Goal: Communication & Community: Answer question/provide support

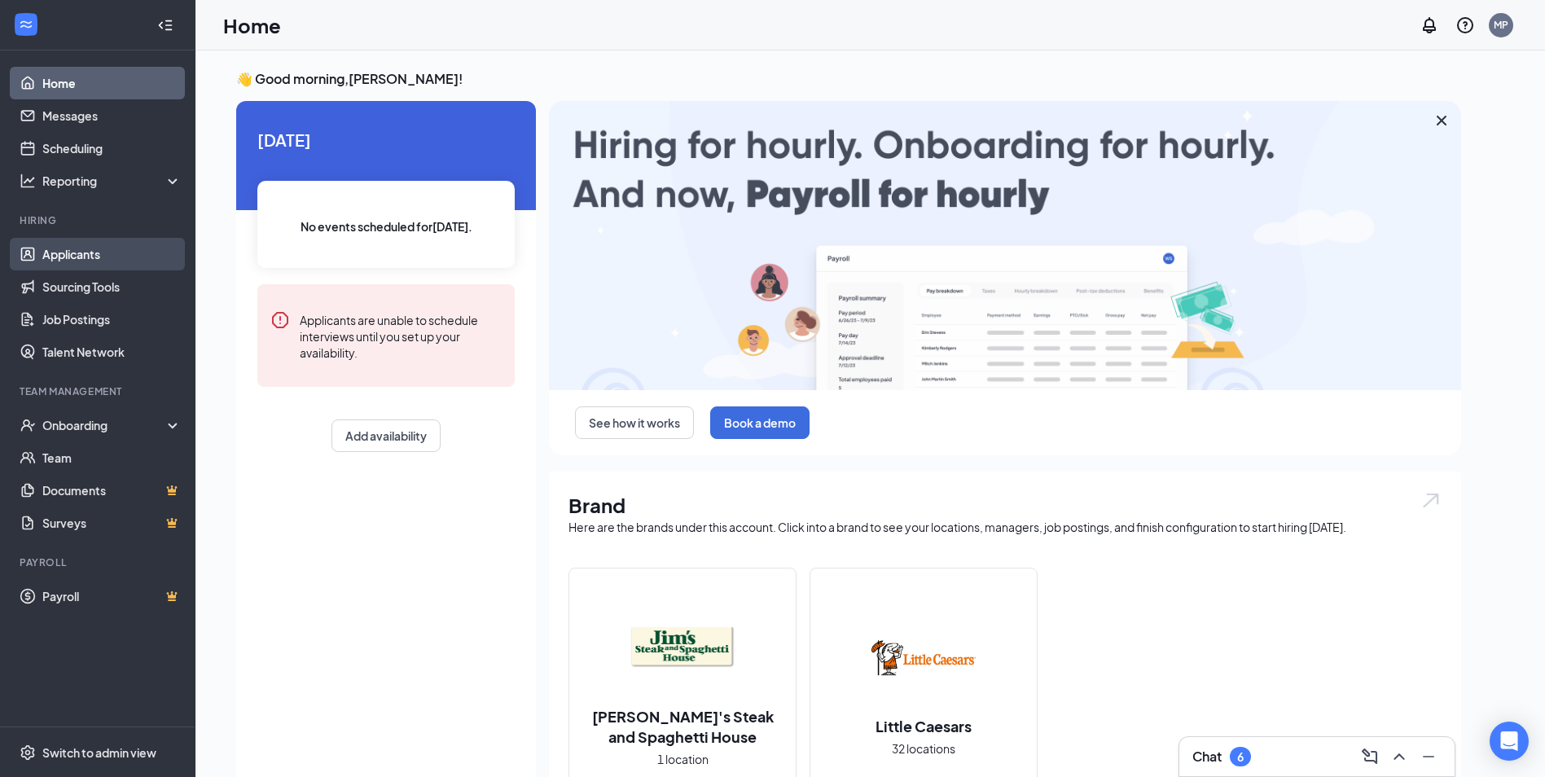
click at [74, 261] on link "Applicants" at bounding box center [111, 254] width 139 height 33
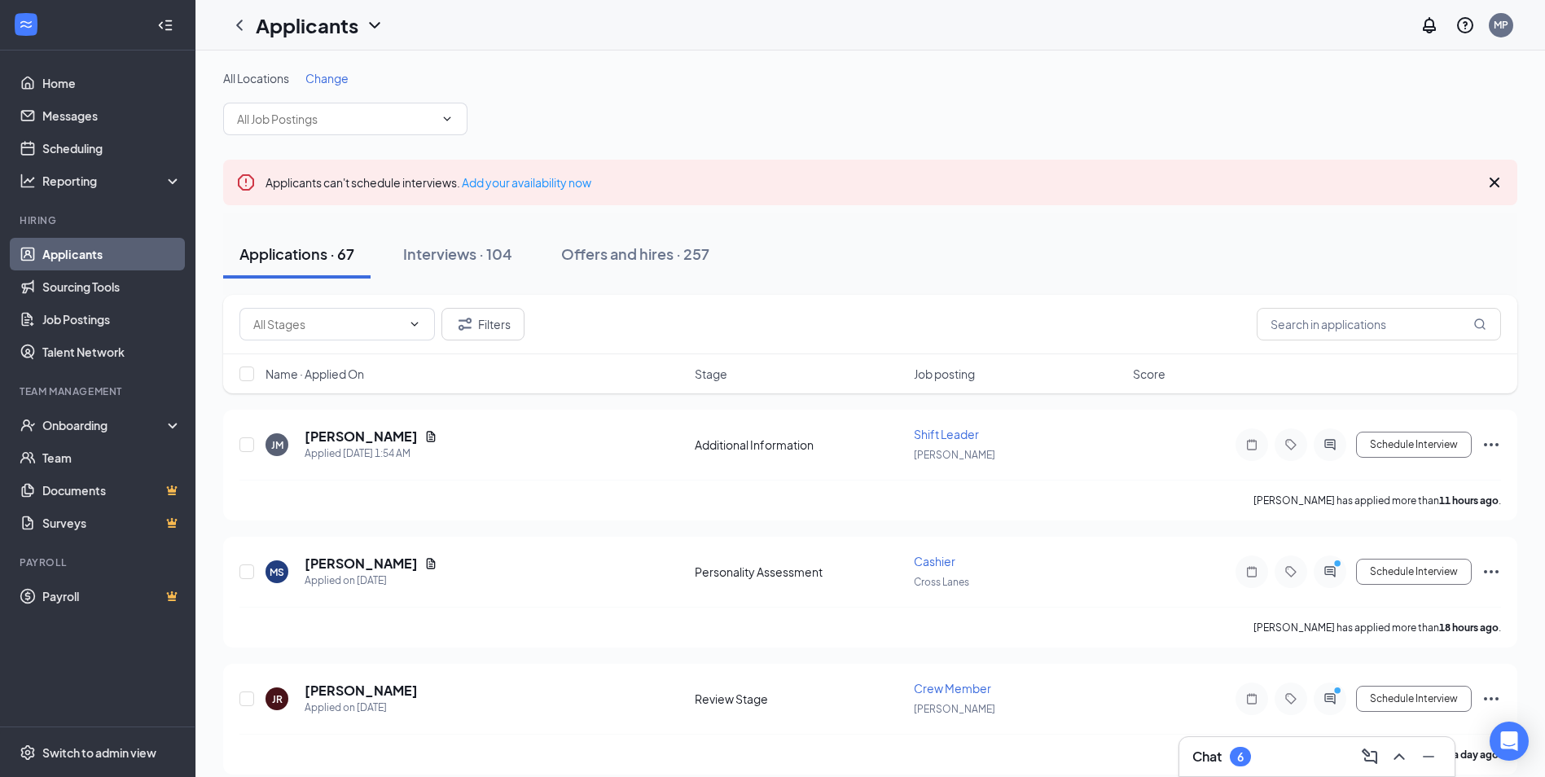
click at [1498, 182] on icon "Cross" at bounding box center [1495, 183] width 20 height 20
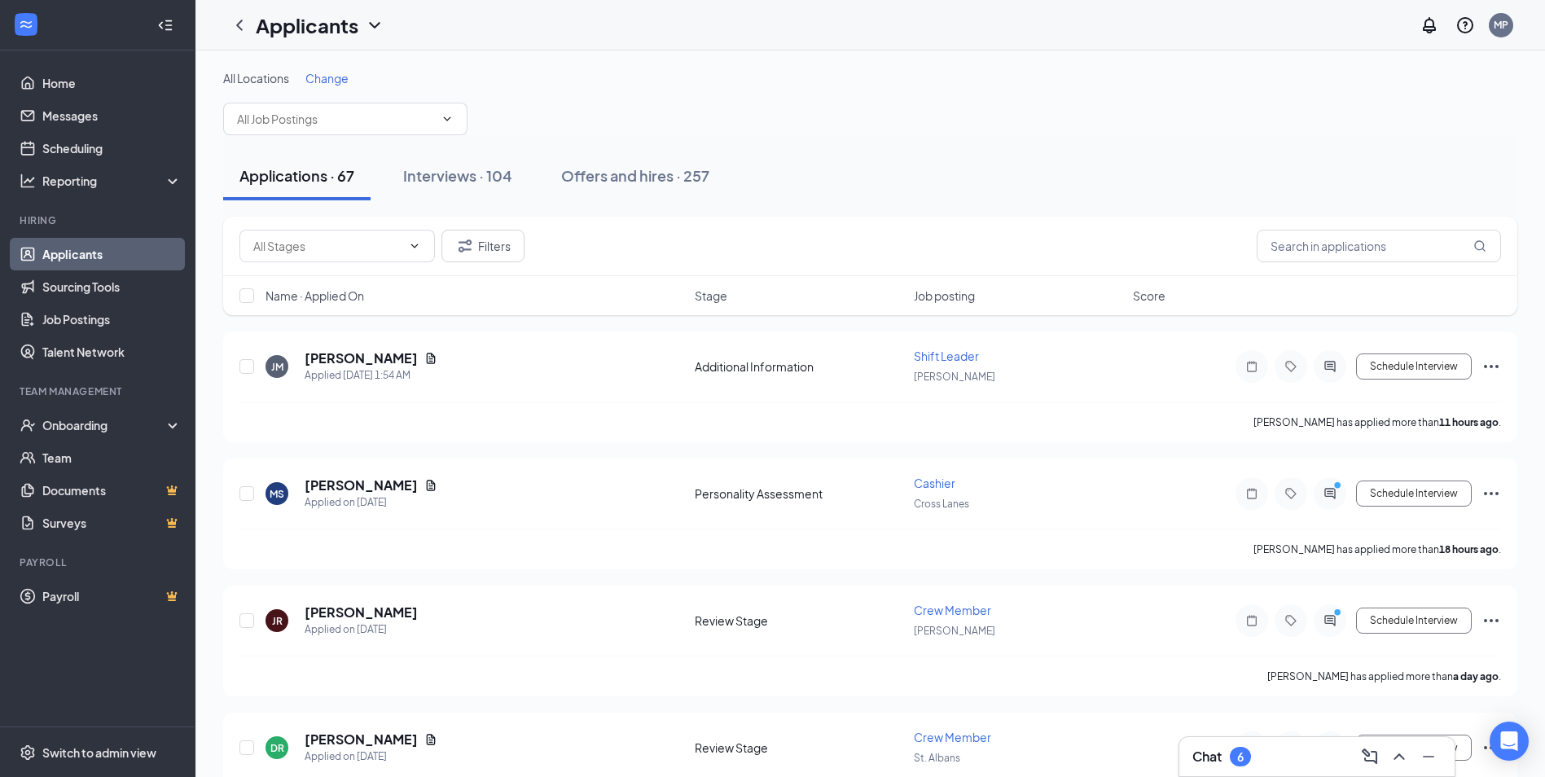
click at [581, 99] on div "All Locations Change" at bounding box center [870, 102] width 1294 height 65
click at [428, 110] on input "text" at bounding box center [335, 119] width 197 height 18
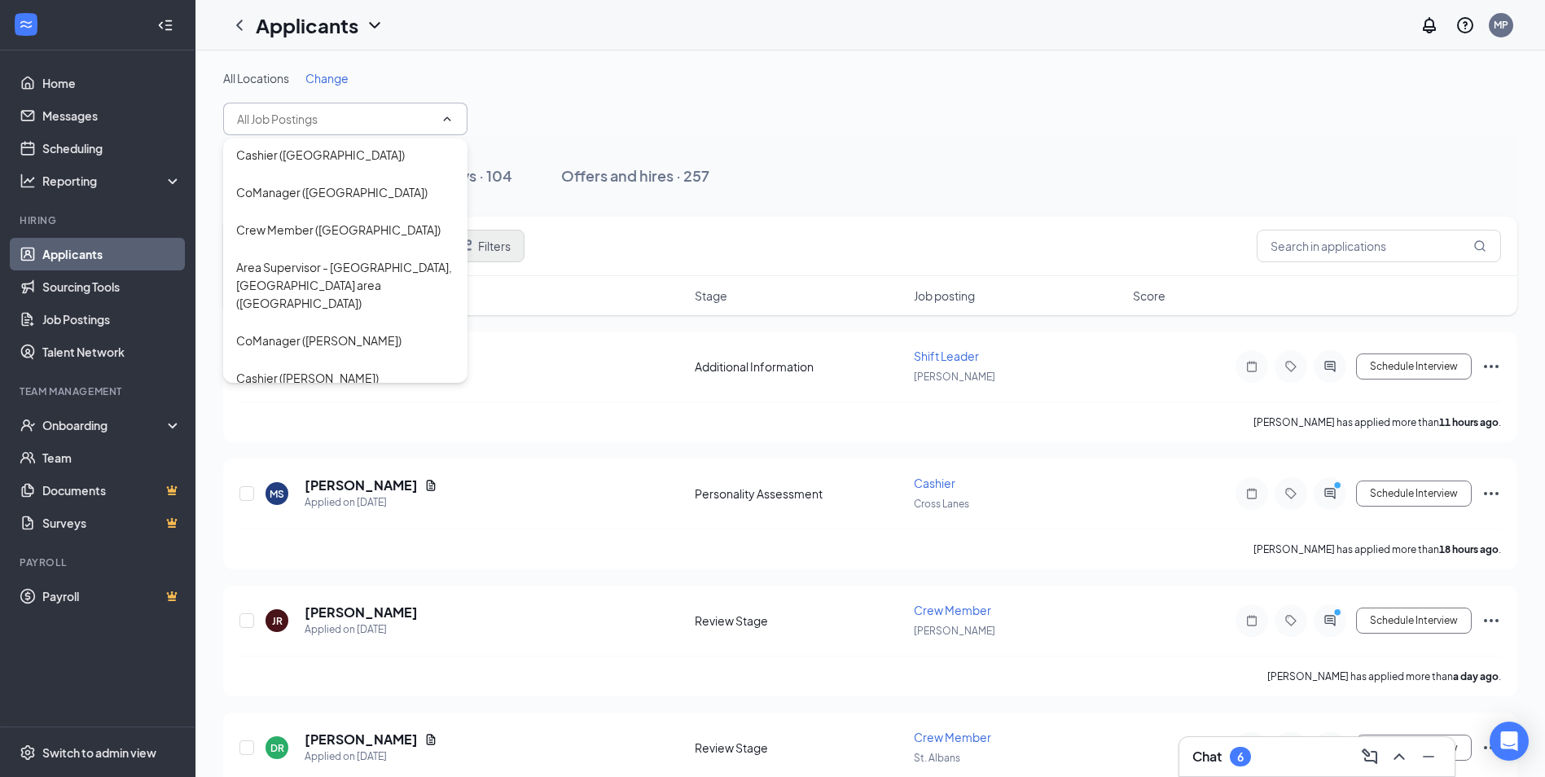
scroll to position [312, 0]
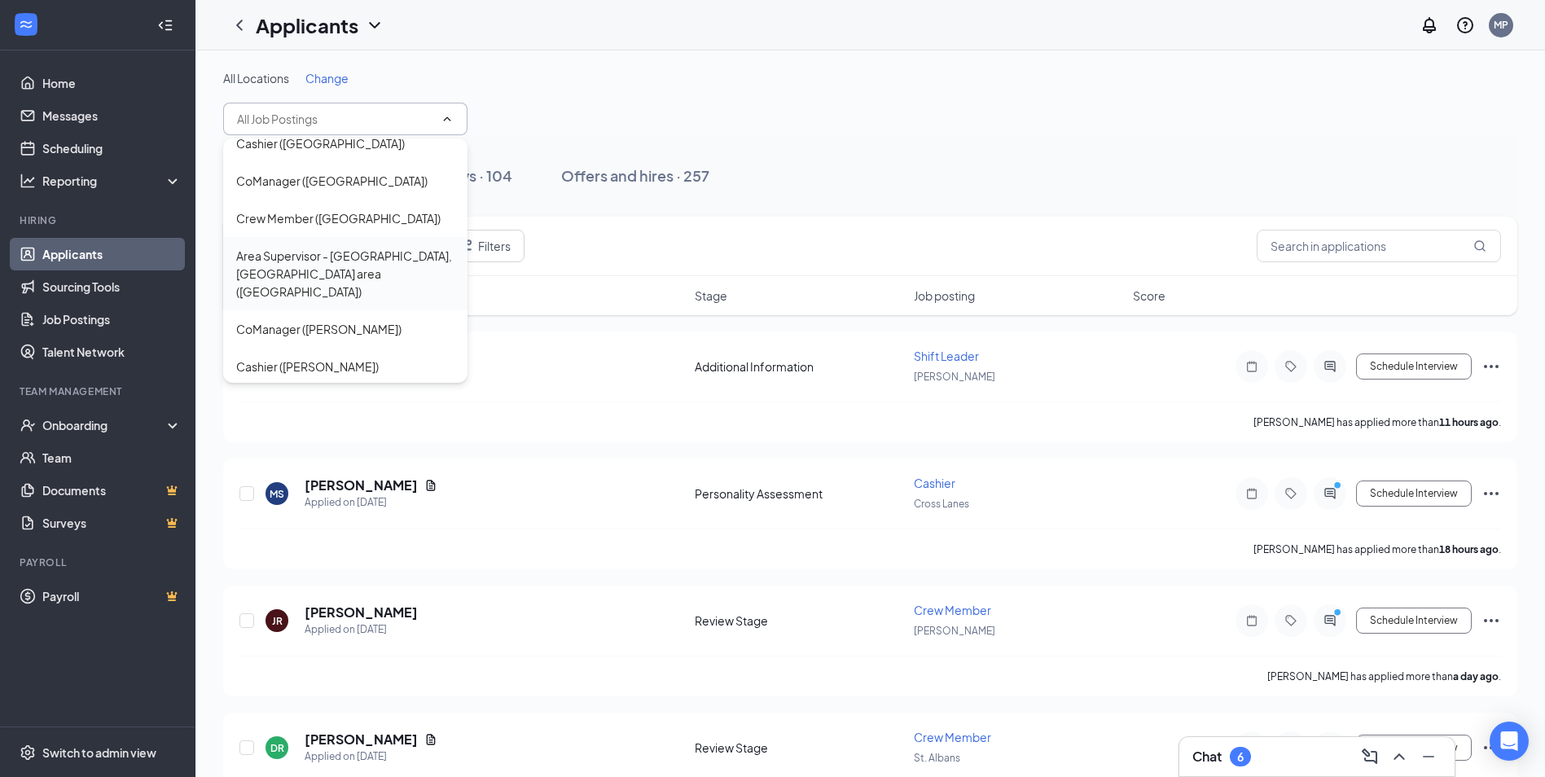
click at [418, 247] on div "Area Supervisor - [GEOGRAPHIC_DATA], [GEOGRAPHIC_DATA] area ([GEOGRAPHIC_DATA])" at bounding box center [345, 274] width 218 height 54
type input "Area Supervisor - [GEOGRAPHIC_DATA], [GEOGRAPHIC_DATA] area ([GEOGRAPHIC_DATA])"
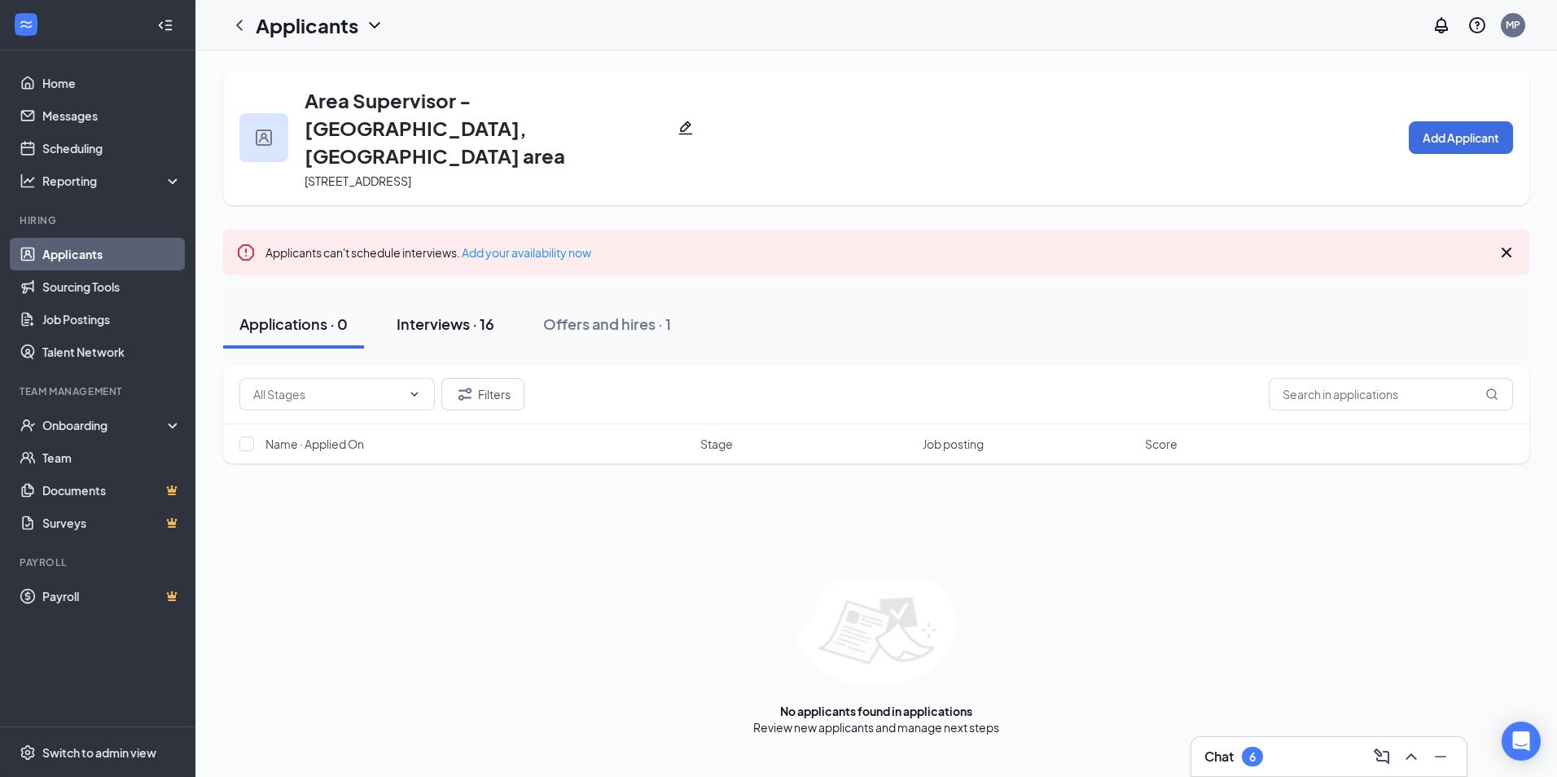
click at [477, 314] on div "Interviews · 16" at bounding box center [446, 324] width 98 height 20
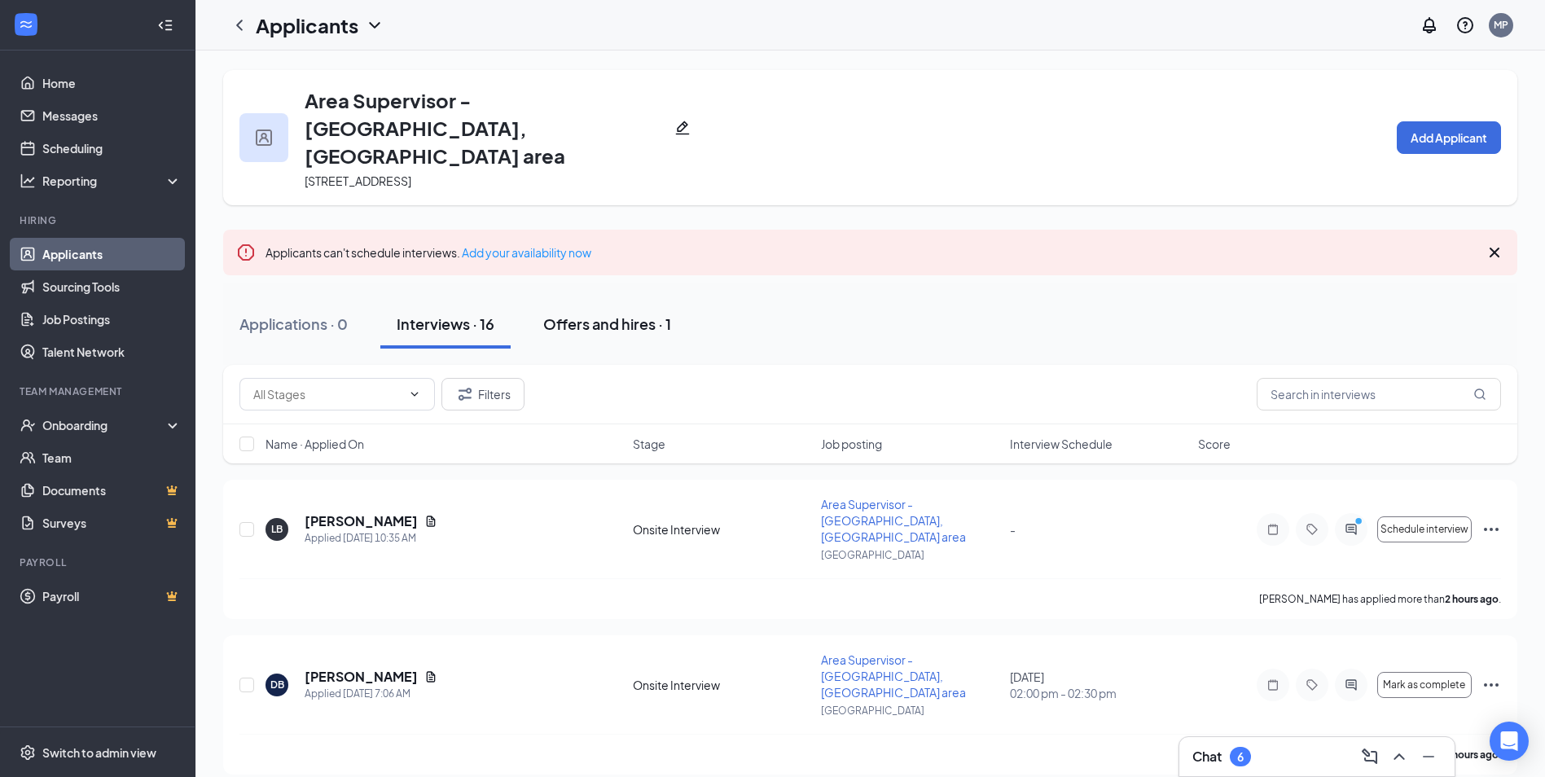
click at [618, 314] on div "Offers and hires · 1" at bounding box center [607, 324] width 128 height 20
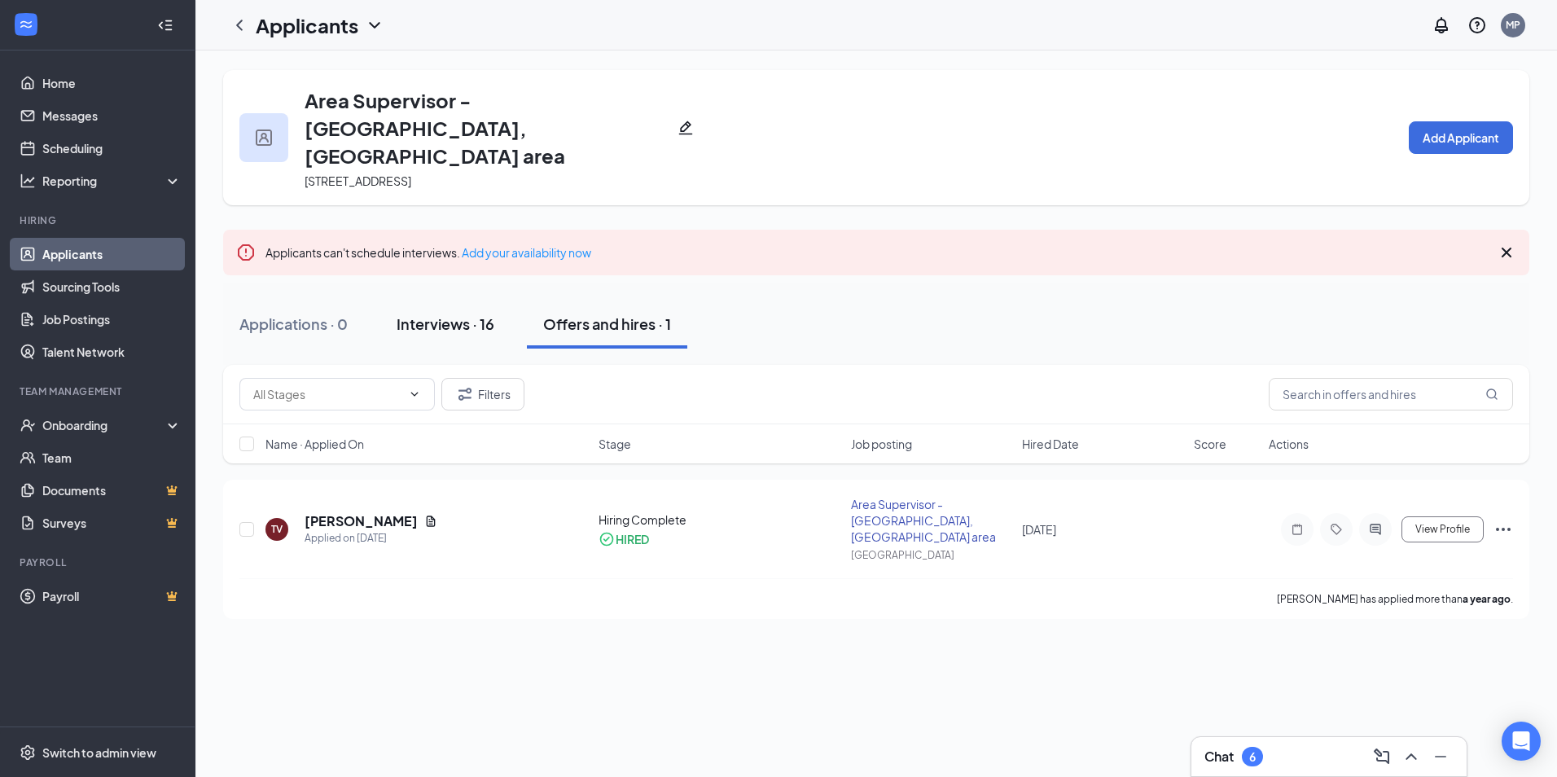
click at [472, 300] on button "Interviews · 16" at bounding box center [445, 324] width 130 height 49
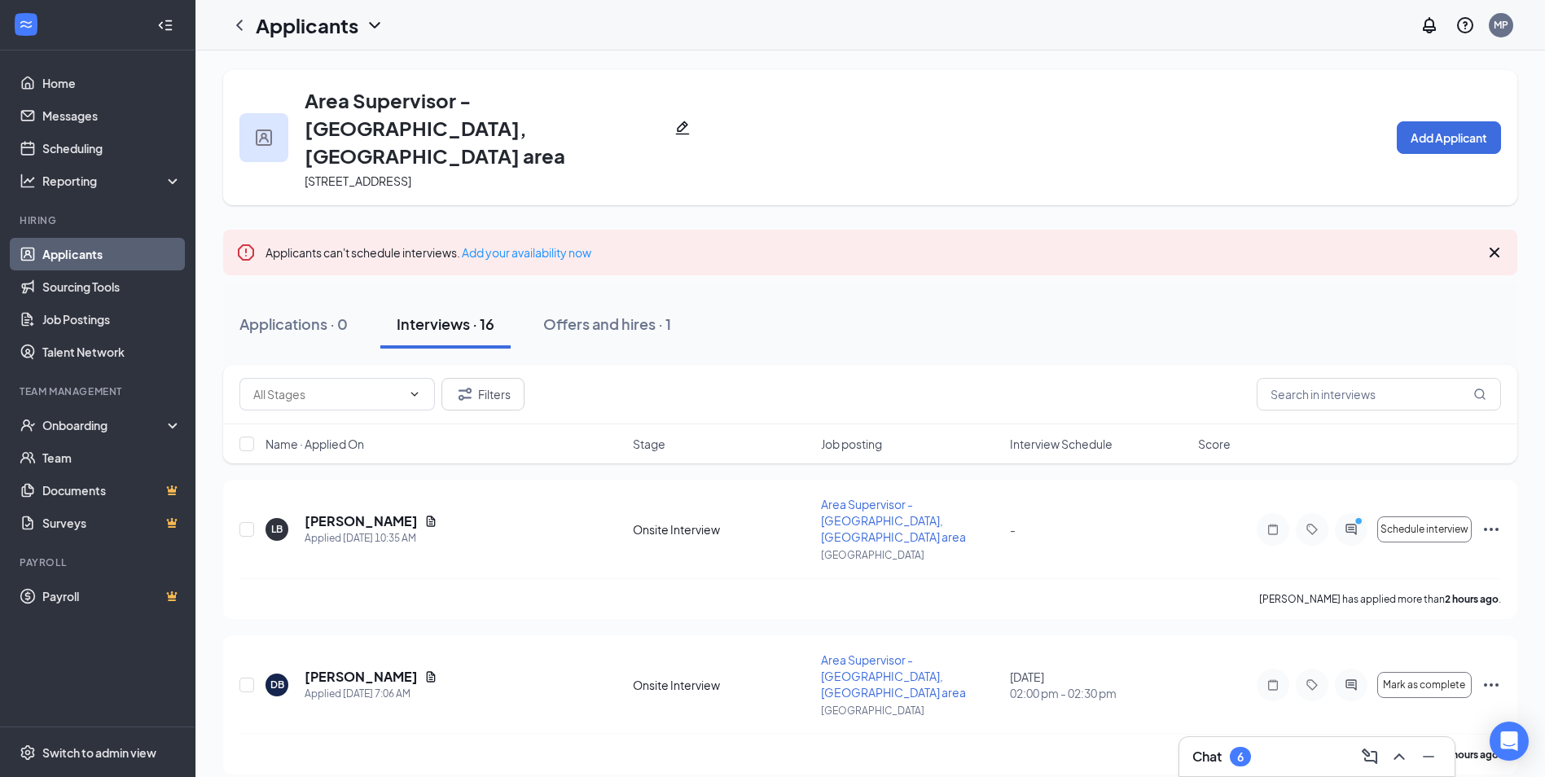
click at [100, 250] on link "Applicants" at bounding box center [111, 254] width 139 height 33
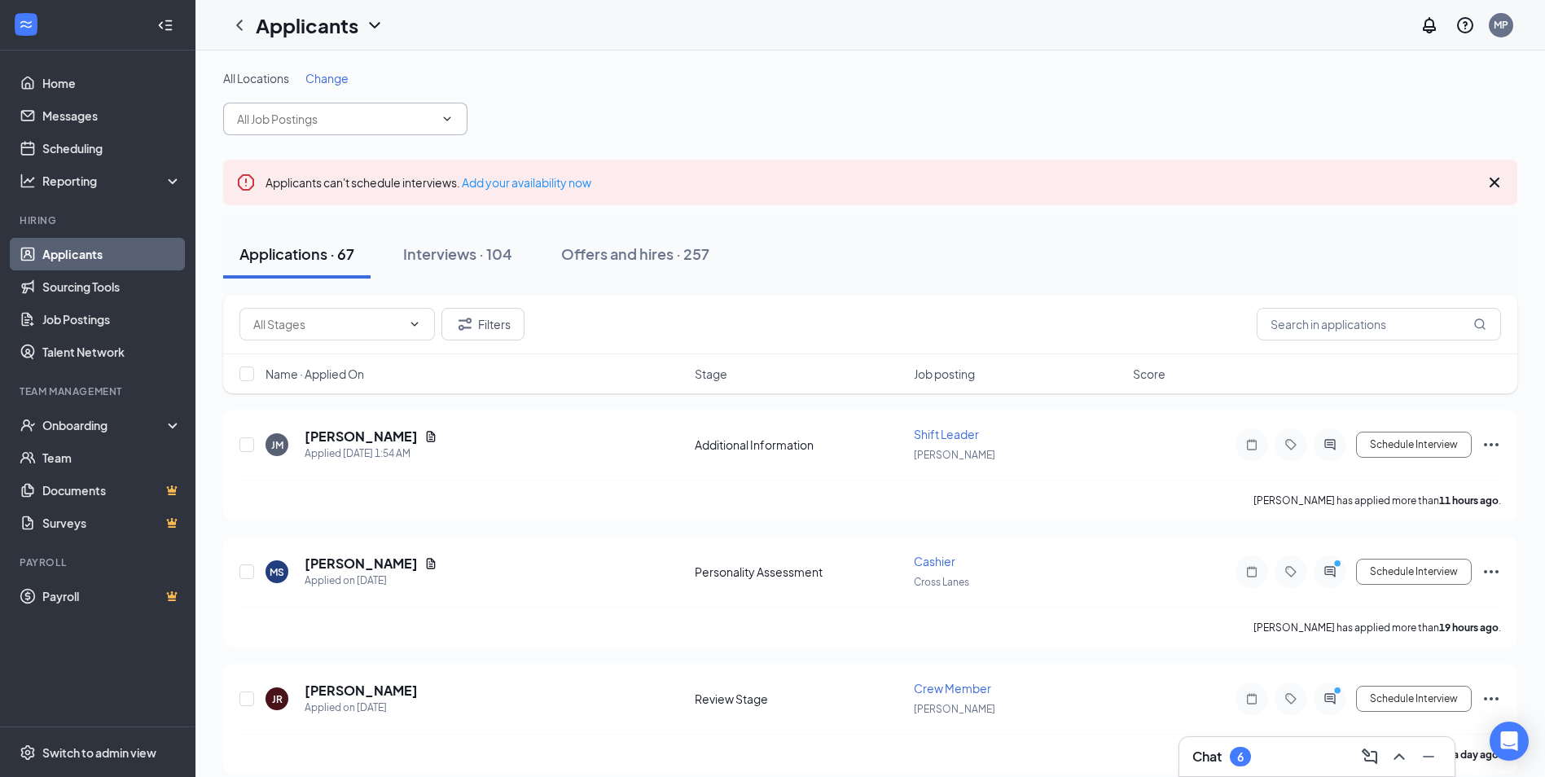
click at [448, 116] on icon "ChevronDown" at bounding box center [447, 118] width 13 height 13
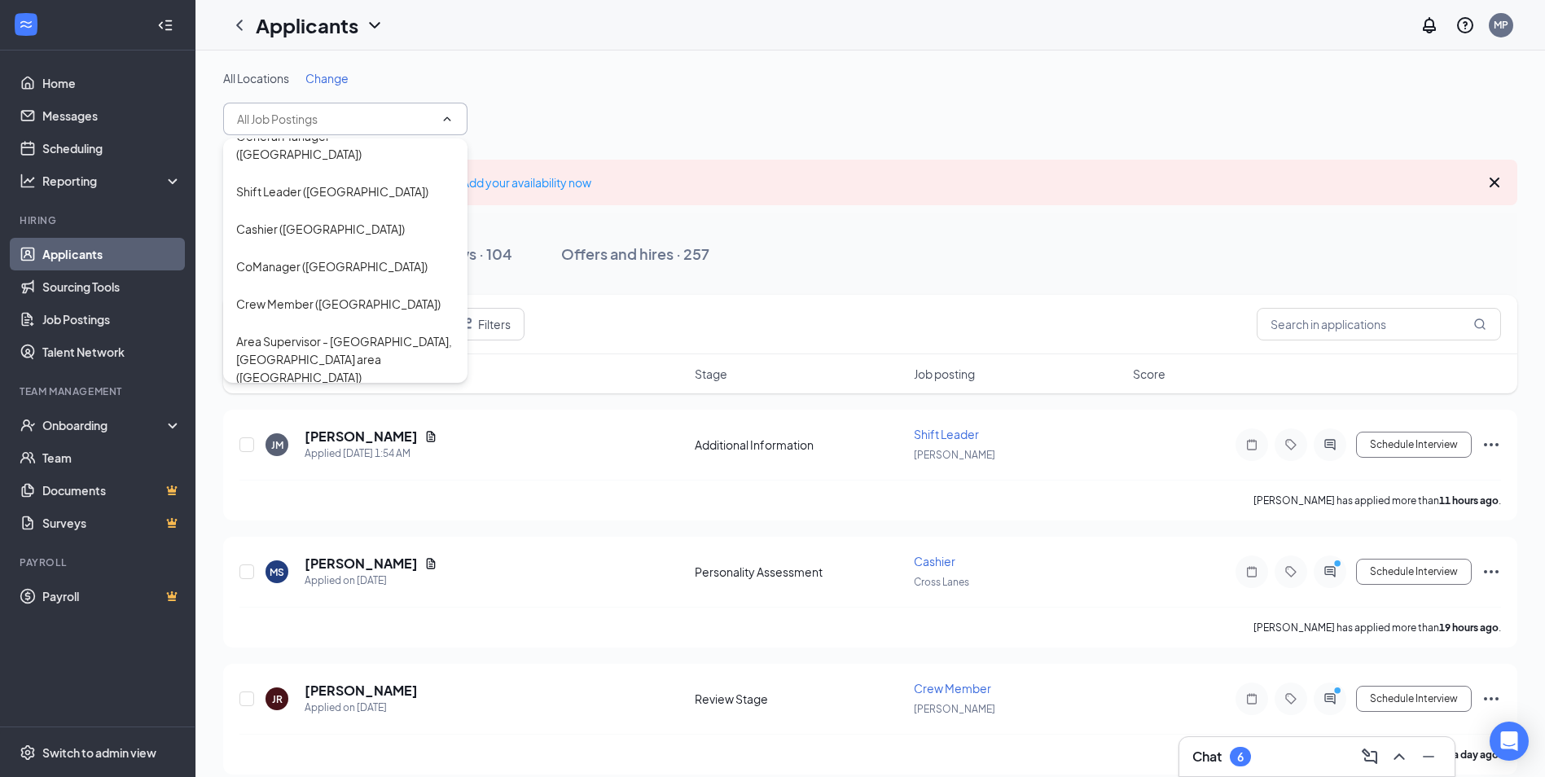
scroll to position [228, 0]
click at [374, 331] on div "Area Supervisor - [GEOGRAPHIC_DATA], [GEOGRAPHIC_DATA] area ([GEOGRAPHIC_DATA])" at bounding box center [345, 358] width 218 height 54
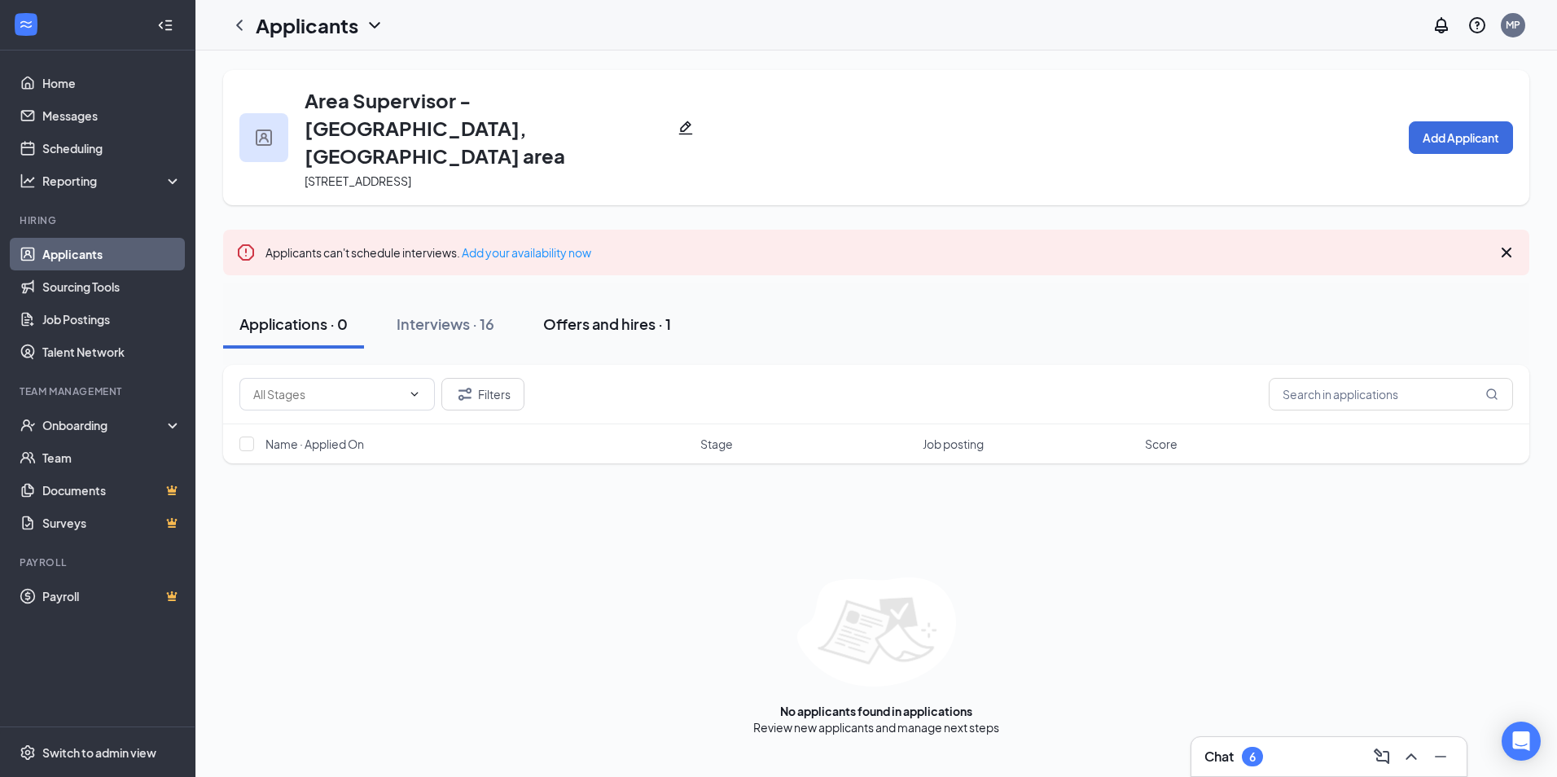
click at [639, 314] on div "Offers and hires · 1" at bounding box center [607, 324] width 128 height 20
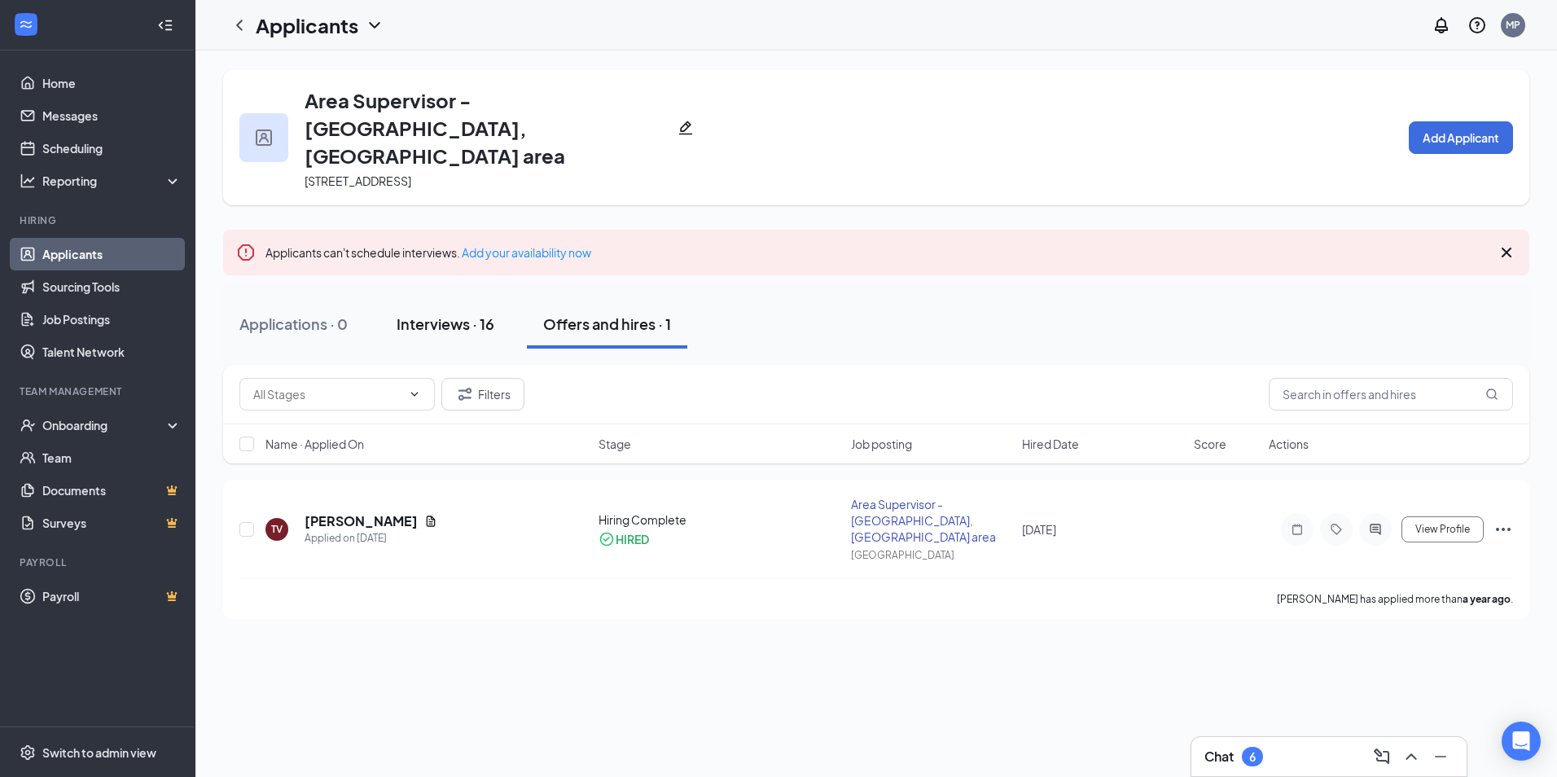
click at [466, 314] on div "Interviews · 16" at bounding box center [446, 324] width 98 height 20
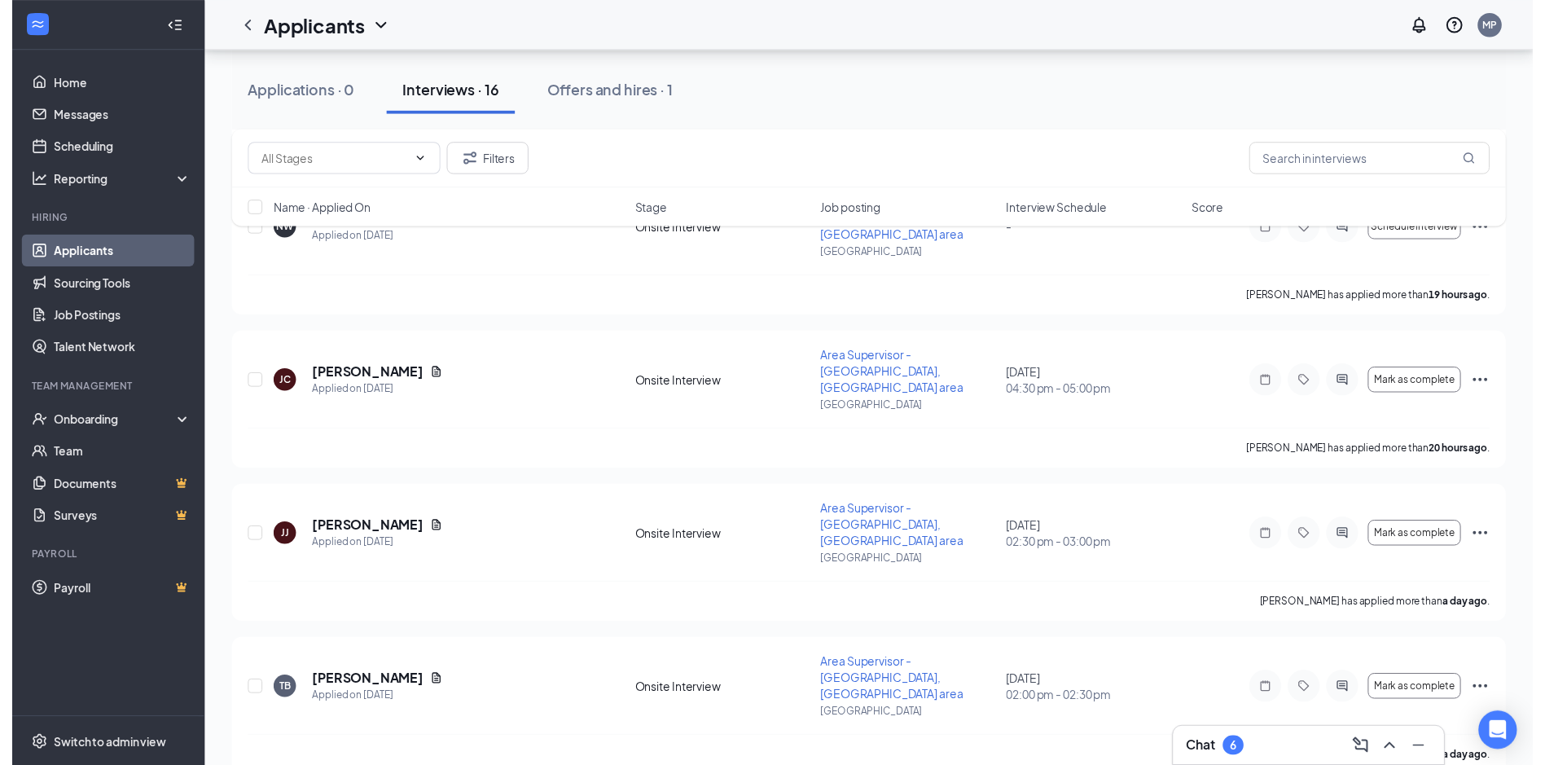
scroll to position [911, 0]
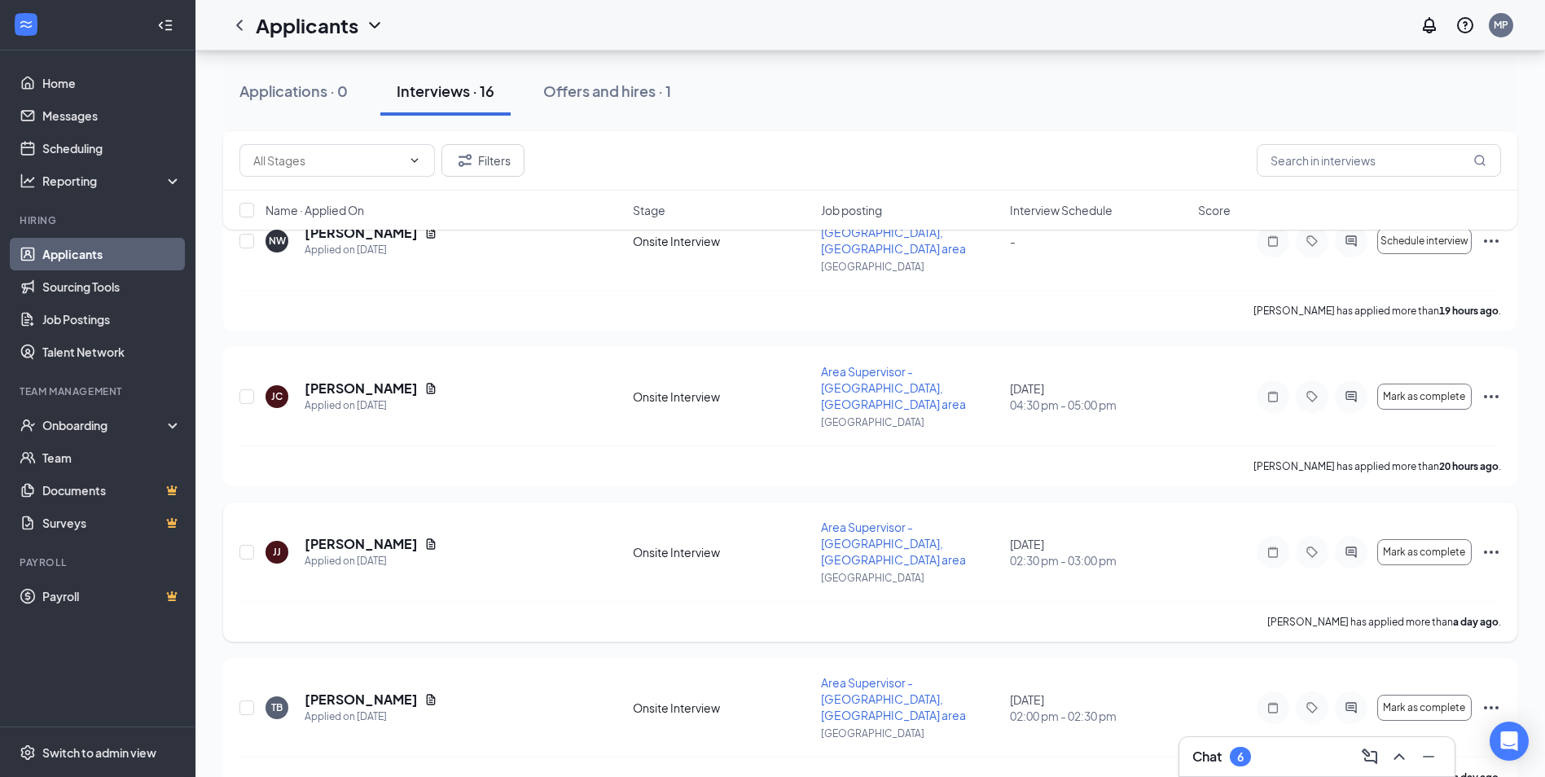
click at [1206, 519] on div "[PERSON_NAME] [PERSON_NAME] Applied on [DATE] Onsite Interview Area Supervisor …" at bounding box center [870, 560] width 1262 height 82
click at [424, 382] on icon "Document" at bounding box center [430, 388] width 13 height 13
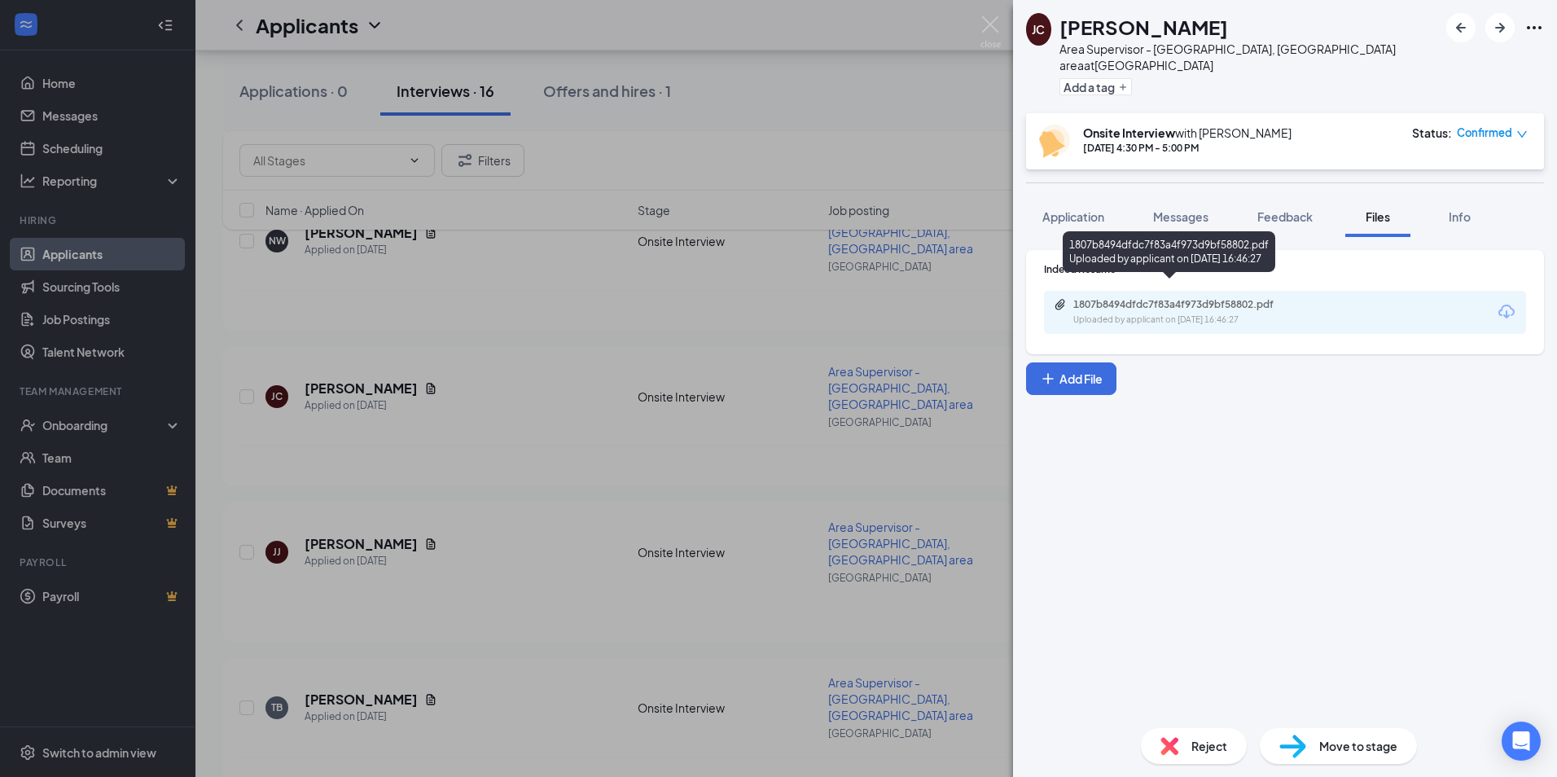
click at [1248, 314] on div "Uploaded by applicant on [DATE] 16:46:27" at bounding box center [1196, 320] width 244 height 13
click at [989, 25] on img at bounding box center [991, 32] width 20 height 32
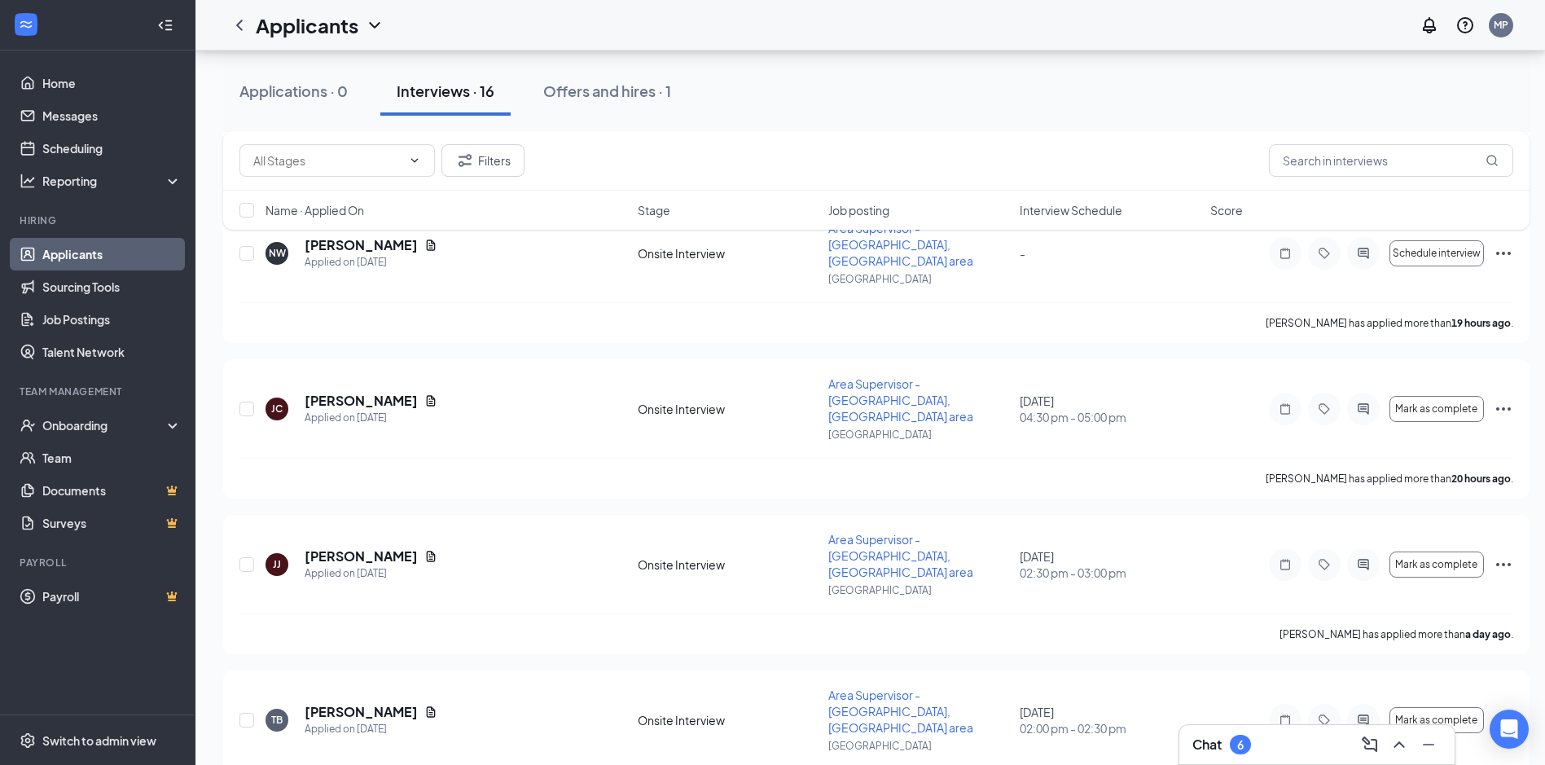
scroll to position [893, 0]
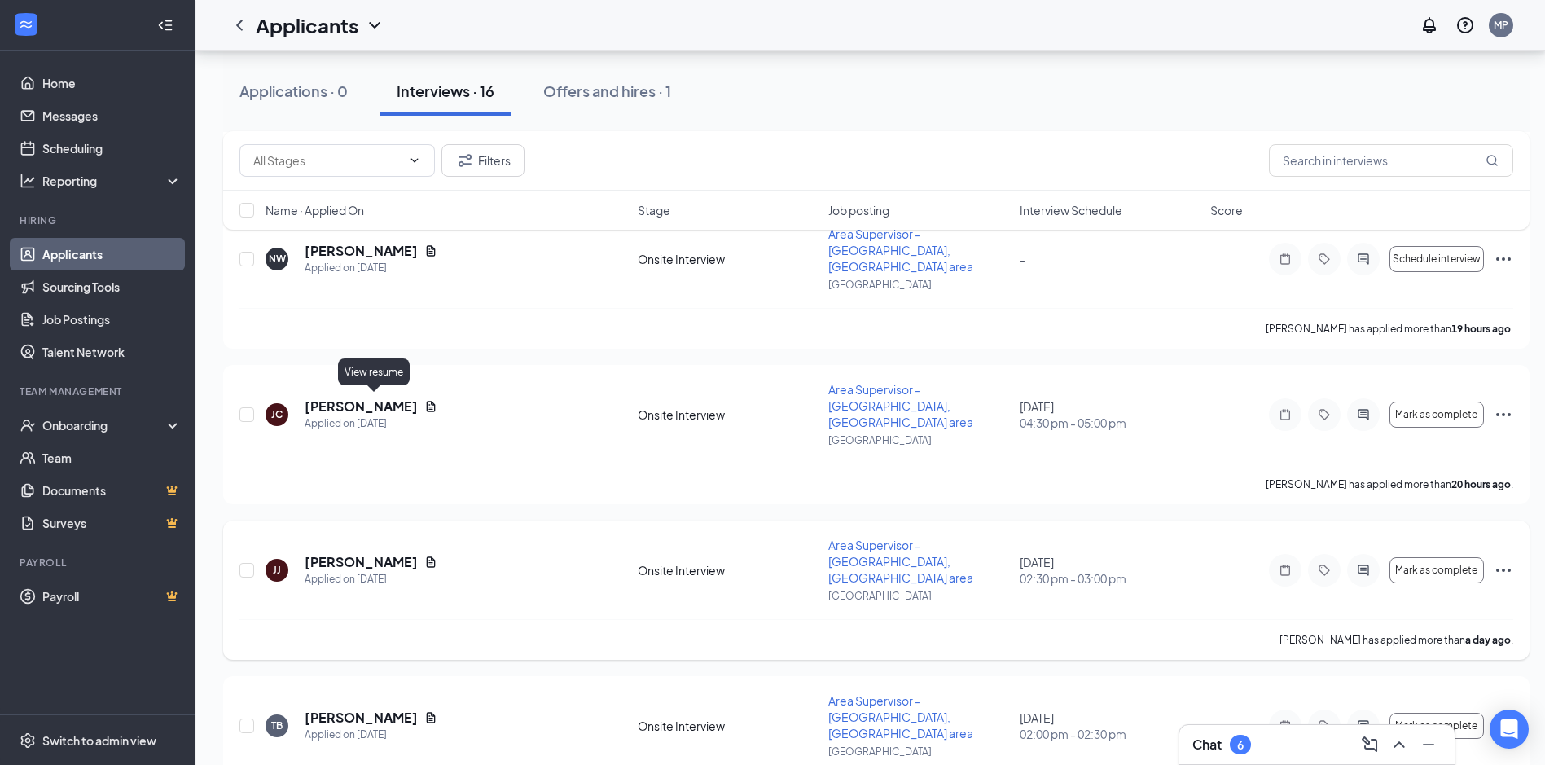
click at [427, 556] on icon "Document" at bounding box center [431, 561] width 9 height 11
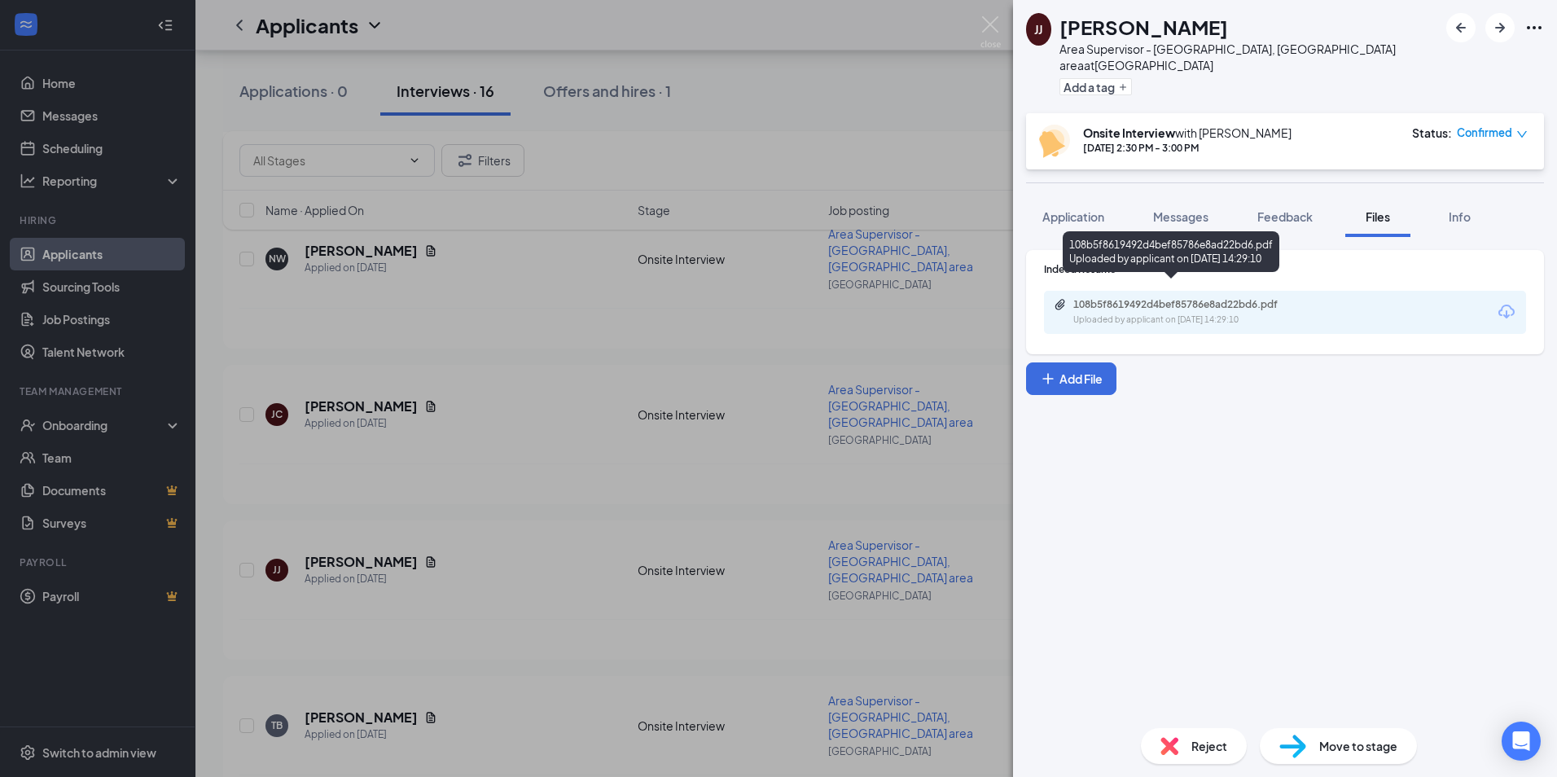
click at [1105, 298] on div "108b5f8619492d4bef85786e8ad22bd6.pdf" at bounding box center [1188, 304] width 228 height 13
click at [993, 35] on img at bounding box center [991, 32] width 20 height 32
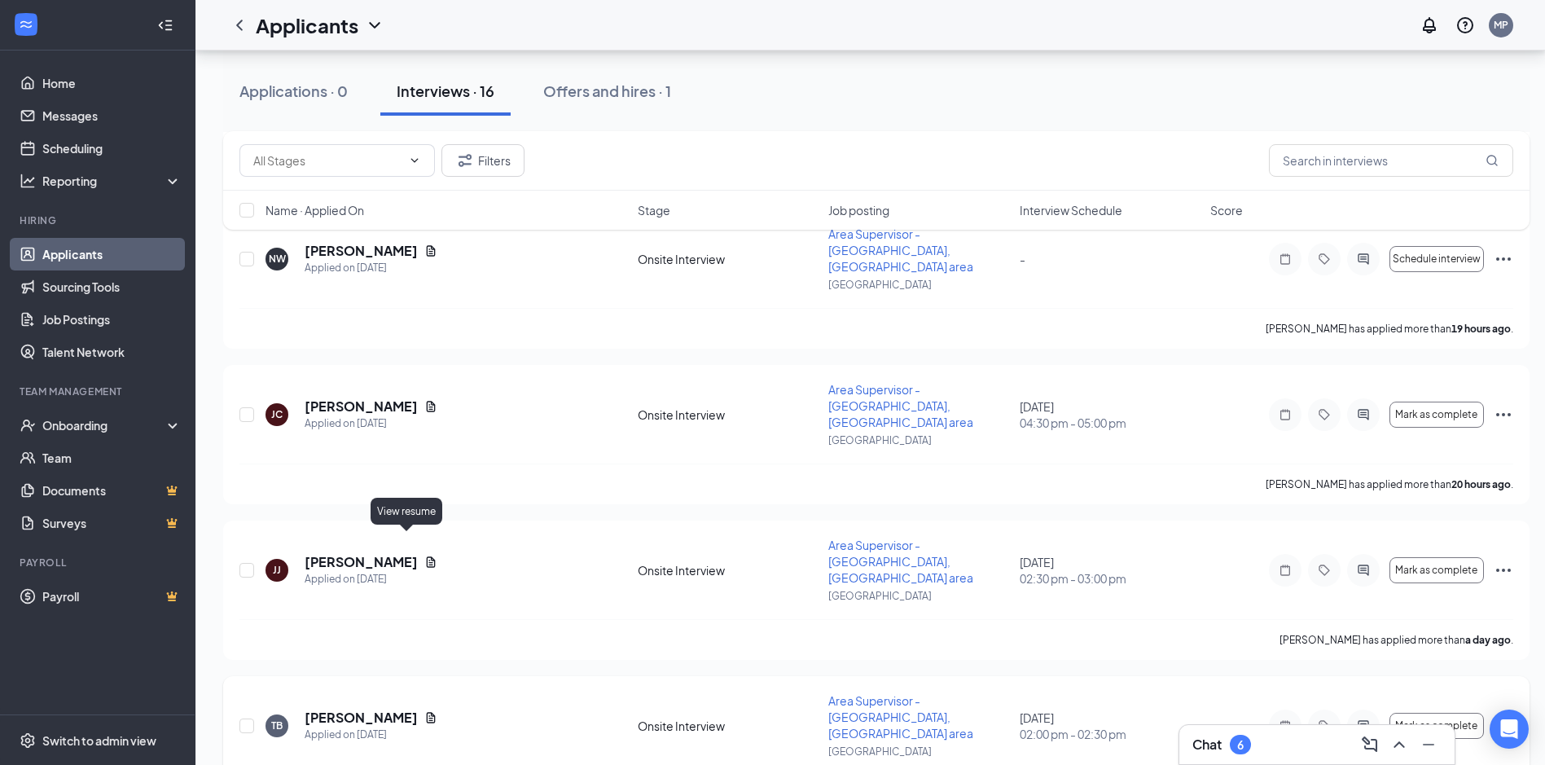
click at [424, 711] on icon "Document" at bounding box center [430, 717] width 13 height 13
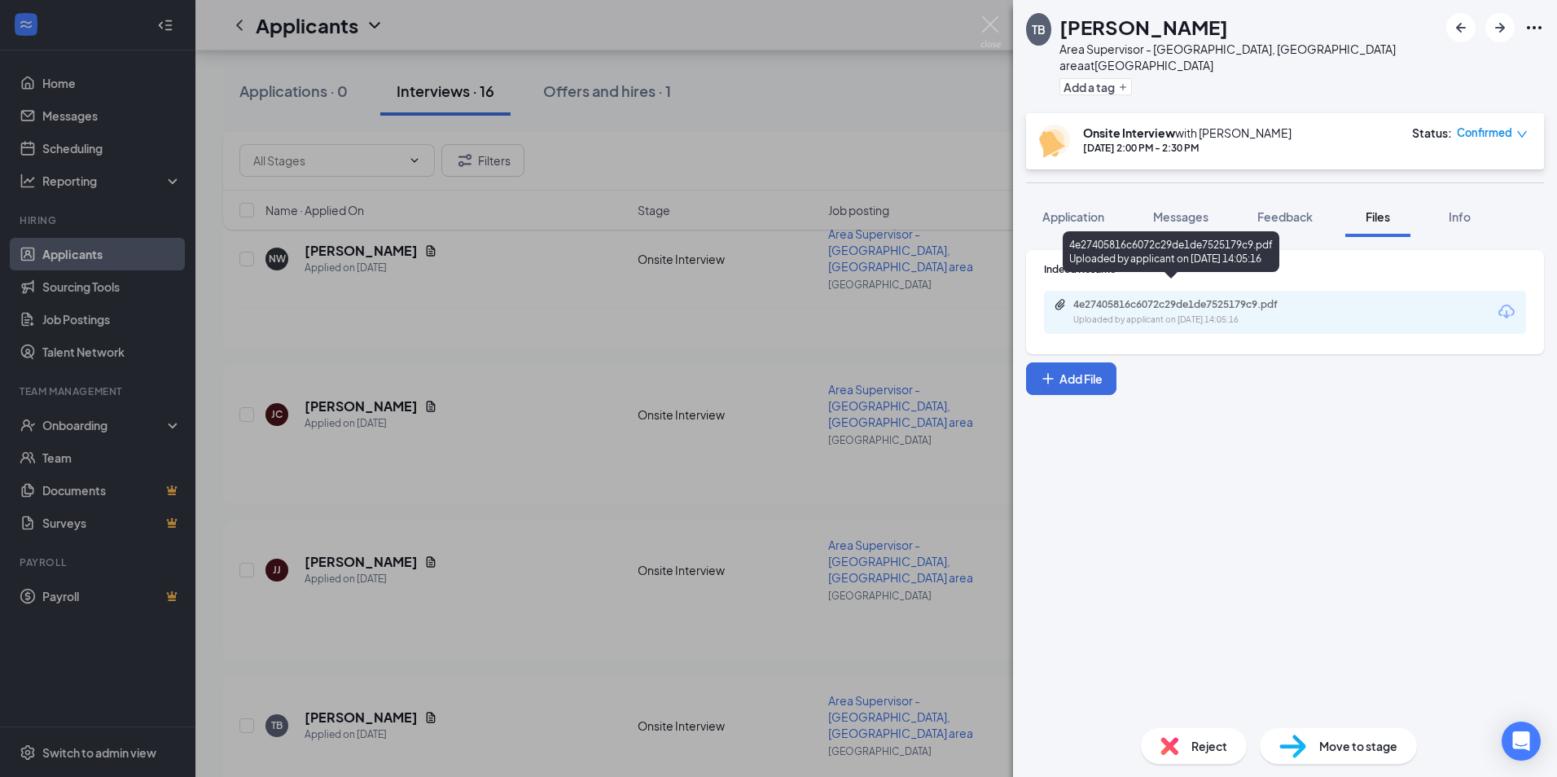
click at [1122, 314] on div "Uploaded by applicant on [DATE] 14:05:16" at bounding box center [1196, 320] width 244 height 13
click at [999, 20] on img at bounding box center [991, 32] width 20 height 32
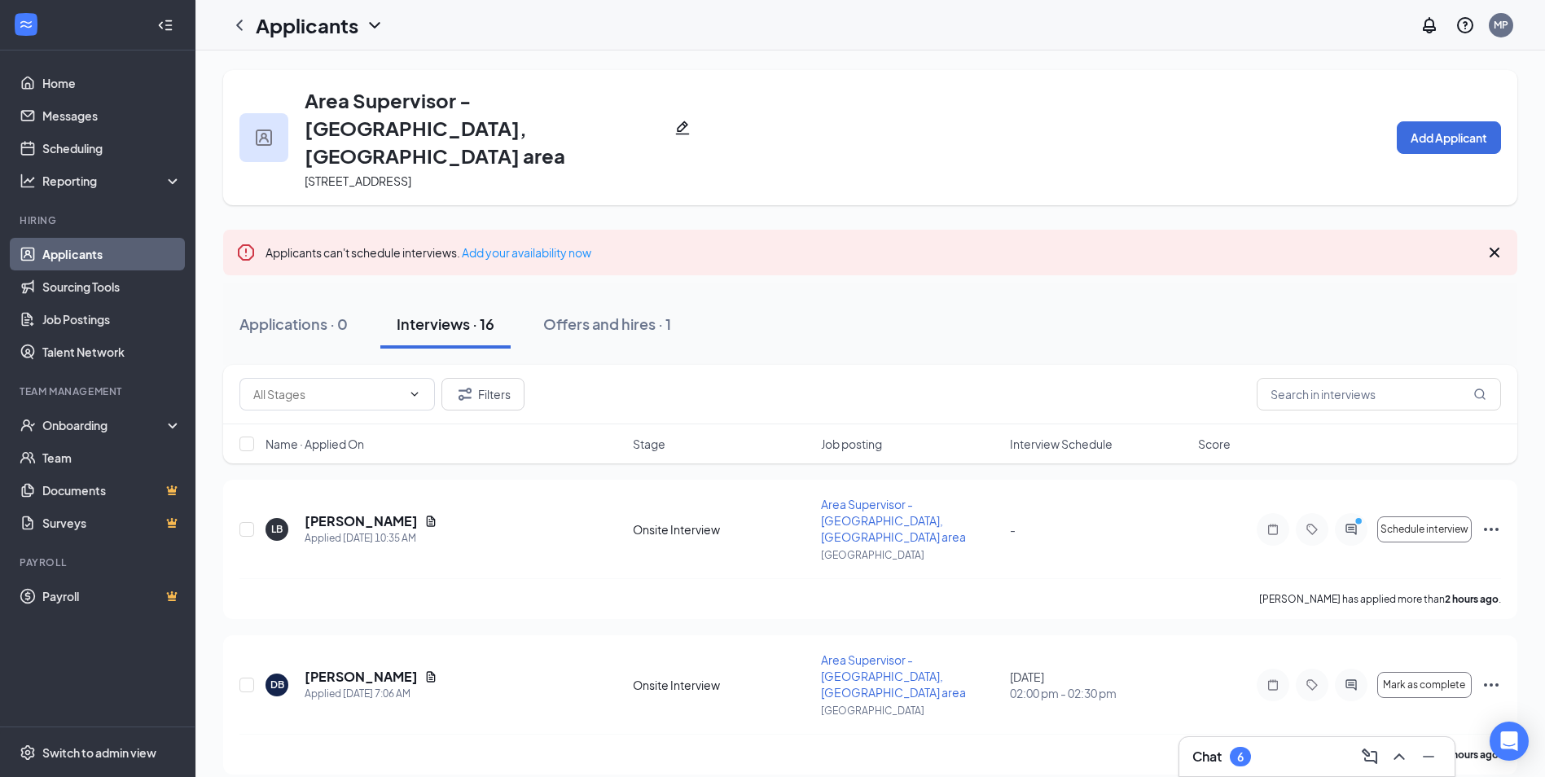
click at [1492, 243] on icon "Cross" at bounding box center [1495, 253] width 20 height 20
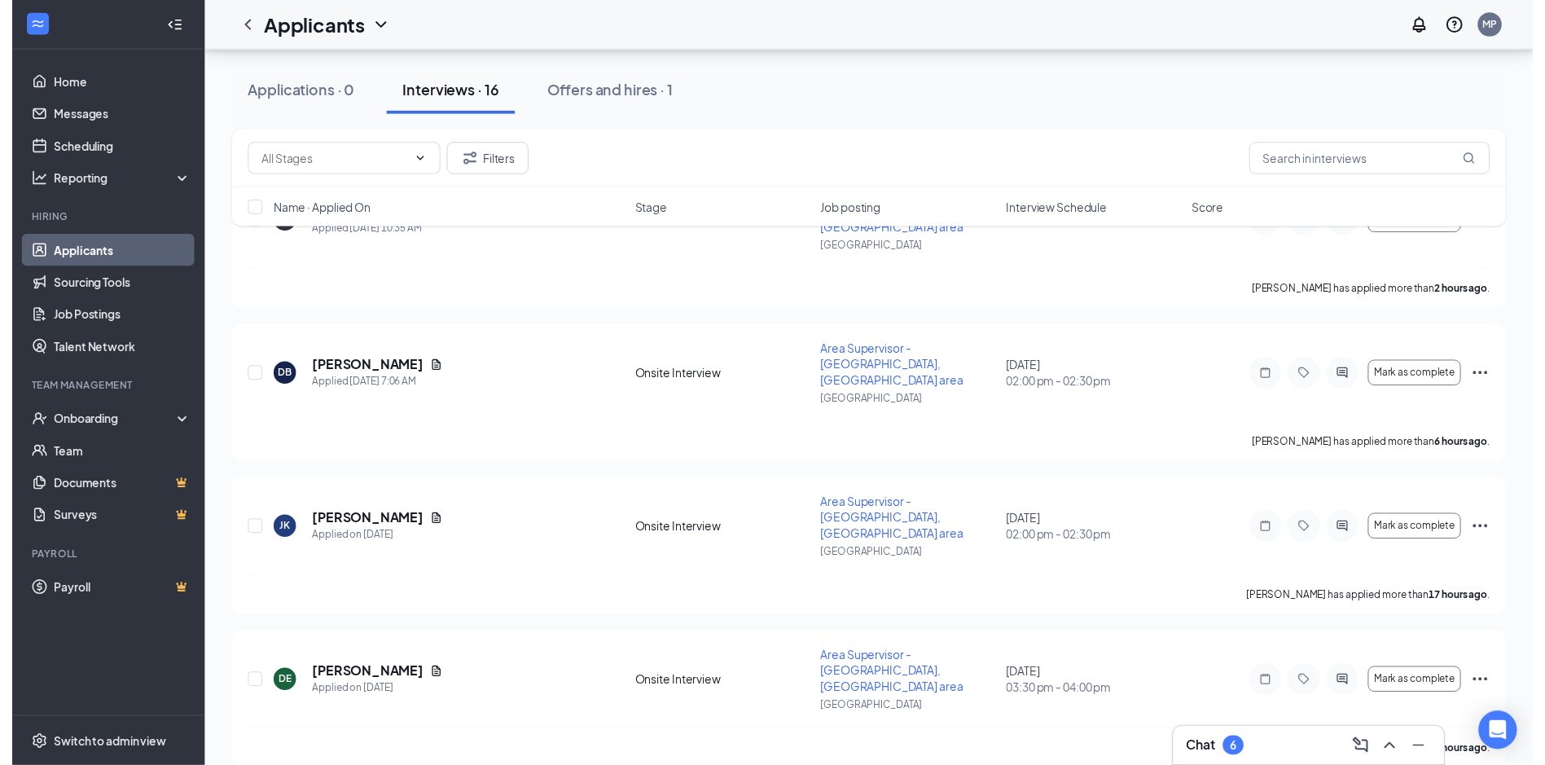
scroll to position [239, 0]
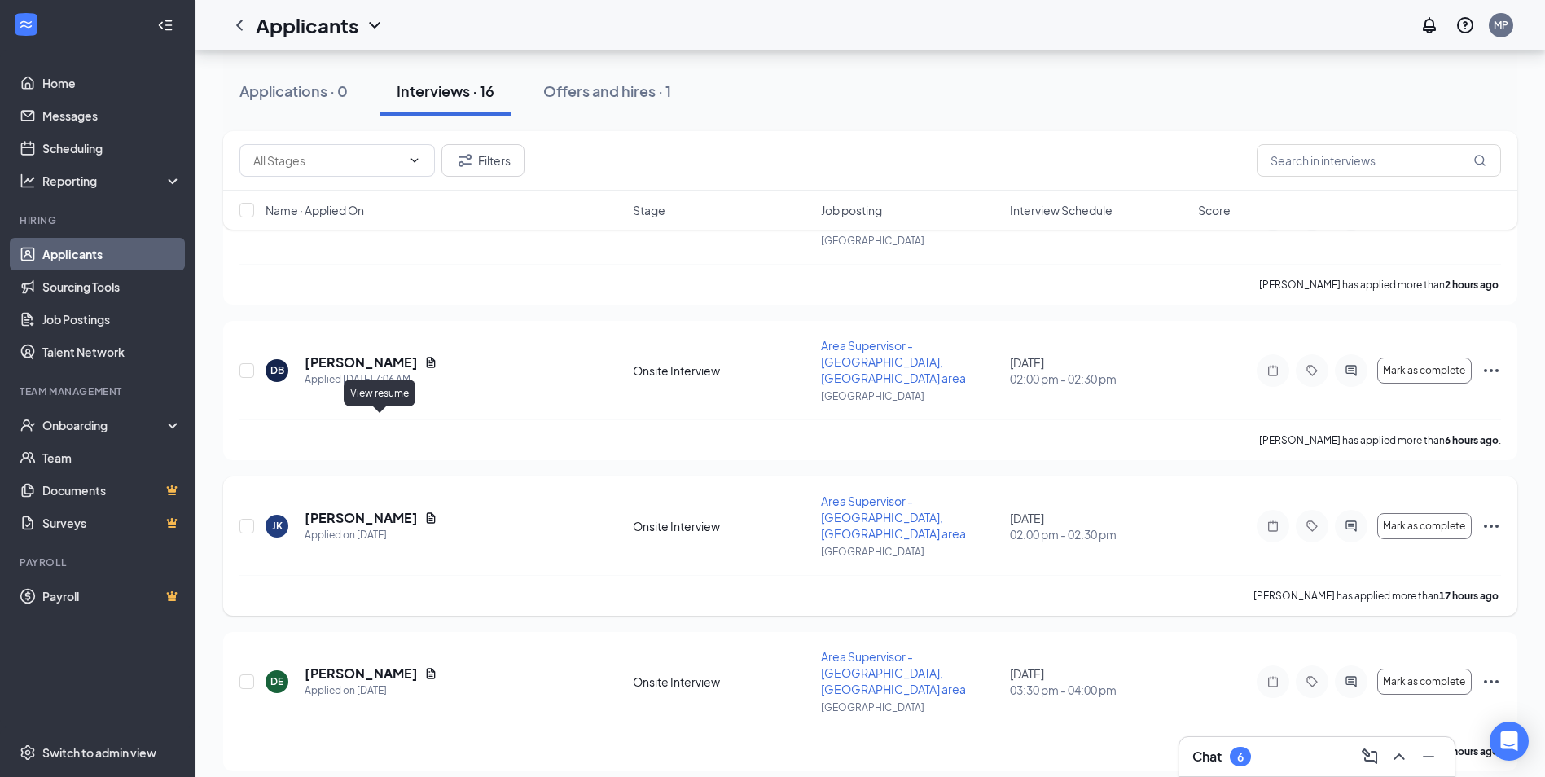
click at [424, 512] on icon "Document" at bounding box center [430, 518] width 13 height 13
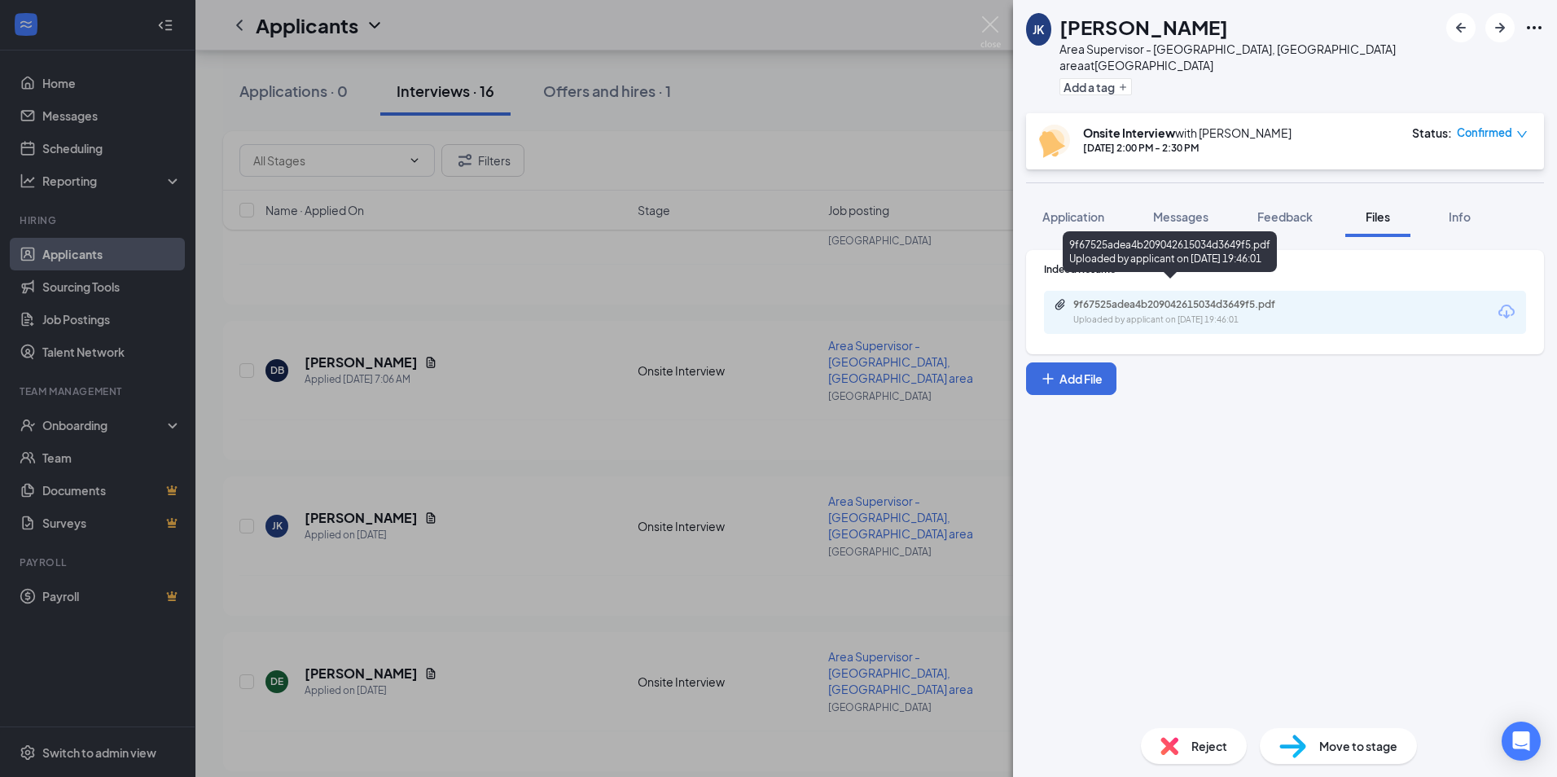
click at [1176, 298] on div "9f67525adea4b209042615034d3649f5.pdf" at bounding box center [1188, 304] width 228 height 13
click at [994, 21] on img at bounding box center [991, 32] width 20 height 32
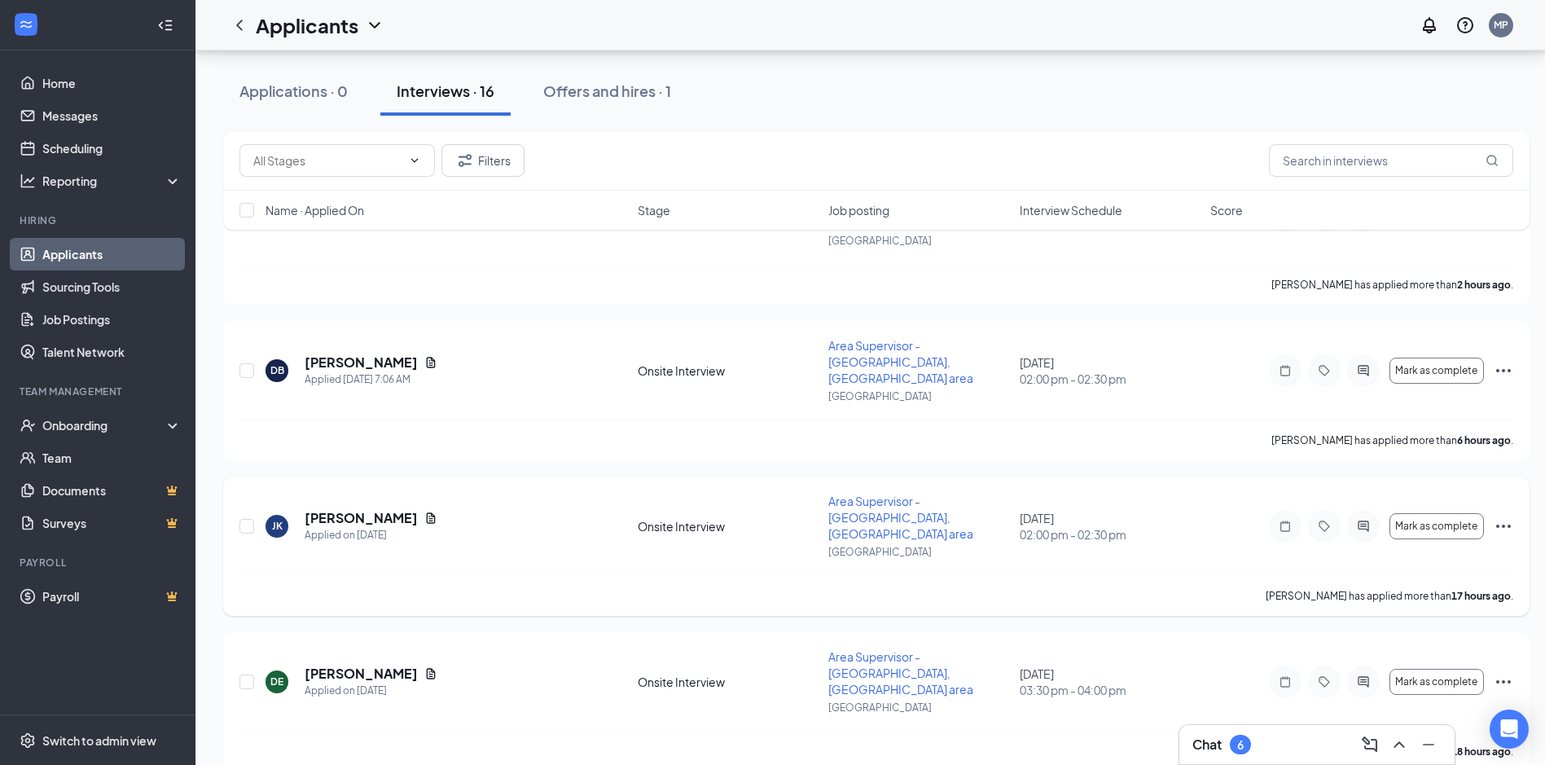
click at [977, 493] on div "[PERSON_NAME] [PERSON_NAME] Applied on [DATE] Onsite Interview Area Supervisor …" at bounding box center [876, 534] width 1274 height 82
click at [427, 357] on icon "Document" at bounding box center [431, 362] width 9 height 11
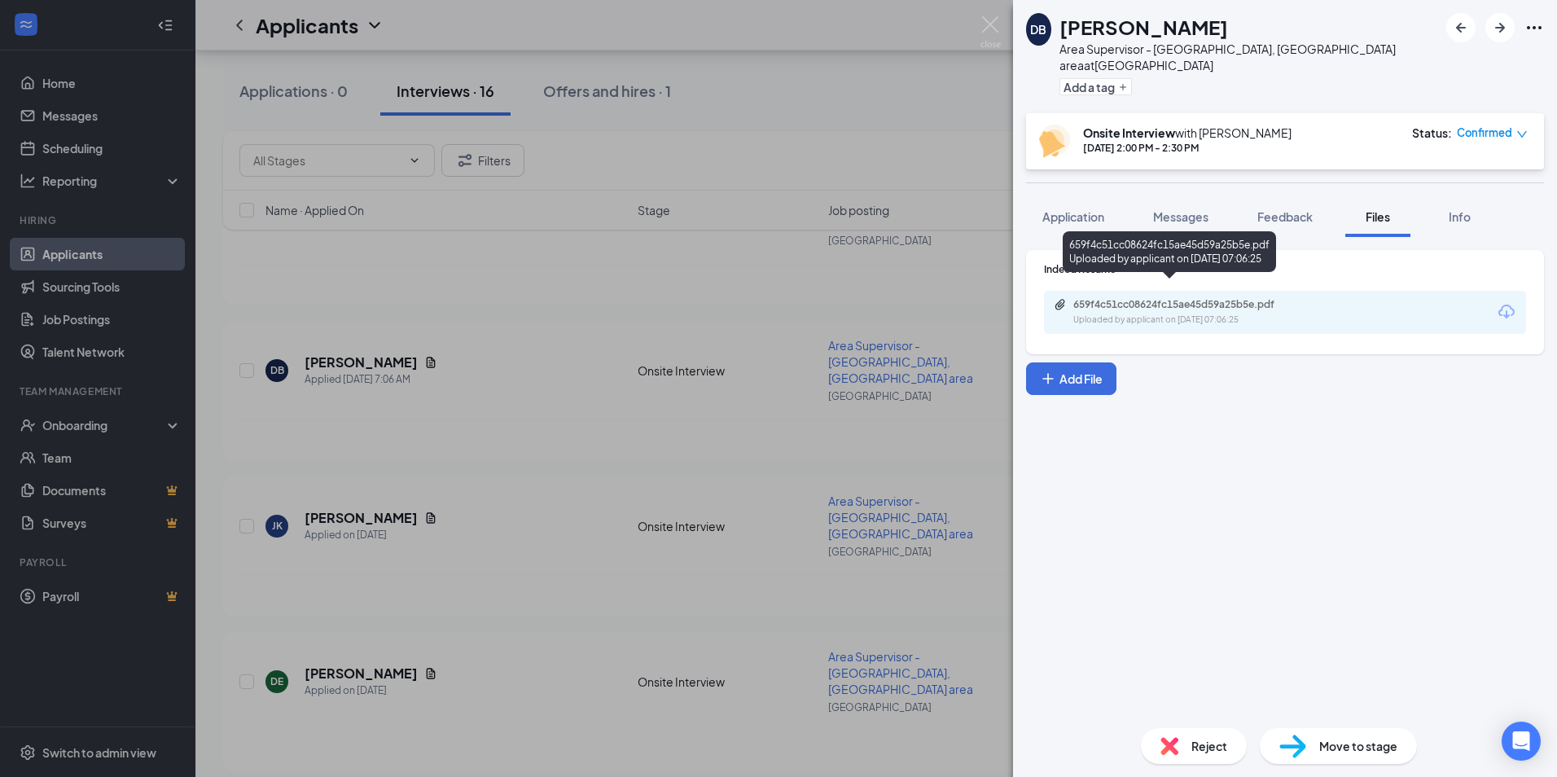
click at [1160, 298] on div "659f4c51cc08624fc15ae45d59a25b5e.pdf" at bounding box center [1188, 304] width 228 height 13
click at [997, 28] on img at bounding box center [991, 32] width 20 height 32
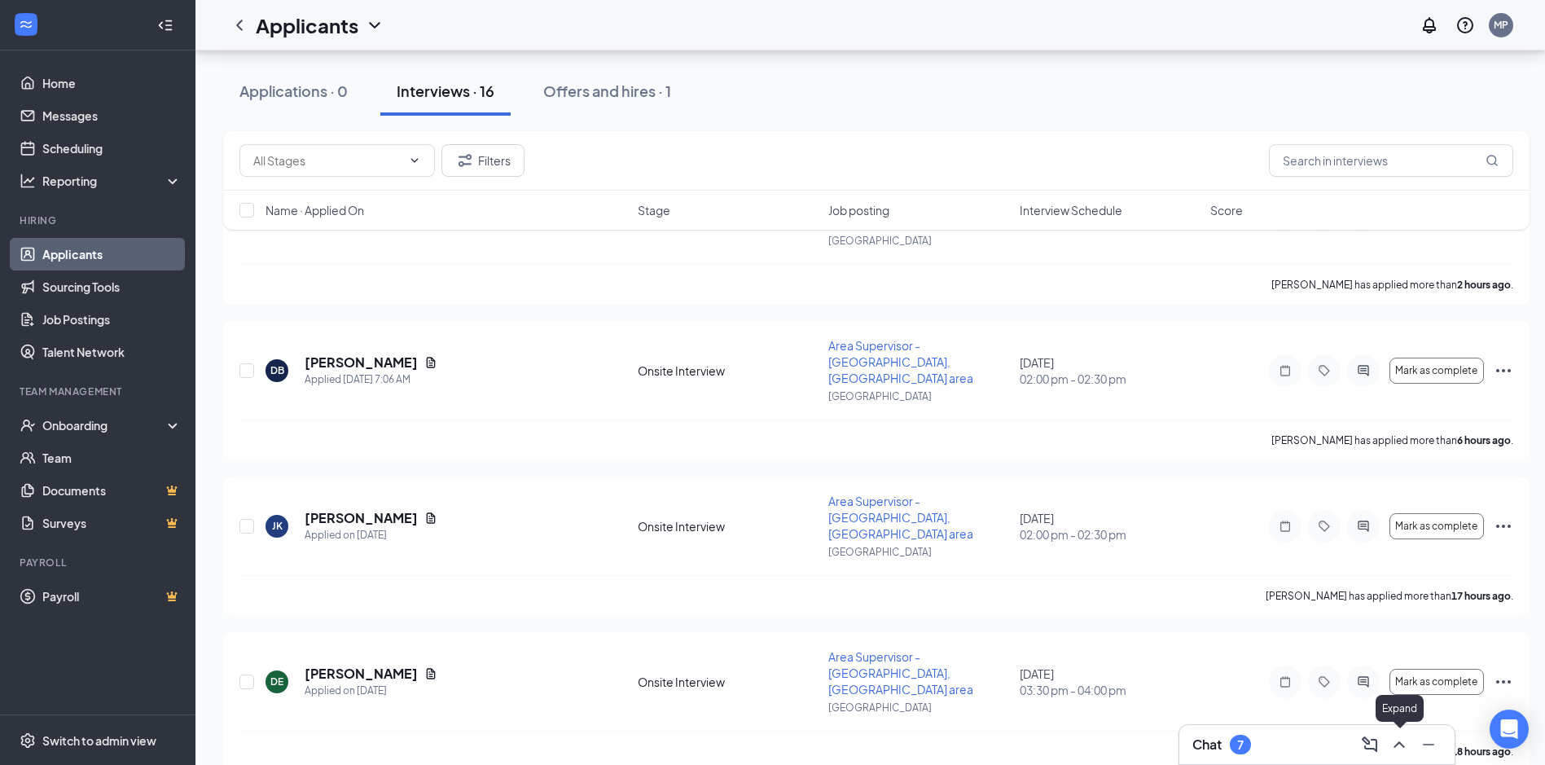
click at [1400, 751] on icon "ChevronUp" at bounding box center [1400, 745] width 20 height 20
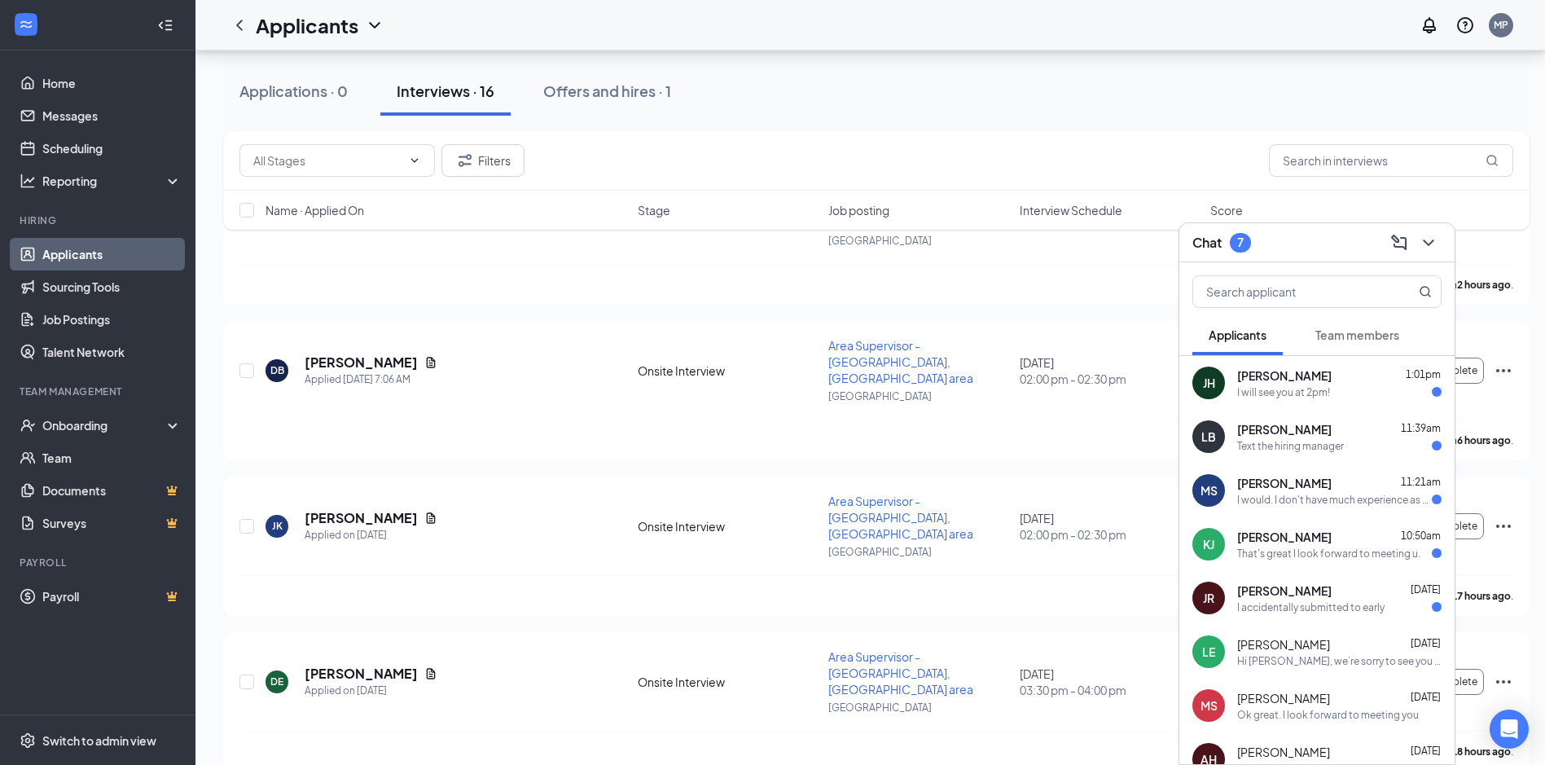
click at [1294, 386] on div "I will see you at 2pm!" at bounding box center [1283, 392] width 93 height 14
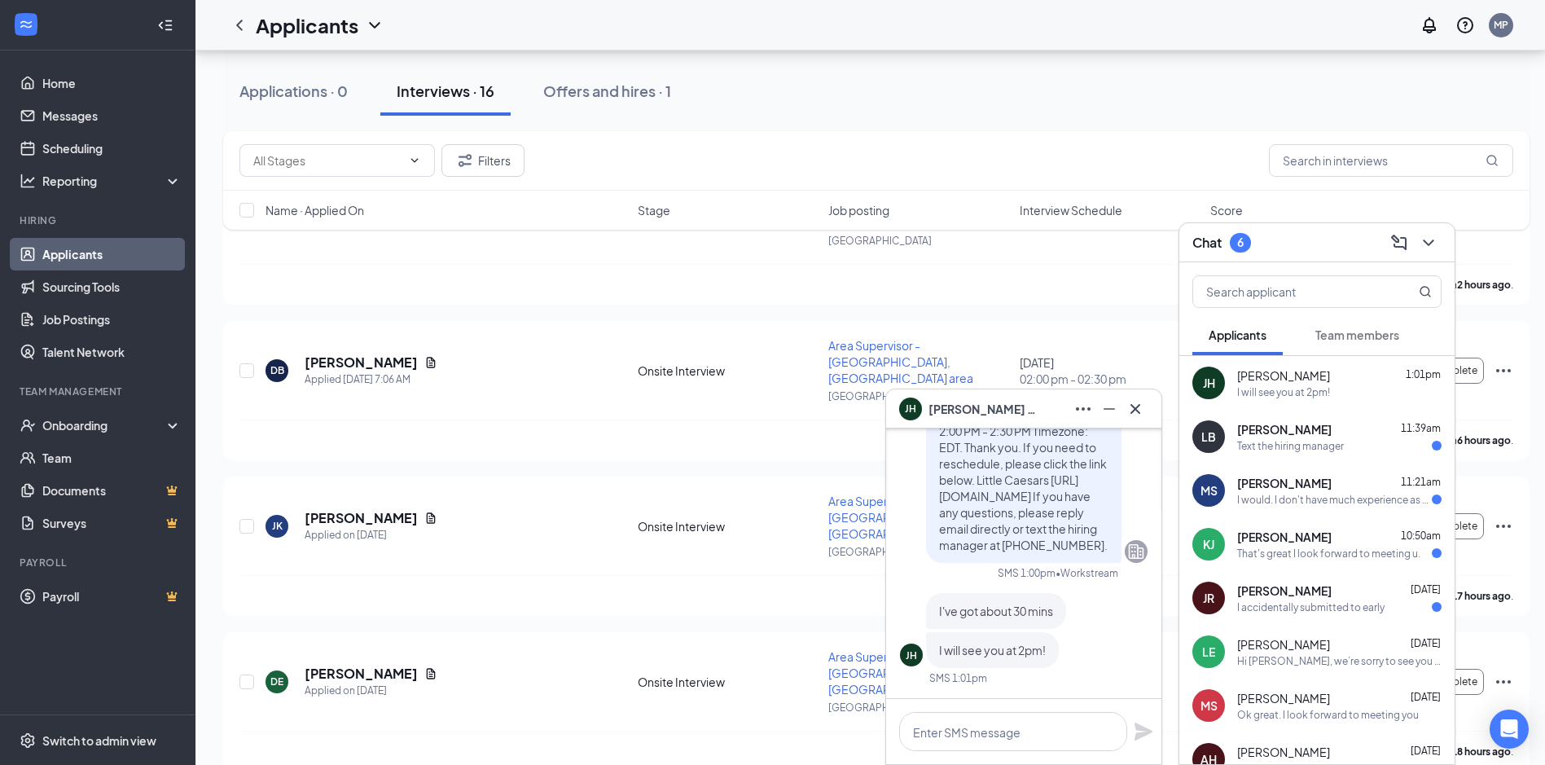
click at [1329, 607] on div "I accidentally submitted to early" at bounding box center [1310, 607] width 147 height 14
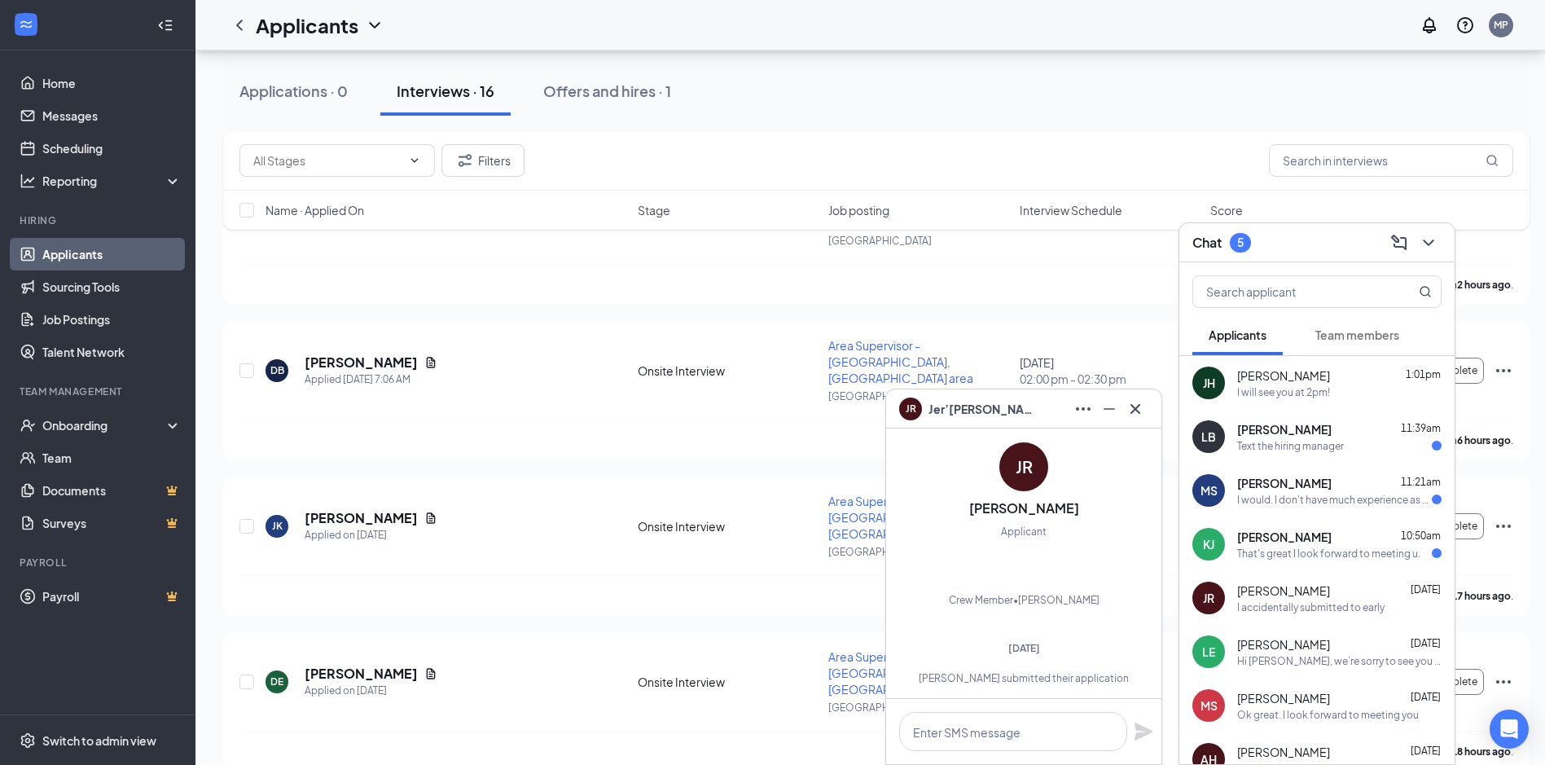
scroll to position [-642, 0]
click at [1135, 401] on icon "Cross" at bounding box center [1136, 409] width 20 height 20
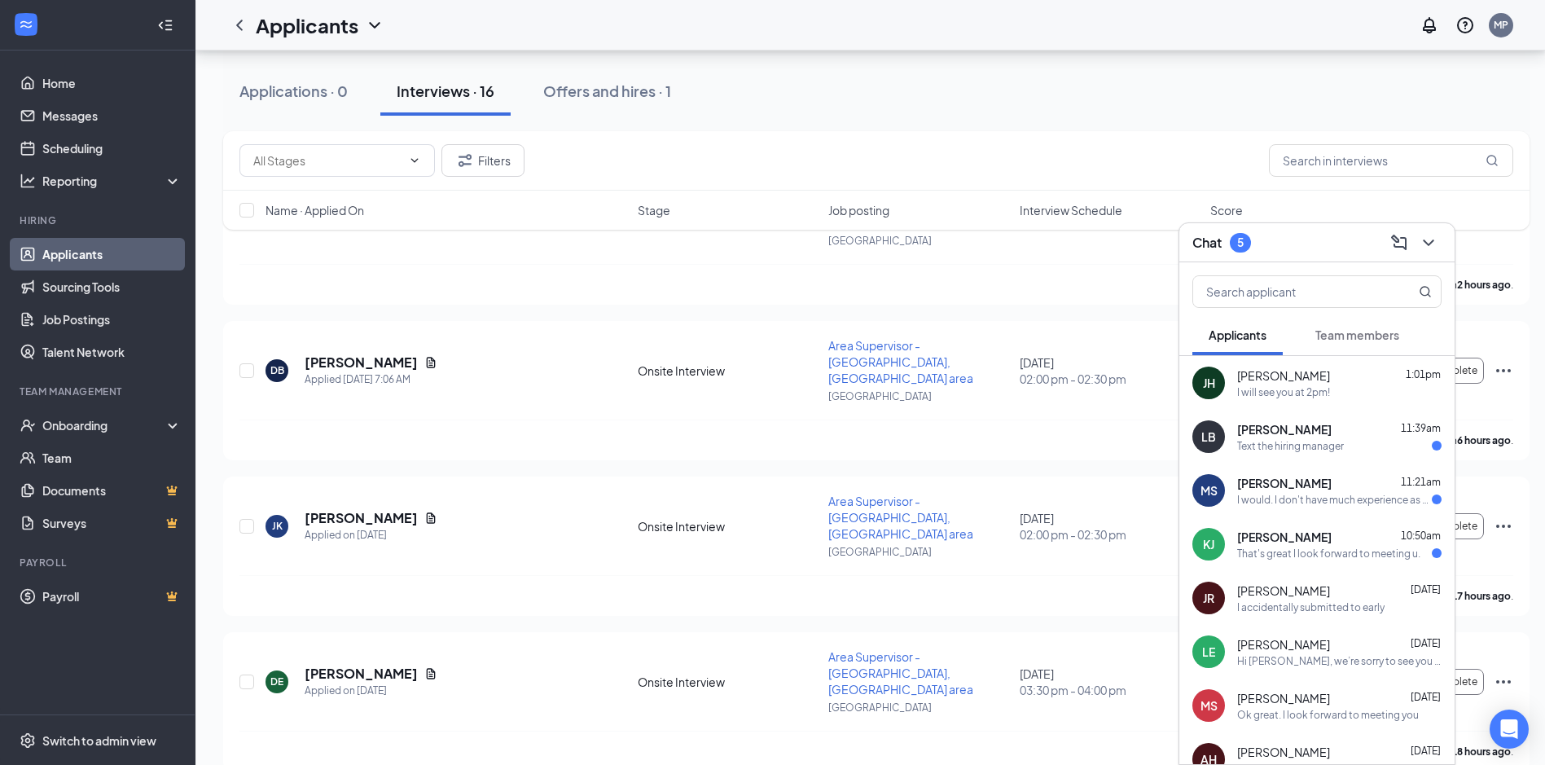
click at [1258, 536] on span "[PERSON_NAME]" at bounding box center [1284, 537] width 94 height 16
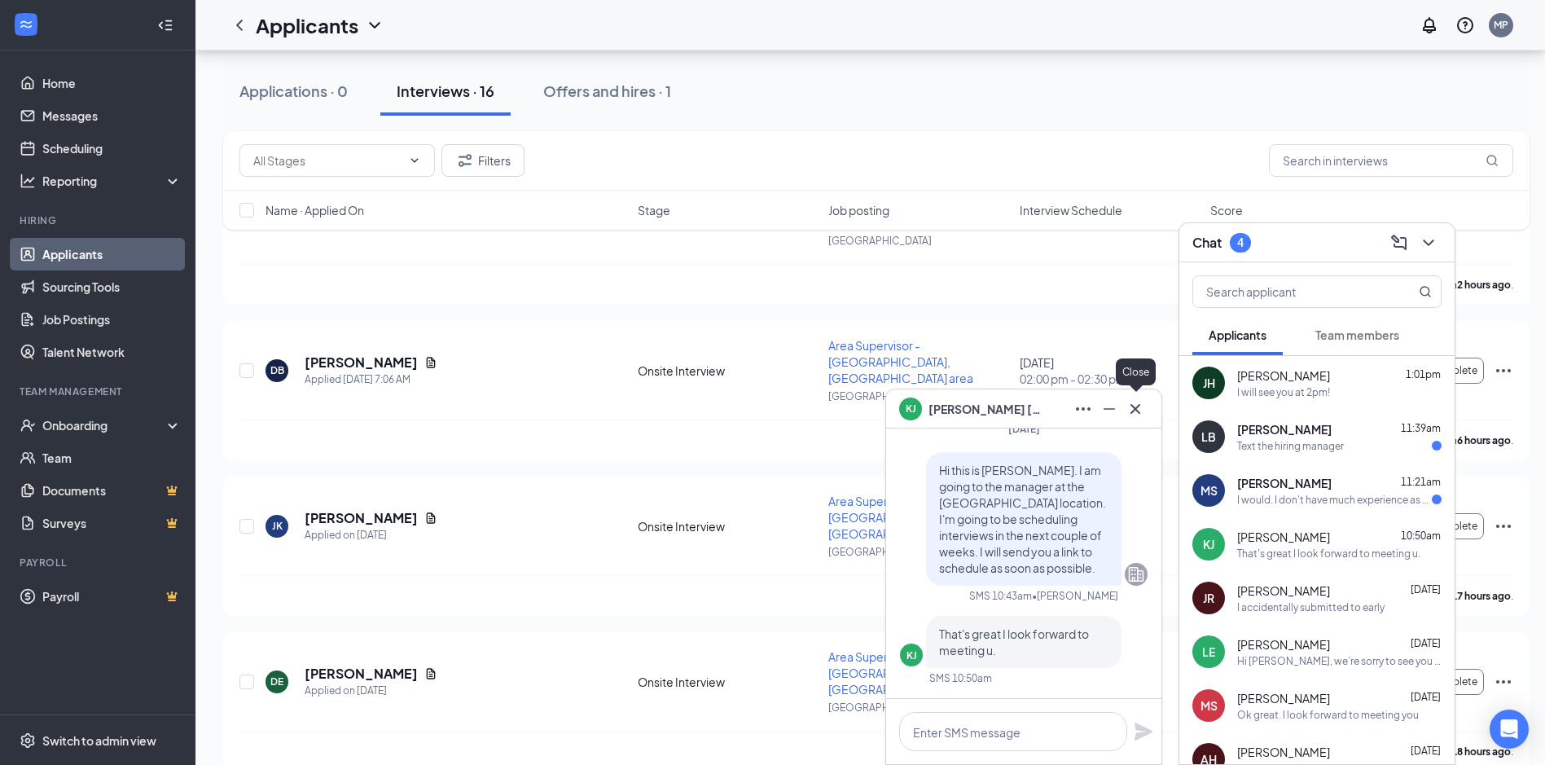
click at [1146, 408] on button at bounding box center [1135, 409] width 26 height 26
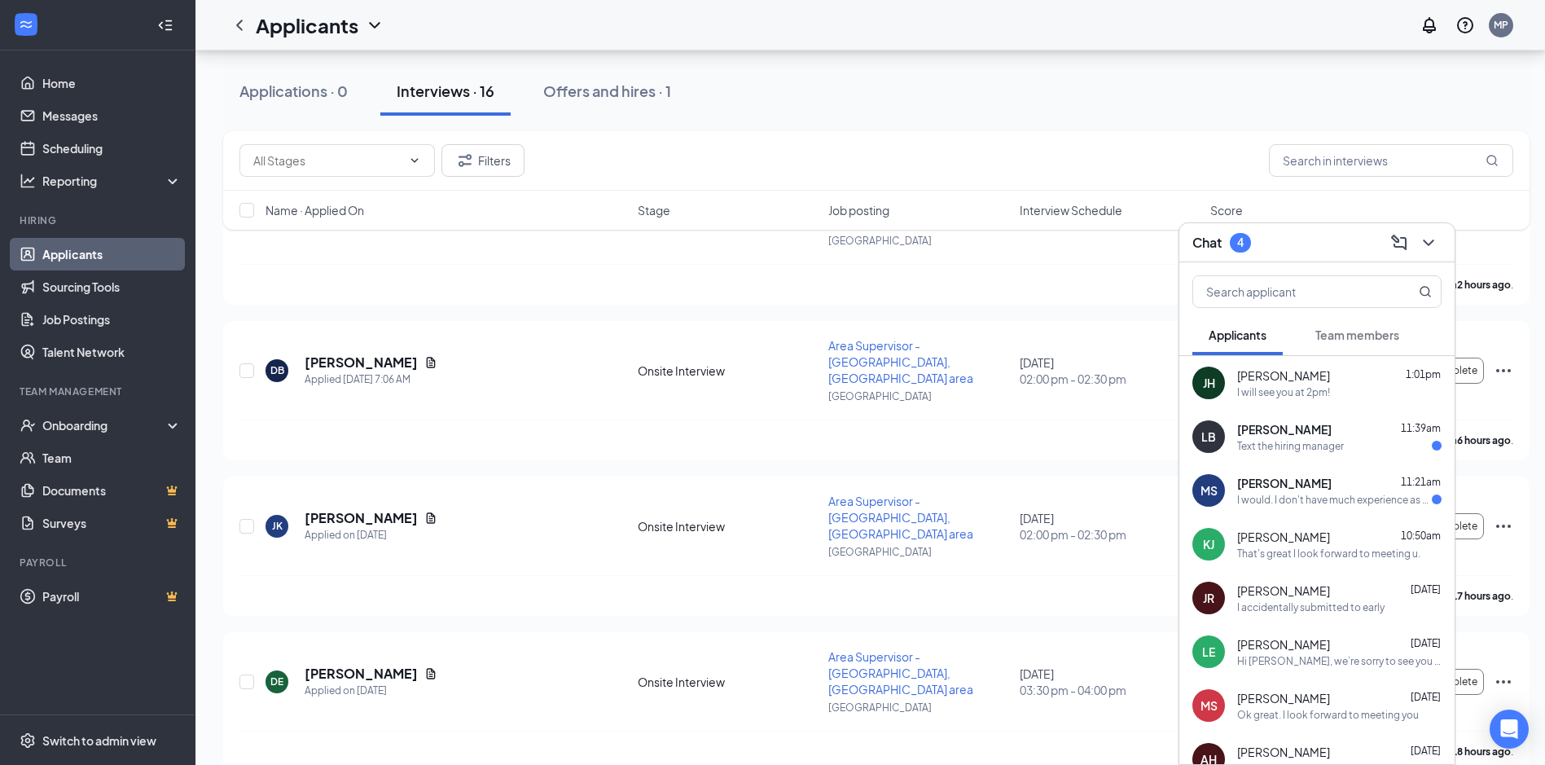
click at [1303, 494] on div "I would. I don't have much experience as a manager but I do have some leadershi…" at bounding box center [1334, 500] width 195 height 14
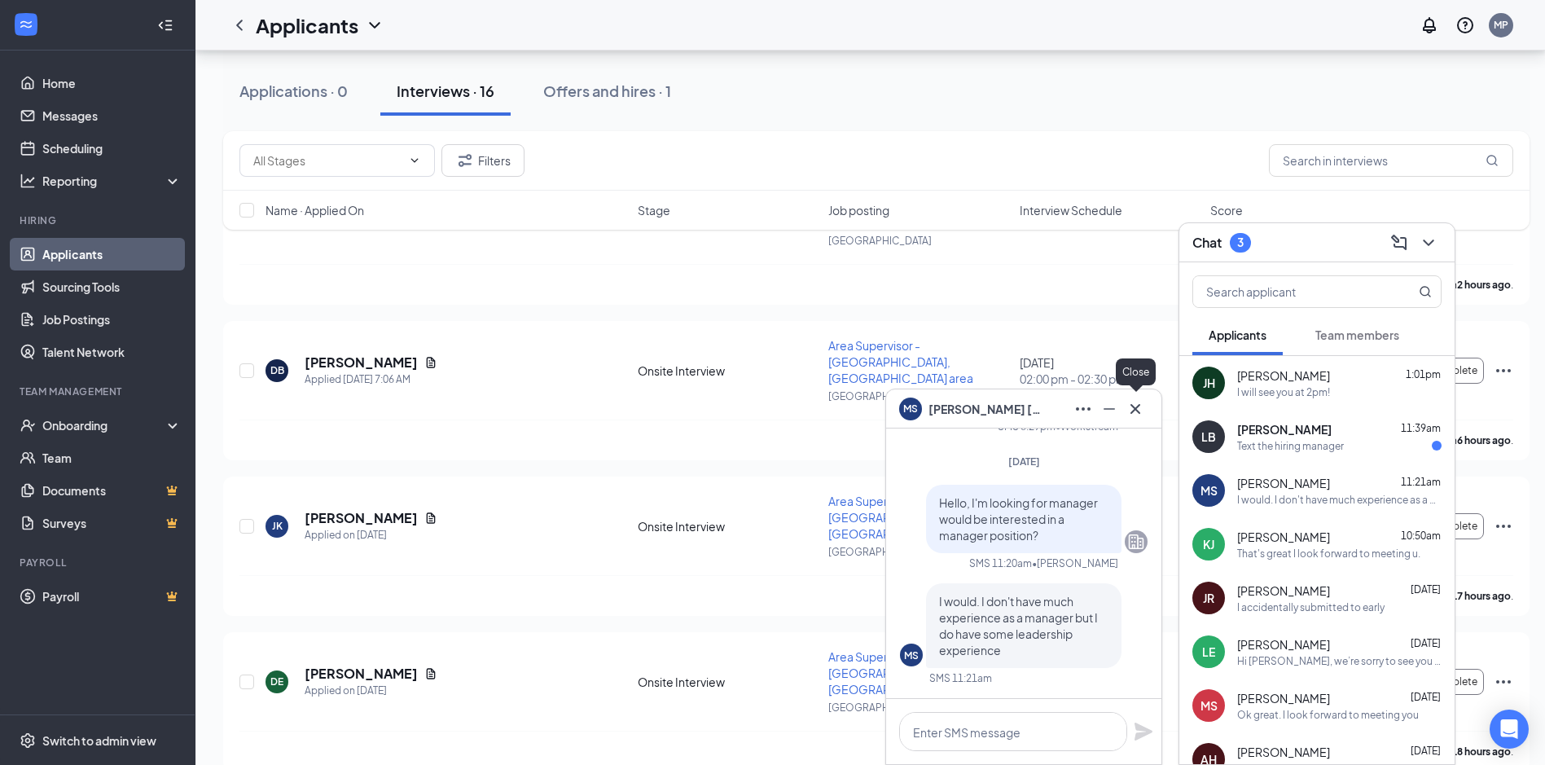
click at [1139, 412] on icon "Cross" at bounding box center [1136, 408] width 10 height 10
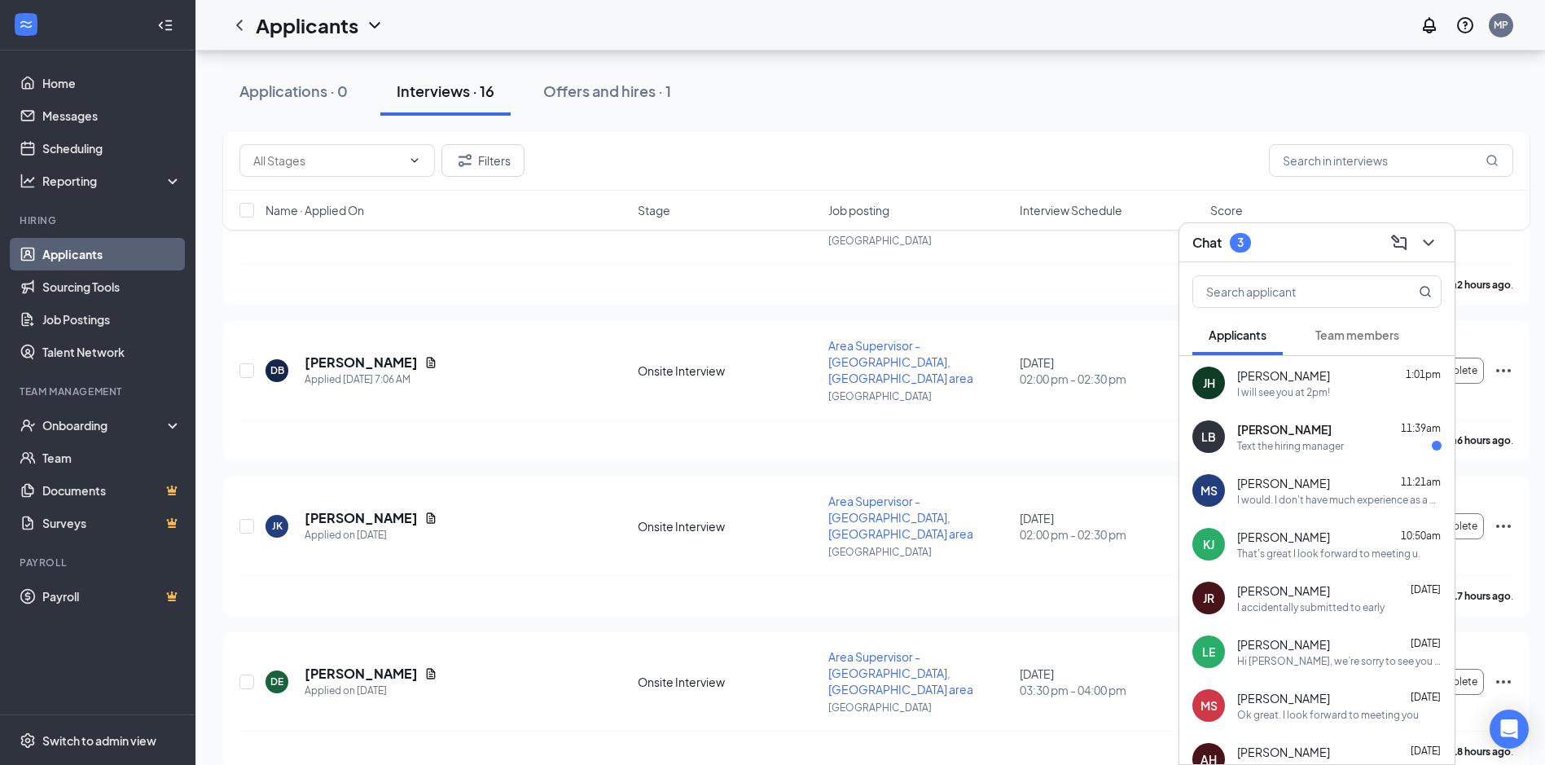
click at [1292, 446] on div "Text the hiring manager" at bounding box center [1290, 446] width 107 height 14
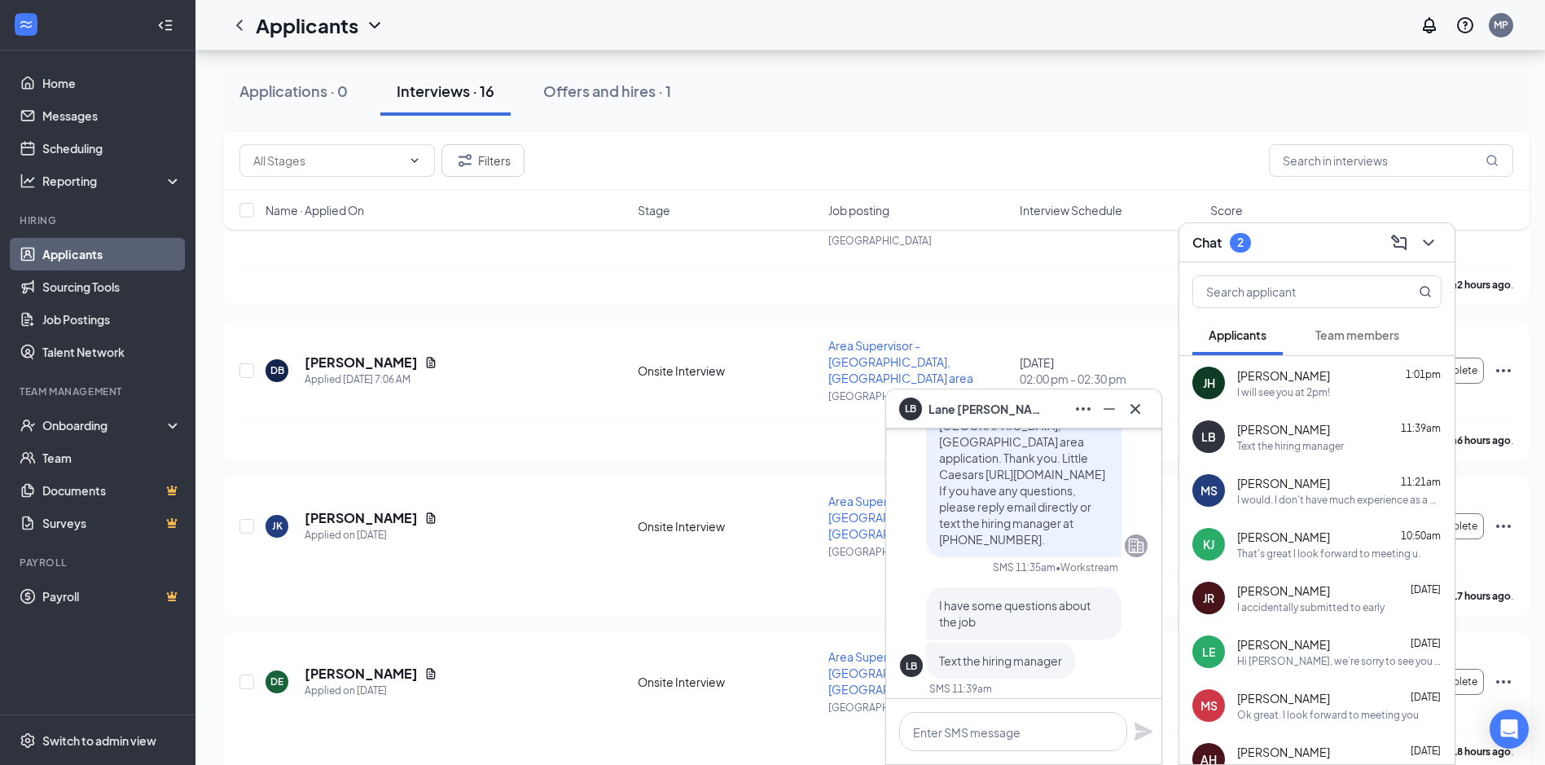
scroll to position [0, 0]
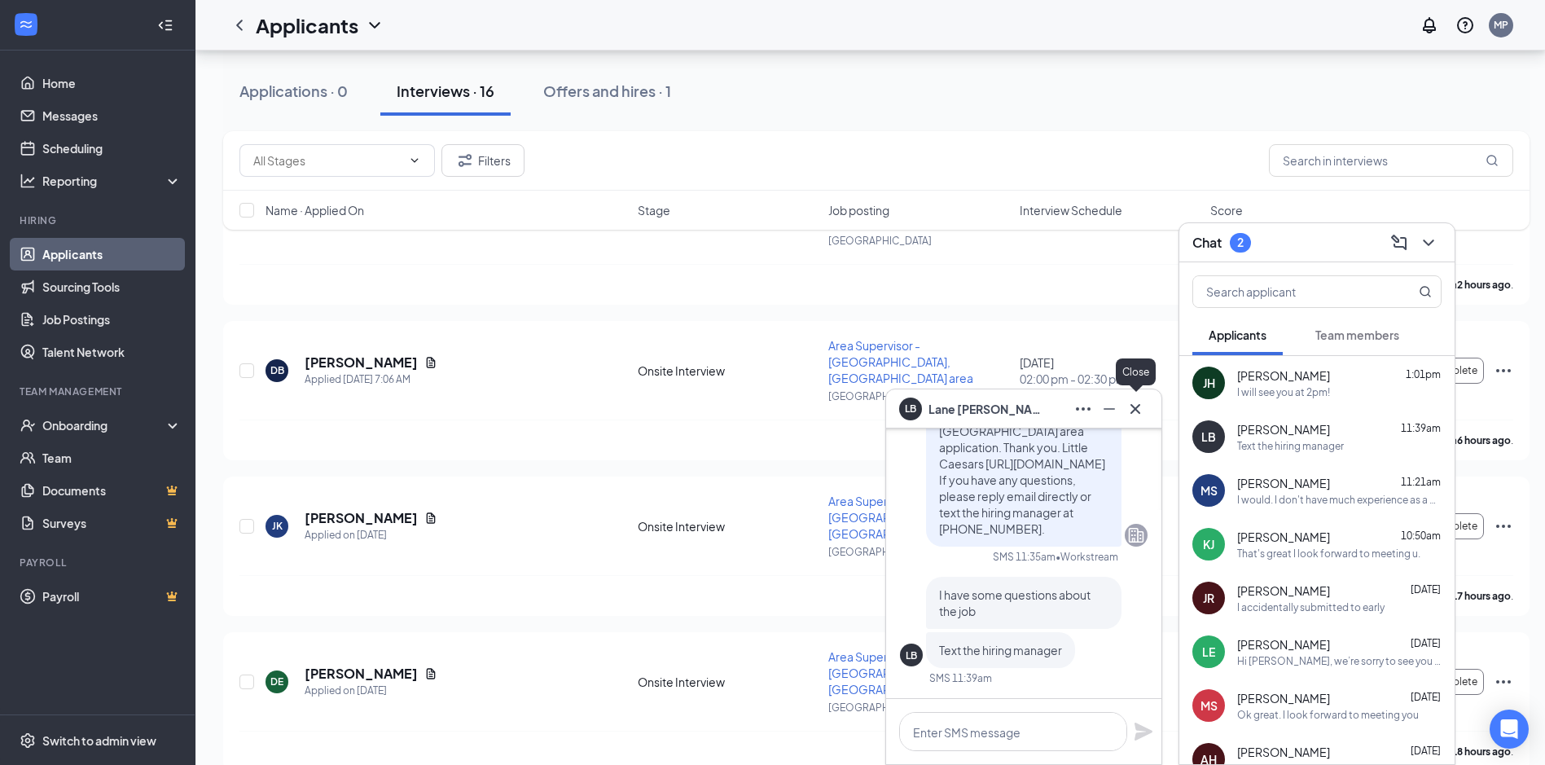
click at [1136, 407] on icon "Cross" at bounding box center [1136, 408] width 10 height 10
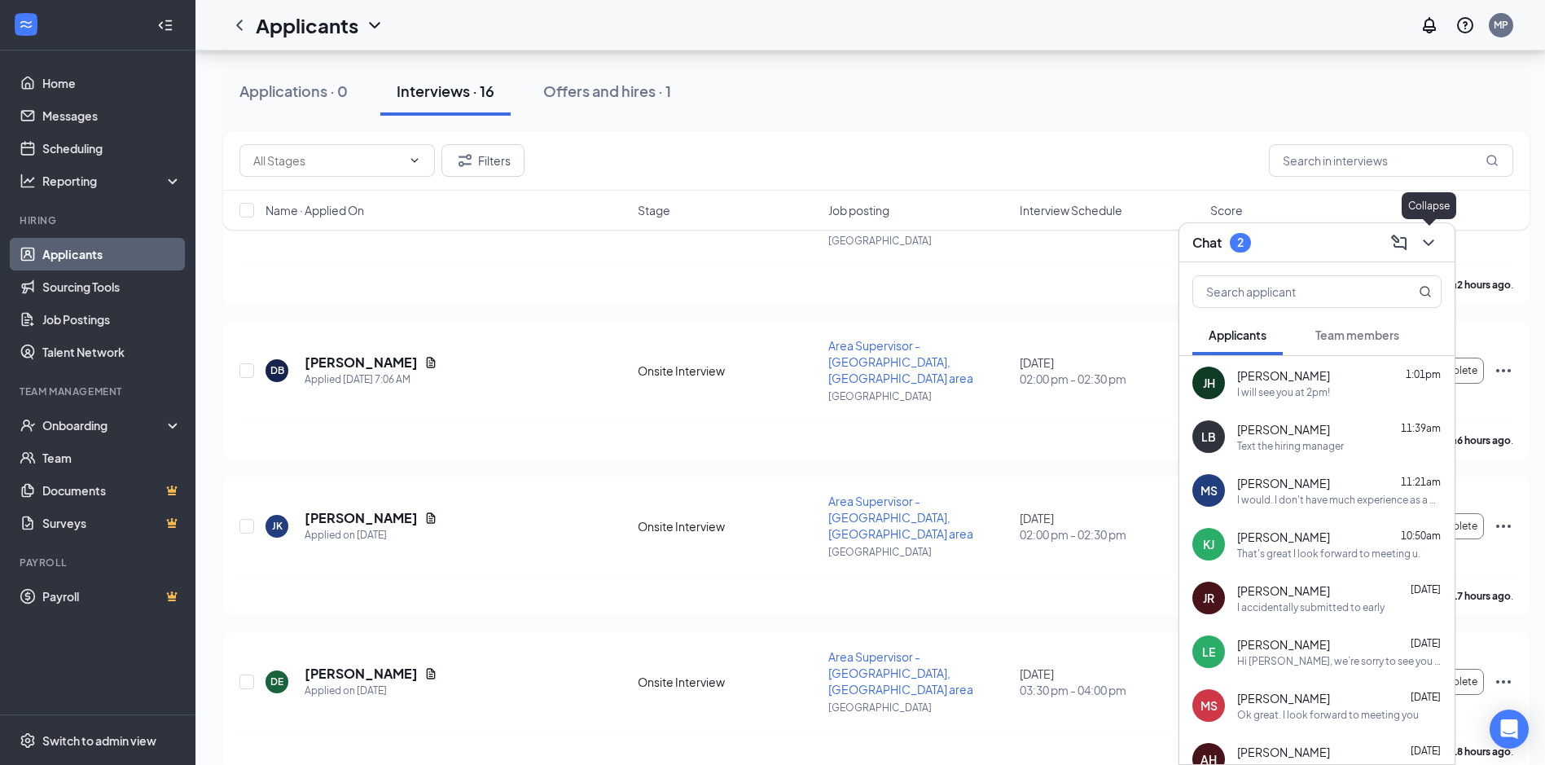
click at [1430, 235] on icon "ChevronDown" at bounding box center [1429, 243] width 20 height 20
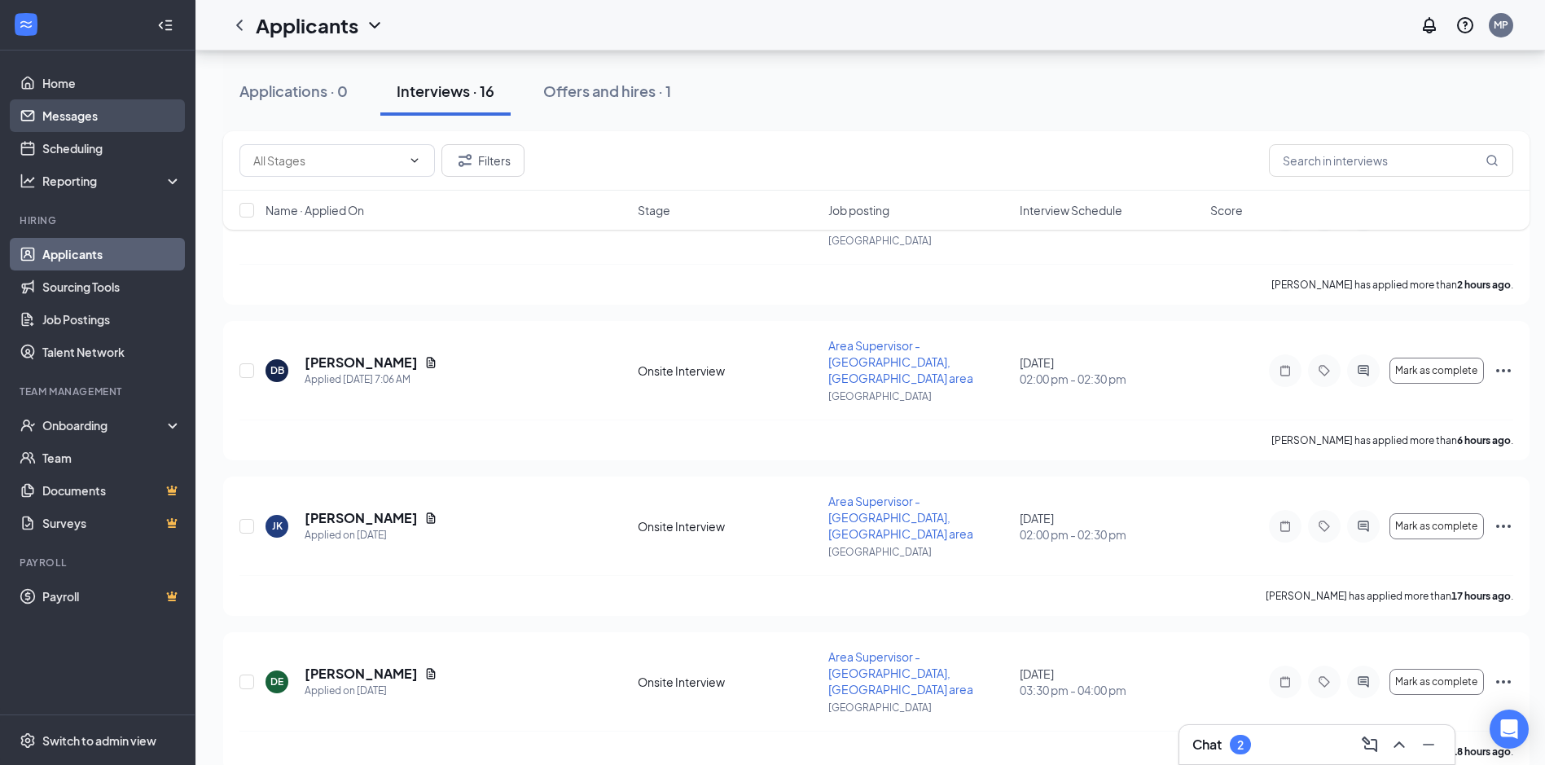
click at [123, 124] on link "Messages" at bounding box center [111, 115] width 139 height 33
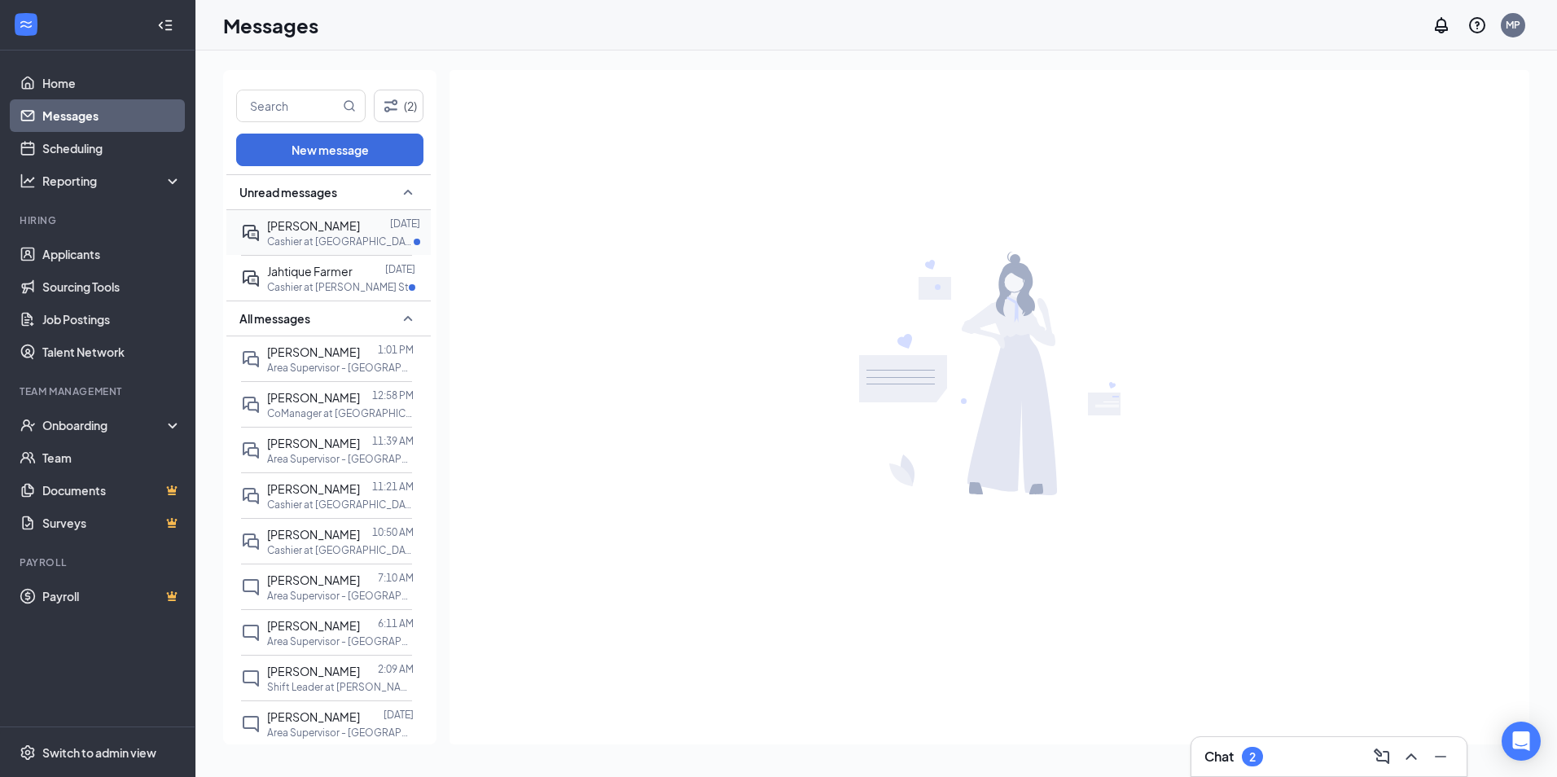
click at [289, 241] on p "Cashier at [GEOGRAPHIC_DATA]" at bounding box center [340, 242] width 147 height 14
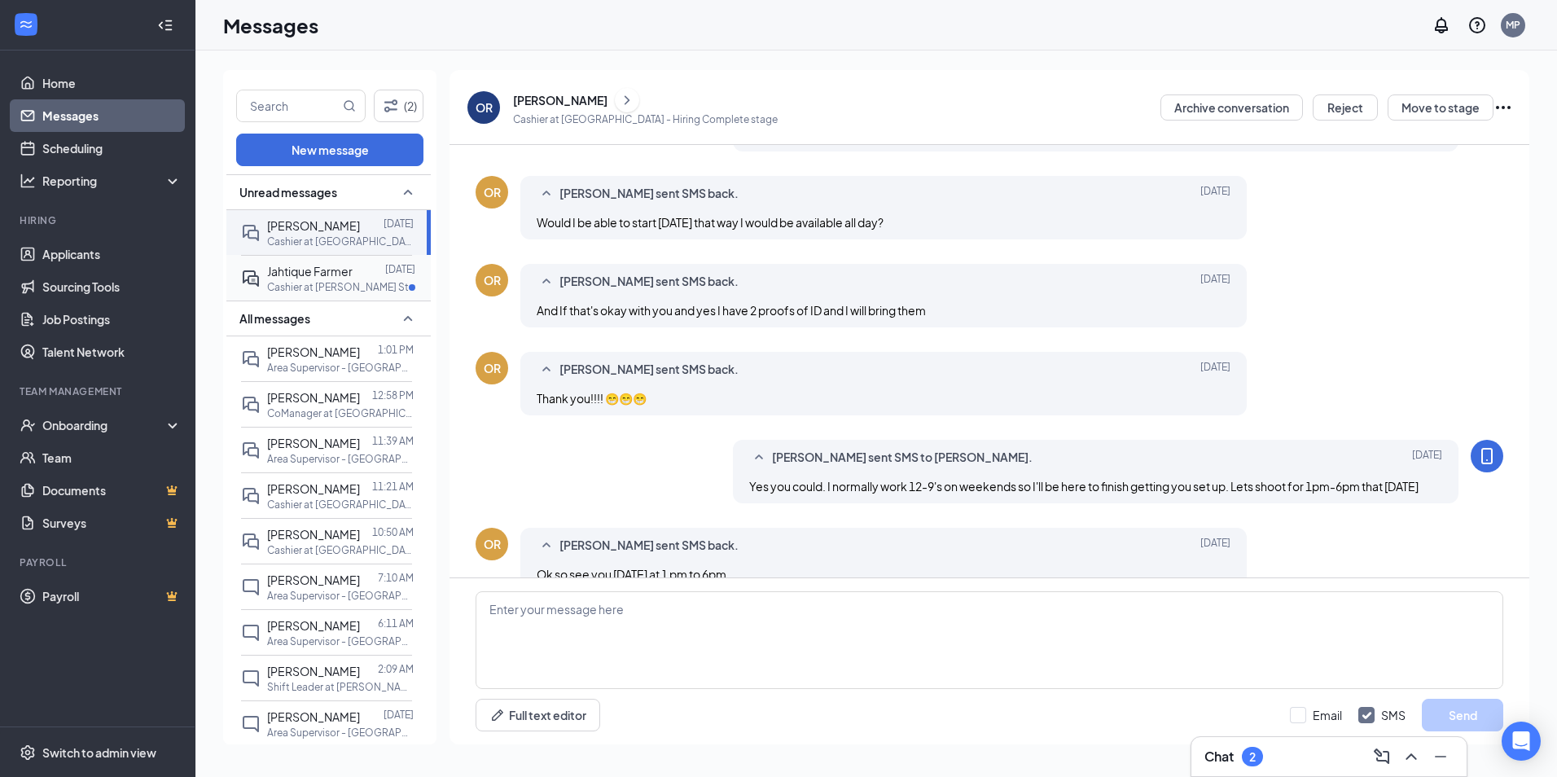
scroll to position [507, 0]
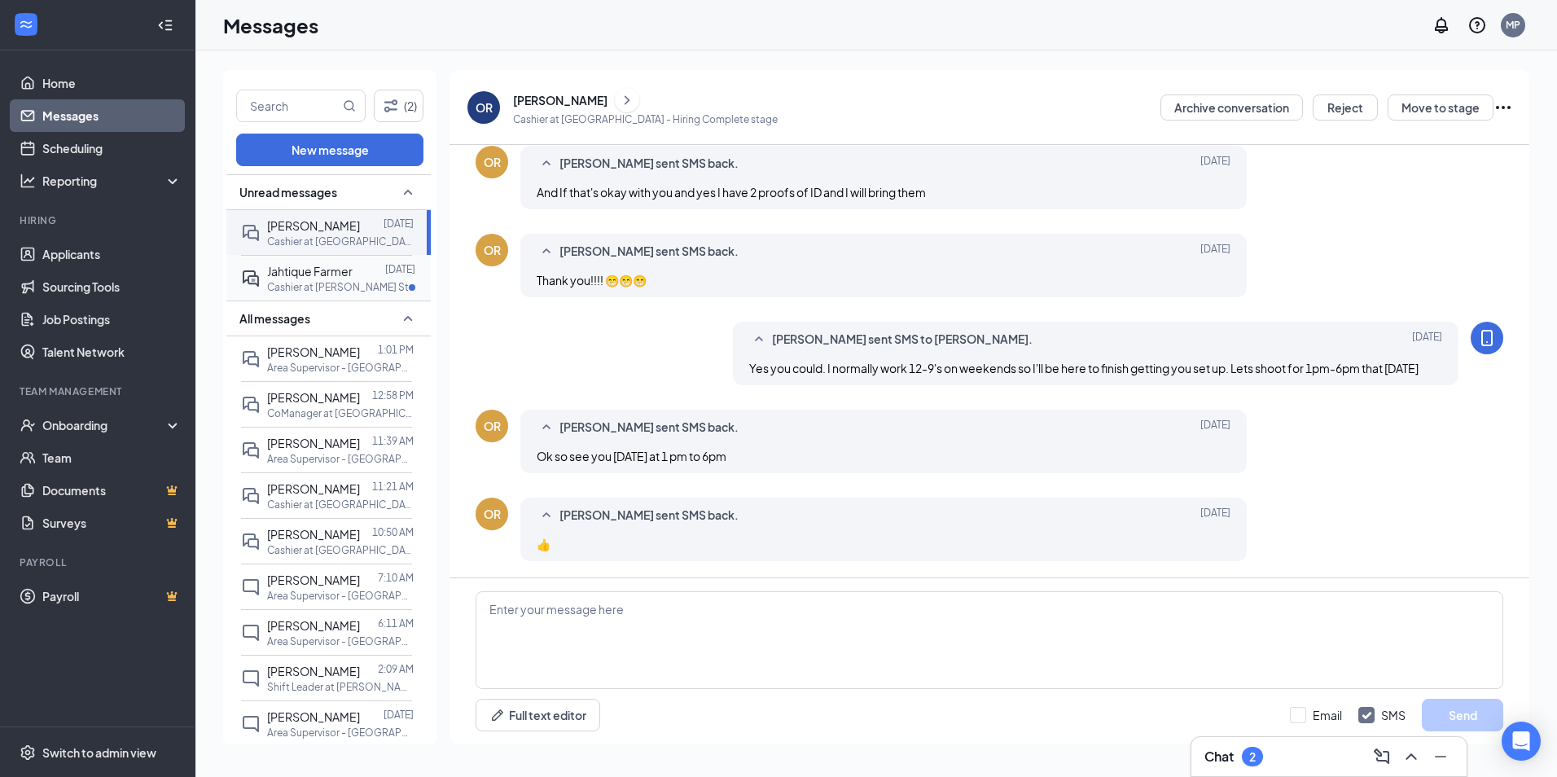
click at [314, 279] on div "Jahtique Farmer" at bounding box center [310, 271] width 86 height 18
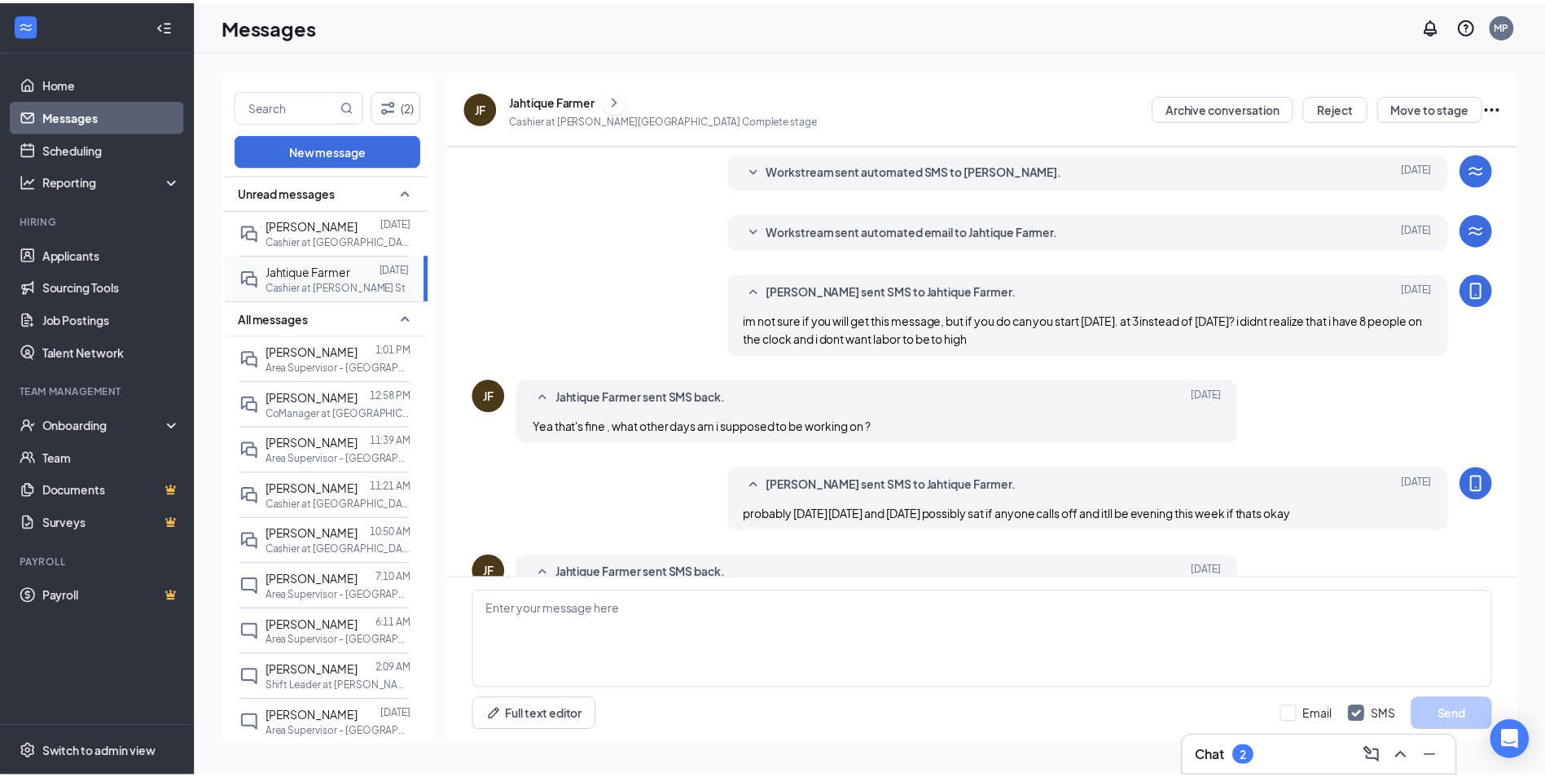
scroll to position [217, 0]
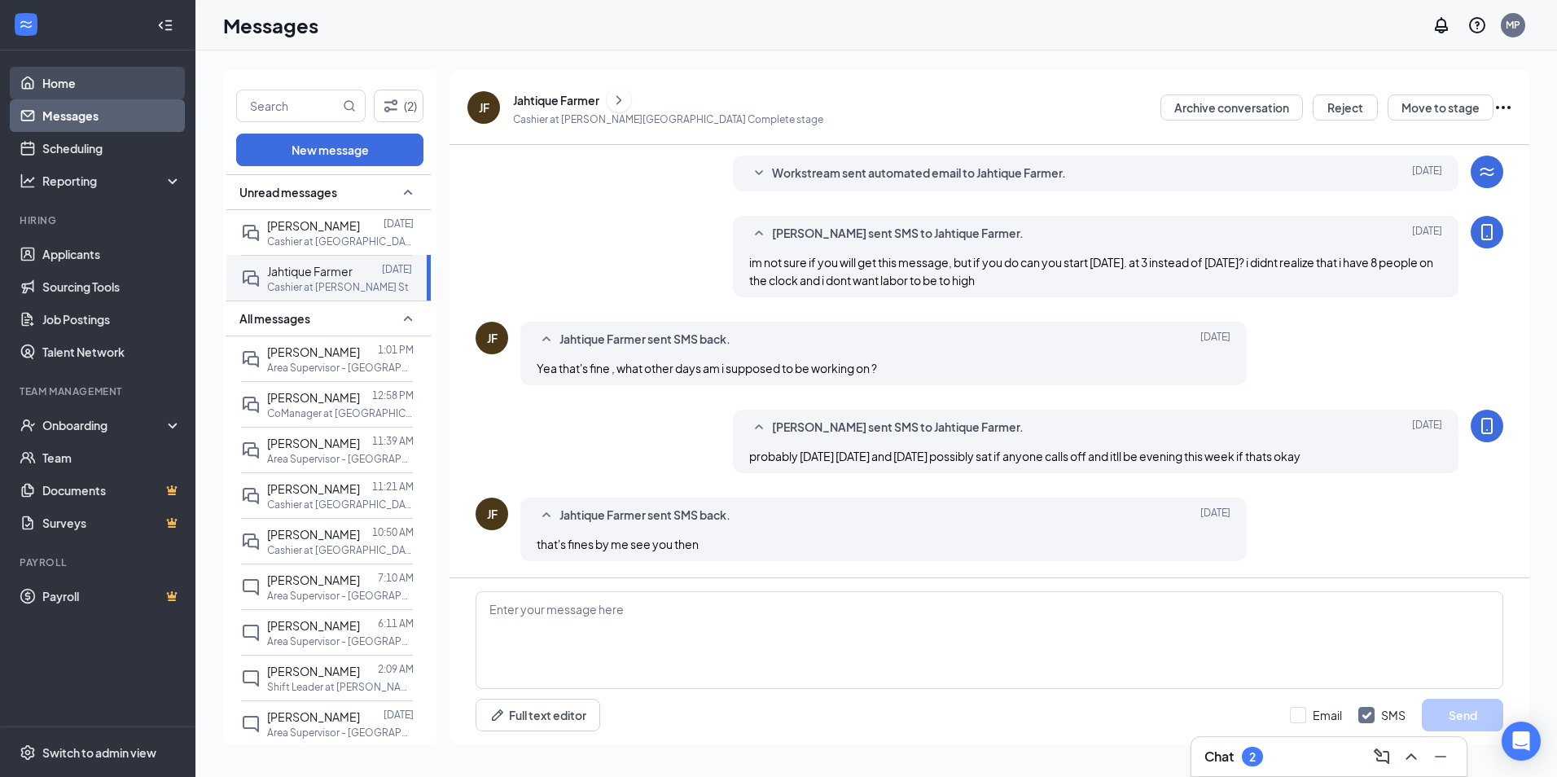
click at [61, 87] on link "Home" at bounding box center [111, 83] width 139 height 33
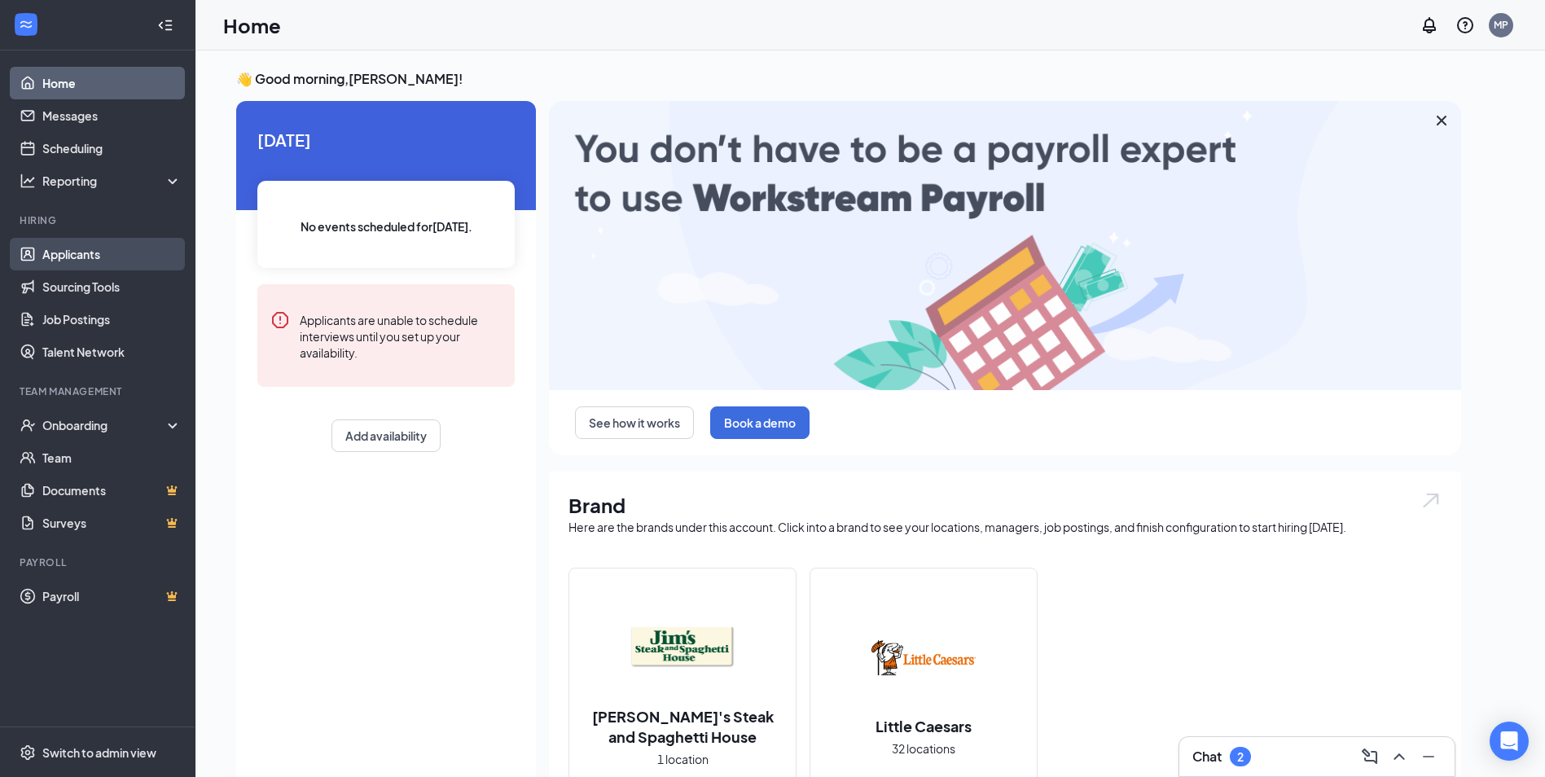
click at [80, 260] on link "Applicants" at bounding box center [111, 254] width 139 height 33
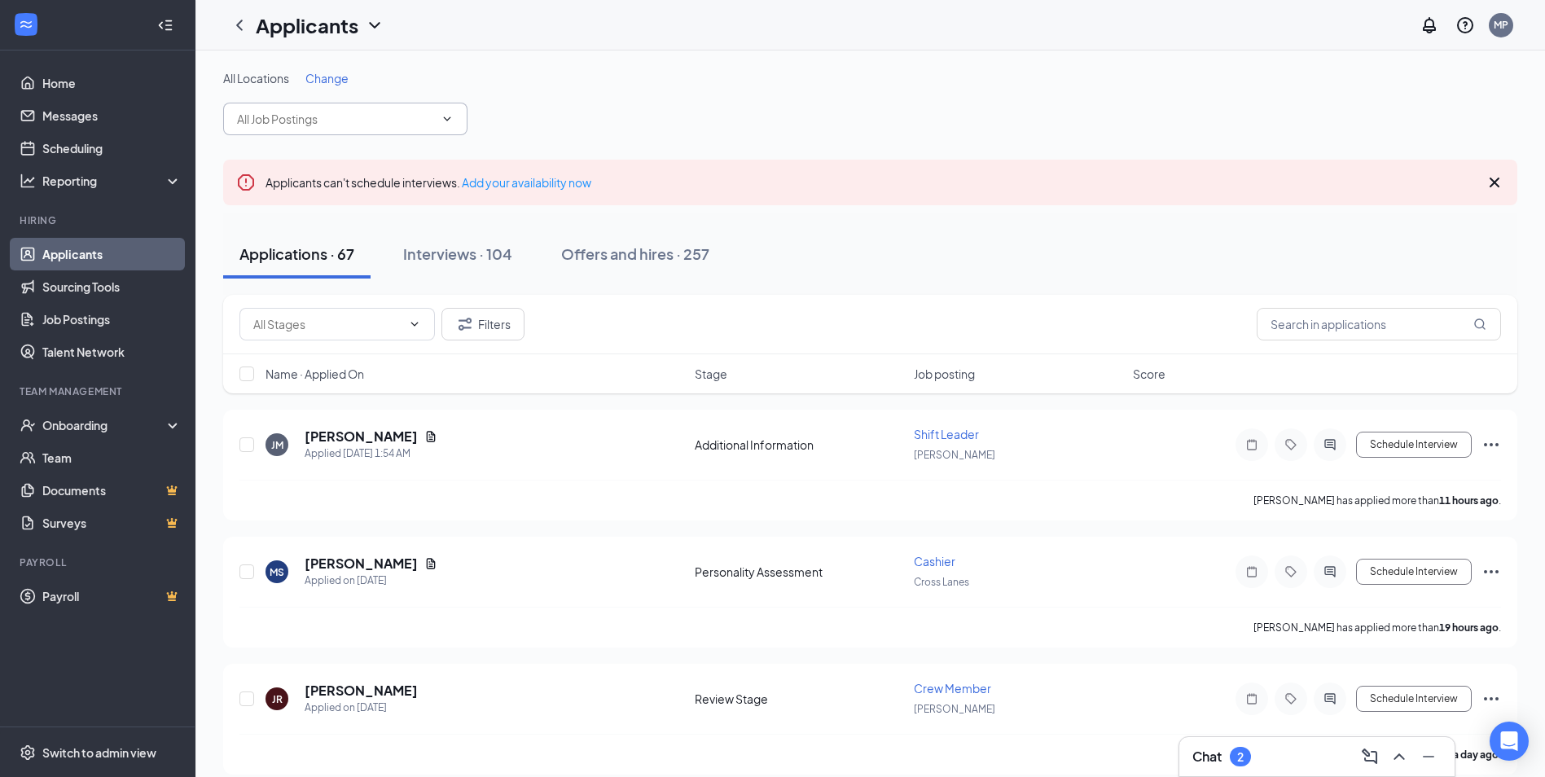
click at [449, 117] on icon "ChevronDown" at bounding box center [447, 118] width 13 height 13
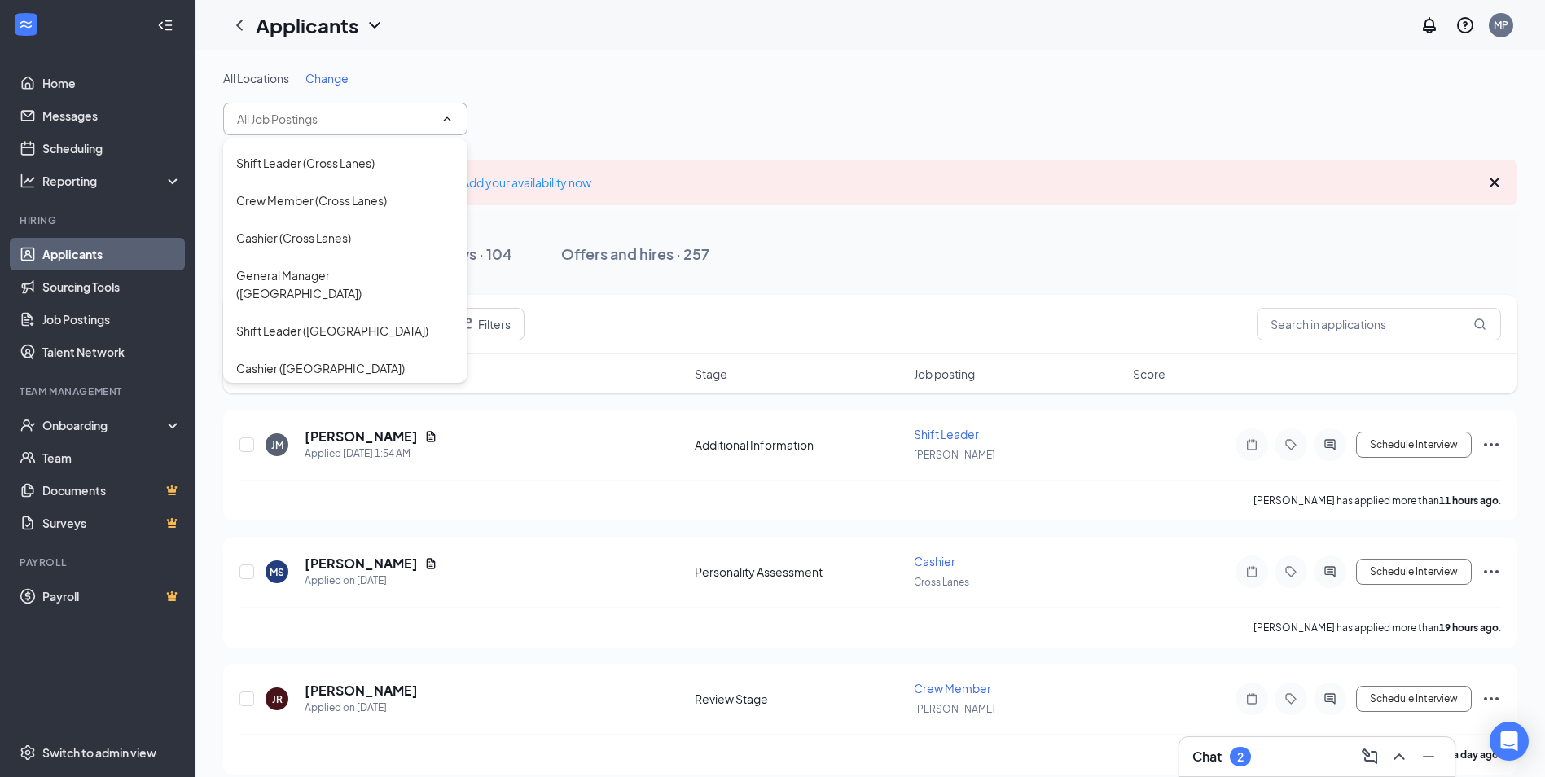
scroll to position [190, 0]
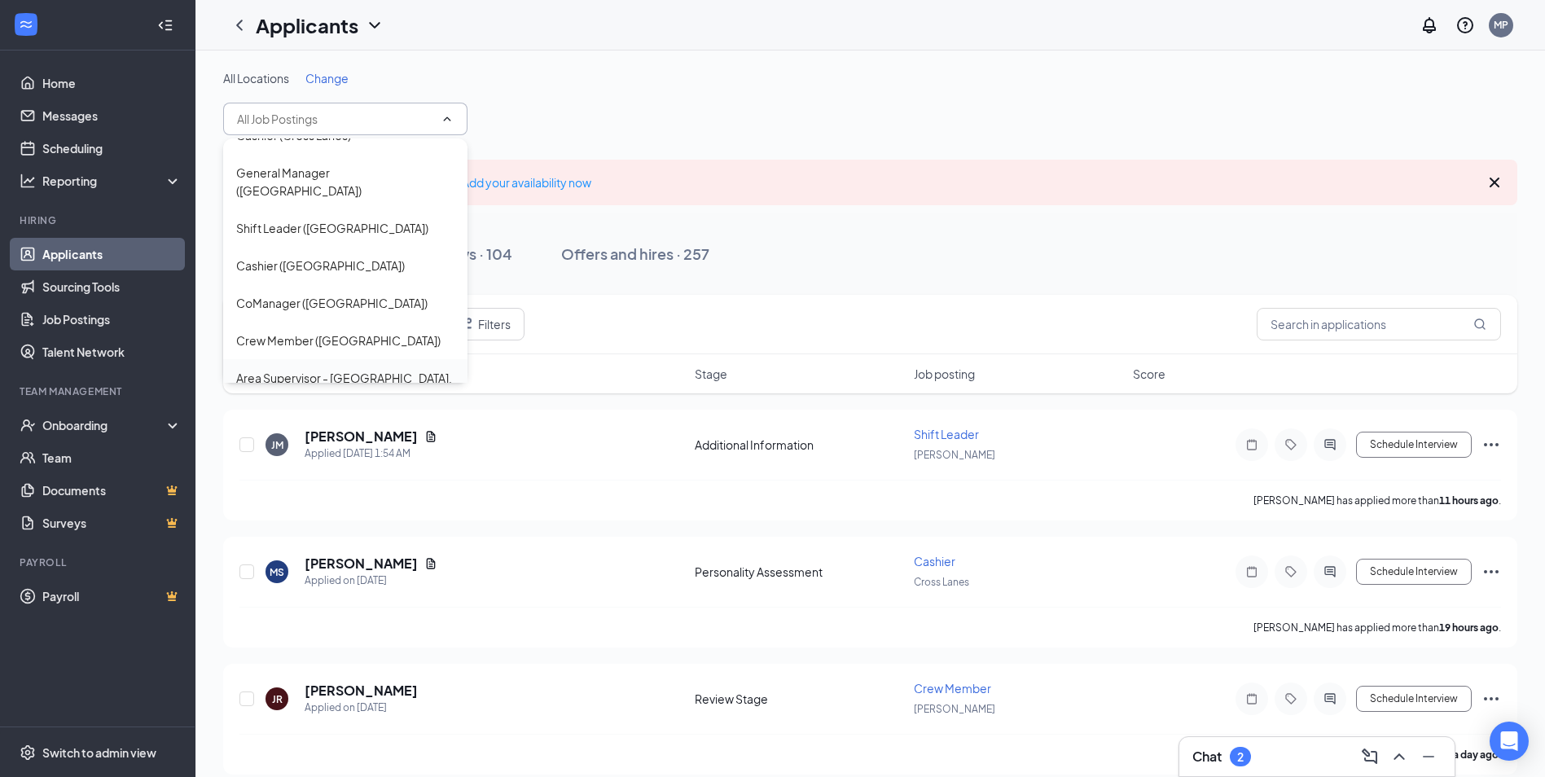
click at [418, 369] on div "Area Supervisor - [GEOGRAPHIC_DATA], [GEOGRAPHIC_DATA] area ([GEOGRAPHIC_DATA])" at bounding box center [345, 396] width 218 height 54
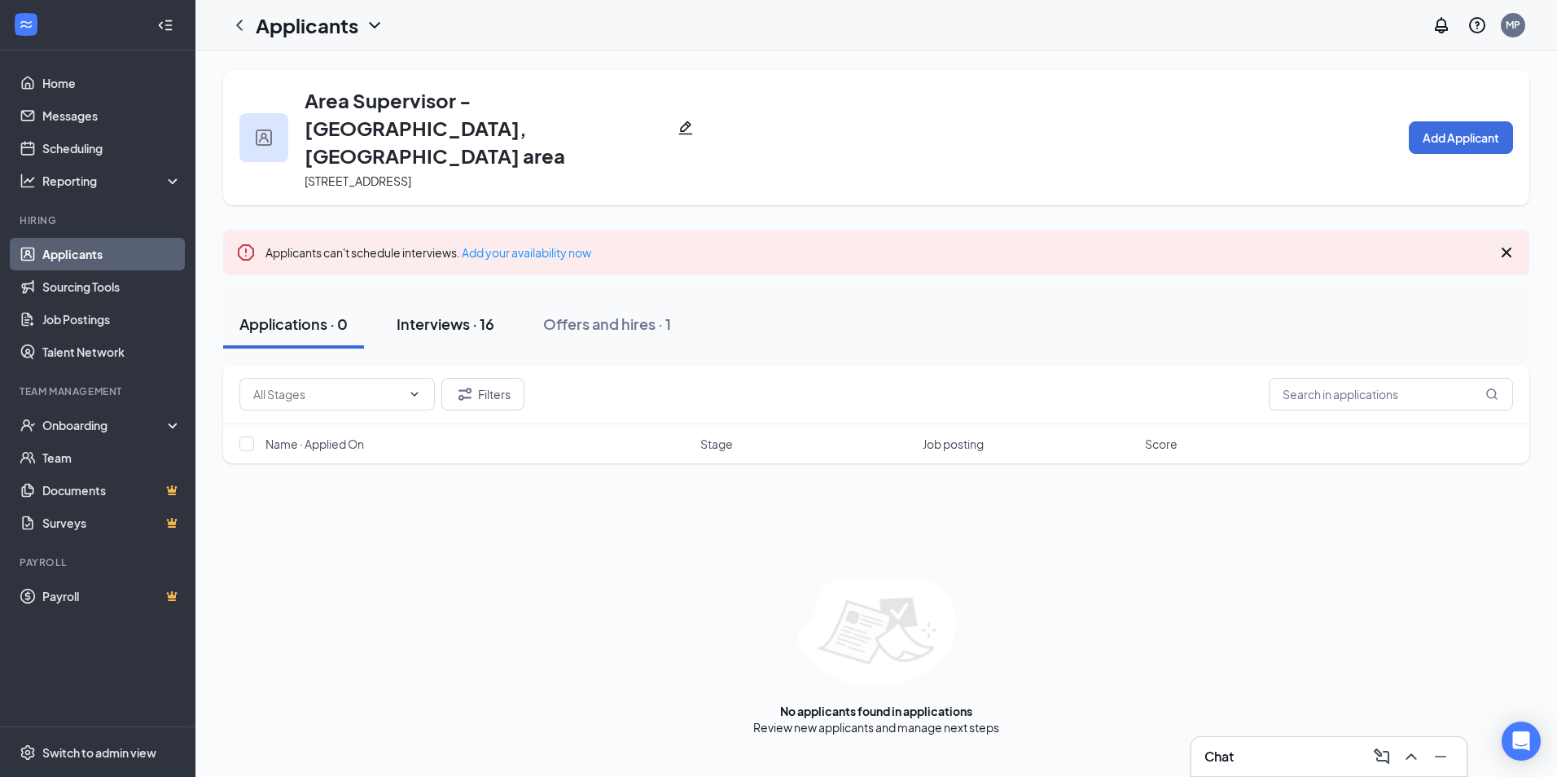
click at [468, 300] on button "Interviews · 16" at bounding box center [445, 324] width 130 height 49
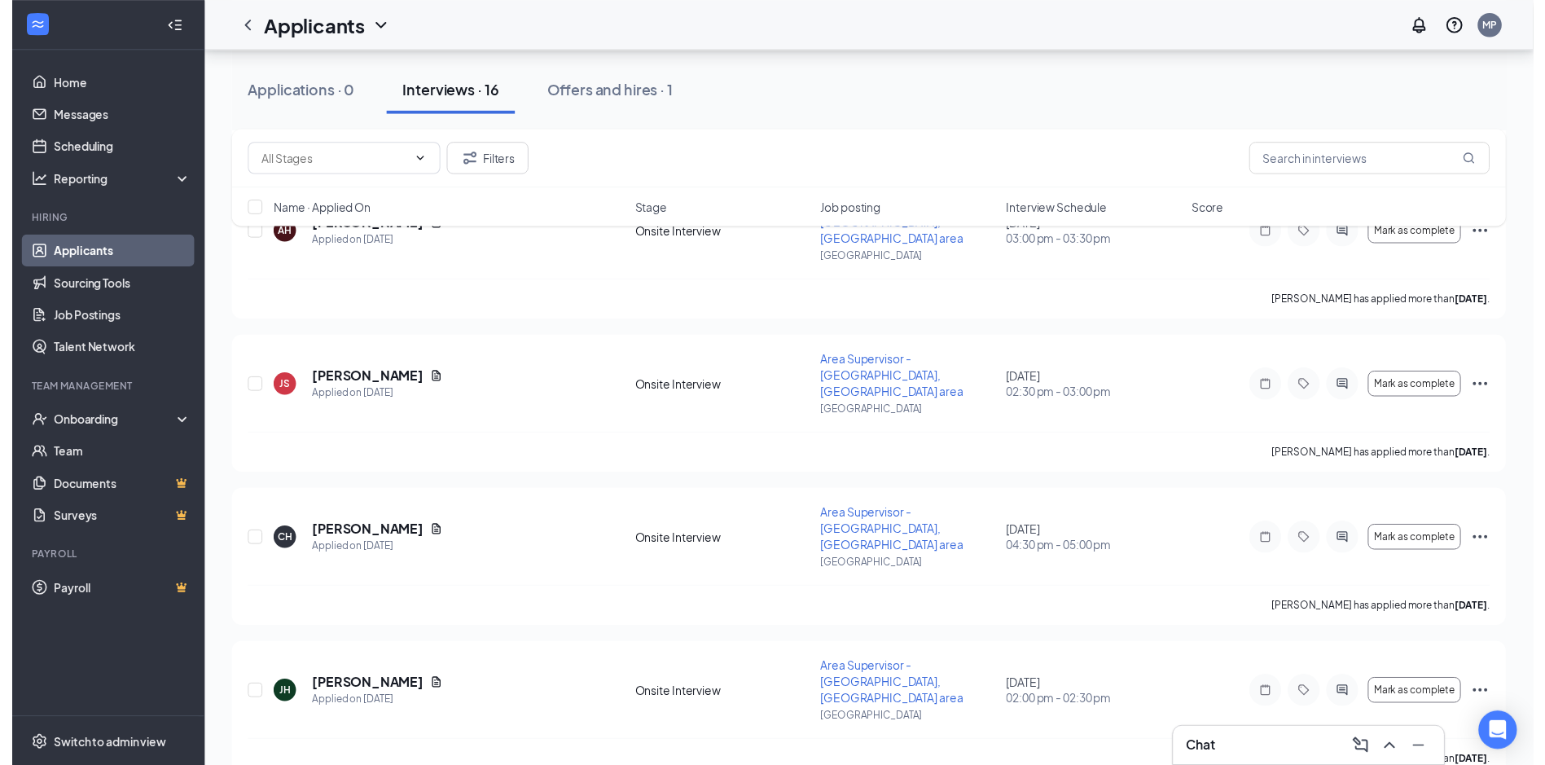
scroll to position [1881, 0]
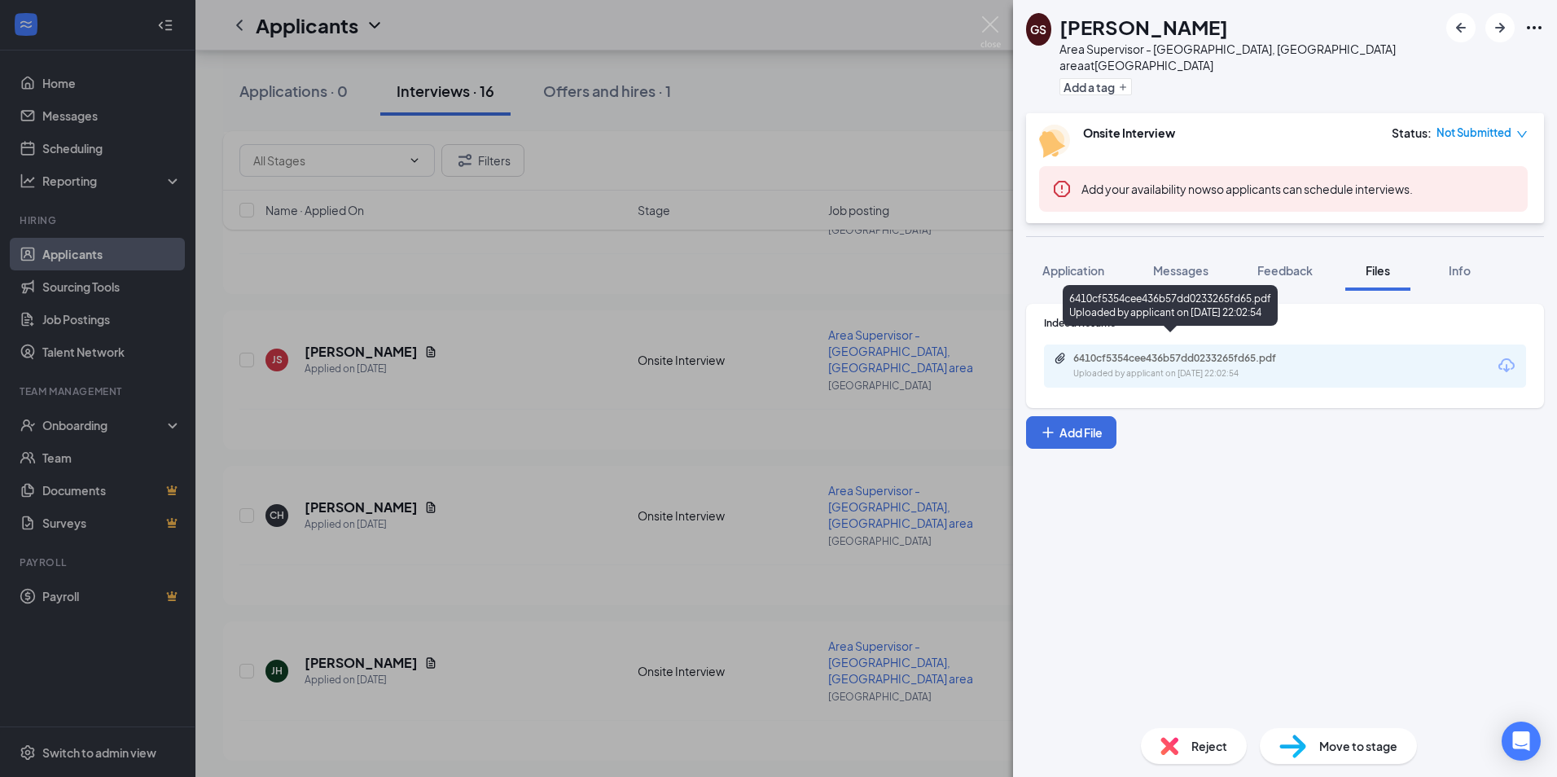
click at [1160, 352] on div "6410cf5354cee436b57dd0233265fd65.pdf Uploaded by applicant on [DATE] 22:02:54" at bounding box center [1186, 366] width 264 height 29
click at [997, 29] on img at bounding box center [991, 32] width 20 height 32
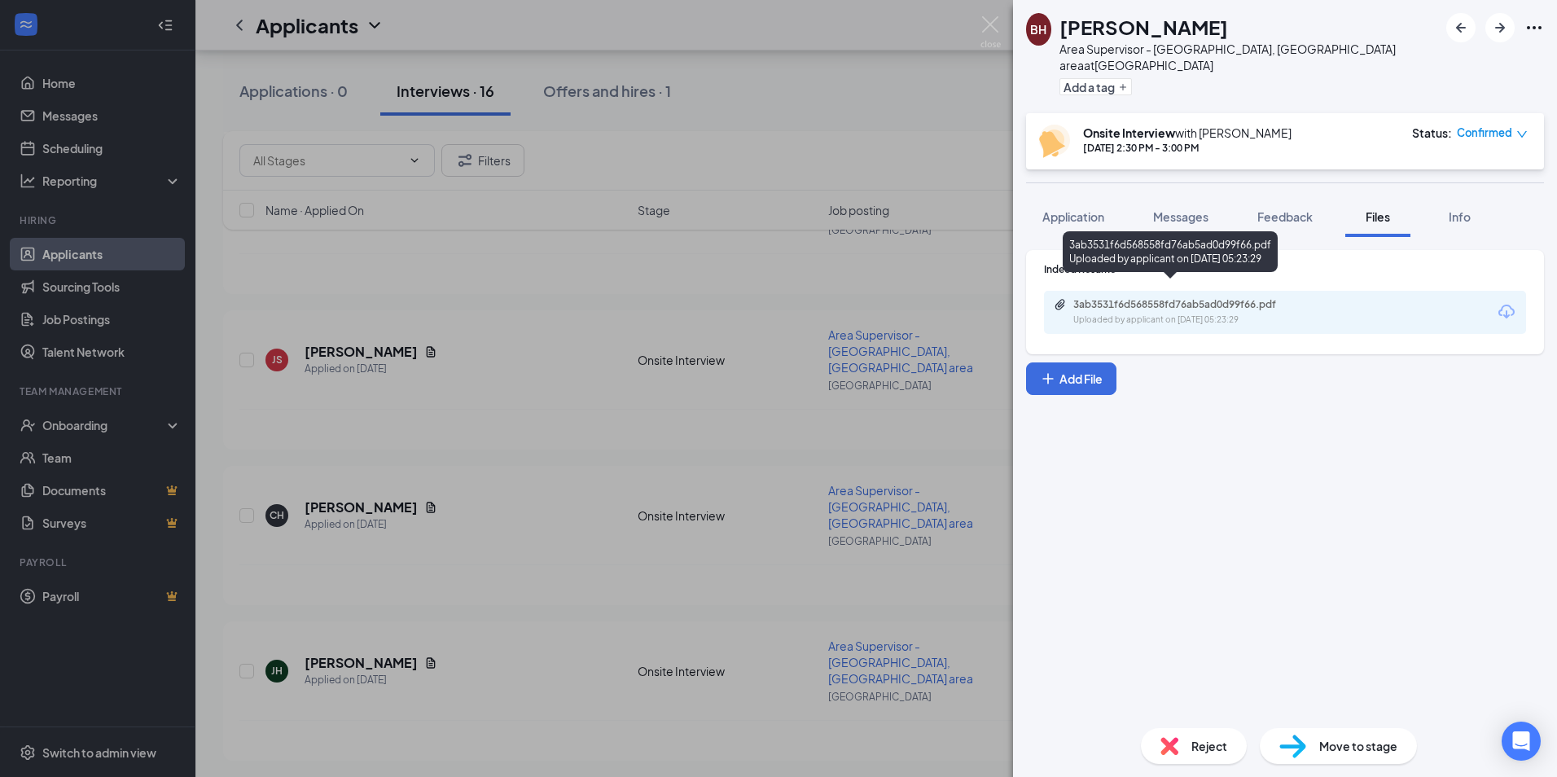
click at [1227, 298] on div "3ab3531f6d568558fd76ab5ad0d99f66.pdf Uploaded by applicant on [DATE] 05:23:29" at bounding box center [1186, 312] width 264 height 29
click at [458, 583] on div "BH [PERSON_NAME] Area Supervisor - [GEOGRAPHIC_DATA], [GEOGRAPHIC_DATA] area at…" at bounding box center [778, 388] width 1557 height 777
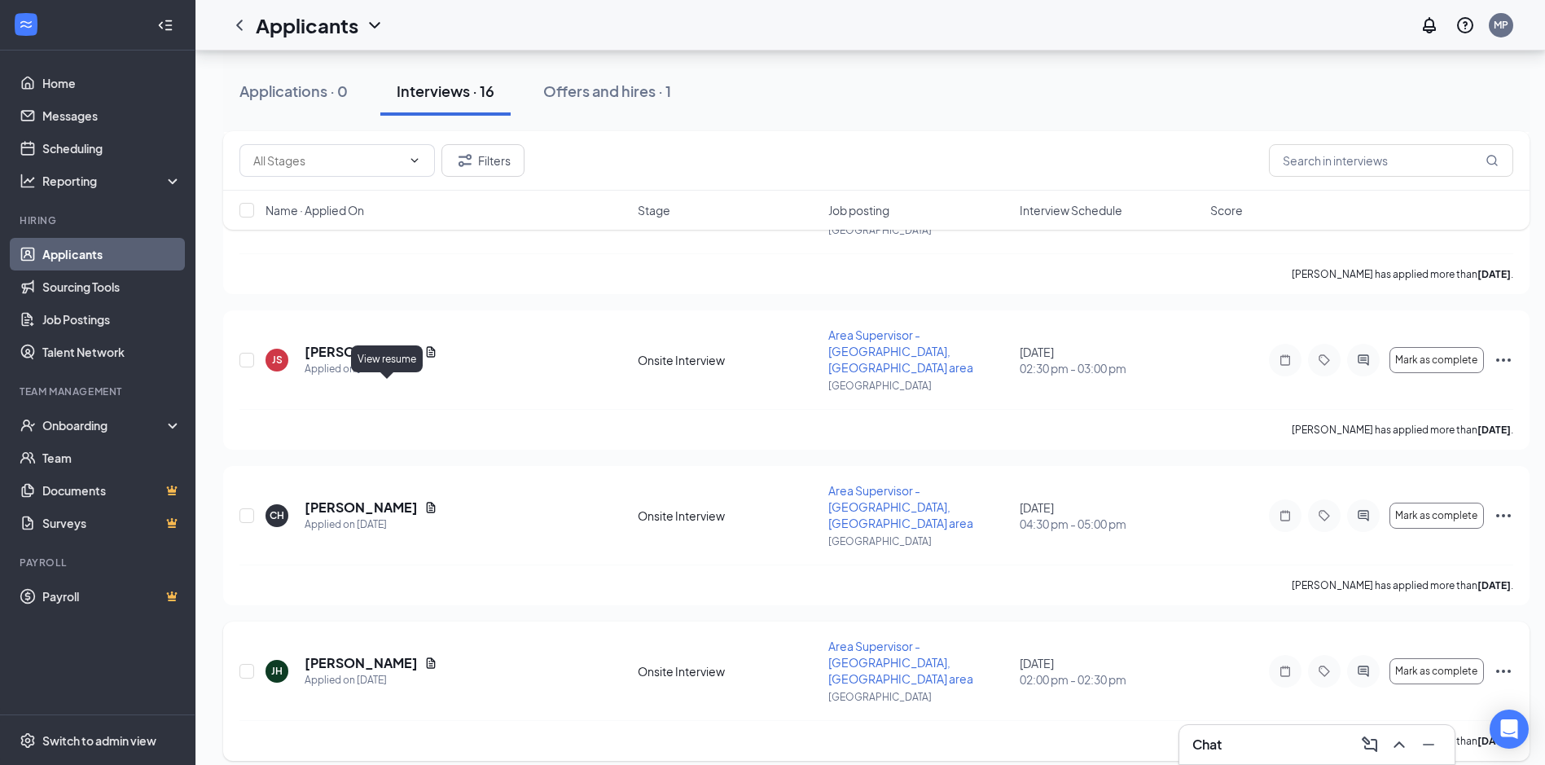
click at [424, 657] on icon "Document" at bounding box center [430, 663] width 13 height 13
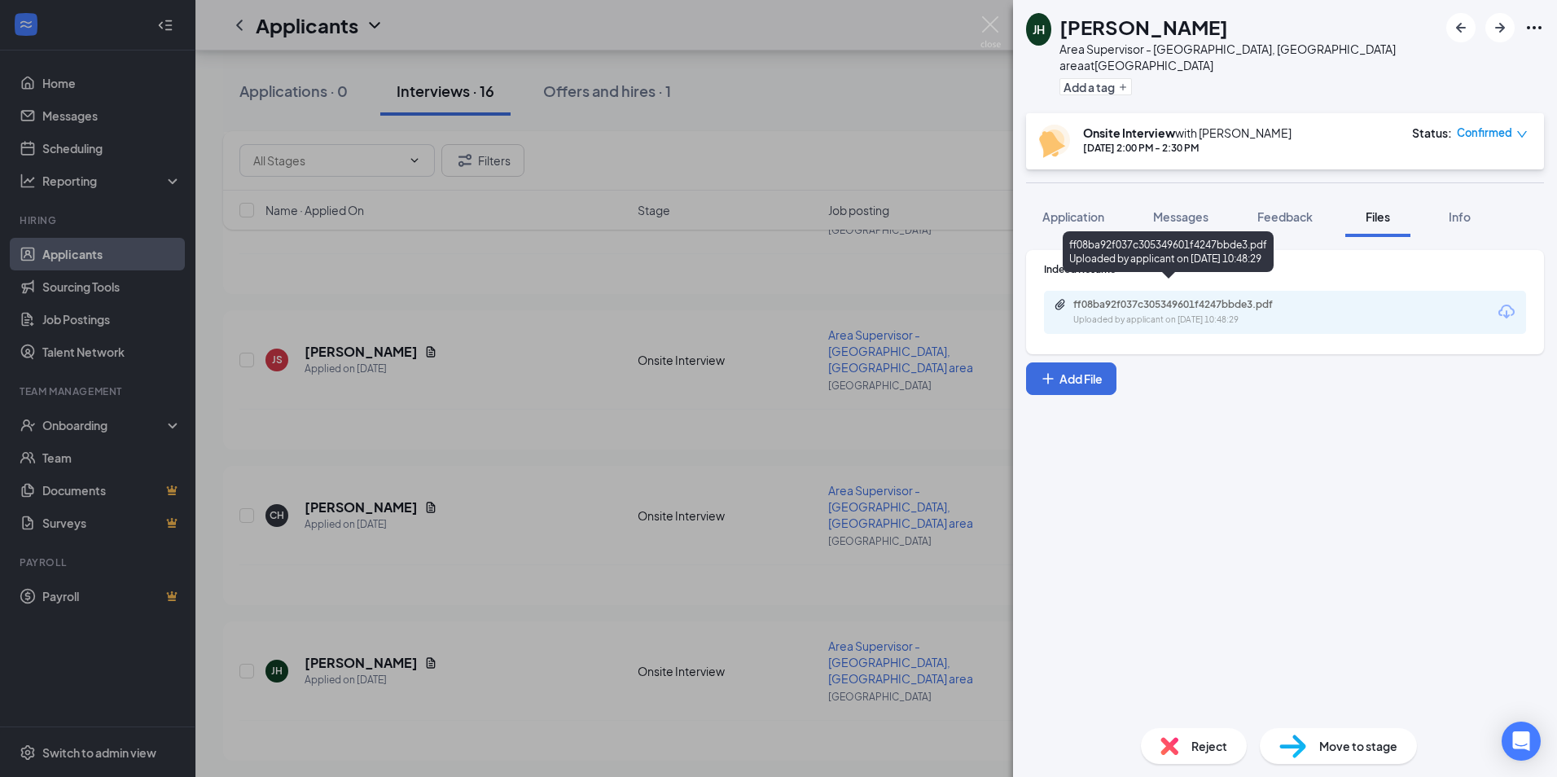
click at [1157, 314] on div "Uploaded by applicant on [DATE] 10:48:29" at bounding box center [1196, 320] width 244 height 13
click at [446, 320] on div "JH [PERSON_NAME] Area Supervisor - [GEOGRAPHIC_DATA], [GEOGRAPHIC_DATA] area at…" at bounding box center [778, 388] width 1557 height 777
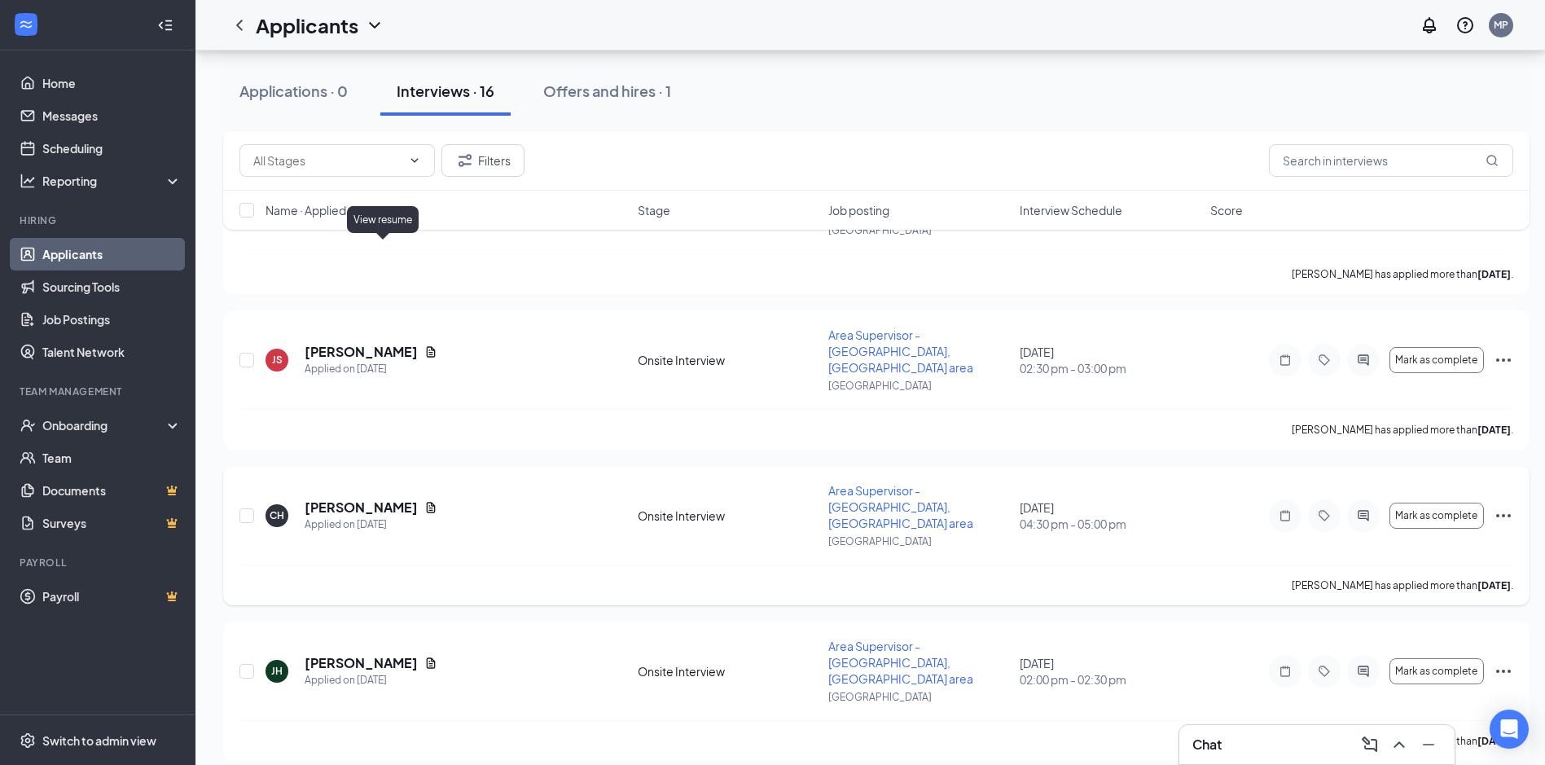
click at [427, 502] on icon "Document" at bounding box center [431, 507] width 9 height 11
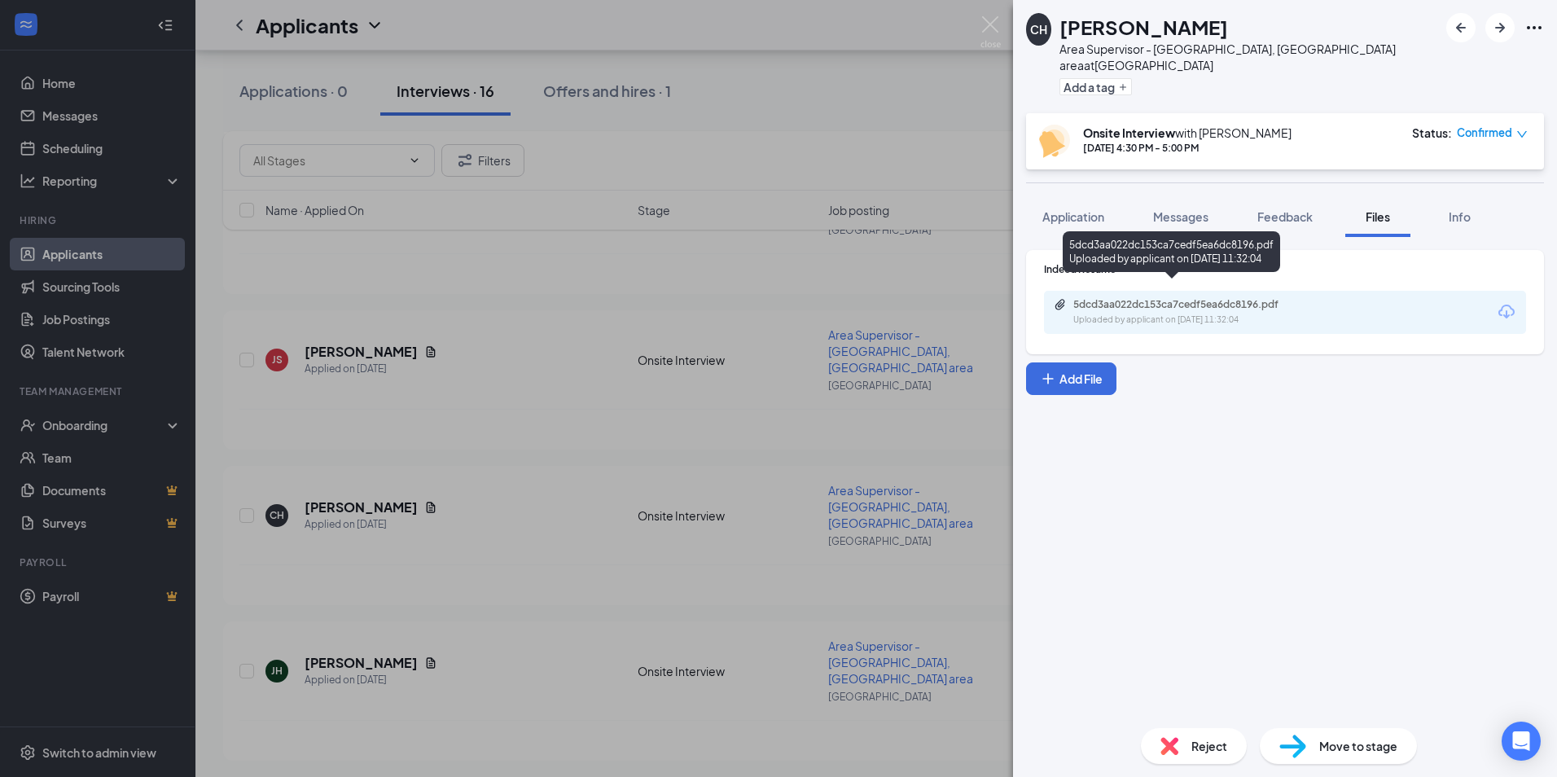
click at [1115, 298] on div "5dcd3aa022dc153ca7cedf5ea6dc8196.pdf" at bounding box center [1188, 304] width 228 height 13
click at [994, 23] on img at bounding box center [991, 32] width 20 height 32
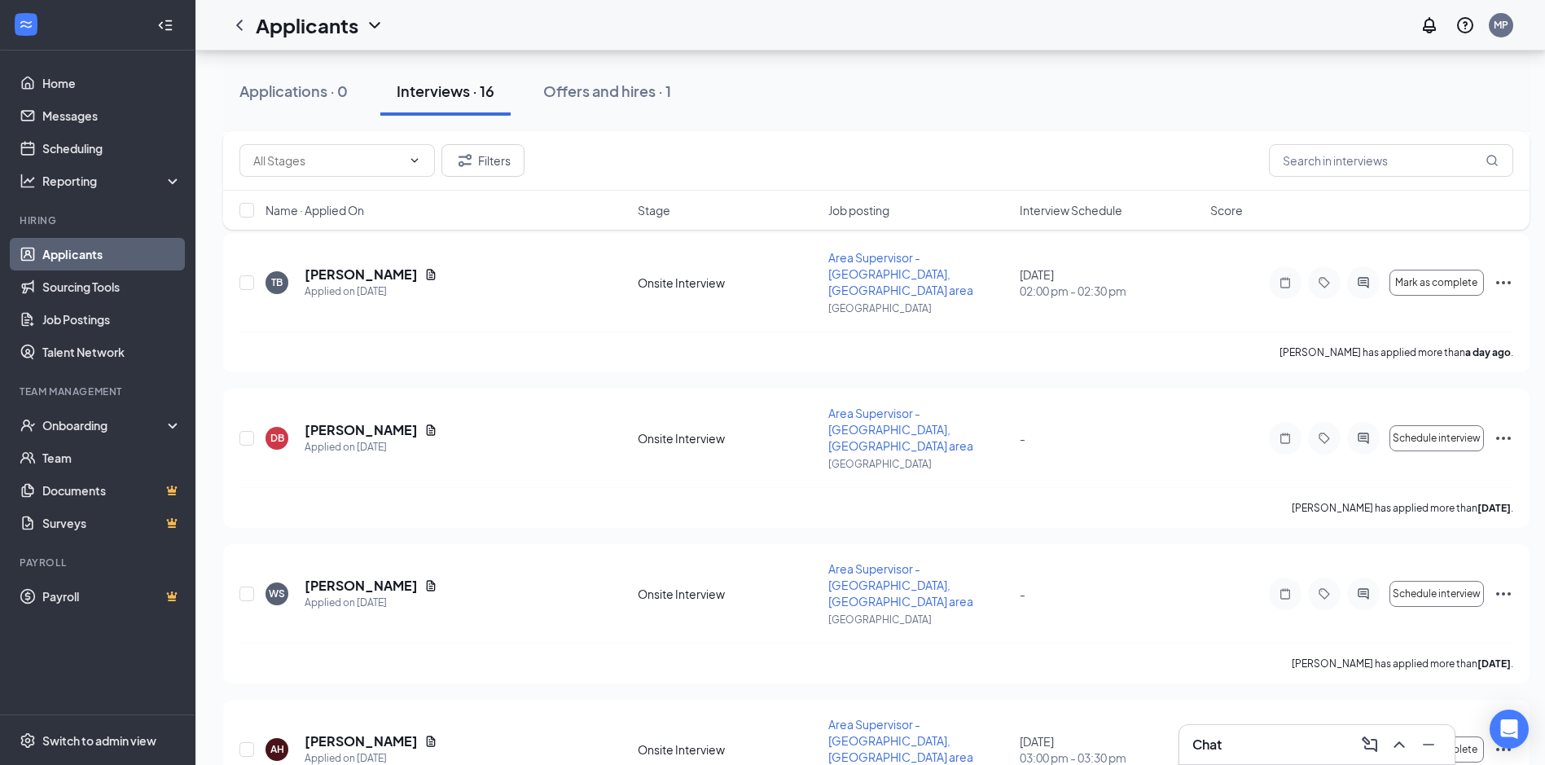
scroll to position [1327, 0]
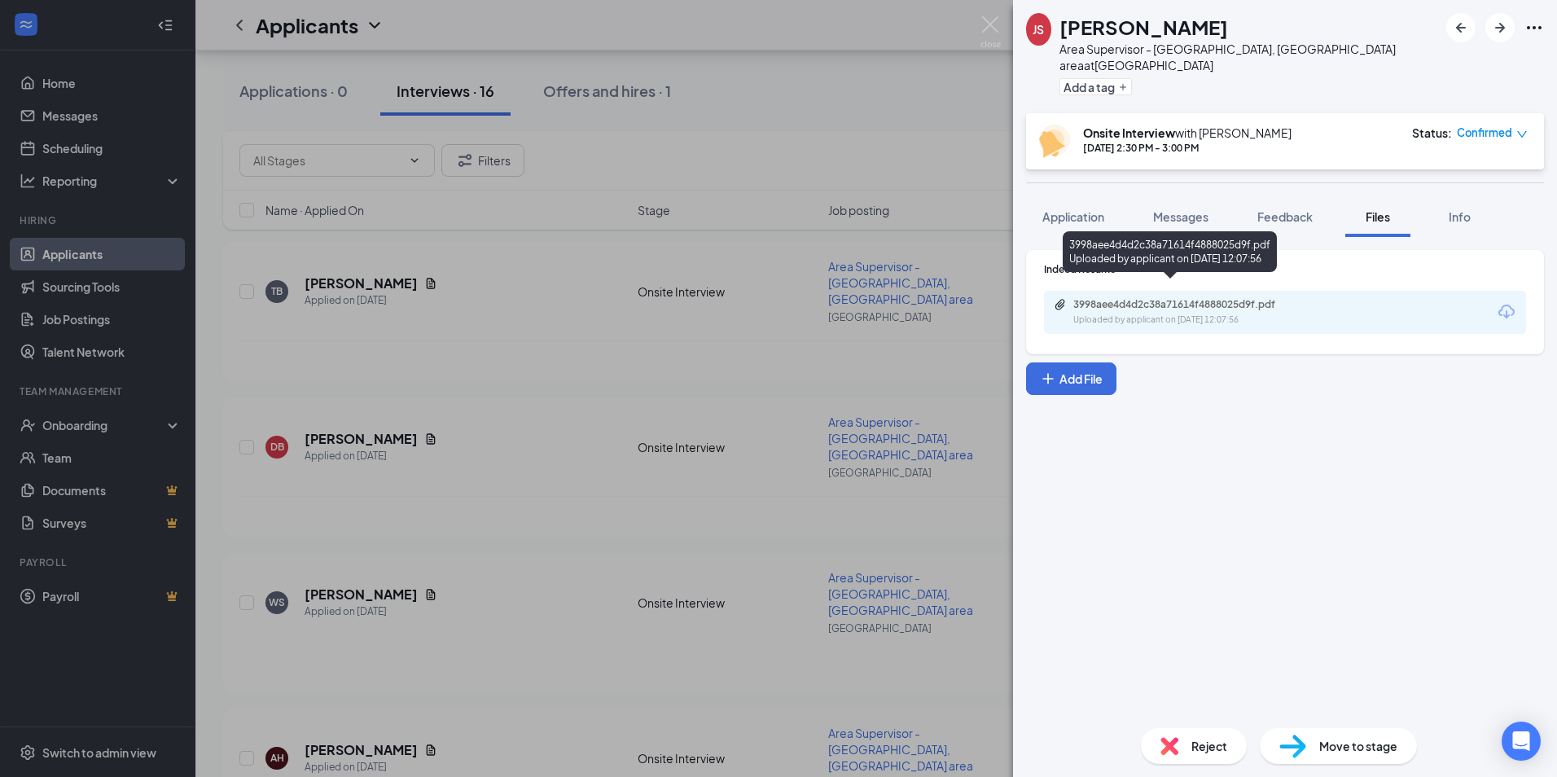
click at [1198, 298] on div "3998aee4d4d2c38a71614f4888025d9f.pdf" at bounding box center [1188, 304] width 228 height 13
click at [988, 26] on img at bounding box center [991, 32] width 20 height 32
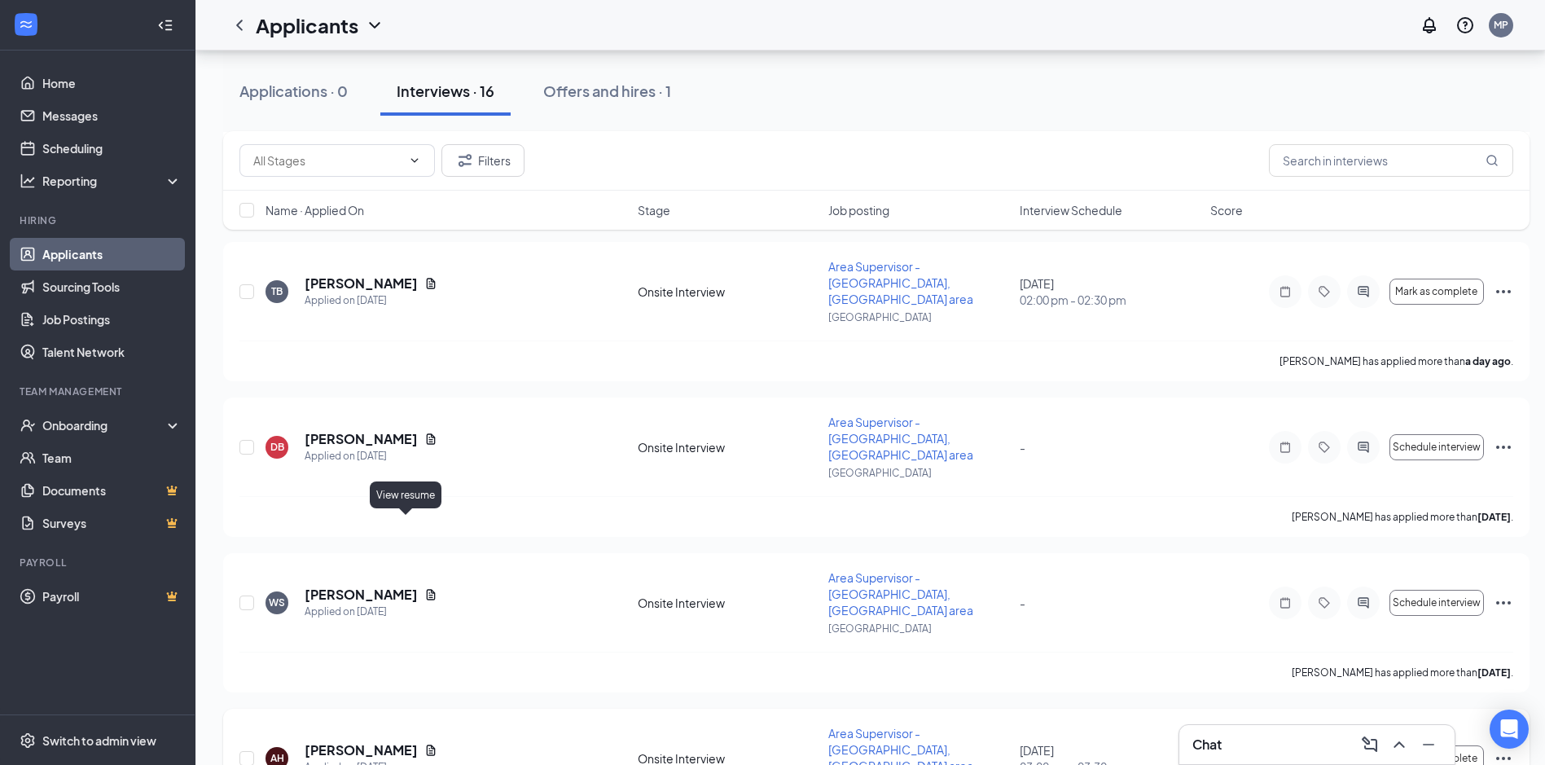
click at [424, 744] on icon "Document" at bounding box center [430, 750] width 13 height 13
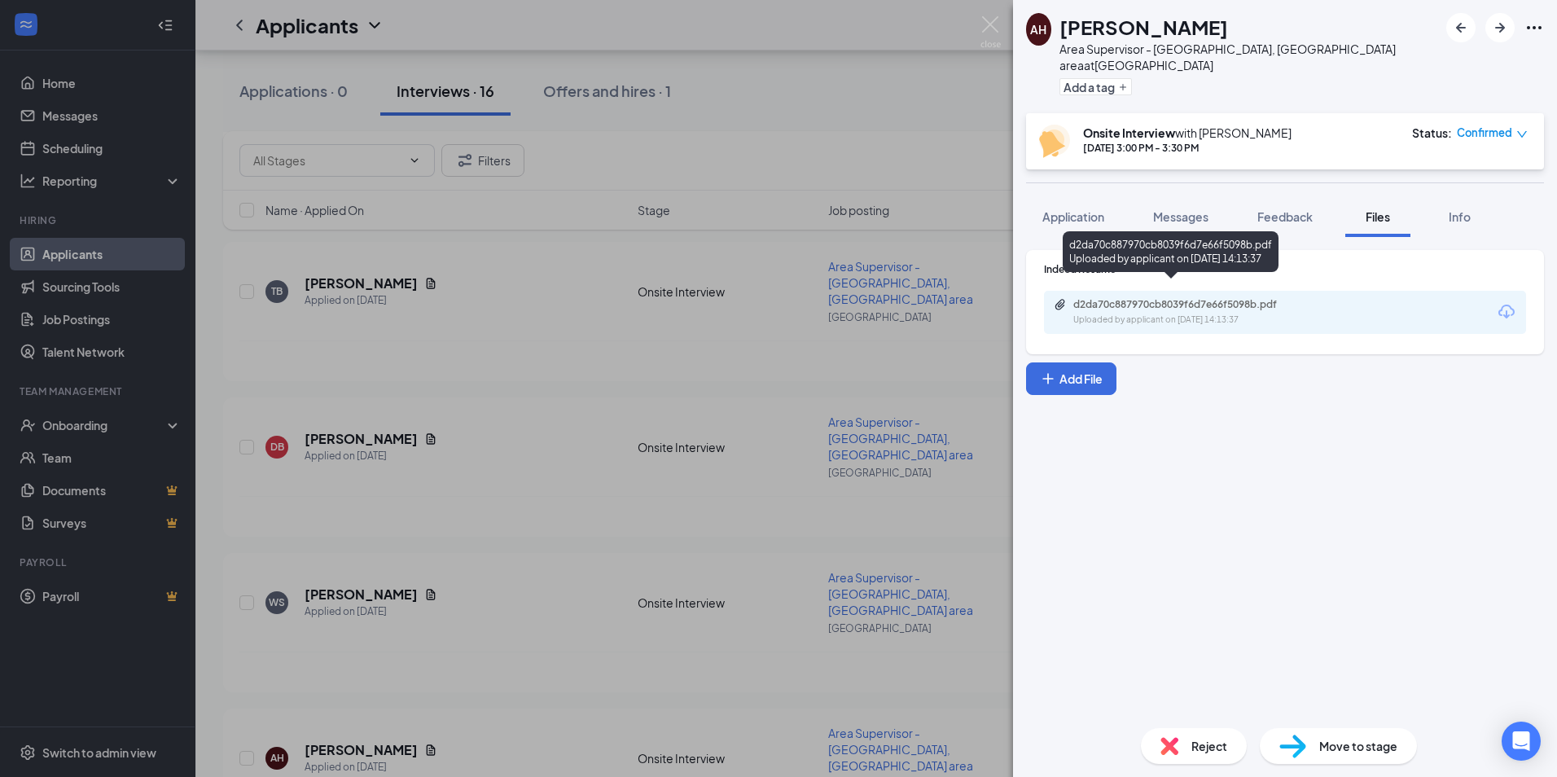
click at [1140, 298] on div "d2da70c887970cb8039f6d7e66f5098b.pdf" at bounding box center [1188, 304] width 228 height 13
click at [986, 29] on img at bounding box center [991, 32] width 20 height 32
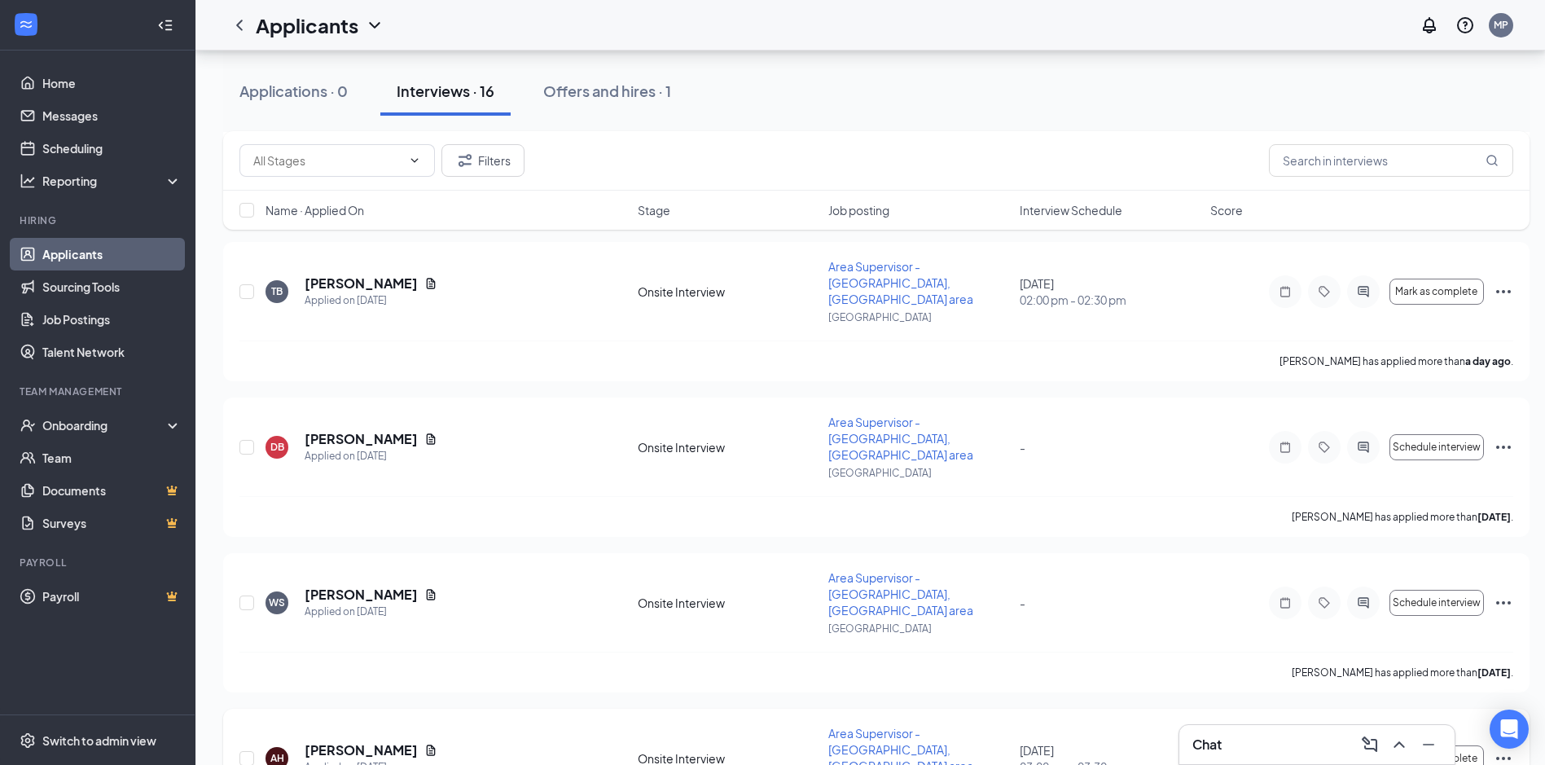
click at [1505, 749] on icon "Ellipses" at bounding box center [1504, 759] width 20 height 20
click at [1421, 614] on p "Request reschedule" at bounding box center [1430, 610] width 140 height 16
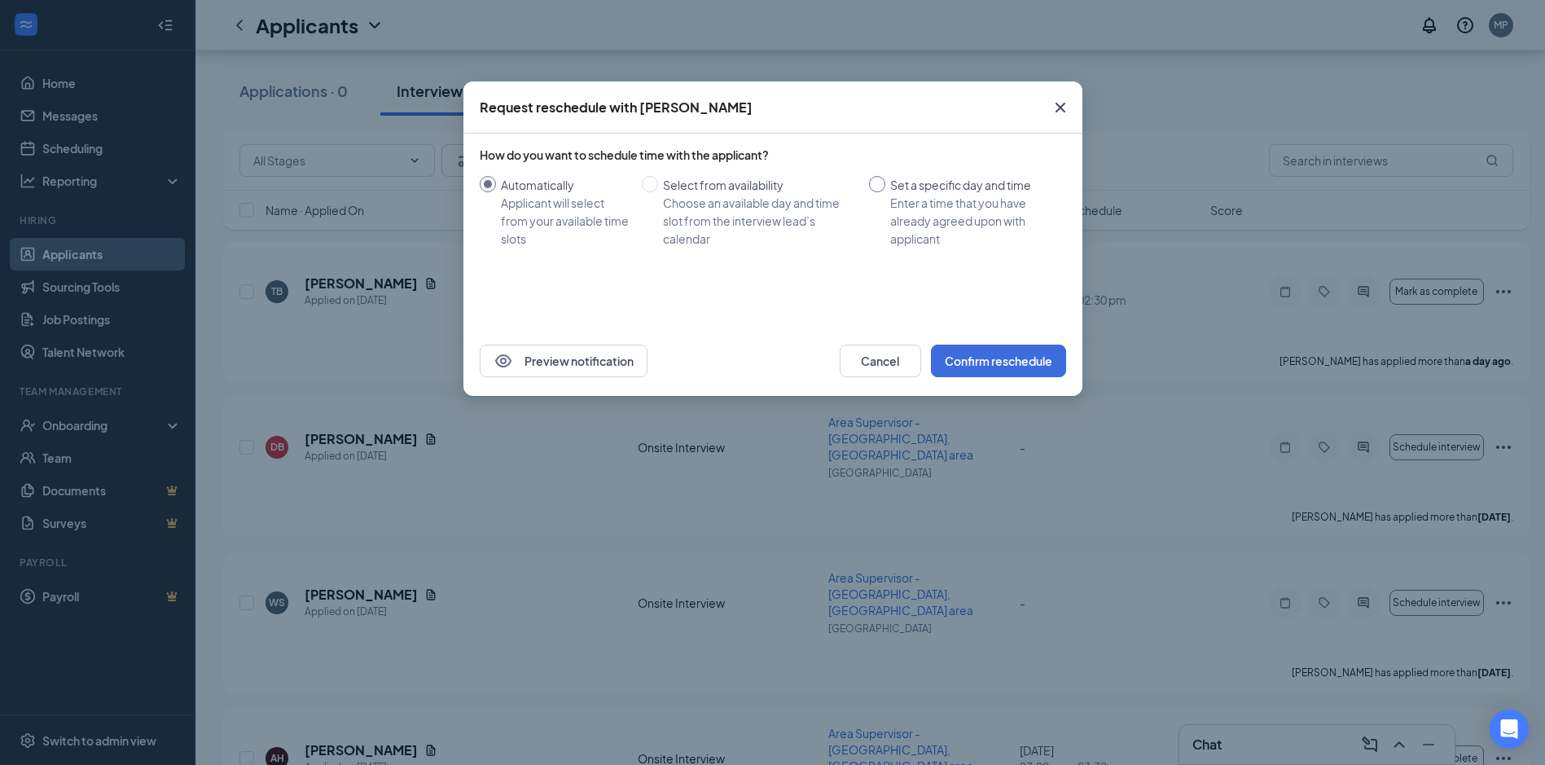
click at [875, 183] on input "Set a specific day and time Enter a time that you have already agreed upon with…" at bounding box center [877, 184] width 16 height 16
radio input "true"
radio input "false"
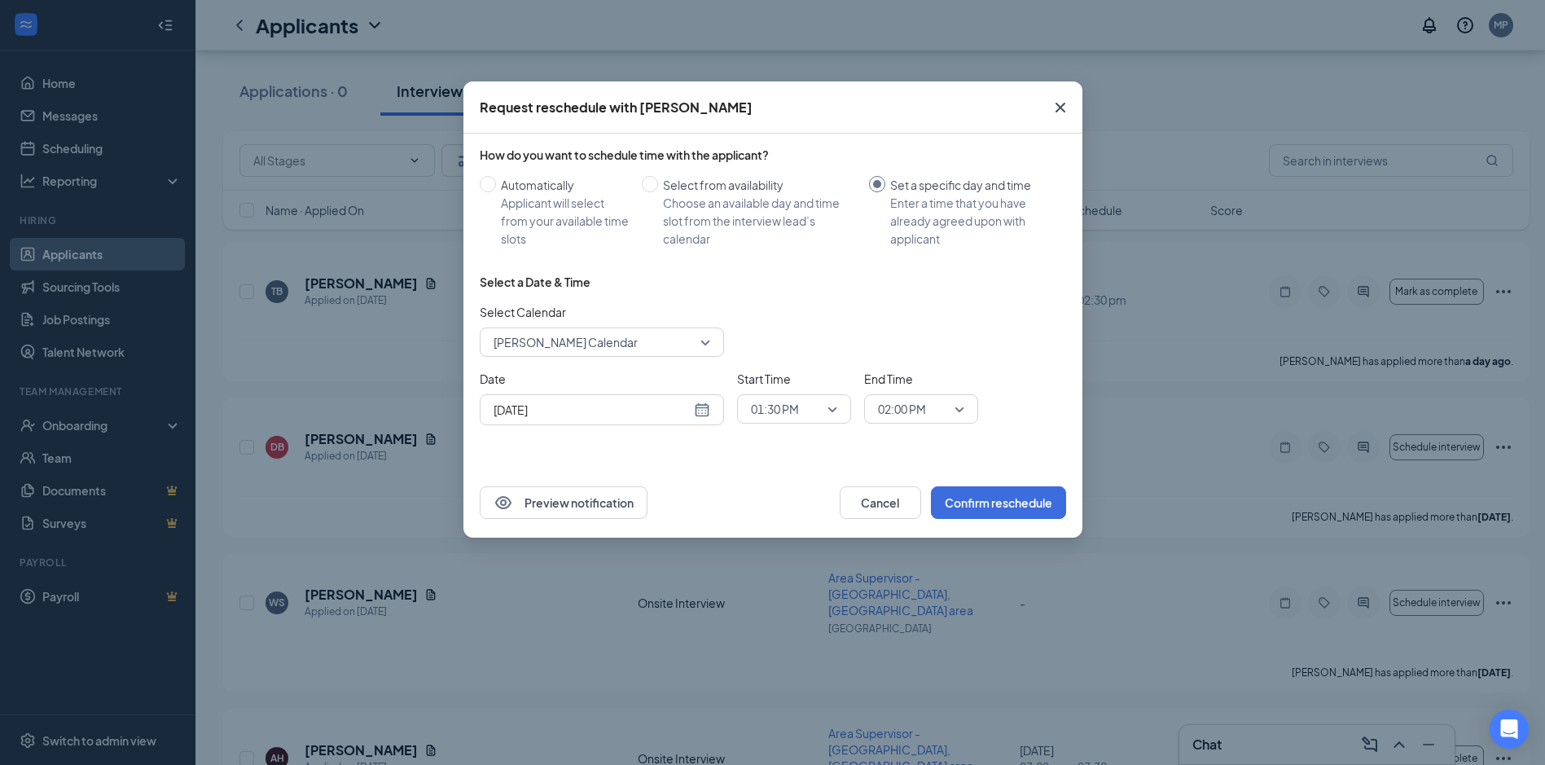
click at [711, 364] on div "Select a Date & Time Select Calendar [PERSON_NAME] Calendar Date [DATE] Start T…" at bounding box center [773, 356] width 587 height 165
click at [693, 406] on div "[DATE]" at bounding box center [602, 410] width 217 height 18
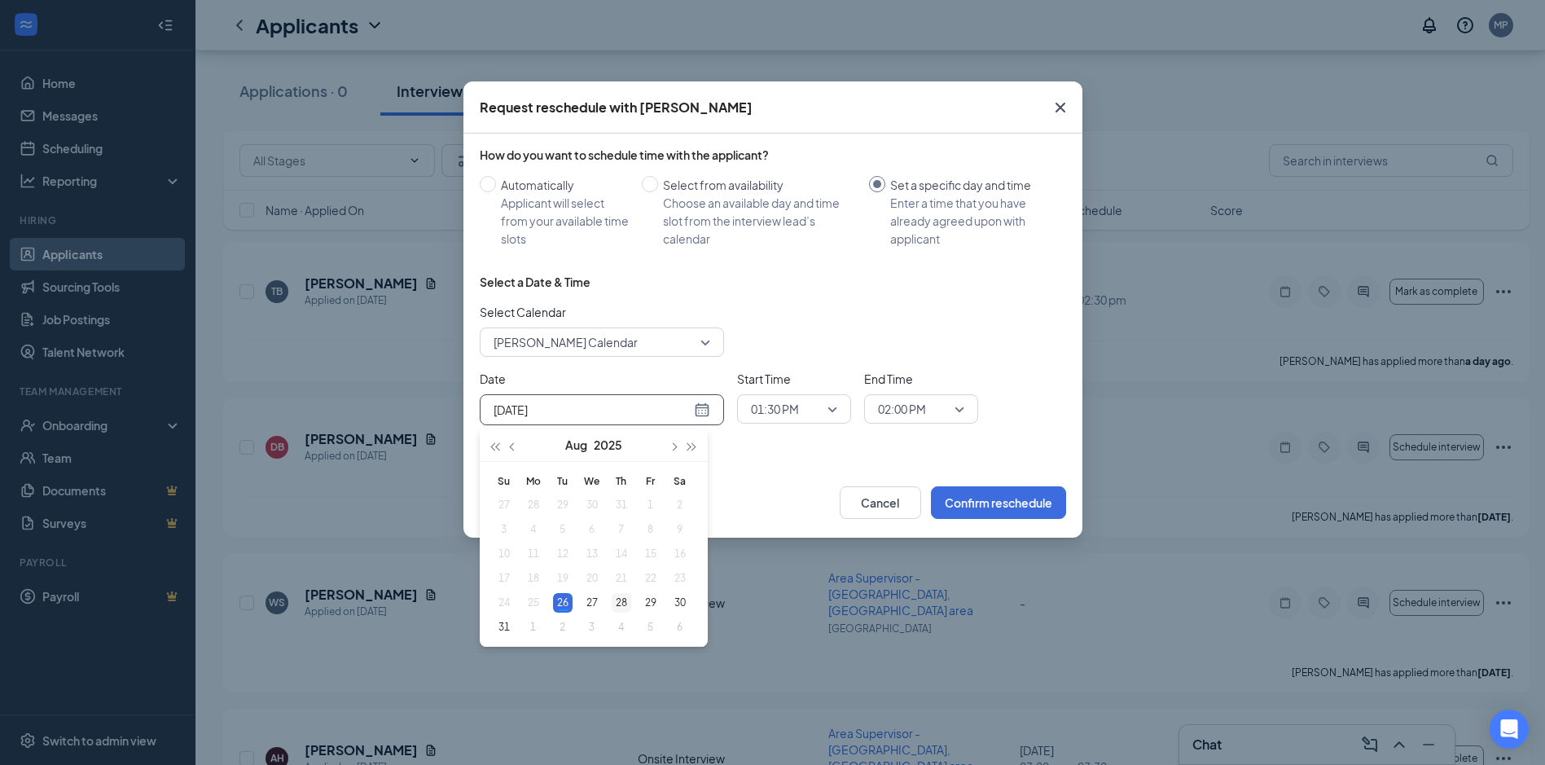
type input "[DATE]"
click at [622, 598] on div "28" at bounding box center [622, 603] width 20 height 20
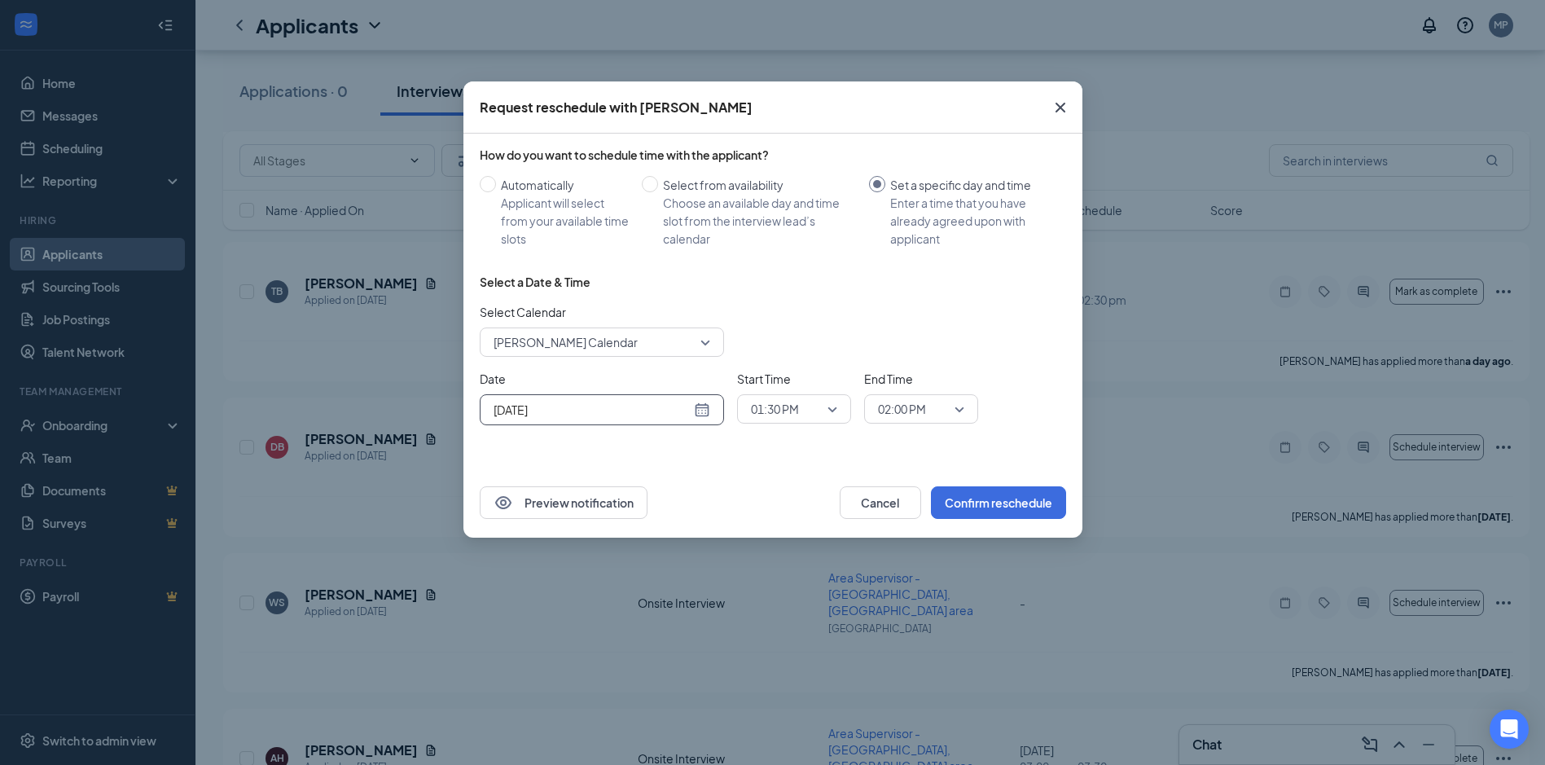
click at [837, 403] on span "01:30 PM" at bounding box center [794, 409] width 86 height 24
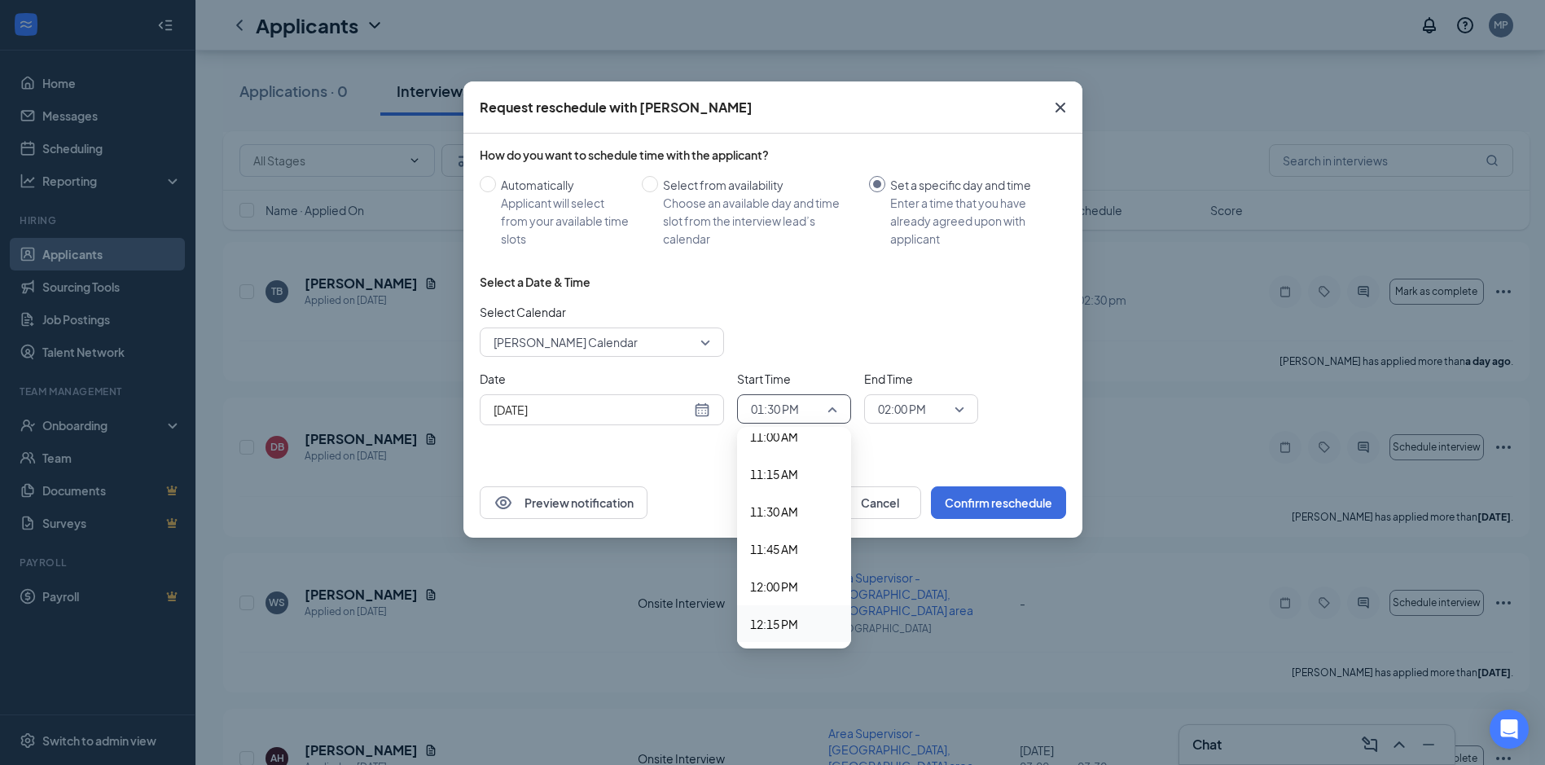
scroll to position [1653, 0]
click at [809, 447] on span "11:00 AM" at bounding box center [794, 448] width 88 height 18
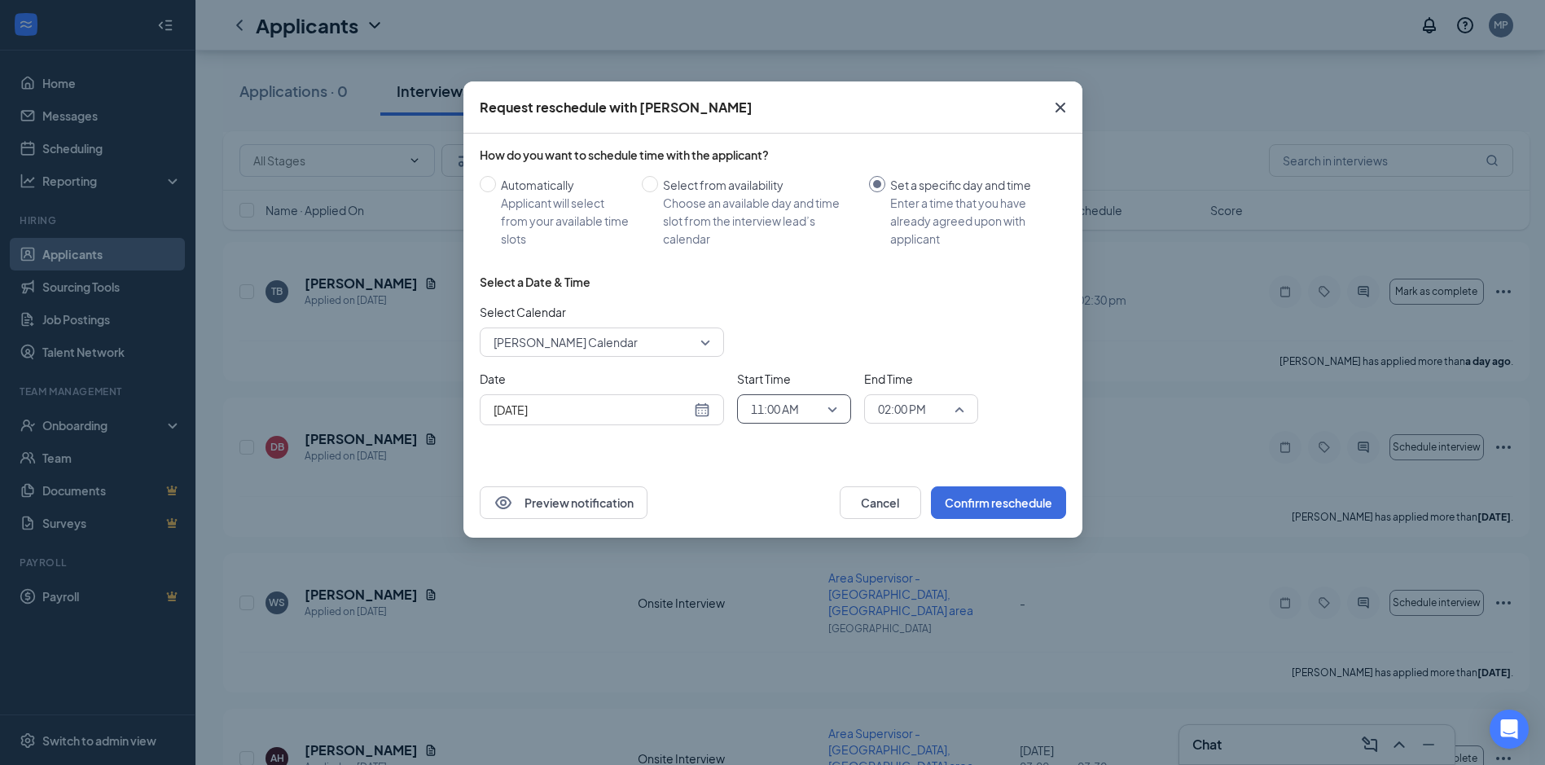
click at [966, 406] on div "02:00 PM" at bounding box center [921, 408] width 114 height 29
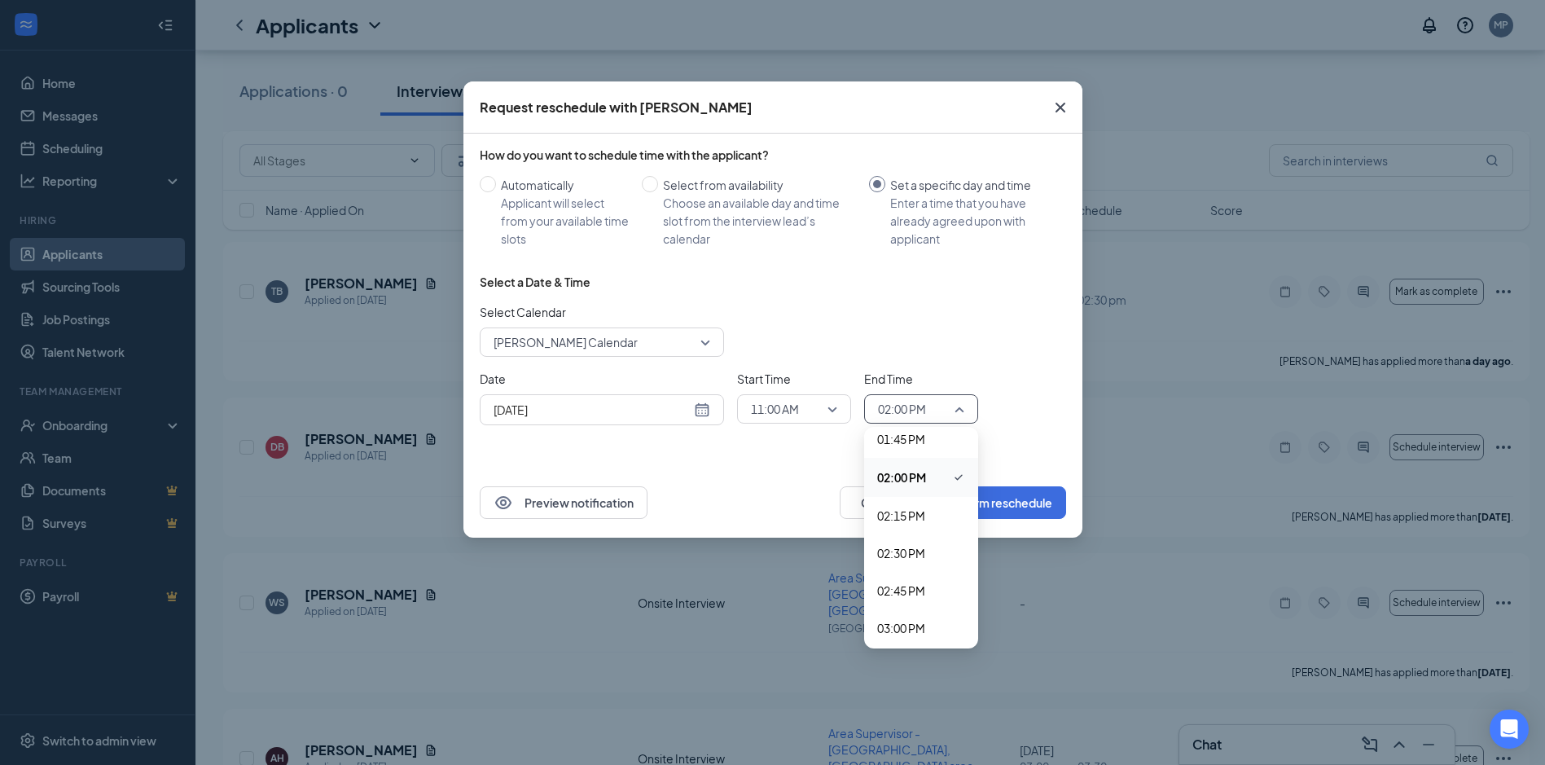
scroll to position [2092, 0]
click at [921, 608] on span "03:00 PM" at bounding box center [901, 610] width 48 height 18
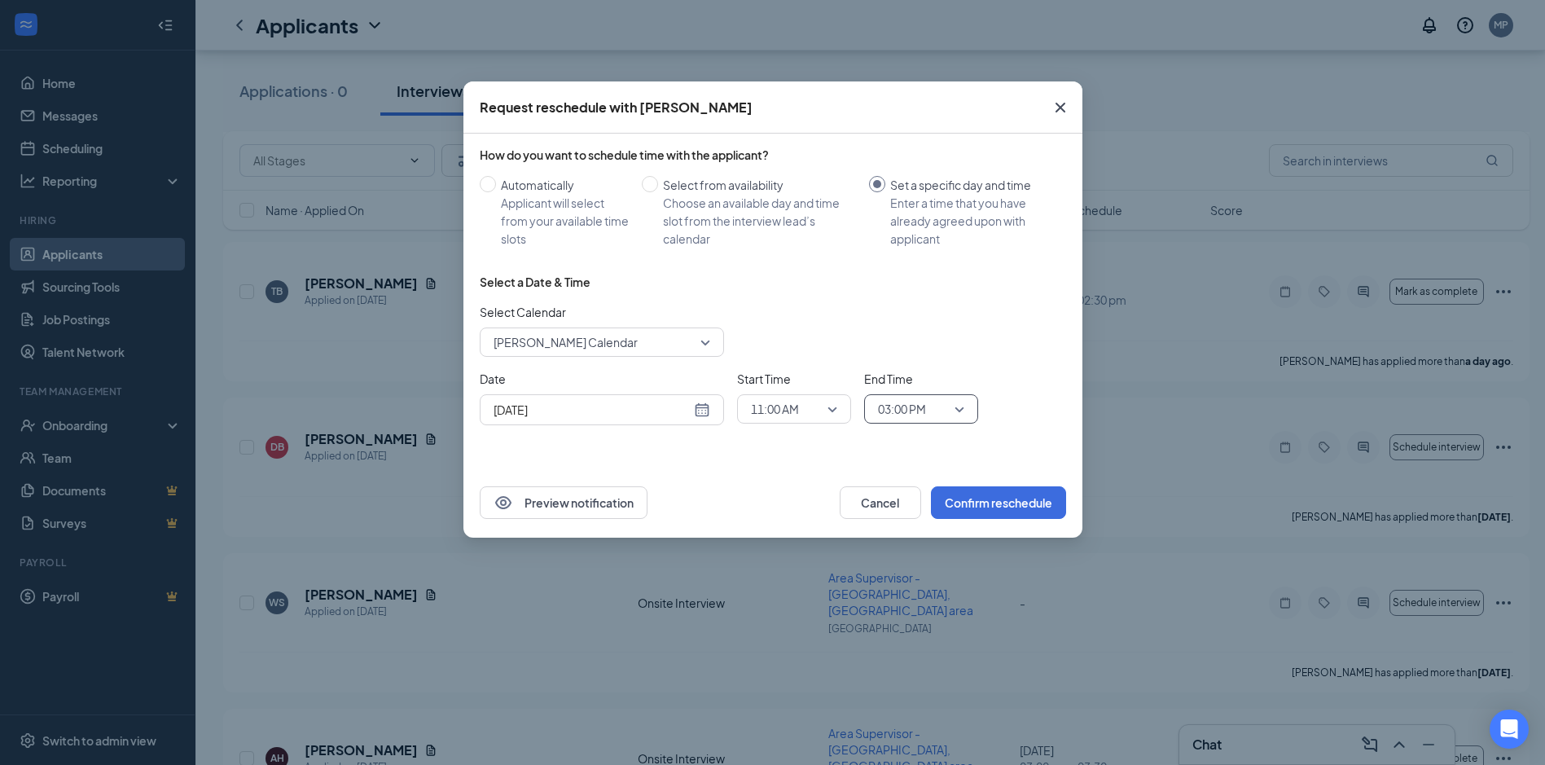
click at [748, 485] on div "Preview notification Cancel Confirm reschedule" at bounding box center [772, 503] width 619 height 70
click at [600, 498] on button "Preview notification" at bounding box center [564, 502] width 168 height 33
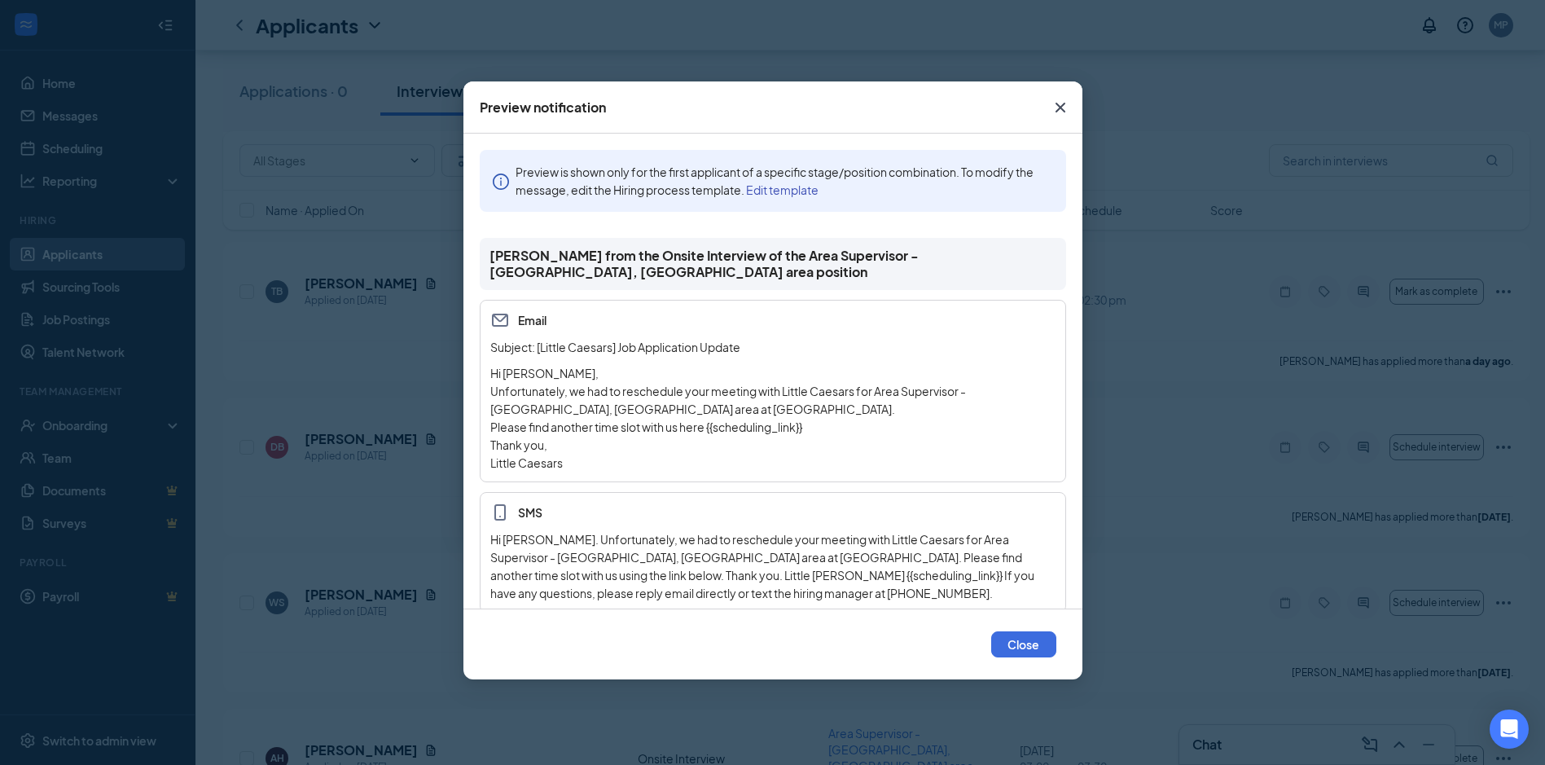
scroll to position [20, 0]
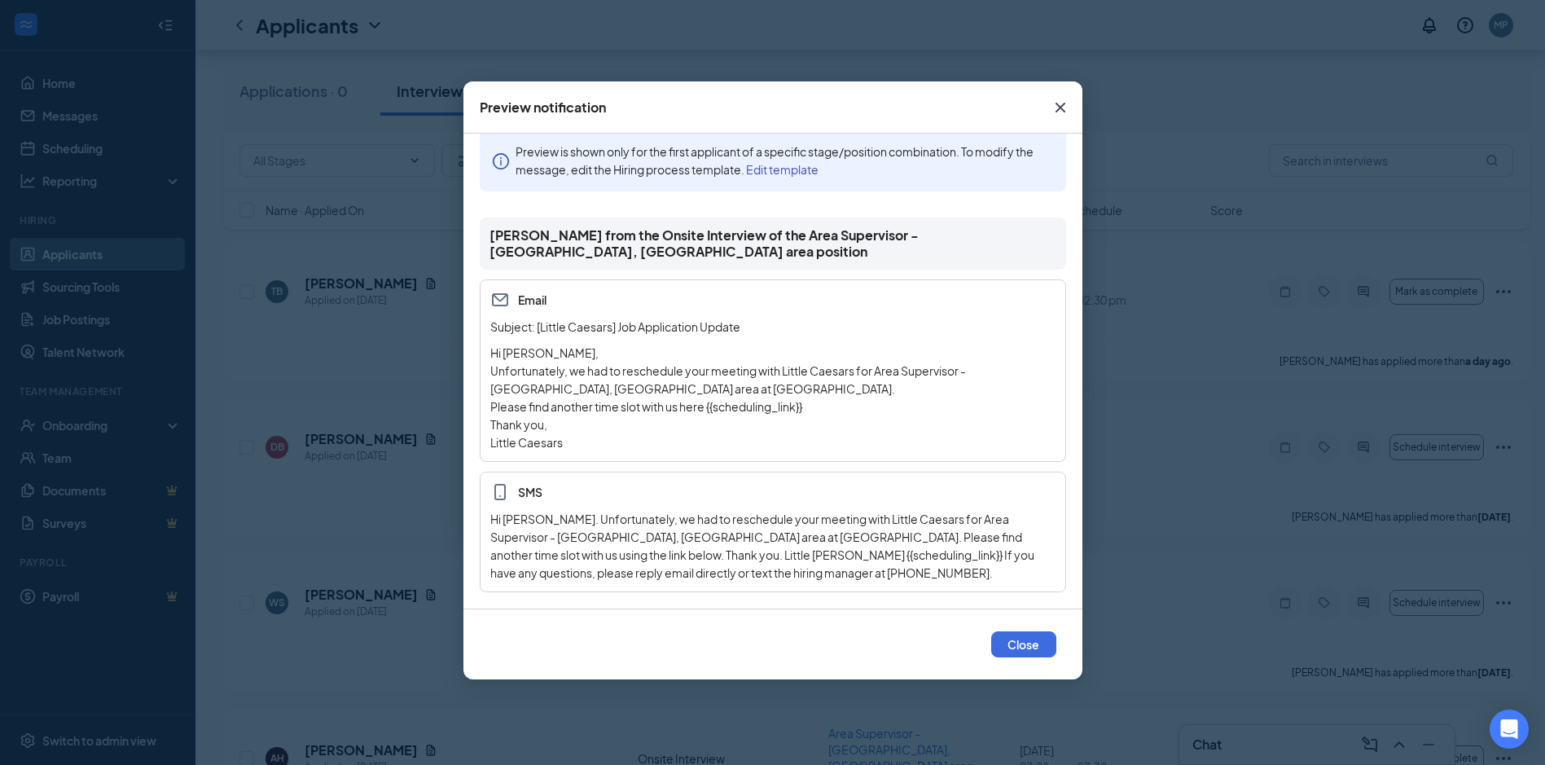
click at [804, 174] on link "Edit template" at bounding box center [782, 169] width 72 height 15
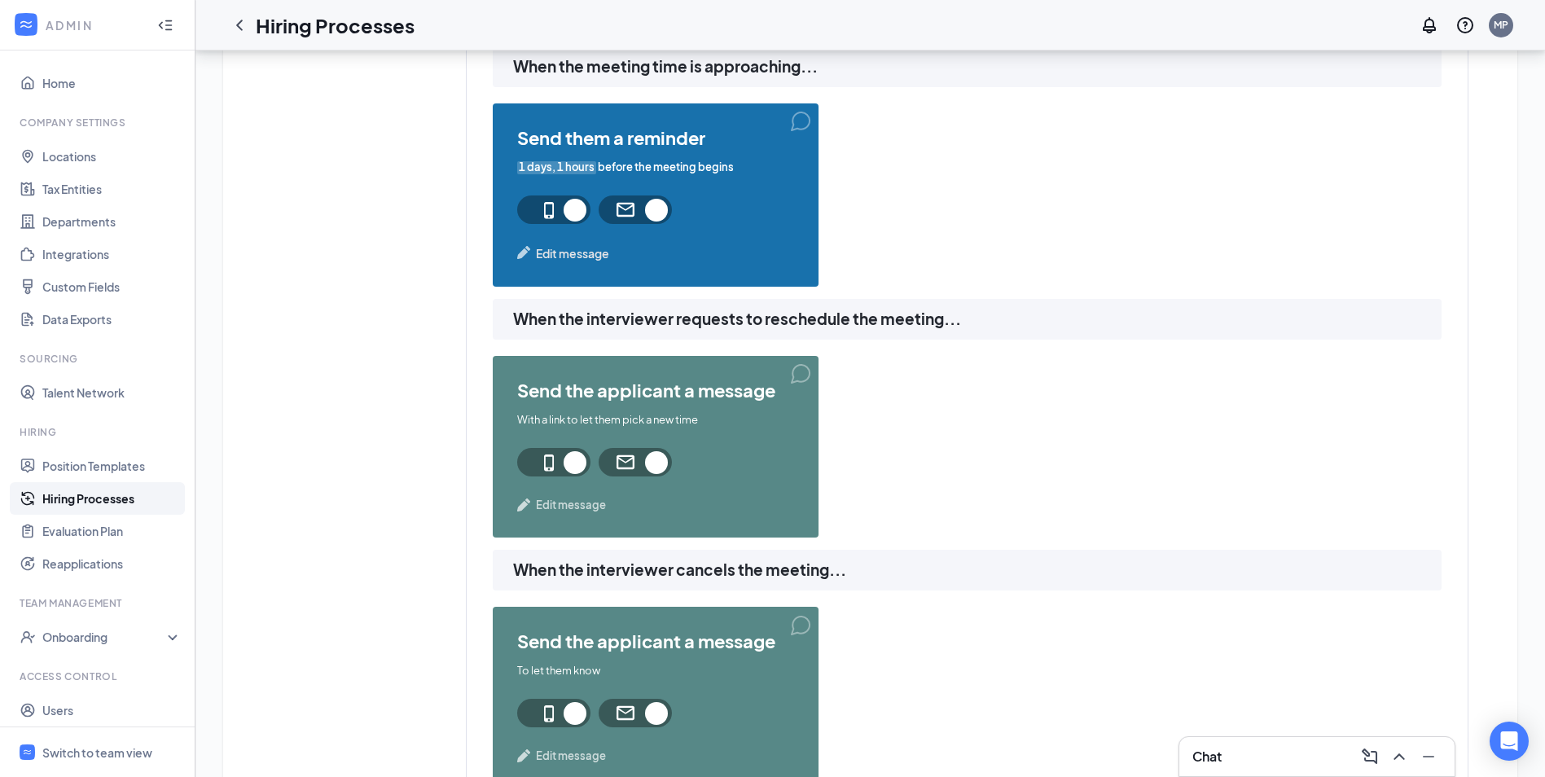
scroll to position [963, 0]
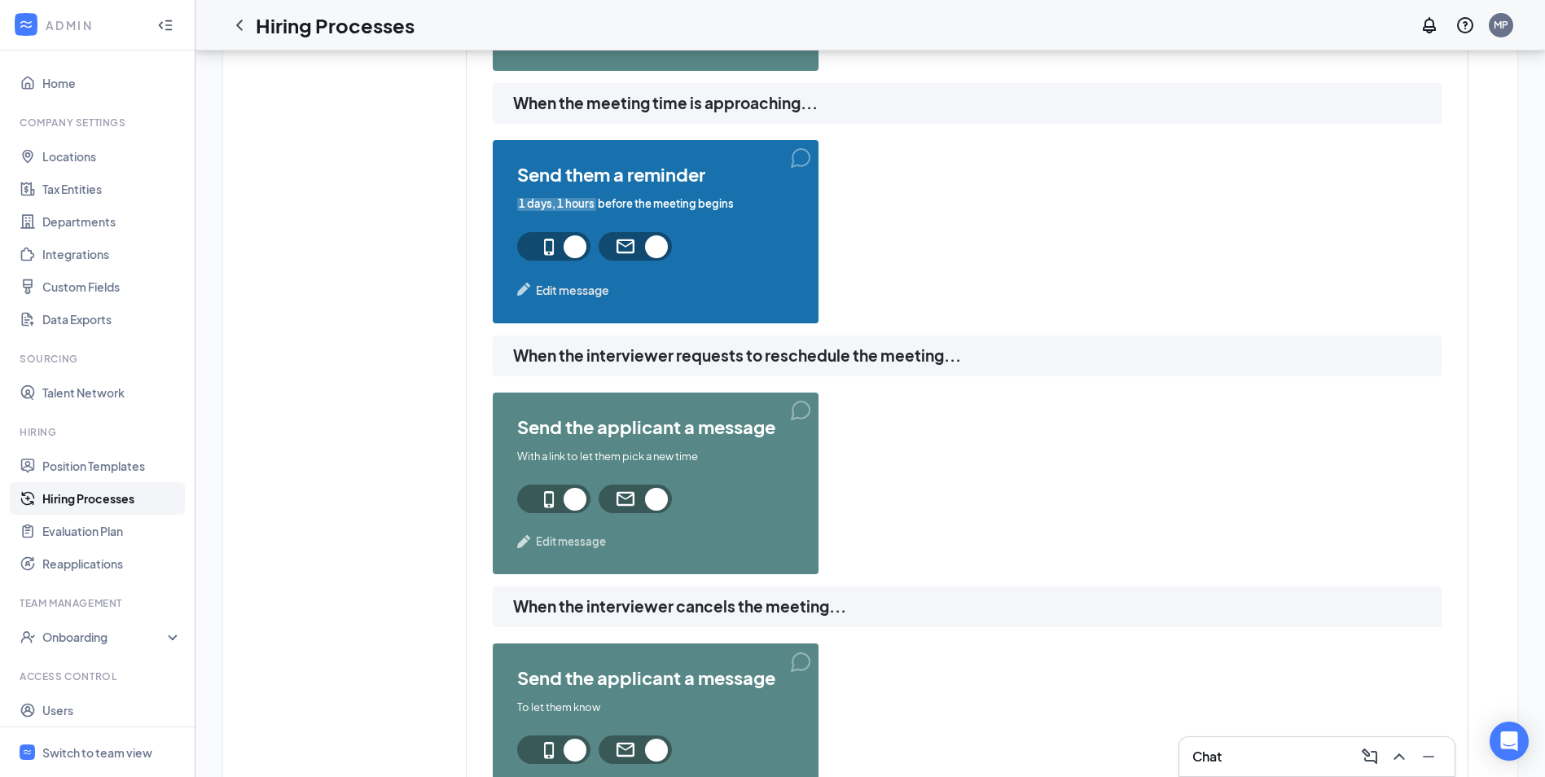
click at [562, 543] on span "Edit message" at bounding box center [571, 542] width 70 height 16
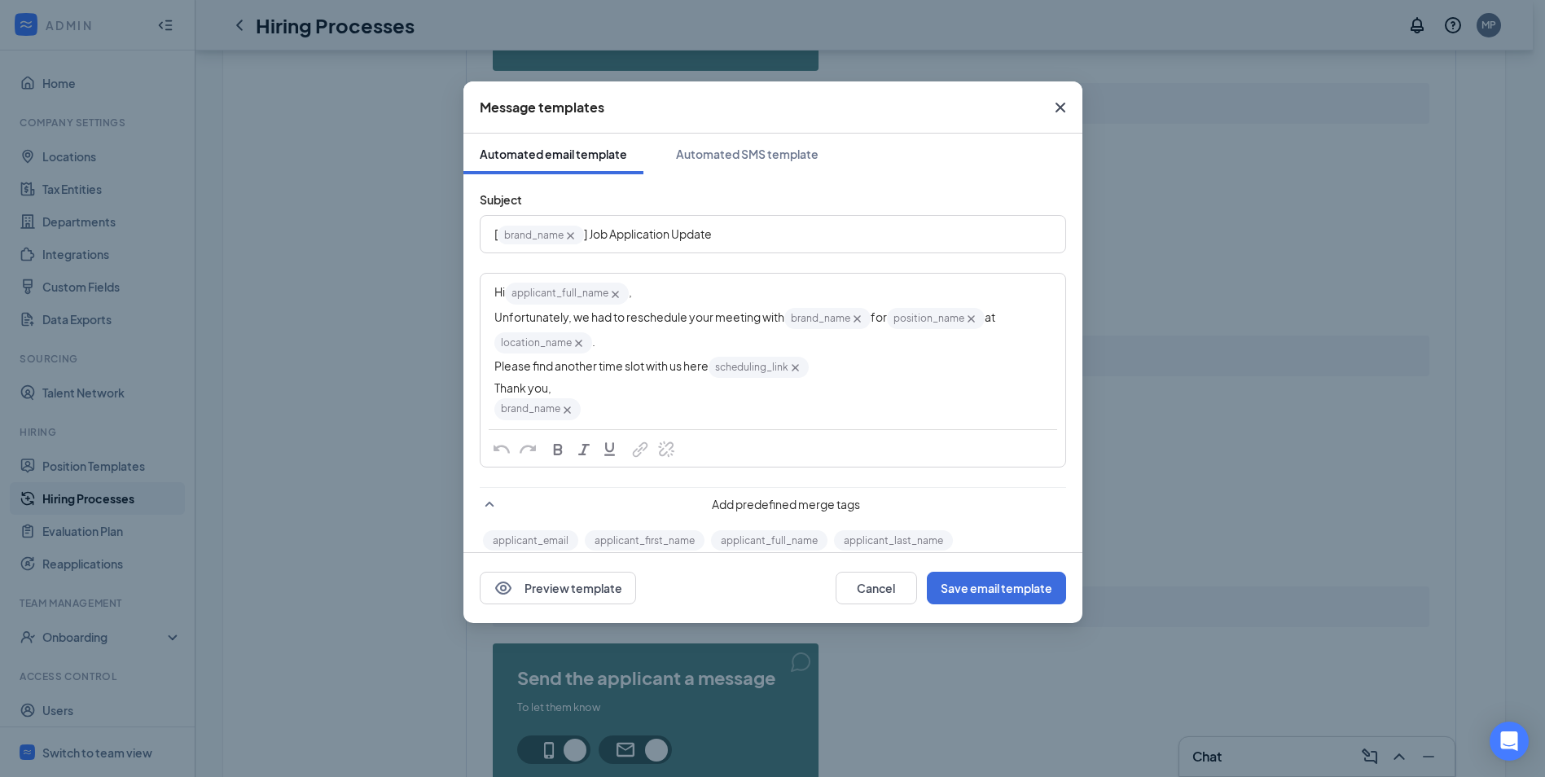
click at [1058, 108] on icon "Cross" at bounding box center [1061, 108] width 20 height 20
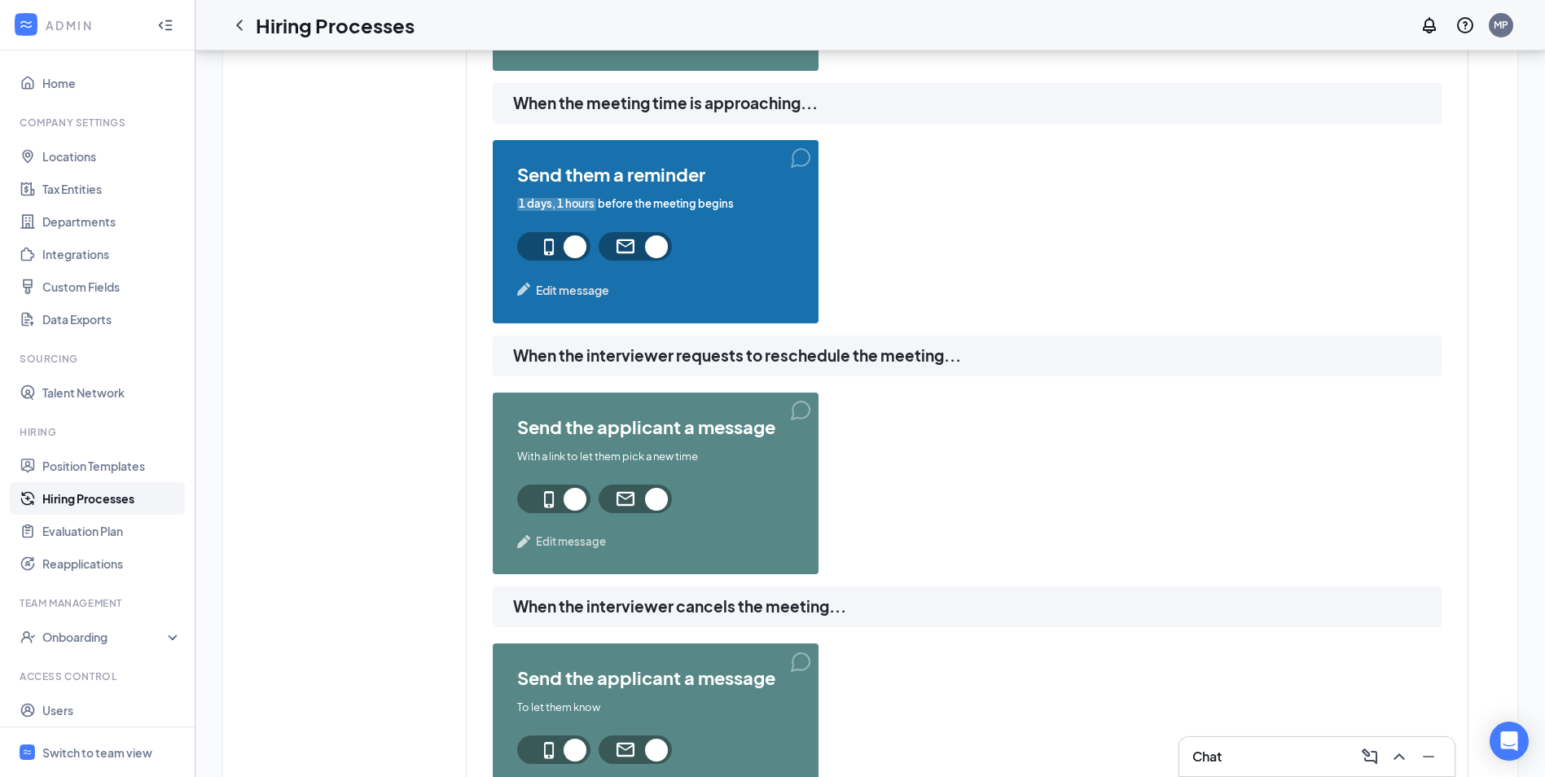
click at [157, 26] on icon "Collapse" at bounding box center [165, 25] width 16 height 16
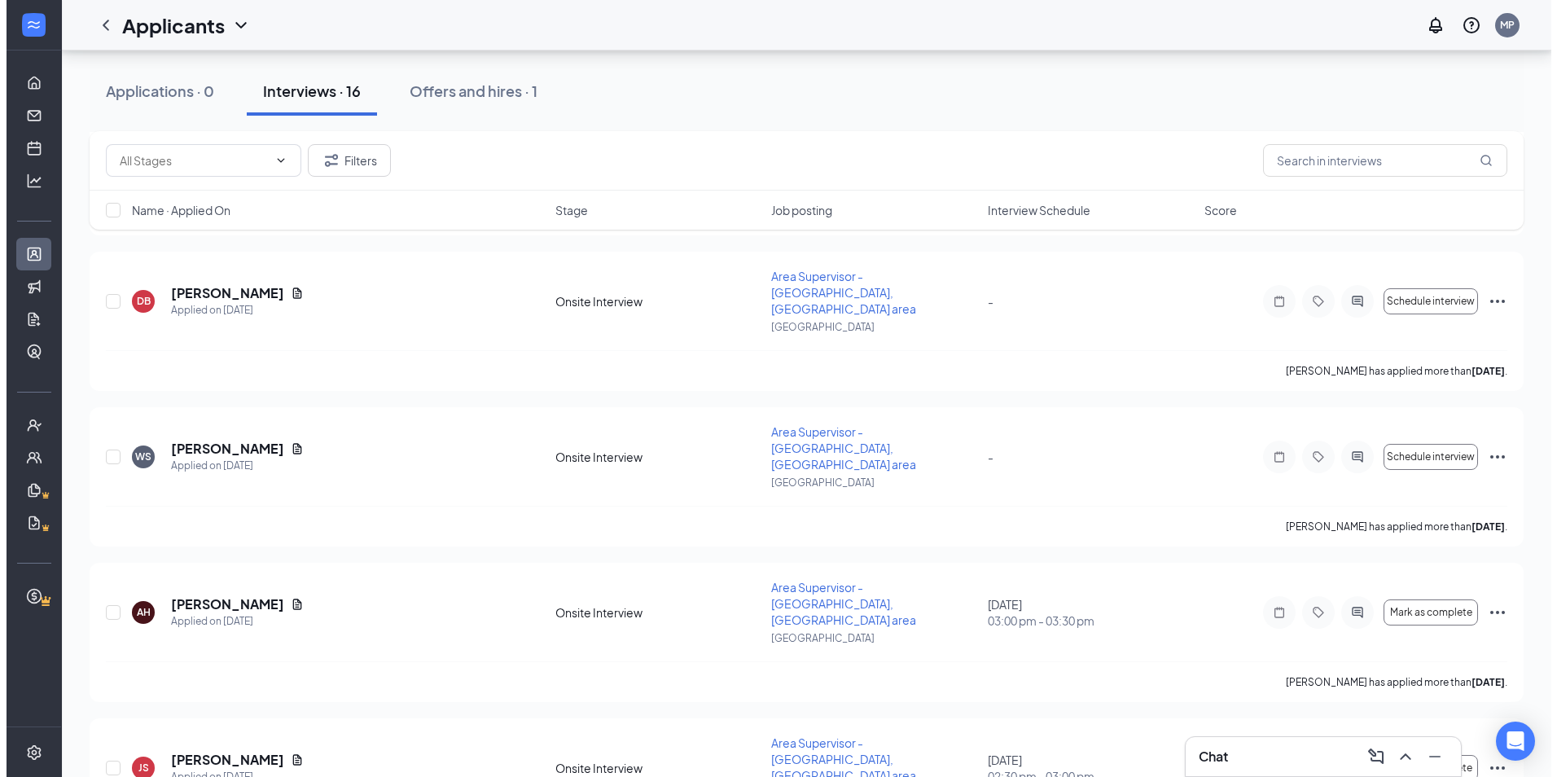
scroll to position [1633, 0]
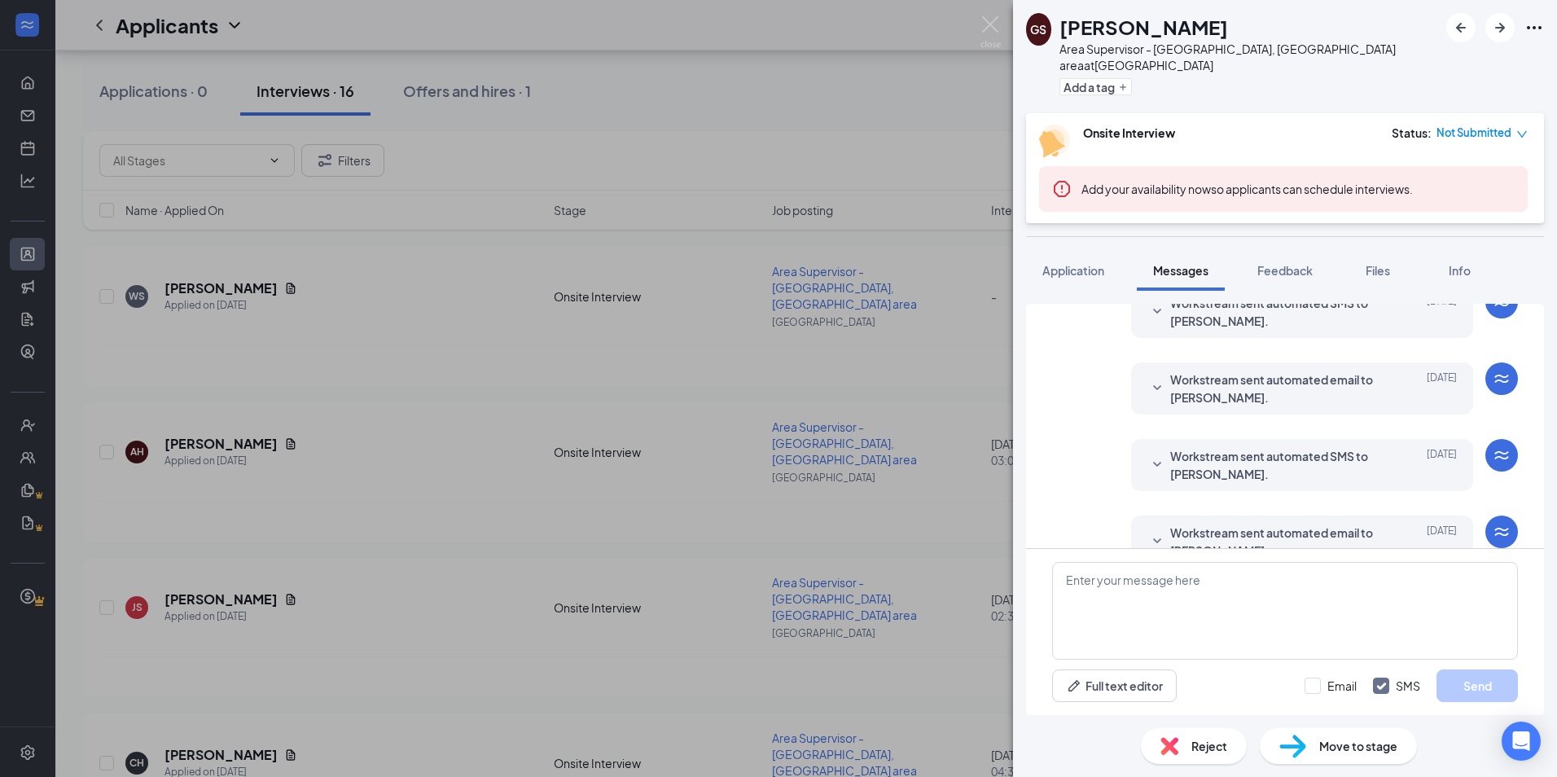
scroll to position [293, 0]
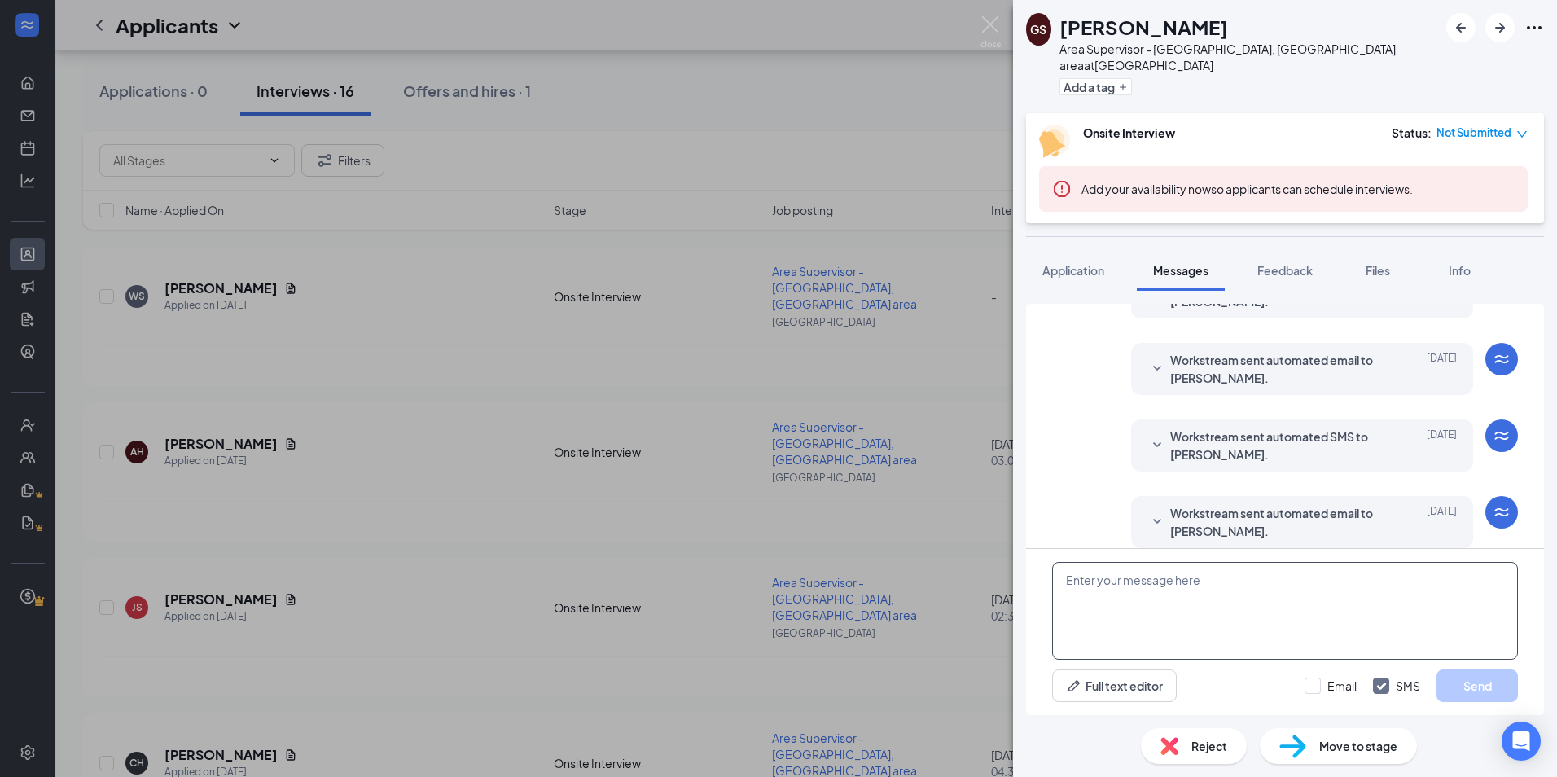
click at [1190, 594] on textarea at bounding box center [1285, 611] width 466 height 98
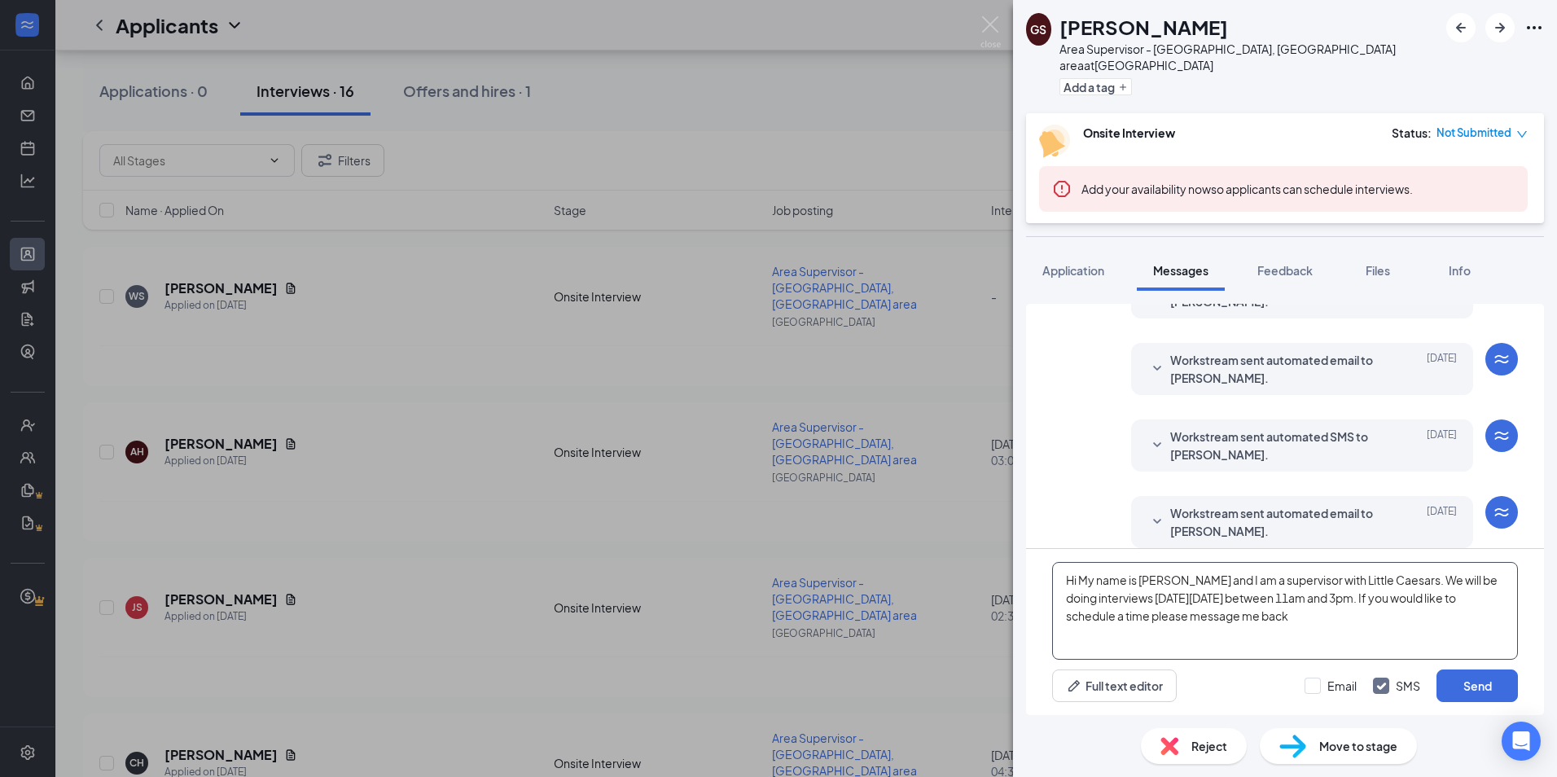
click at [1412, 595] on textarea "Hi My name is [PERSON_NAME] and I am a supervisor with Little Caesars. We will …" at bounding box center [1285, 611] width 466 height 98
click at [1437, 600] on textarea "Hi My name is [PERSON_NAME] and I am a supervisor with Little Caesars. We will …" at bounding box center [1285, 611] width 466 height 98
click at [1389, 626] on textarea "Hi My name is [PERSON_NAME] and I am a supervisor with Little Caesars. We will …" at bounding box center [1285, 611] width 466 height 98
type textarea "Hi. My name is [PERSON_NAME] and I am a supervisor with Little Caesars. We will…"
click at [1155, 446] on div "Workstream sent automated SMS to [PERSON_NAME]. [DATE]" at bounding box center [1303, 446] width 310 height 36
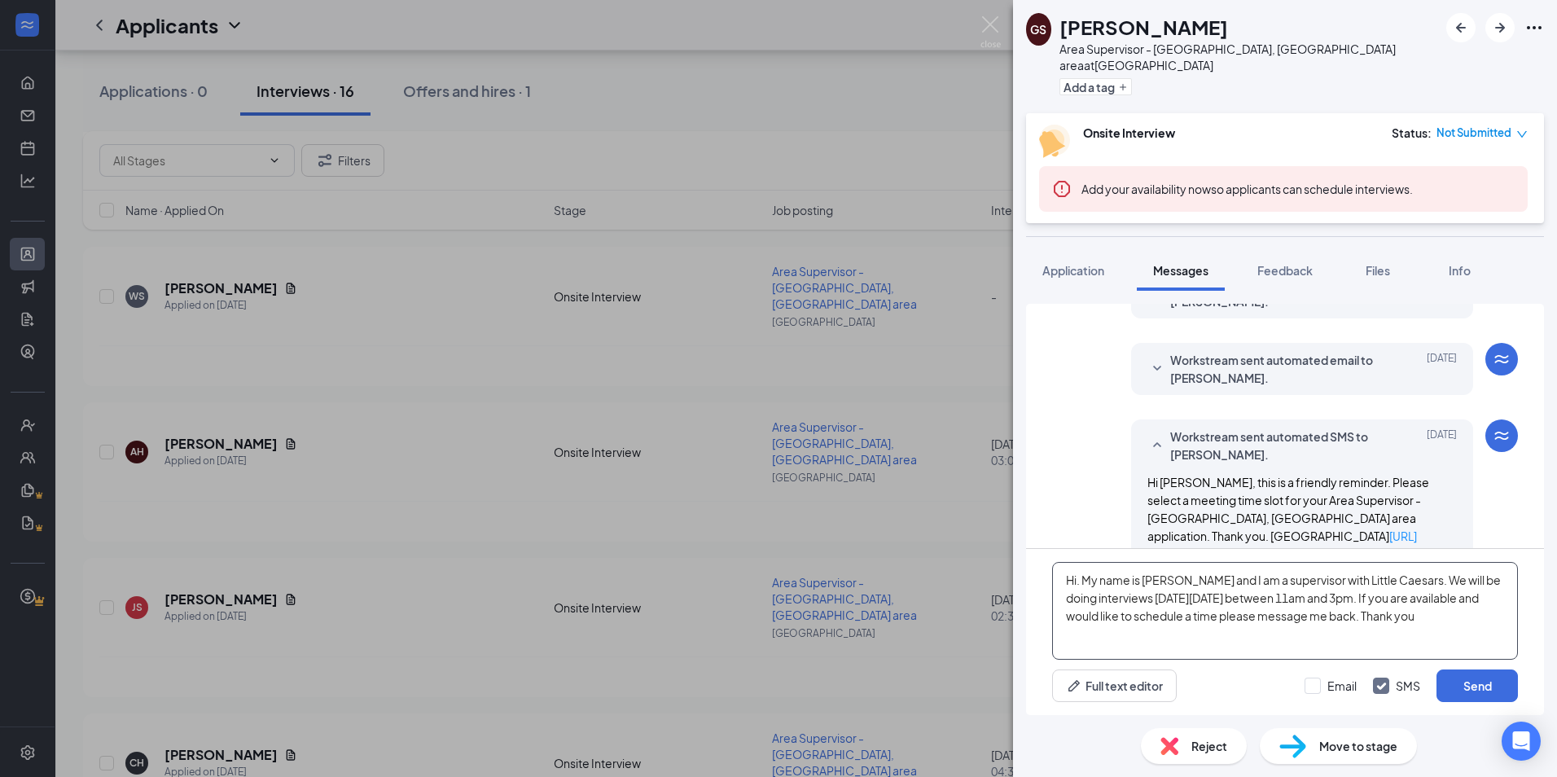
drag, startPoint x: 1445, startPoint y: 626, endPoint x: 1027, endPoint y: 569, distance: 421.9
click at [1027, 569] on div "Hi. My name is [PERSON_NAME] and I am a supervisor with Little Caesars. We will…" at bounding box center [1285, 632] width 518 height 166
click at [1475, 696] on button "Send" at bounding box center [1477, 686] width 81 height 33
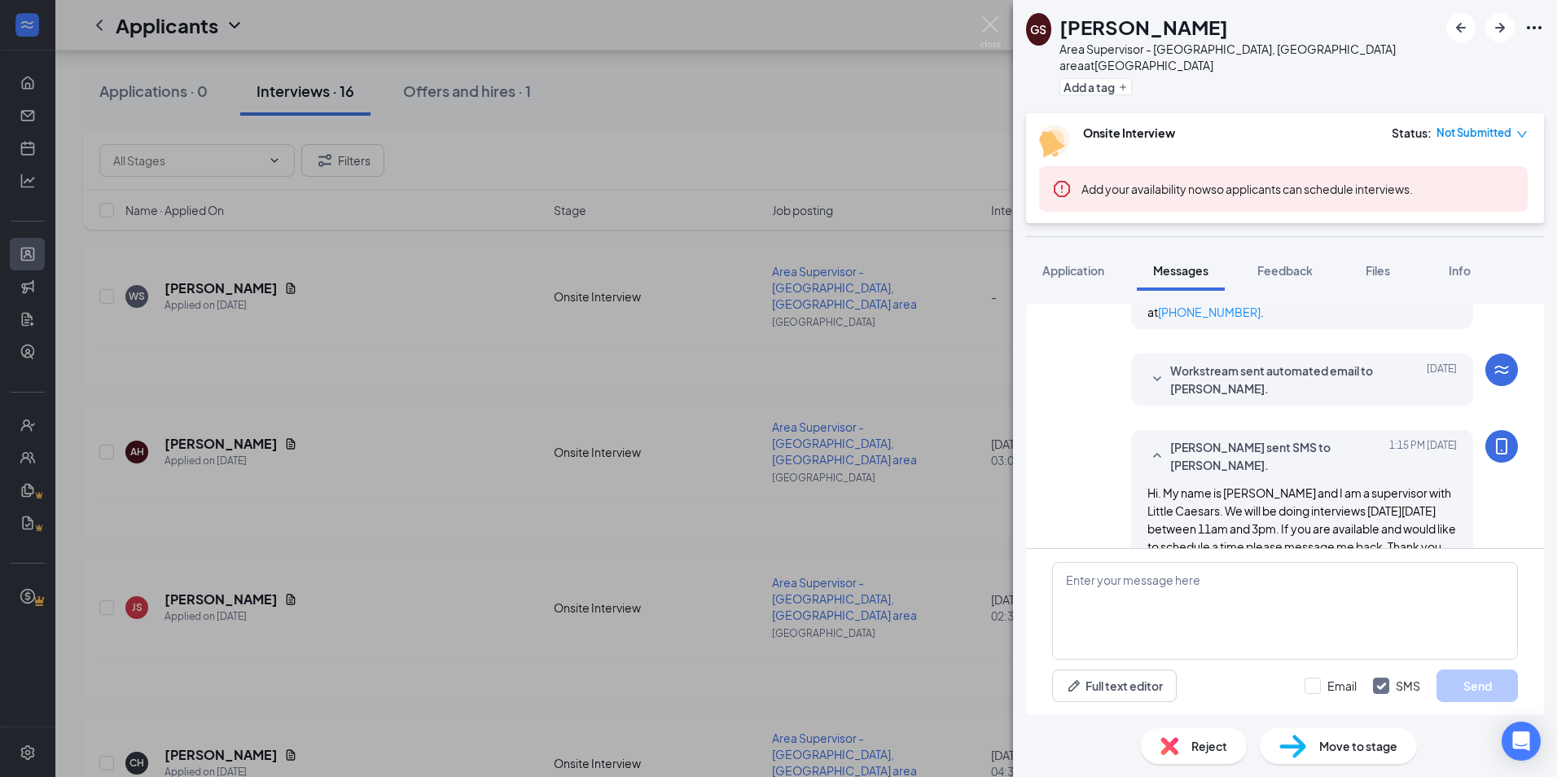
scroll to position [587, 0]
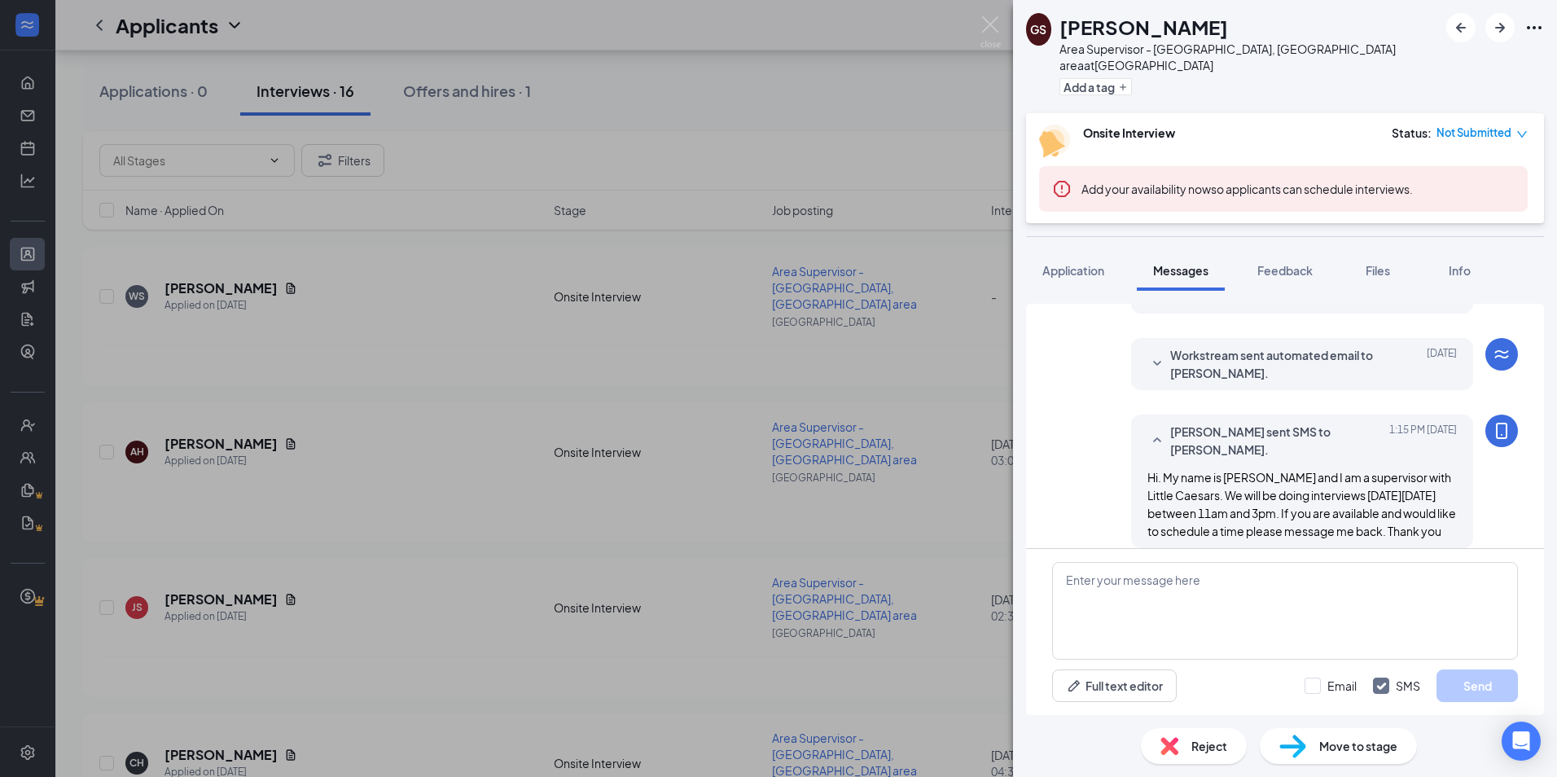
click at [486, 557] on div "GS [PERSON_NAME] Area Supervisor - [GEOGRAPHIC_DATA], [GEOGRAPHIC_DATA] area at…" at bounding box center [778, 388] width 1557 height 777
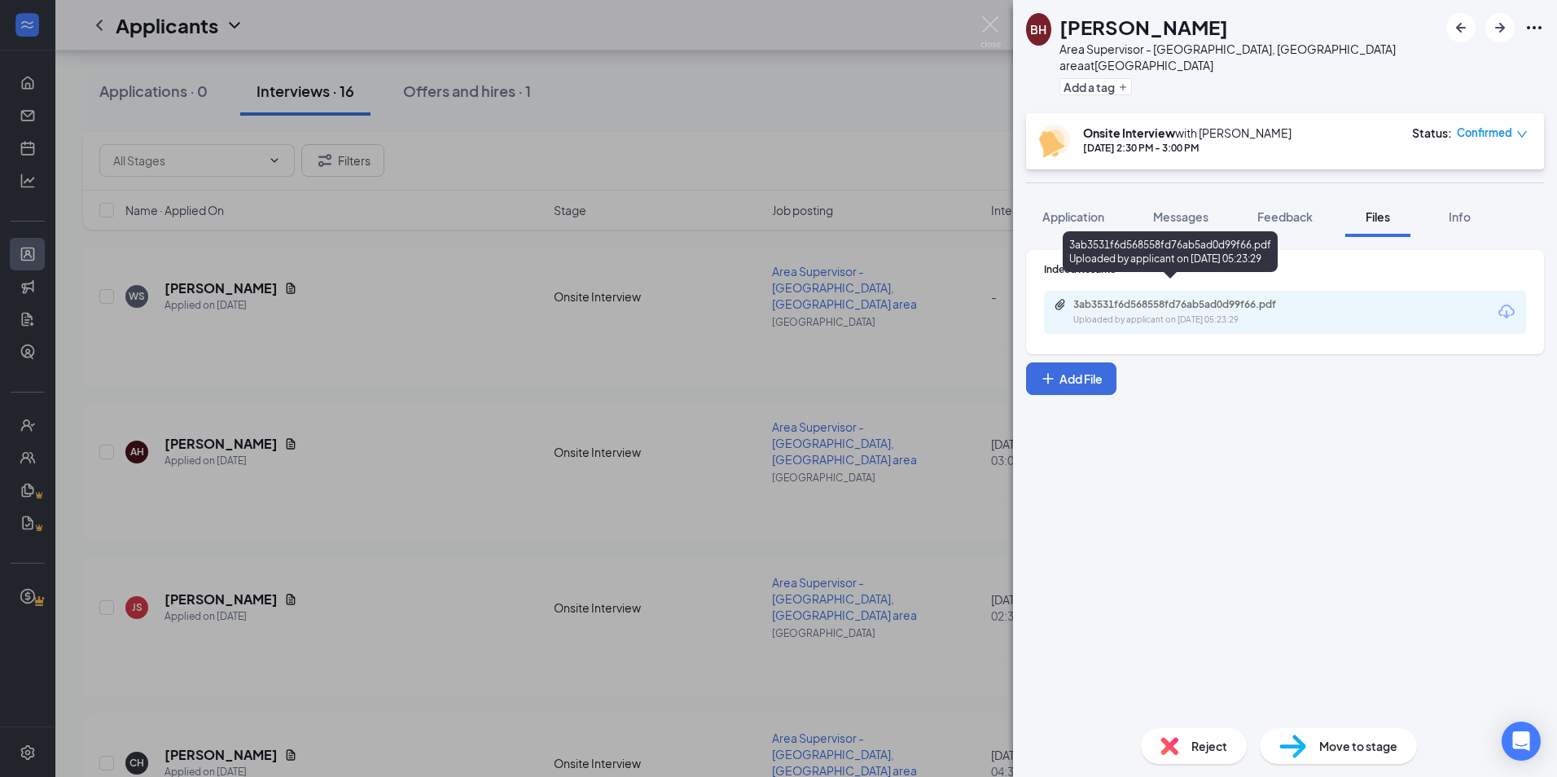
click at [1131, 314] on div "Uploaded by applicant on [DATE] 05:23:29" at bounding box center [1196, 320] width 244 height 13
click at [1197, 209] on span "Messages" at bounding box center [1180, 216] width 55 height 15
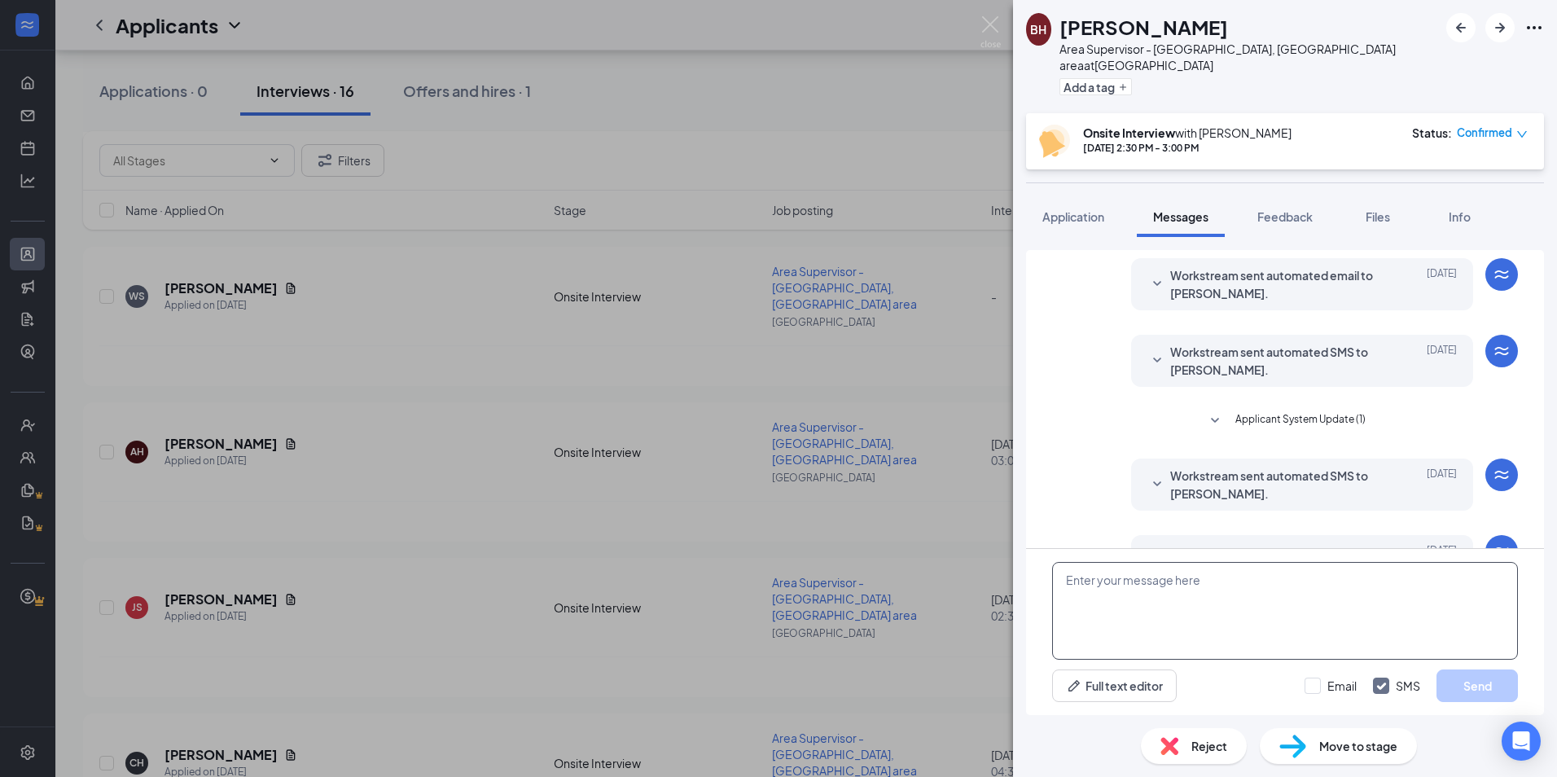
scroll to position [445, 0]
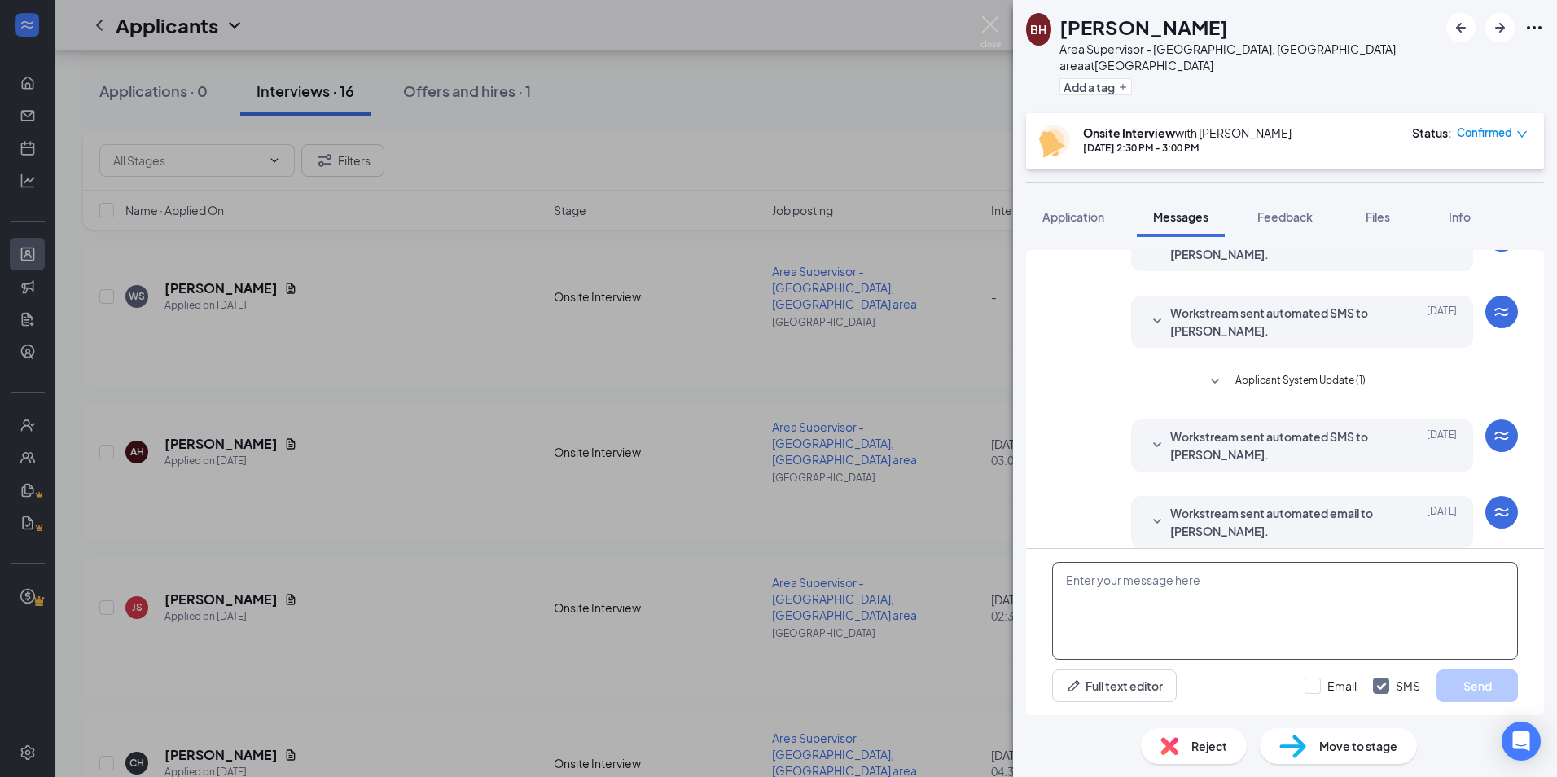
click at [1182, 596] on textarea at bounding box center [1285, 611] width 466 height 98
paste textarea "Hi. My name is [PERSON_NAME] and I am a supervisor with Little Caesars. We will…"
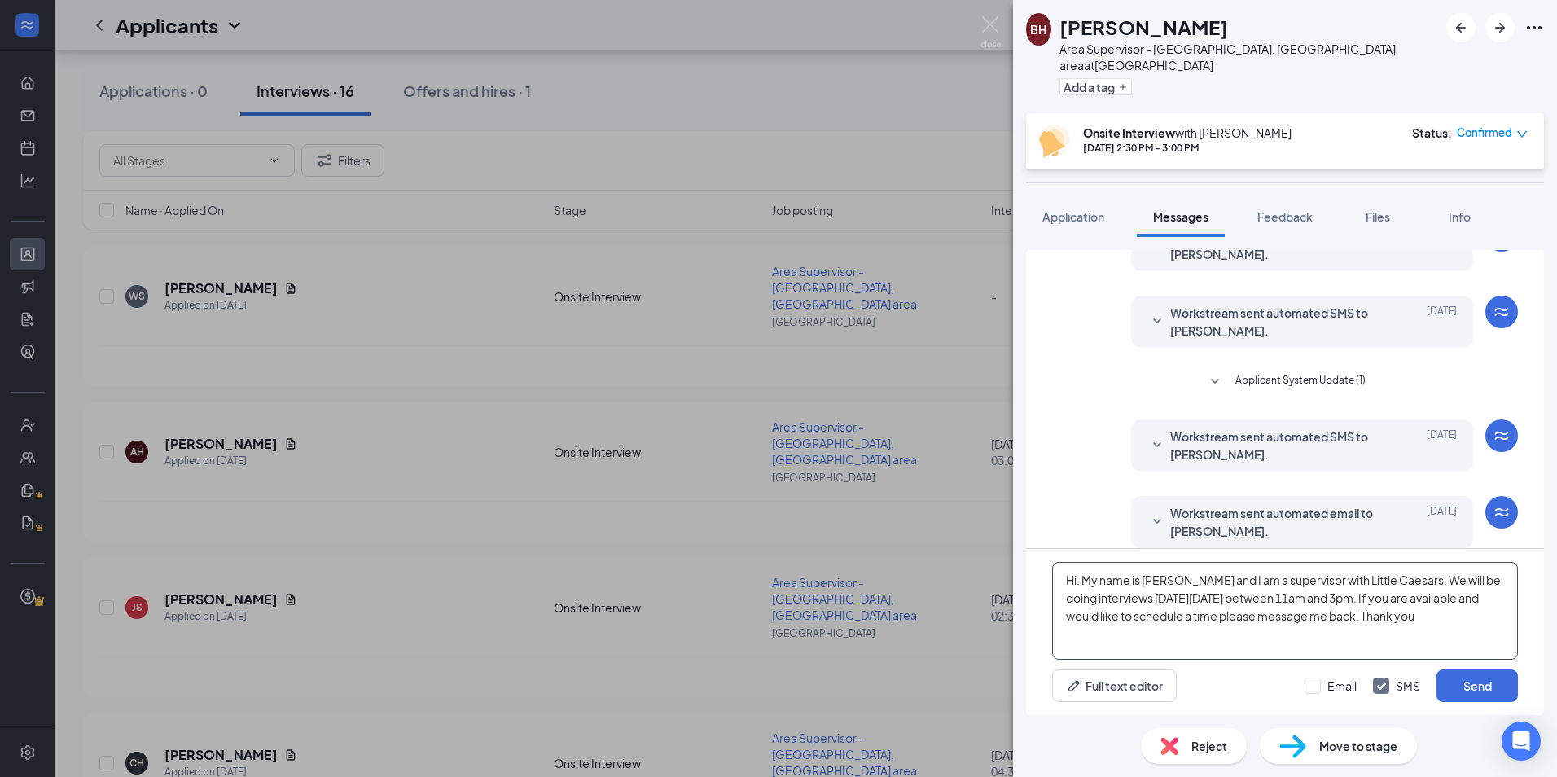
click at [1383, 585] on textarea "Hi. My name is [PERSON_NAME] and I am a supervisor with Little Caesars. We will…" at bounding box center [1285, 611] width 466 height 98
drag, startPoint x: 1265, startPoint y: 644, endPoint x: 1023, endPoint y: 565, distance: 254.5
click at [1023, 565] on div "Load earlier interactions (about 1 more) Applicant System Update (1) Workstream…" at bounding box center [1285, 476] width 544 height 478
type textarea "Hi. My name is [PERSON_NAME] and I am a supervisor with Little Caesars. We had …"
click at [1462, 688] on button "Send" at bounding box center [1477, 686] width 81 height 33
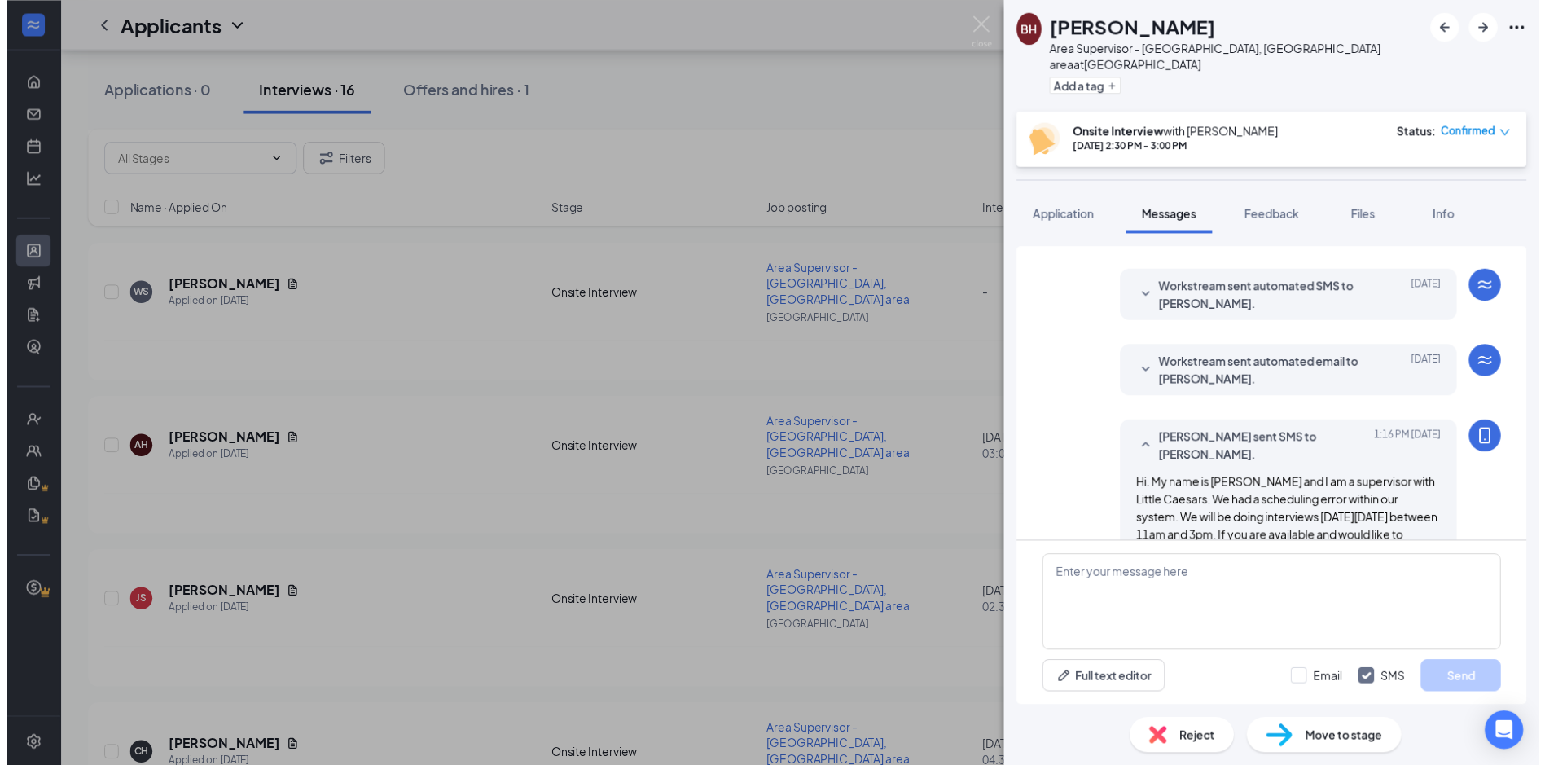
scroll to position [622, 0]
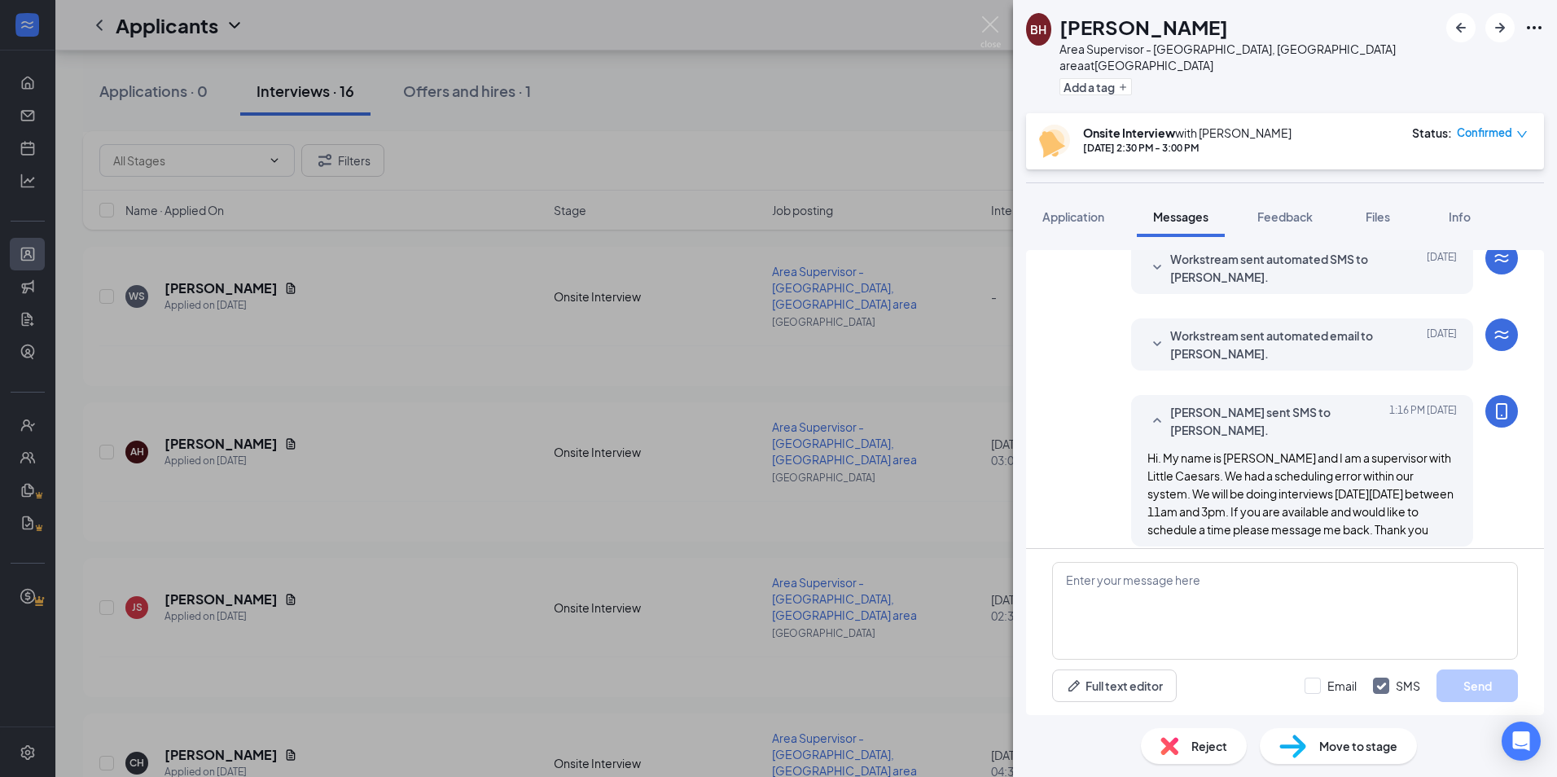
click at [250, 428] on div "BH [PERSON_NAME] Area Supervisor - [GEOGRAPHIC_DATA], [GEOGRAPHIC_DATA] area at…" at bounding box center [778, 388] width 1557 height 777
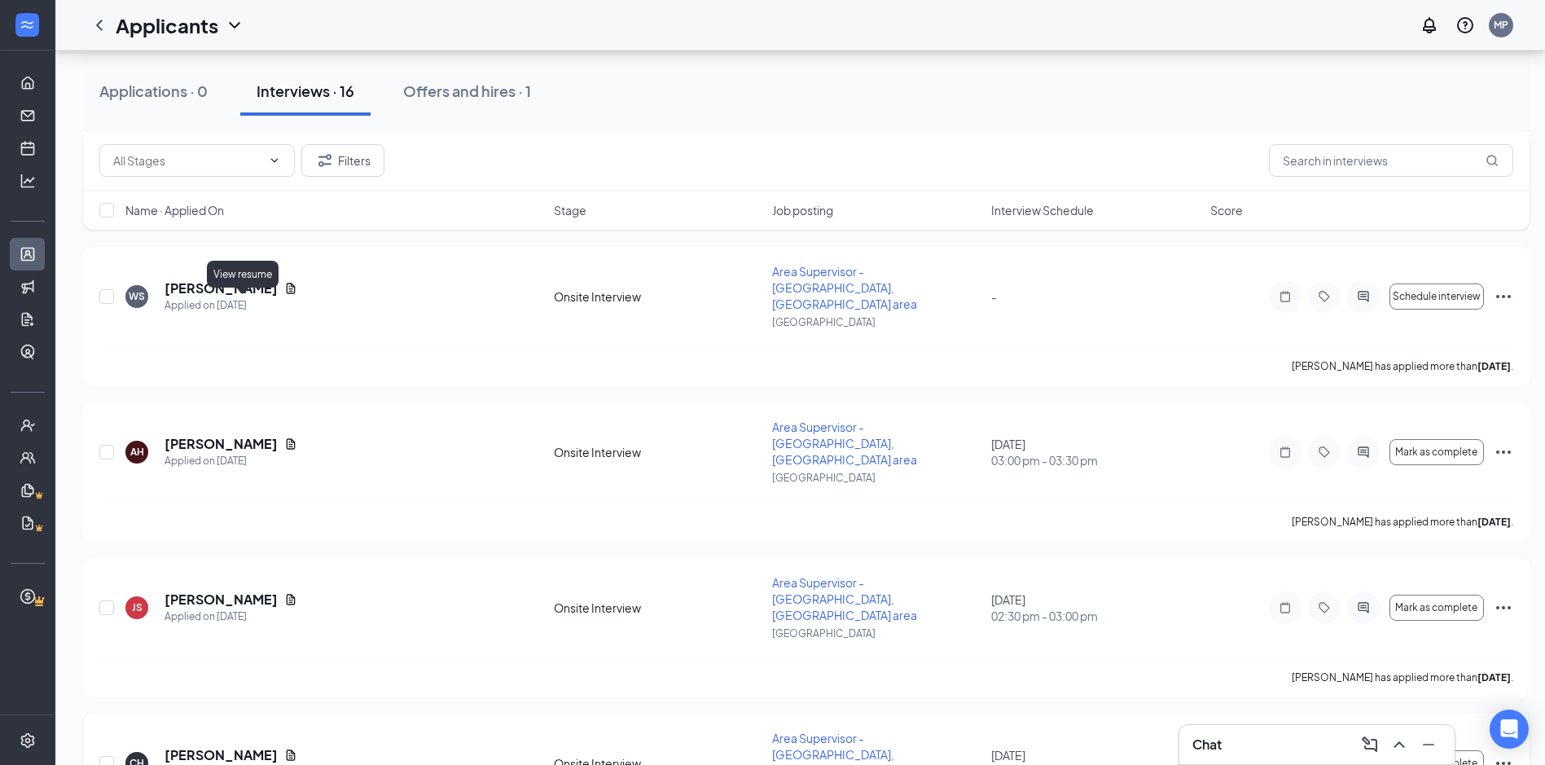
click at [287, 749] on icon "Document" at bounding box center [291, 754] width 9 height 11
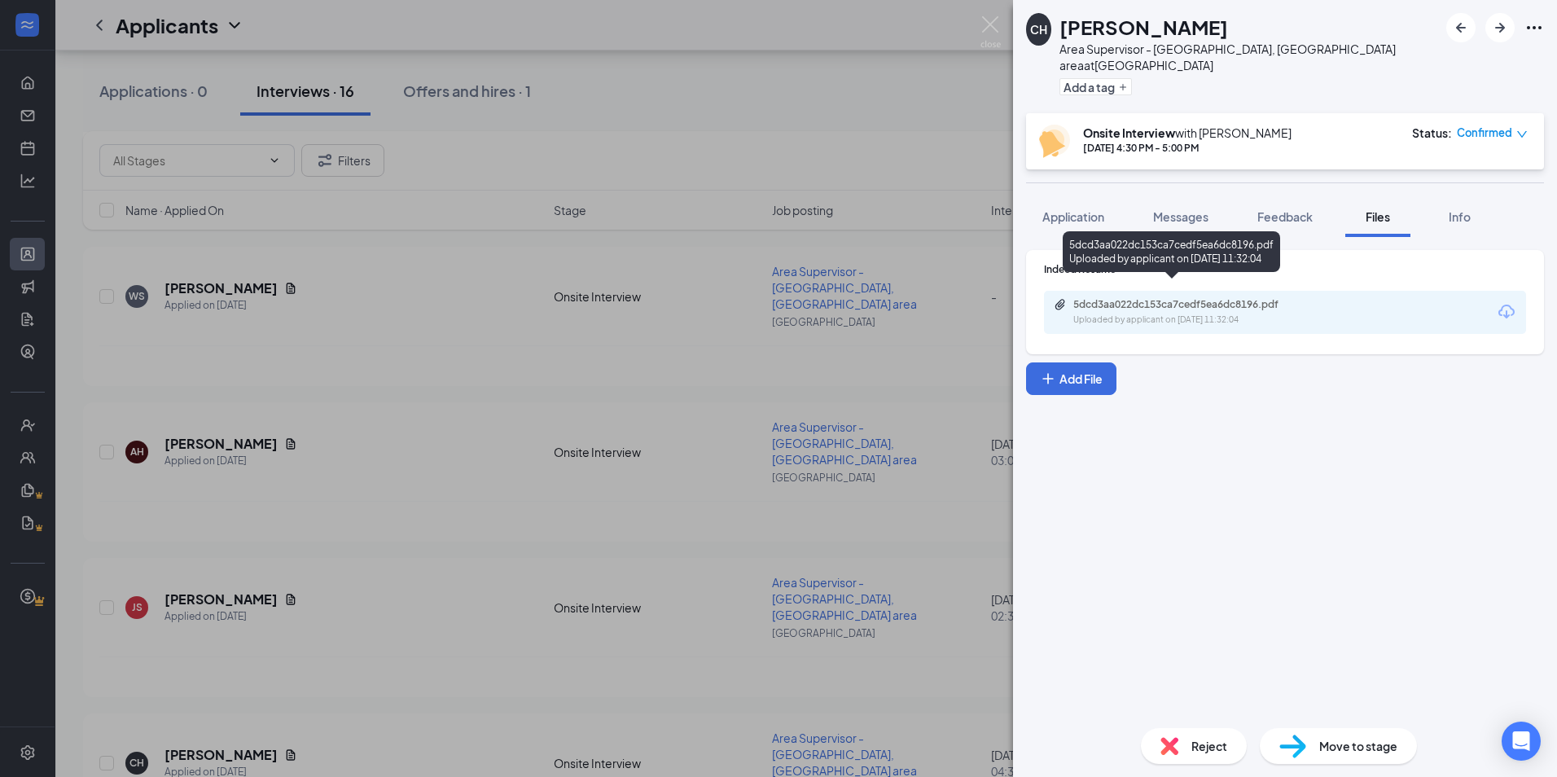
click at [1121, 298] on div "5dcd3aa022dc153ca7cedf5ea6dc8196.pdf Uploaded by applicant on [DATE] 11:32:04" at bounding box center [1186, 312] width 264 height 29
click at [991, 12] on div "CH [PERSON_NAME] Area Supervisor - [GEOGRAPHIC_DATA], [GEOGRAPHIC_DATA] area at…" at bounding box center [778, 388] width 1557 height 777
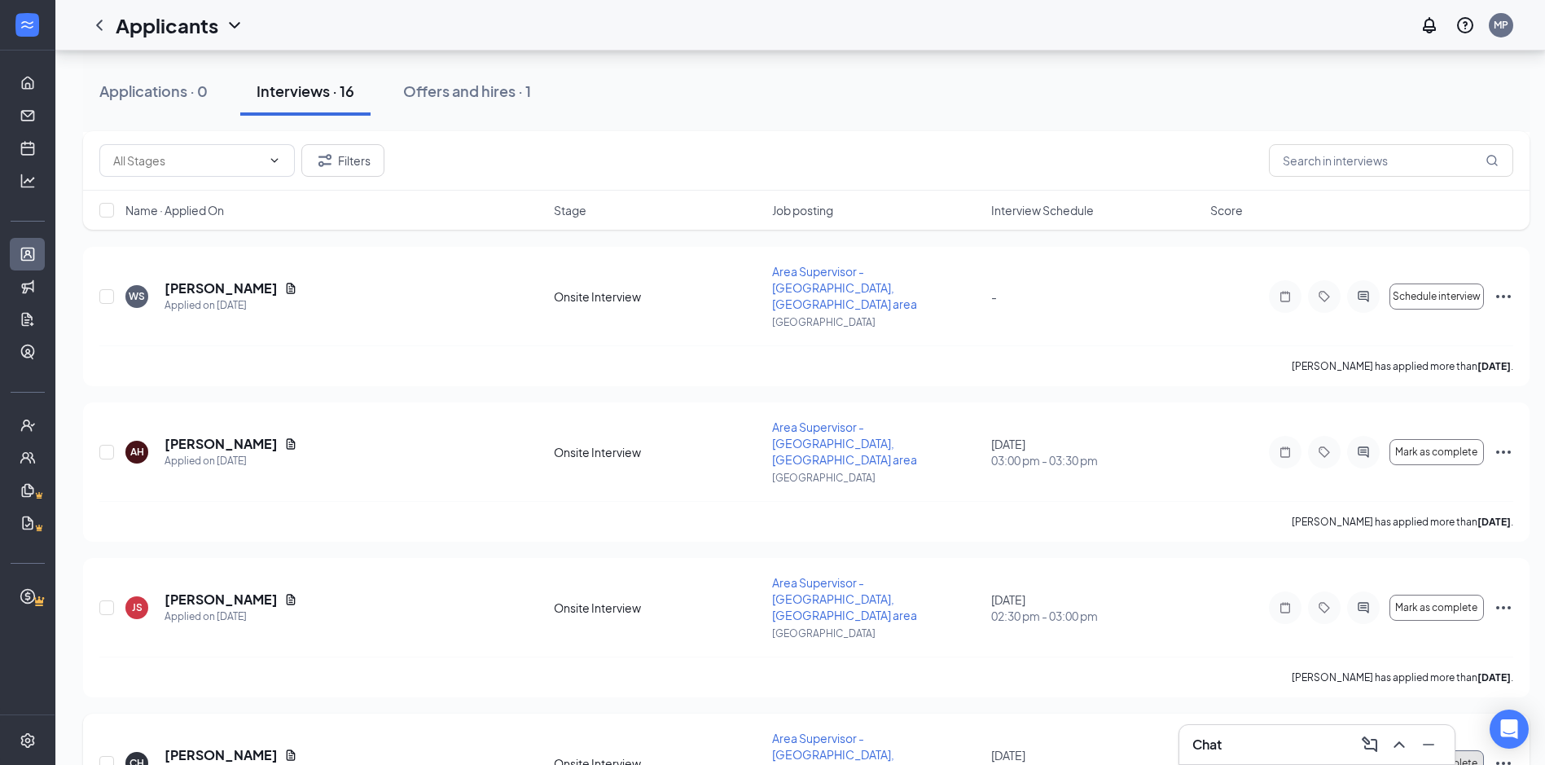
click at [1469, 750] on button "Mark as complete" at bounding box center [1437, 763] width 94 height 26
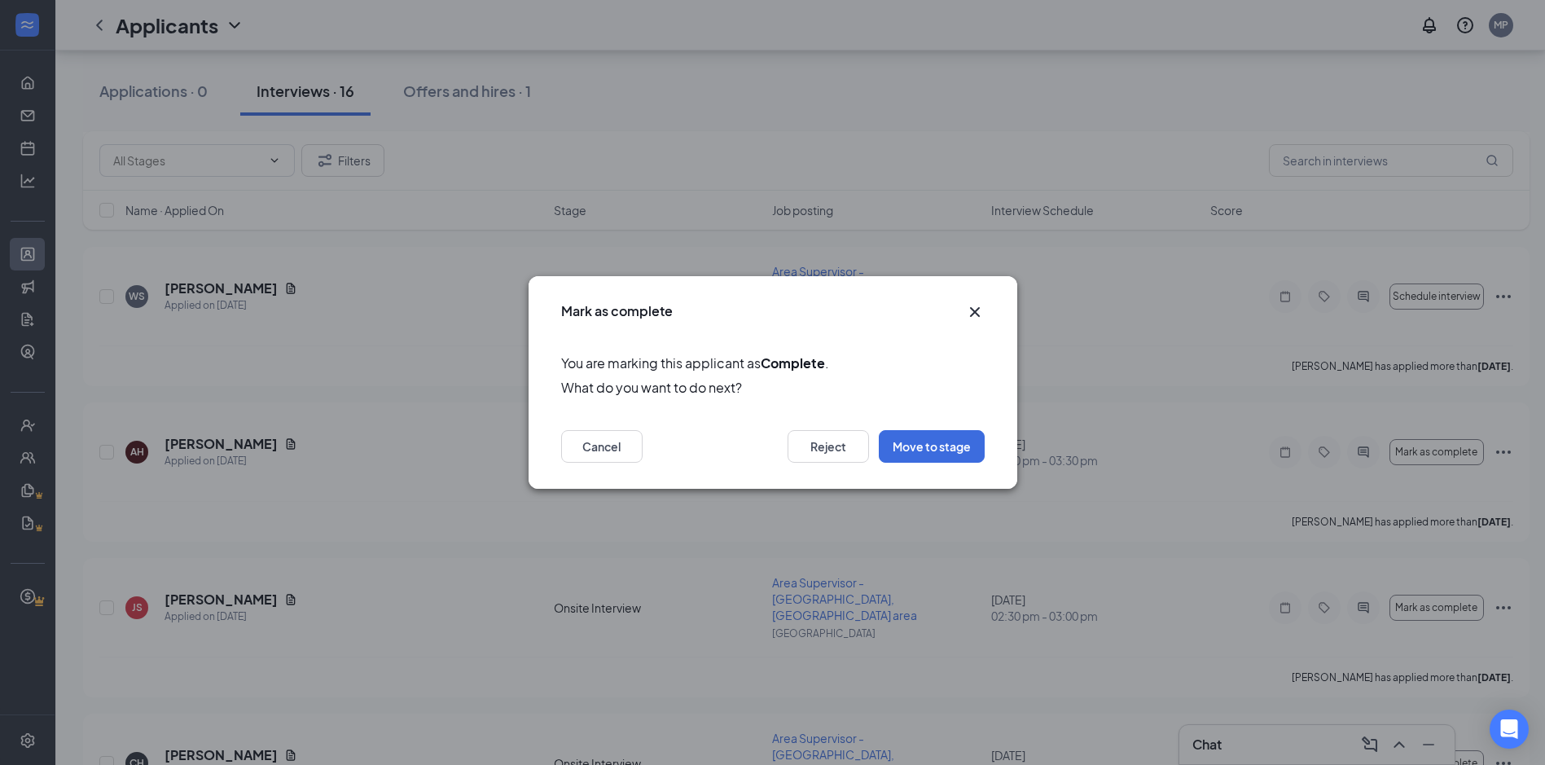
click at [974, 310] on icon "Cross" at bounding box center [975, 312] width 20 height 20
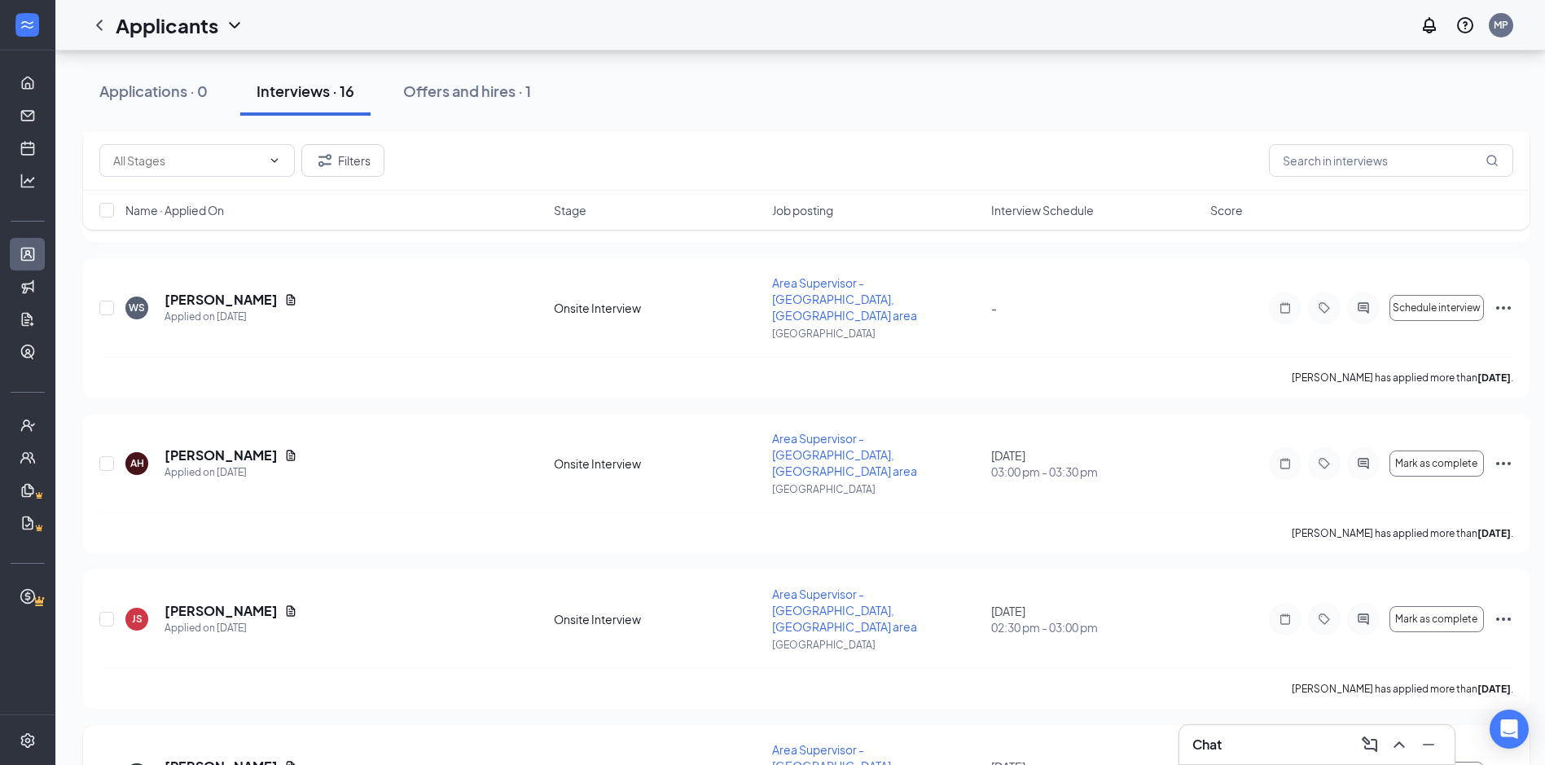
scroll to position [1645, 0]
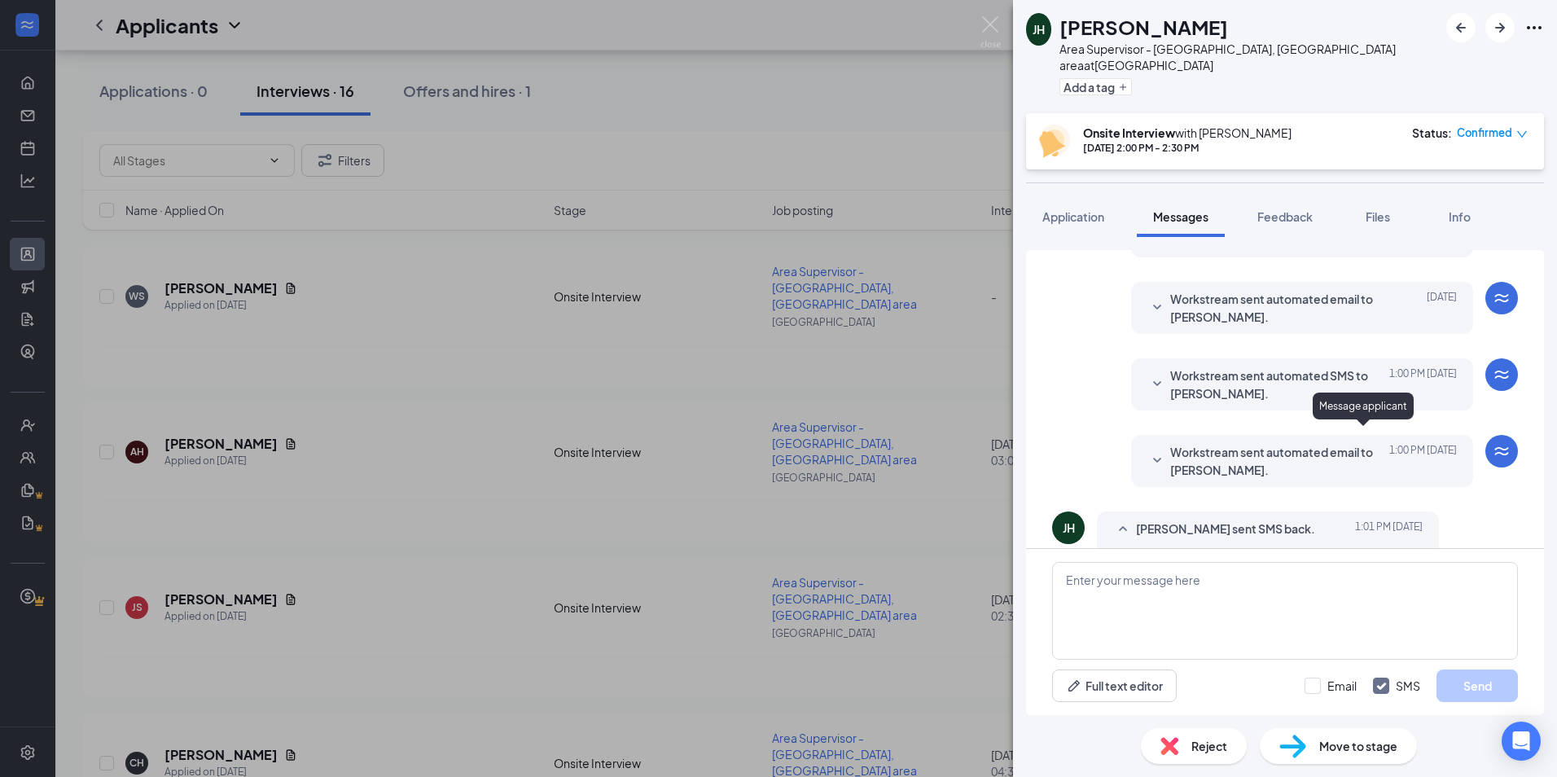
scroll to position [420, 0]
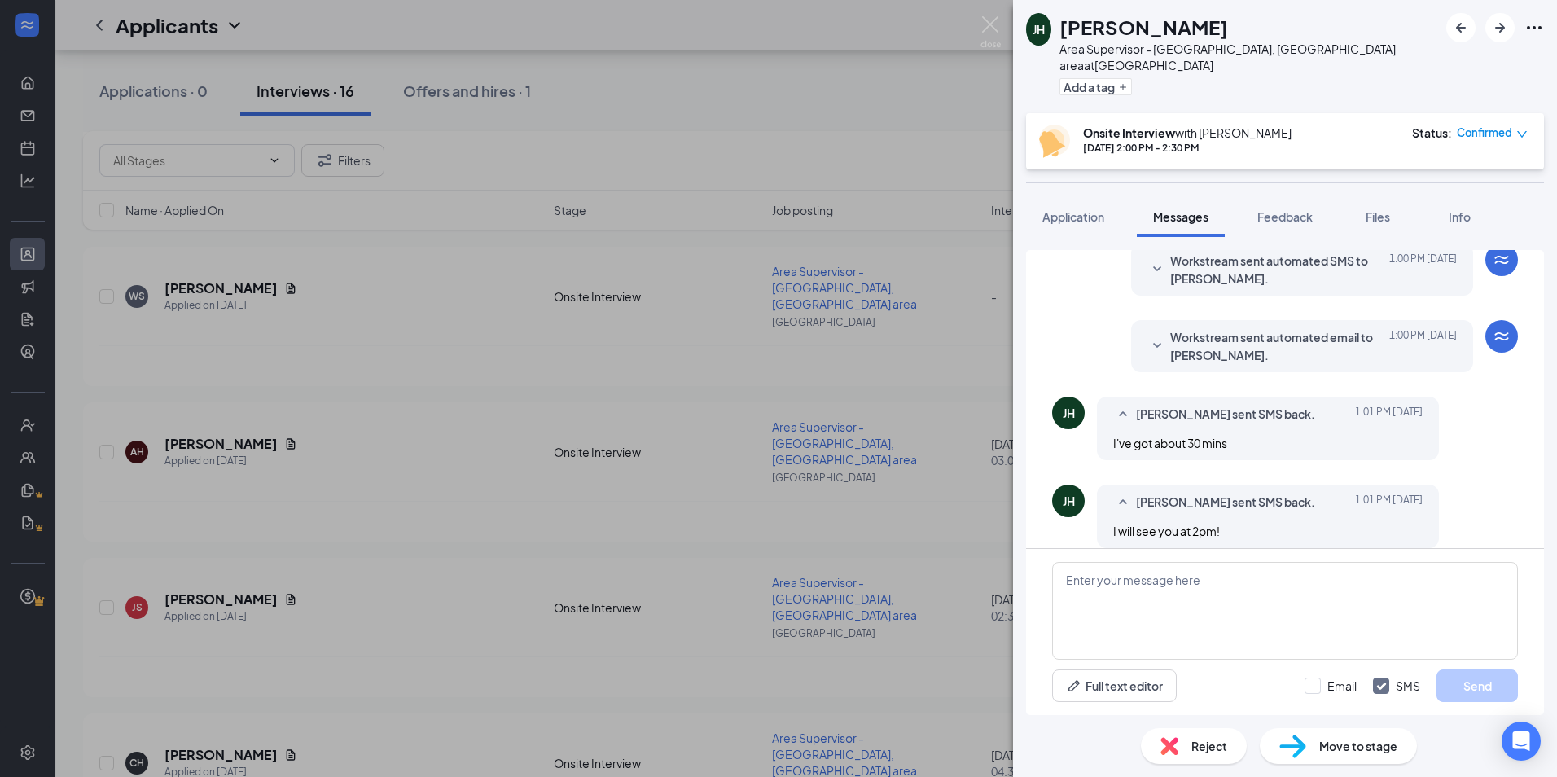
click at [970, 503] on div "JH [PERSON_NAME] Area Supervisor - [GEOGRAPHIC_DATA], [GEOGRAPHIC_DATA] area at…" at bounding box center [778, 388] width 1557 height 777
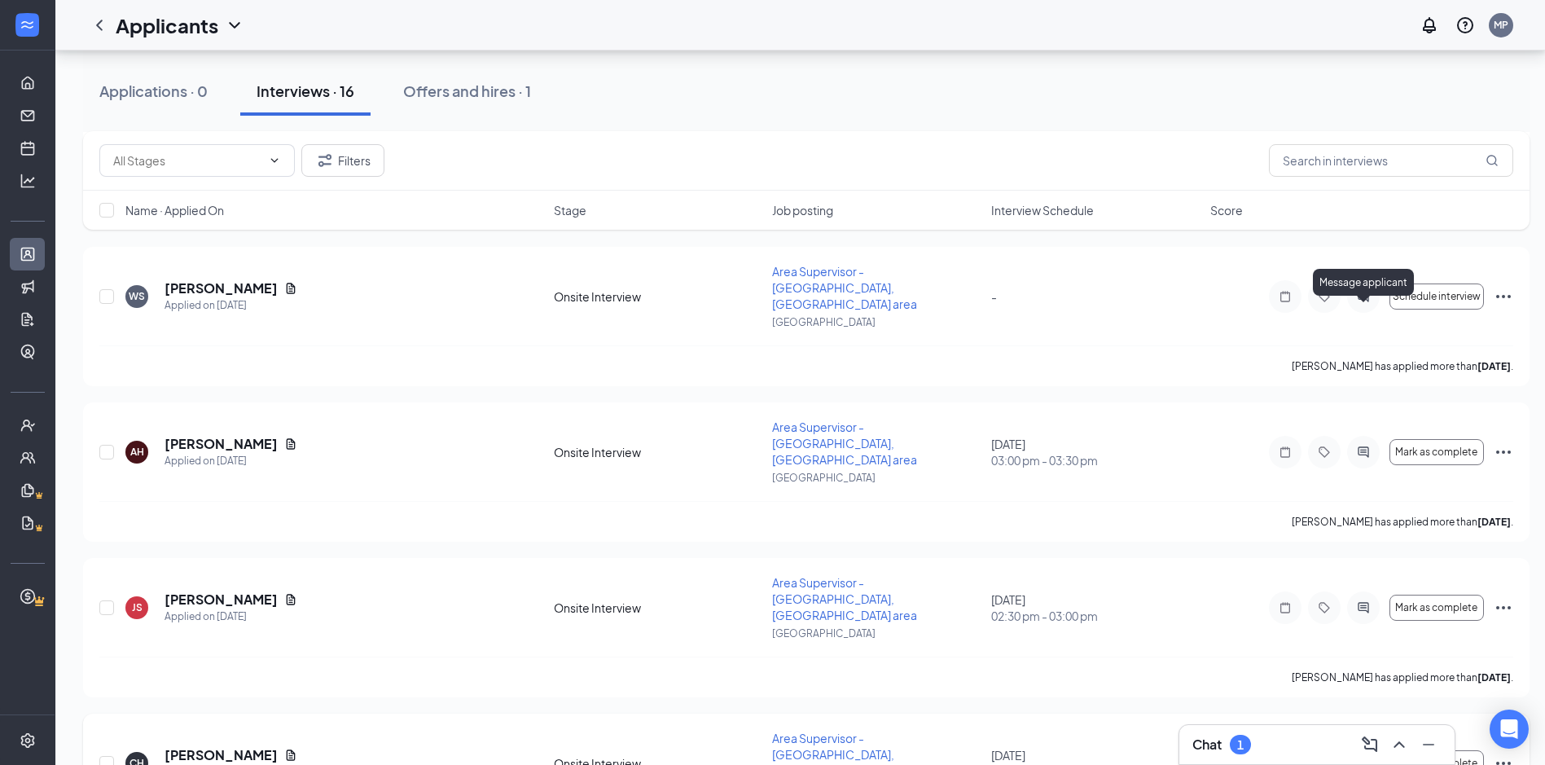
click at [1366, 757] on icon "ActiveChat" at bounding box center [1364, 763] width 20 height 13
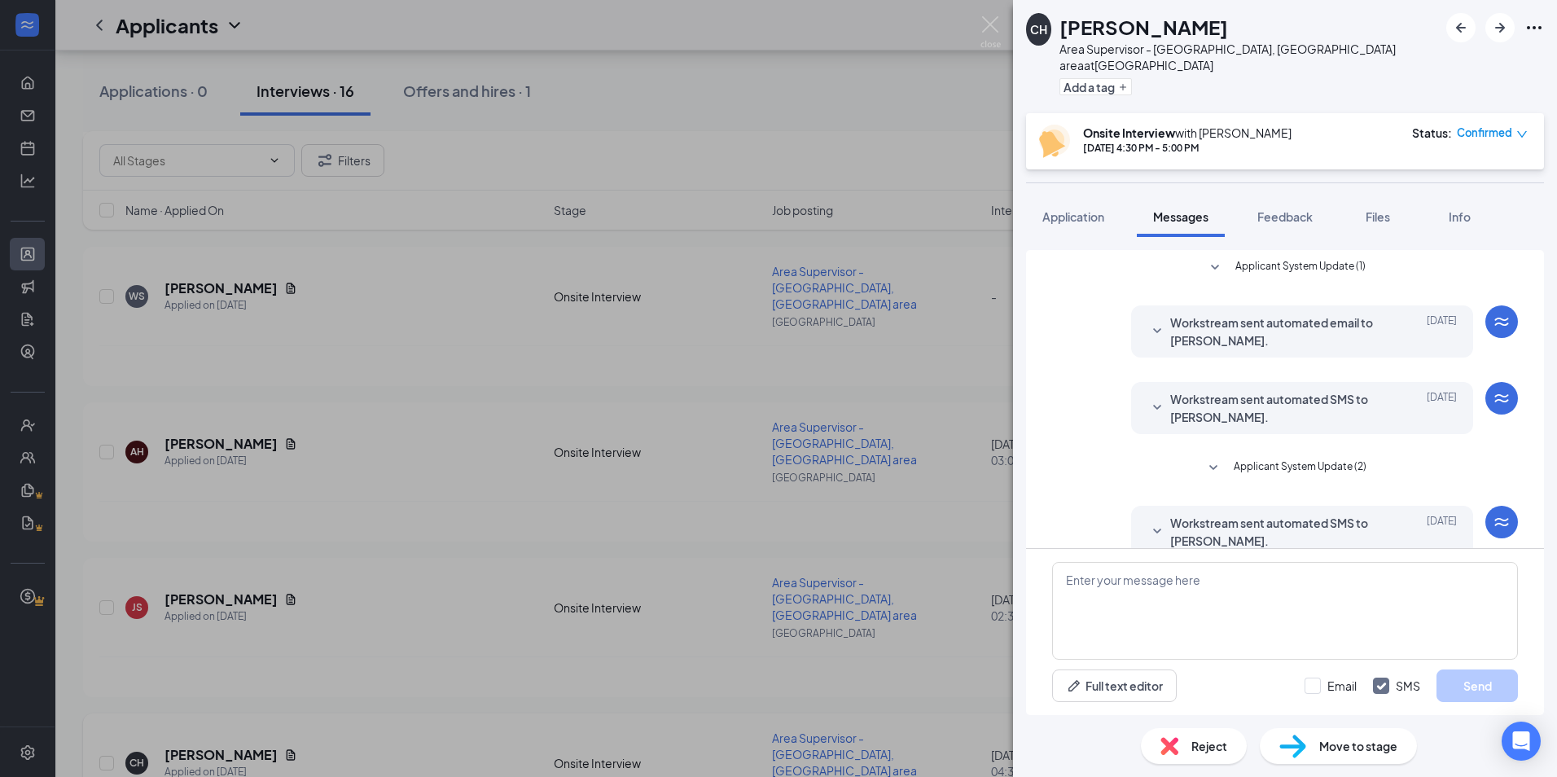
scroll to position [86, 0]
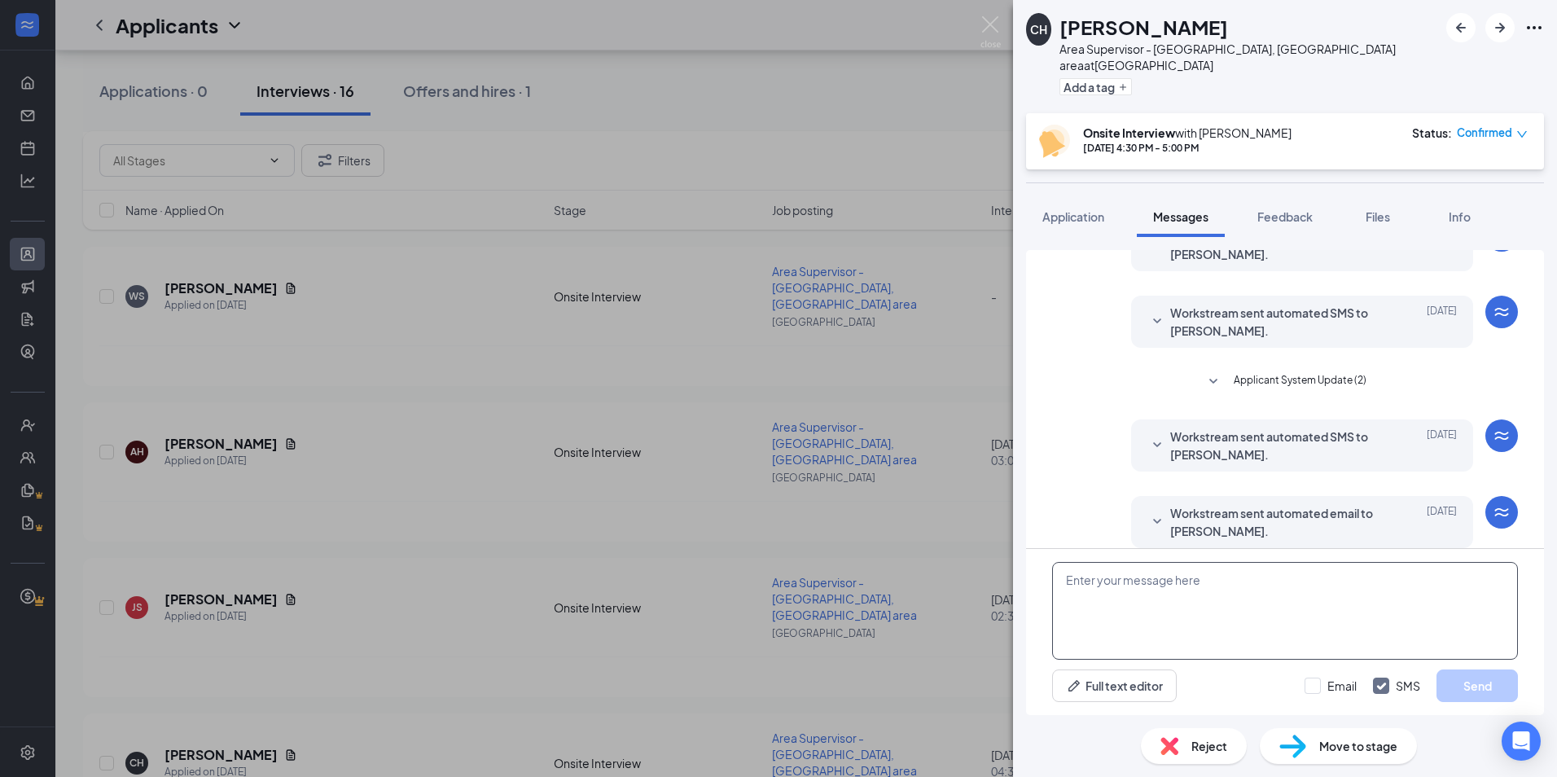
click at [1196, 605] on textarea at bounding box center [1285, 611] width 466 height 98
paste textarea "Hi. My name is [PERSON_NAME] and I am a supervisor with Little Caesars. We had …"
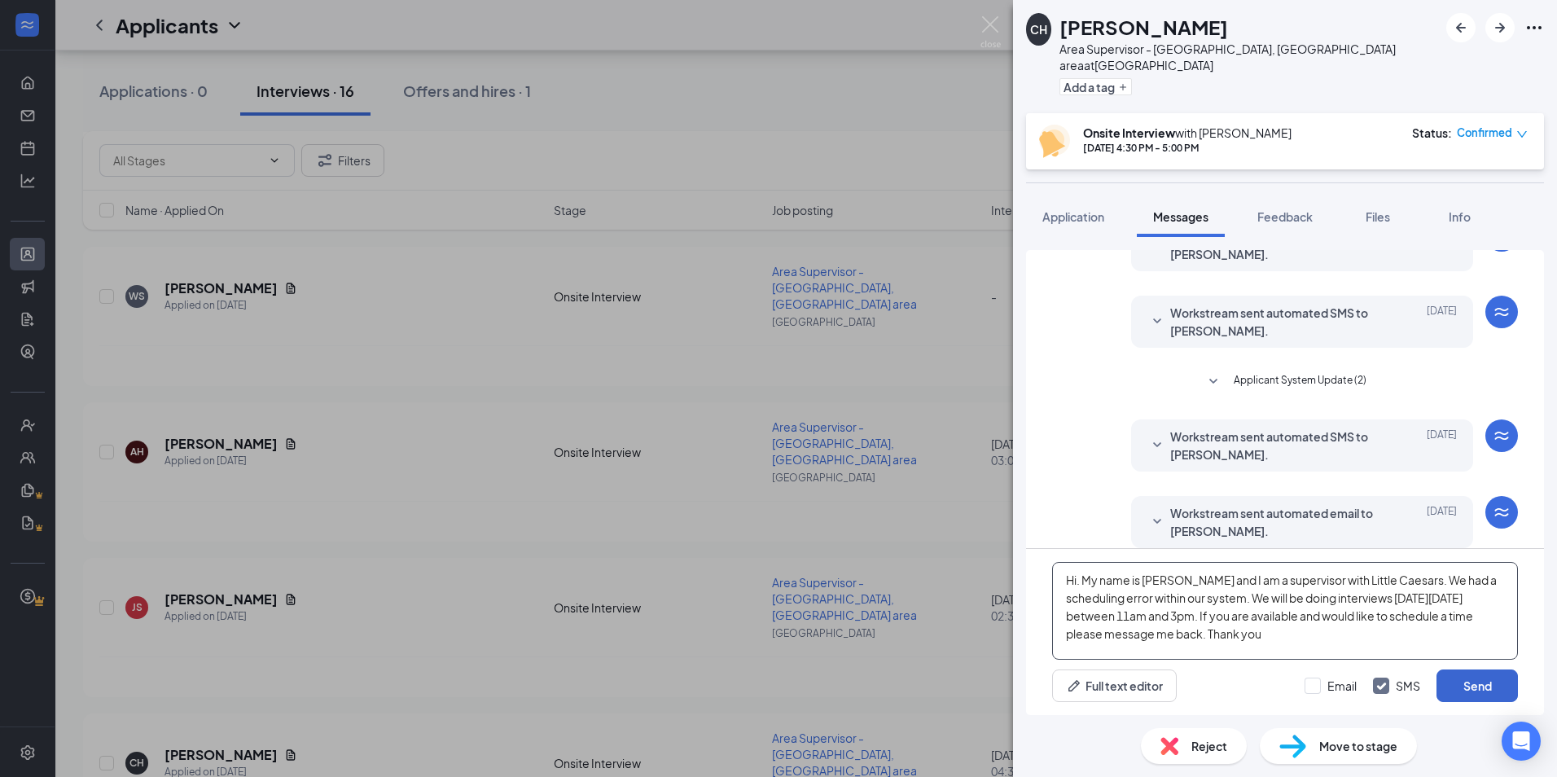
type textarea "Hi. My name is [PERSON_NAME] and I am a supervisor with Little Caesars. We had …"
click at [1478, 688] on button "Send" at bounding box center [1477, 686] width 81 height 33
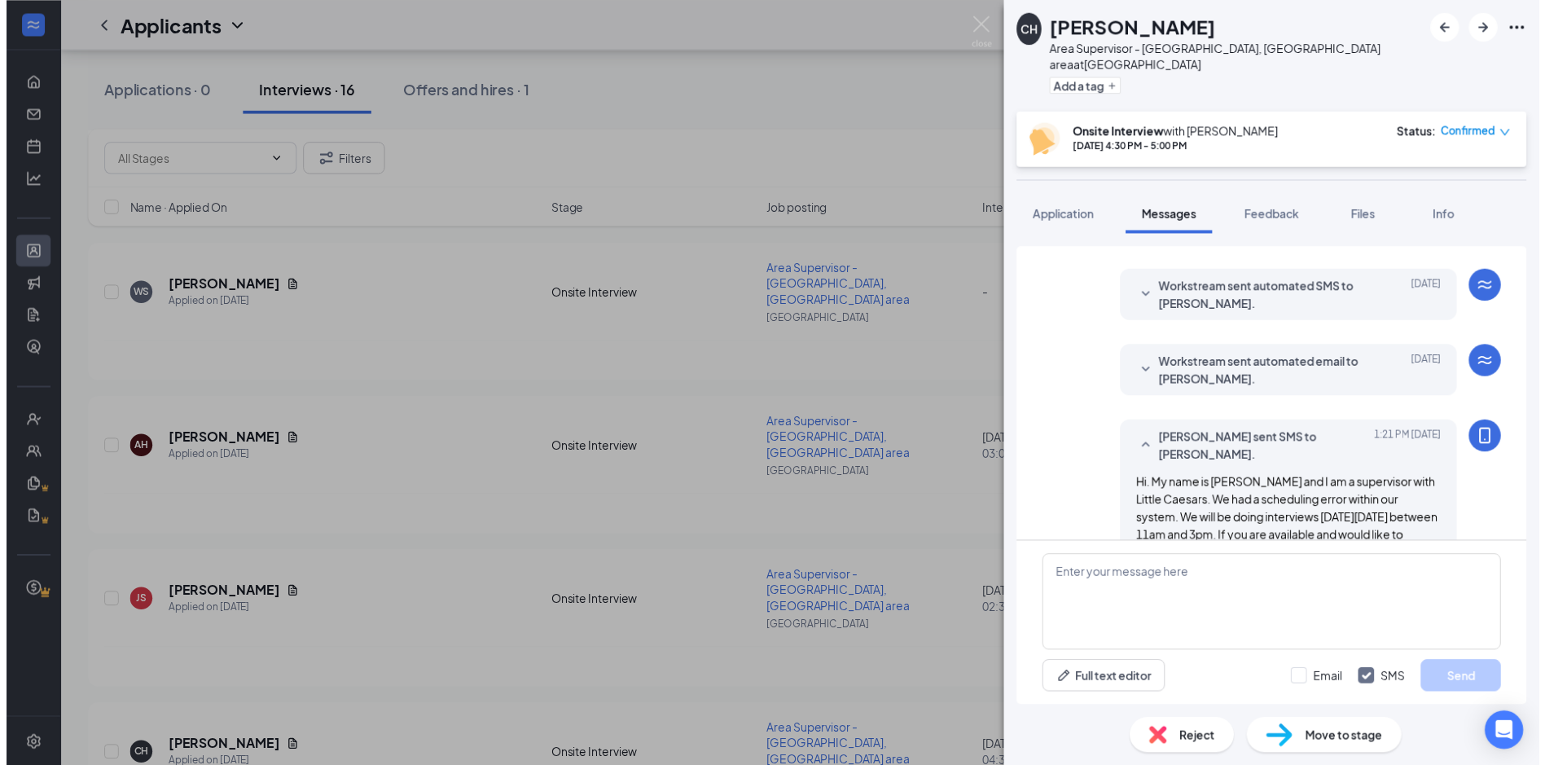
scroll to position [264, 0]
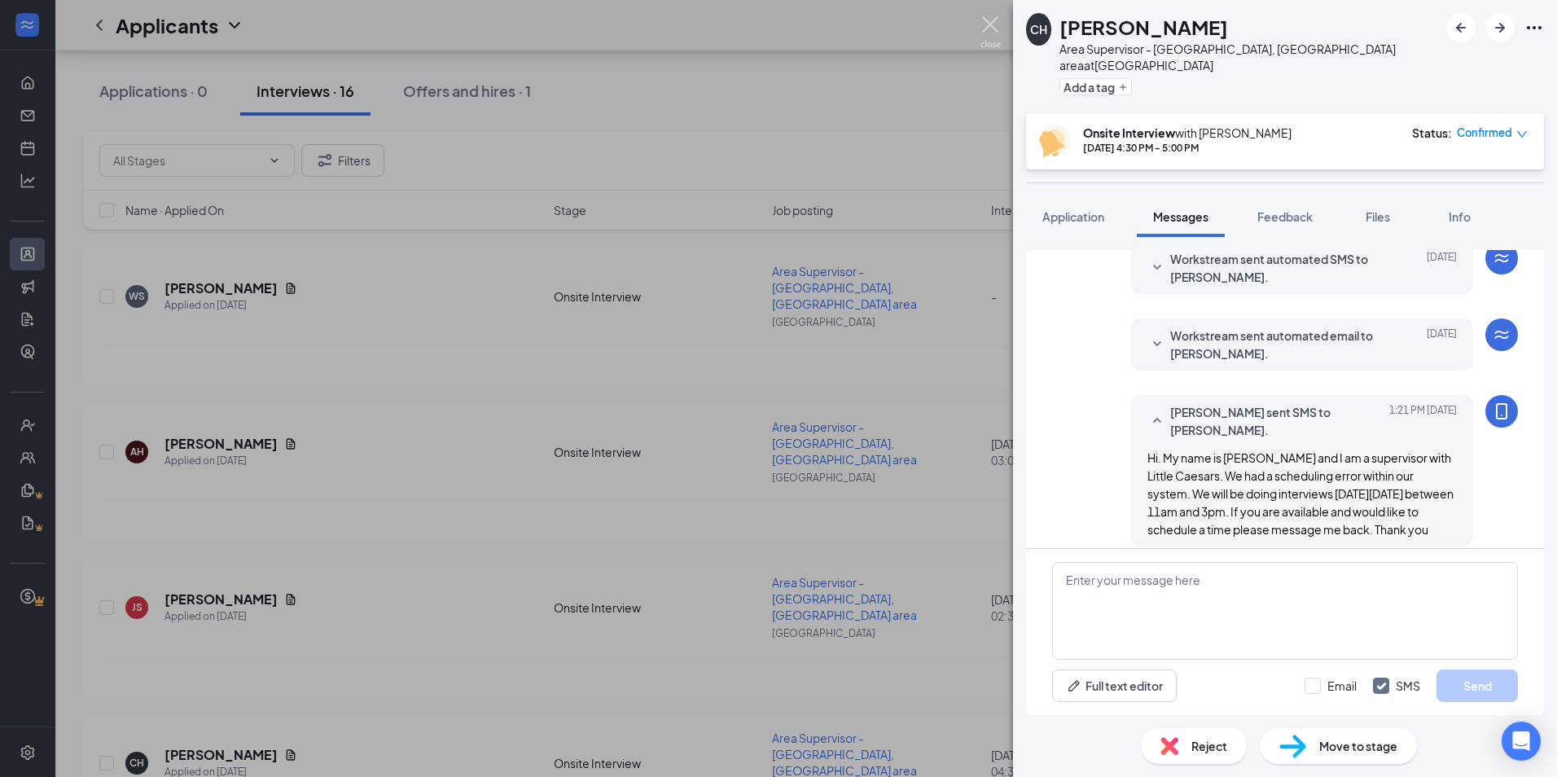
click at [987, 26] on img at bounding box center [991, 32] width 20 height 32
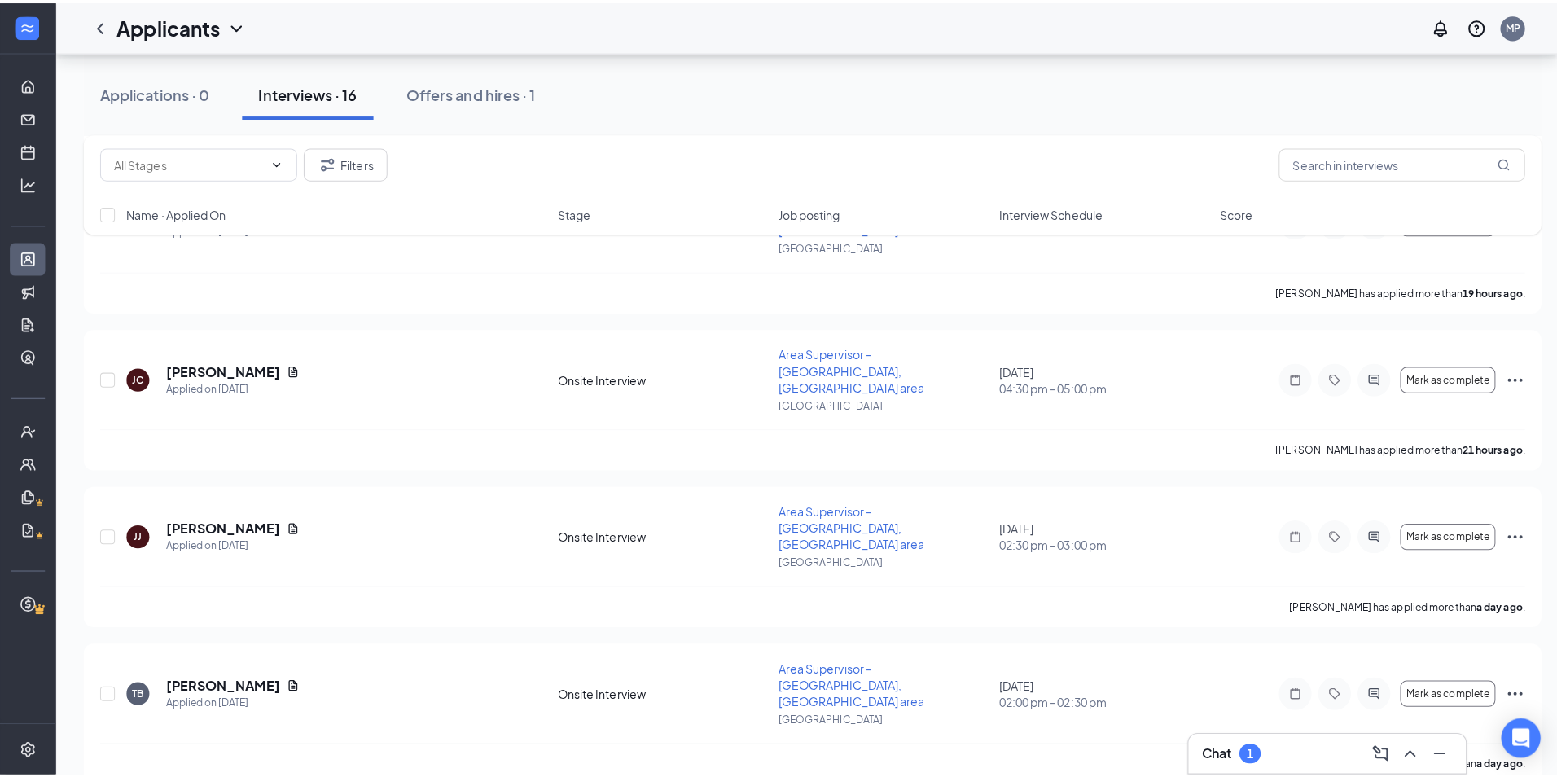
scroll to position [933, 0]
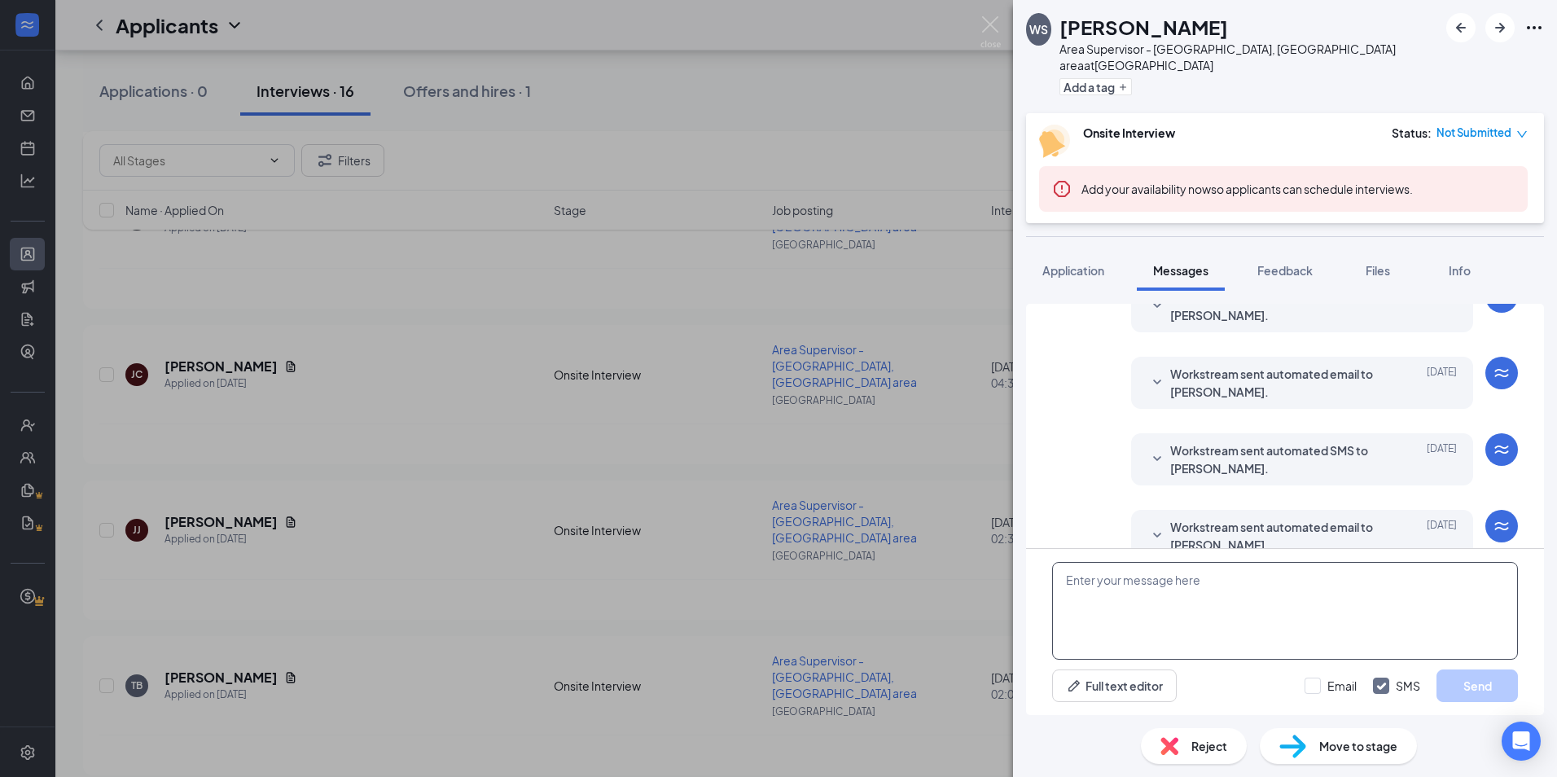
scroll to position [246, 0]
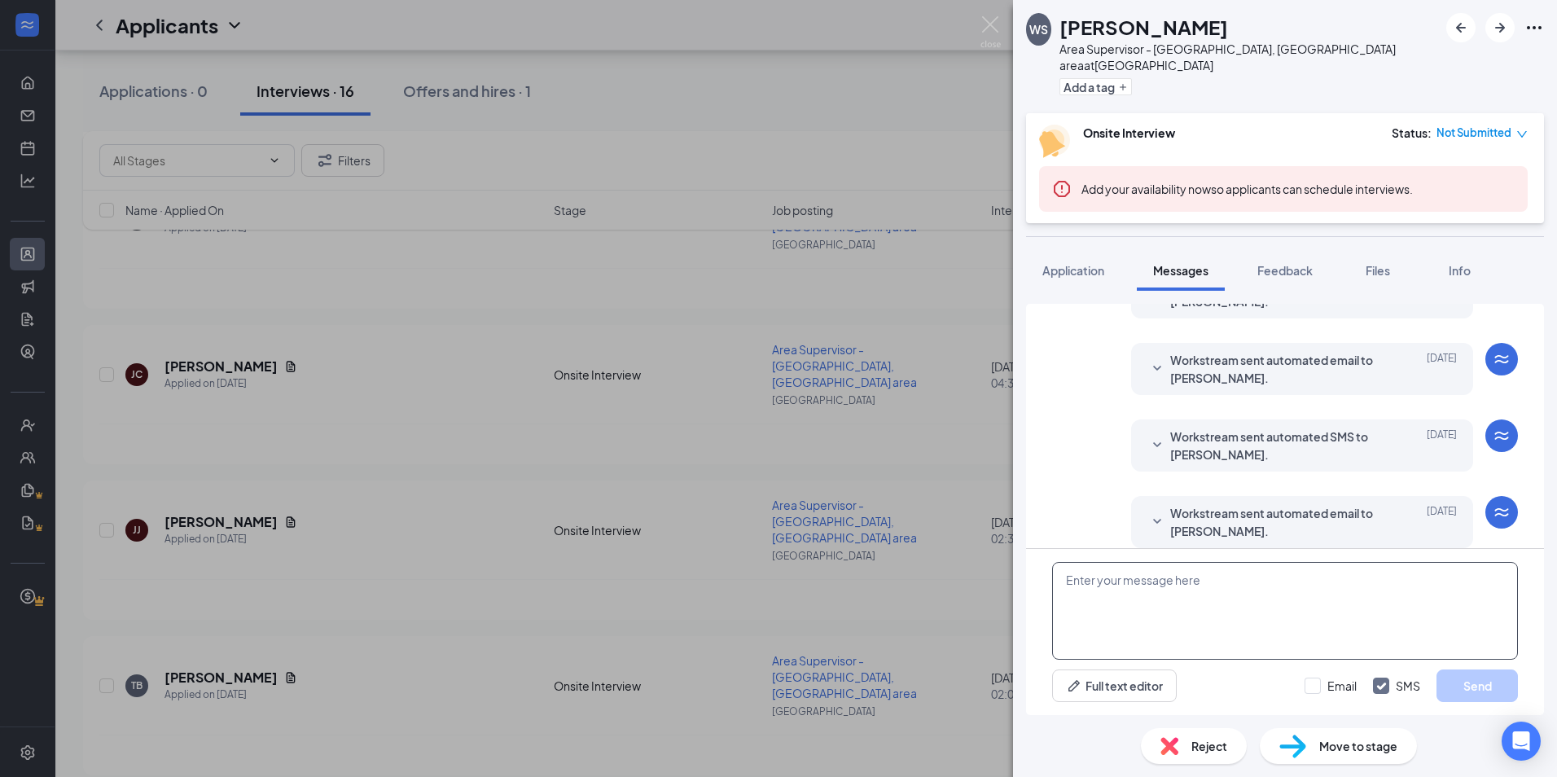
click at [1182, 591] on textarea at bounding box center [1285, 611] width 466 height 98
paste textarea "Hi. My name is [PERSON_NAME] and I am a supervisor with Little Caesars. We had …"
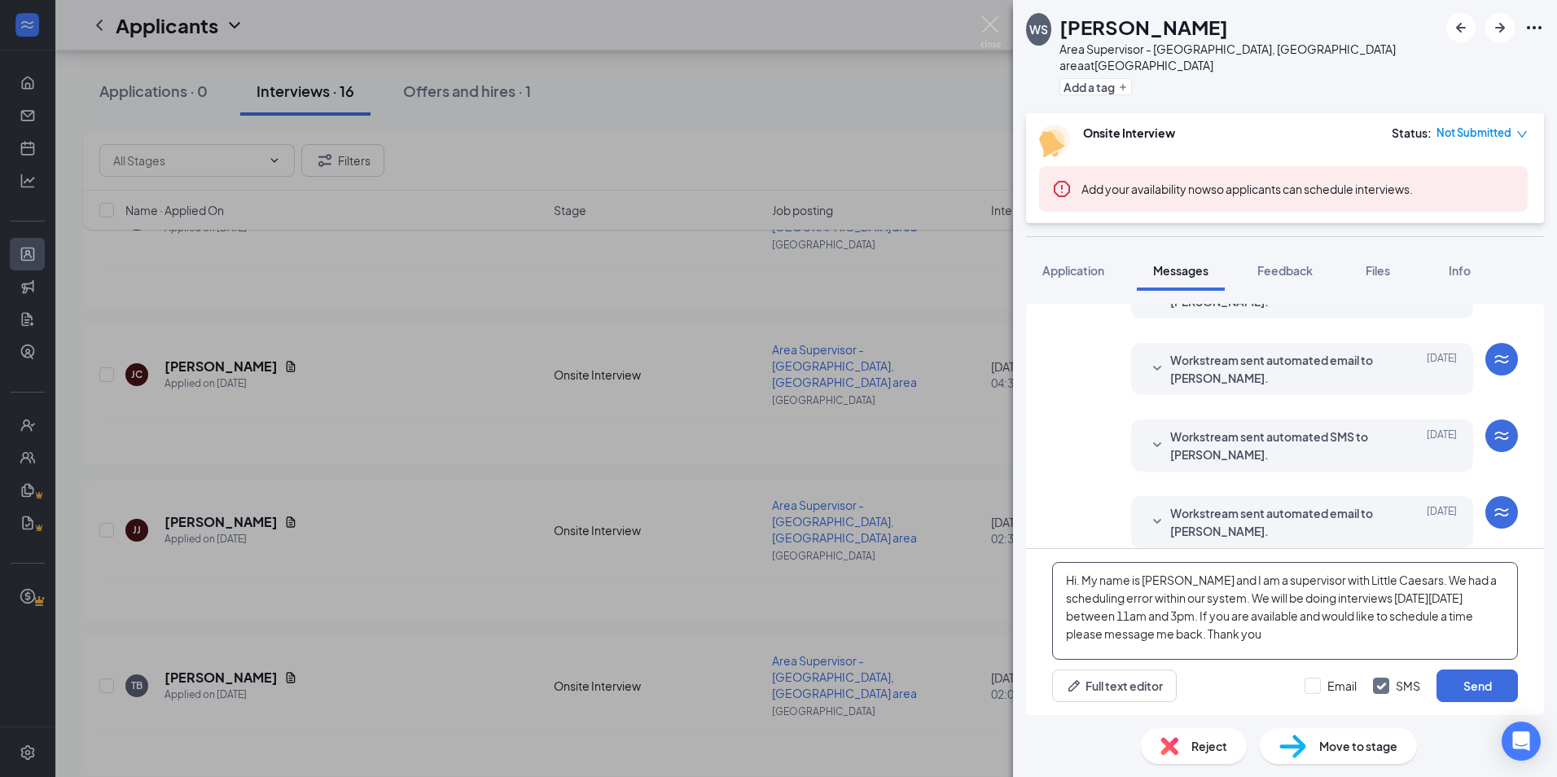
click at [1427, 656] on textarea "Hi. My name is [PERSON_NAME] and I am a supervisor with Little Caesars. We had …" at bounding box center [1285, 611] width 466 height 98
type textarea "Hi. My name is [PERSON_NAME] and I am a supervisor with Little Caesars. We had …"
click at [1463, 686] on button "Send" at bounding box center [1477, 686] width 81 height 33
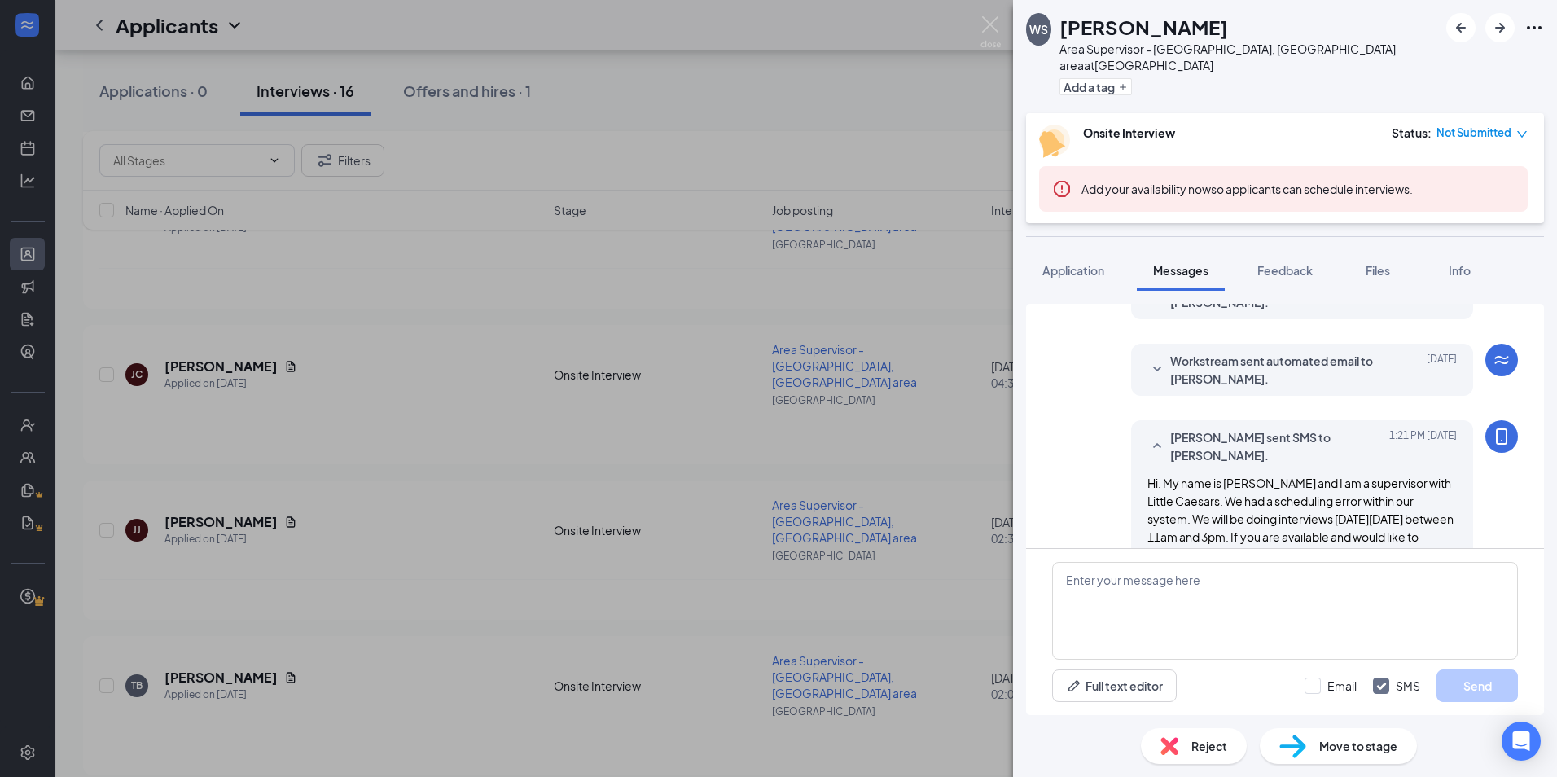
scroll to position [440, 0]
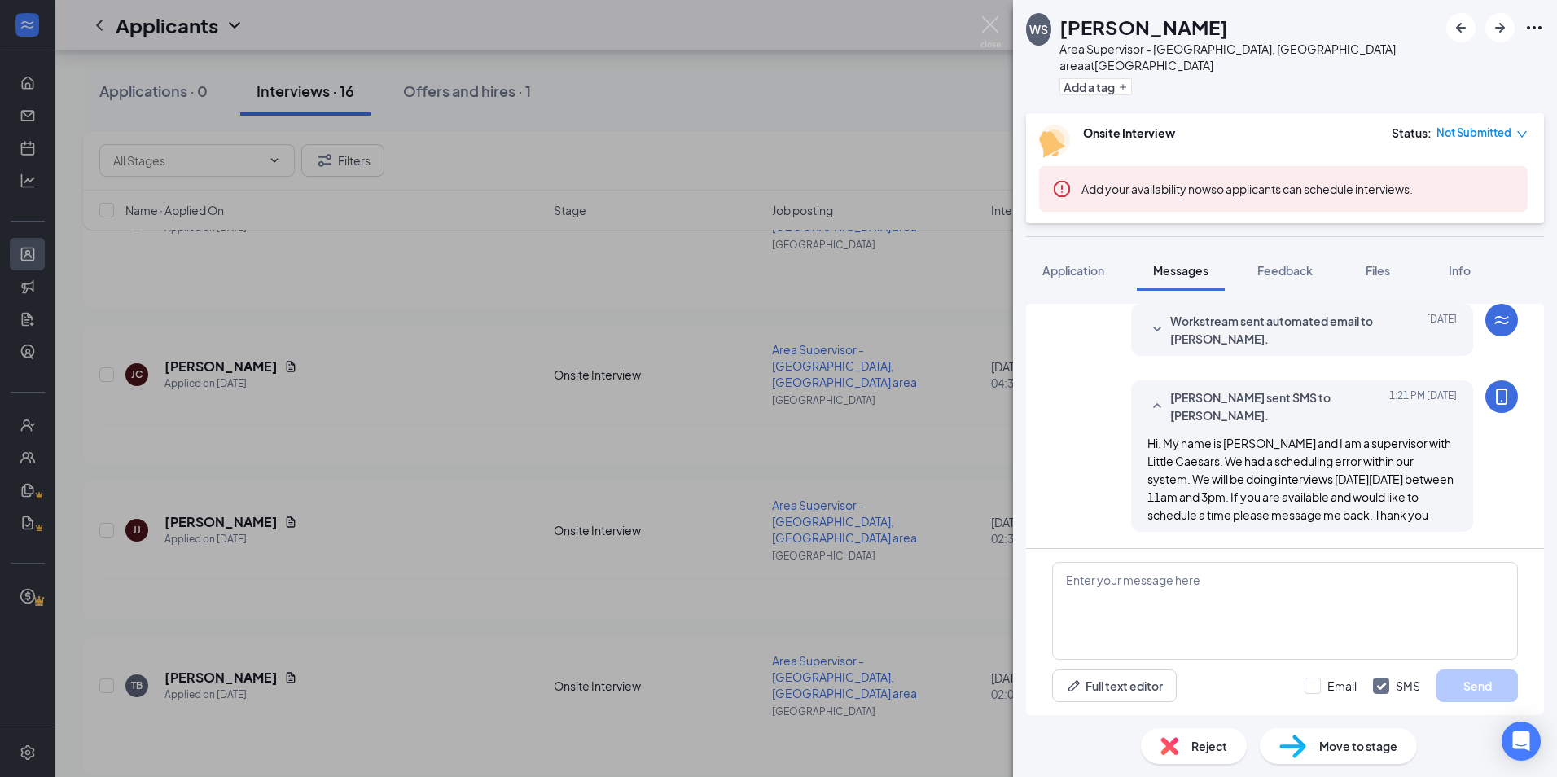
click at [843, 536] on div "WS [PERSON_NAME] Area Supervisor - [GEOGRAPHIC_DATA], [GEOGRAPHIC_DATA] area at…" at bounding box center [778, 388] width 1557 height 777
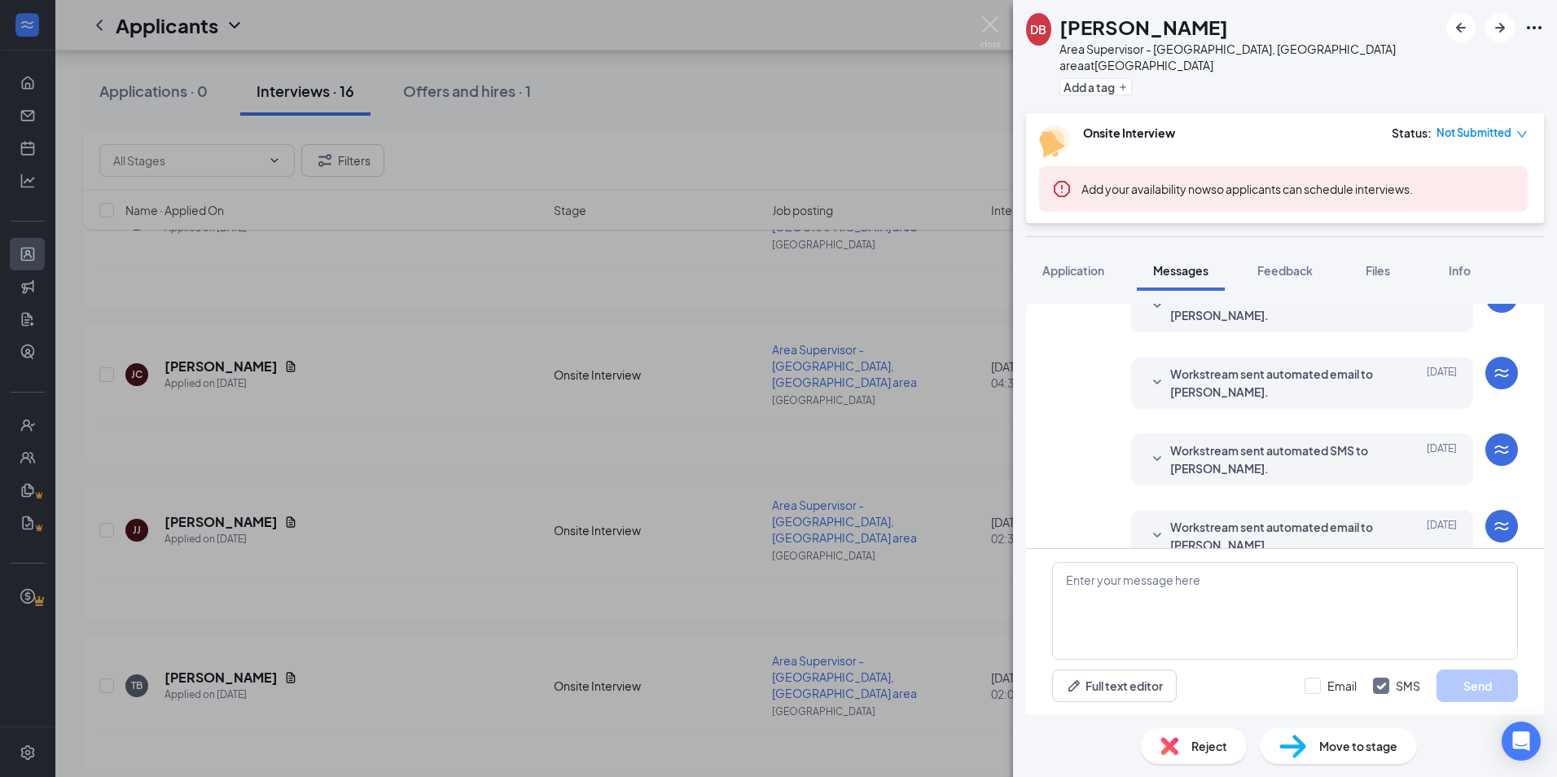
scroll to position [246, 0]
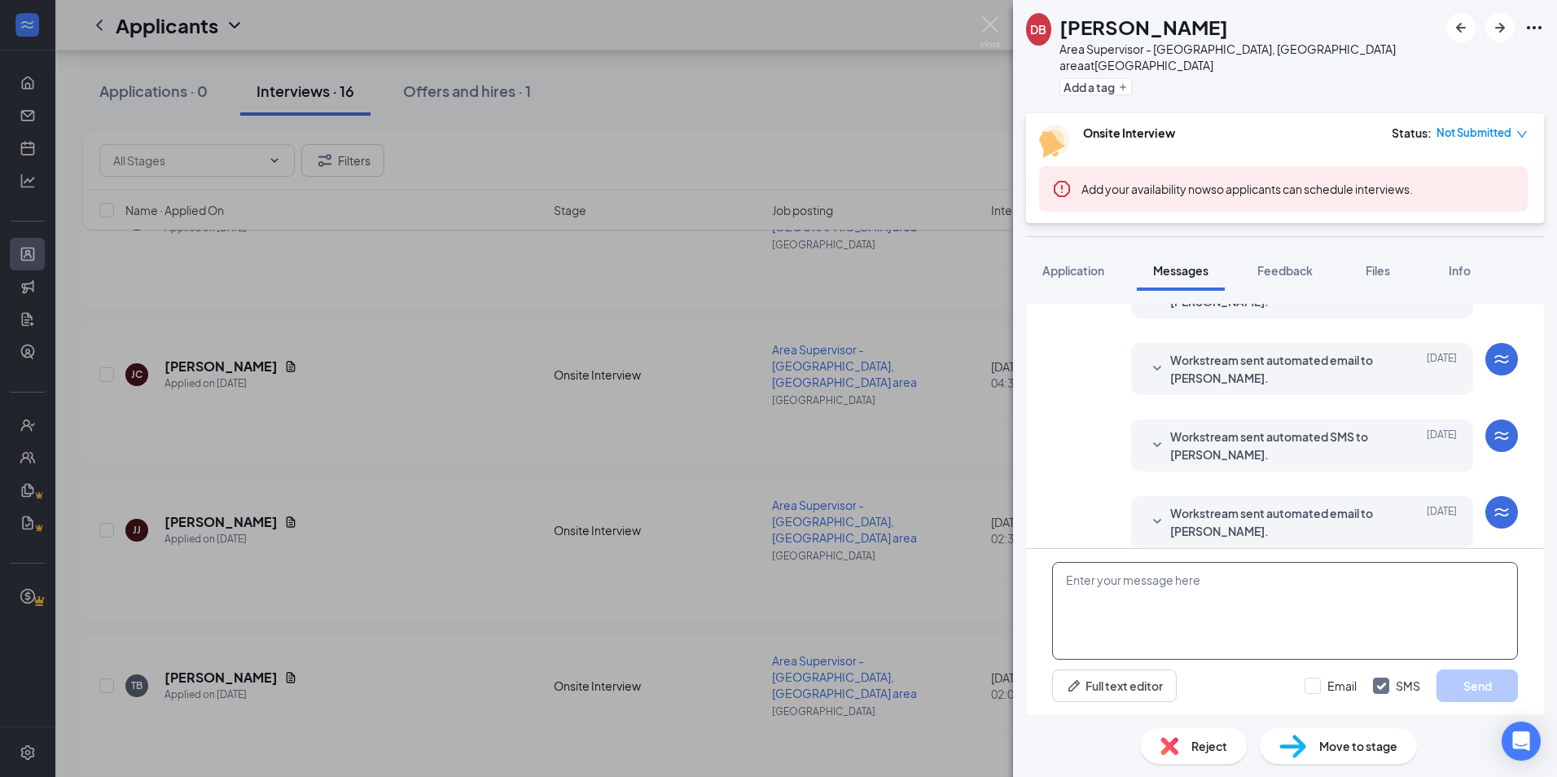
click at [1188, 601] on textarea at bounding box center [1285, 611] width 466 height 98
paste textarea "Hi. My name is [PERSON_NAME] and I am a supervisor with Little Caesars. We had …"
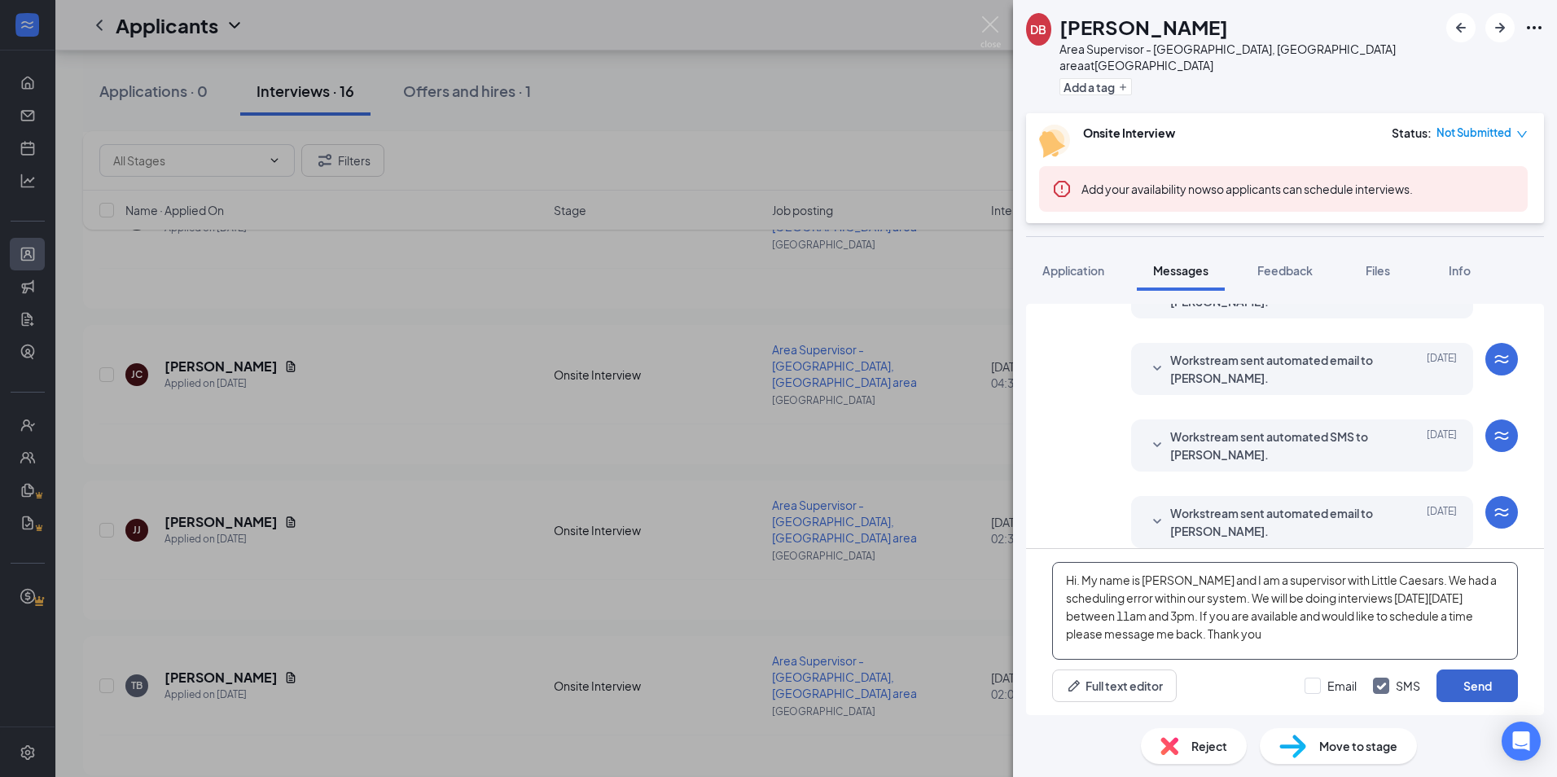
type textarea "Hi. My name is [PERSON_NAME] and I am a supervisor with Little Caesars. We had …"
click at [1478, 683] on button "Send" at bounding box center [1477, 686] width 81 height 33
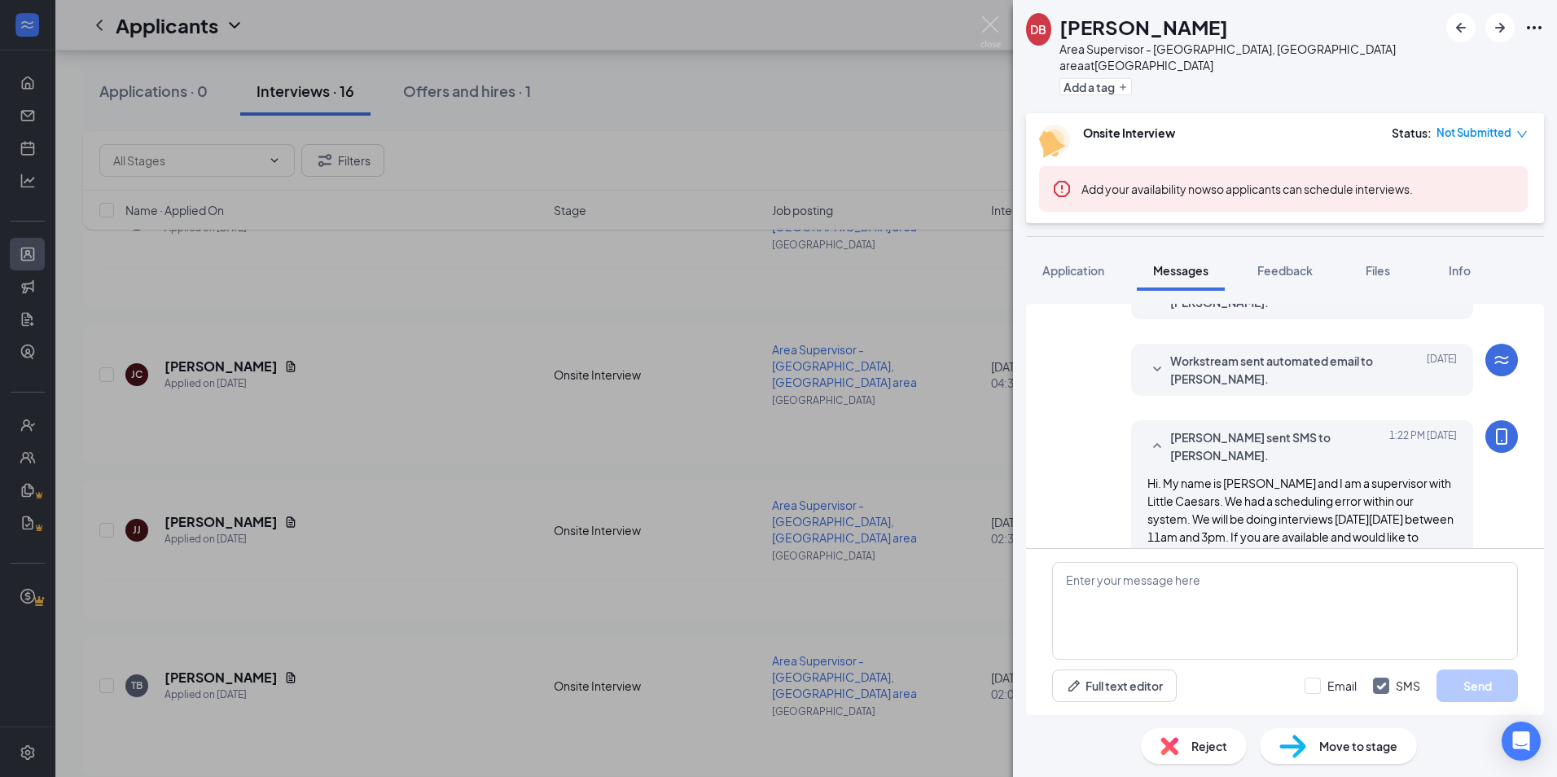
scroll to position [440, 0]
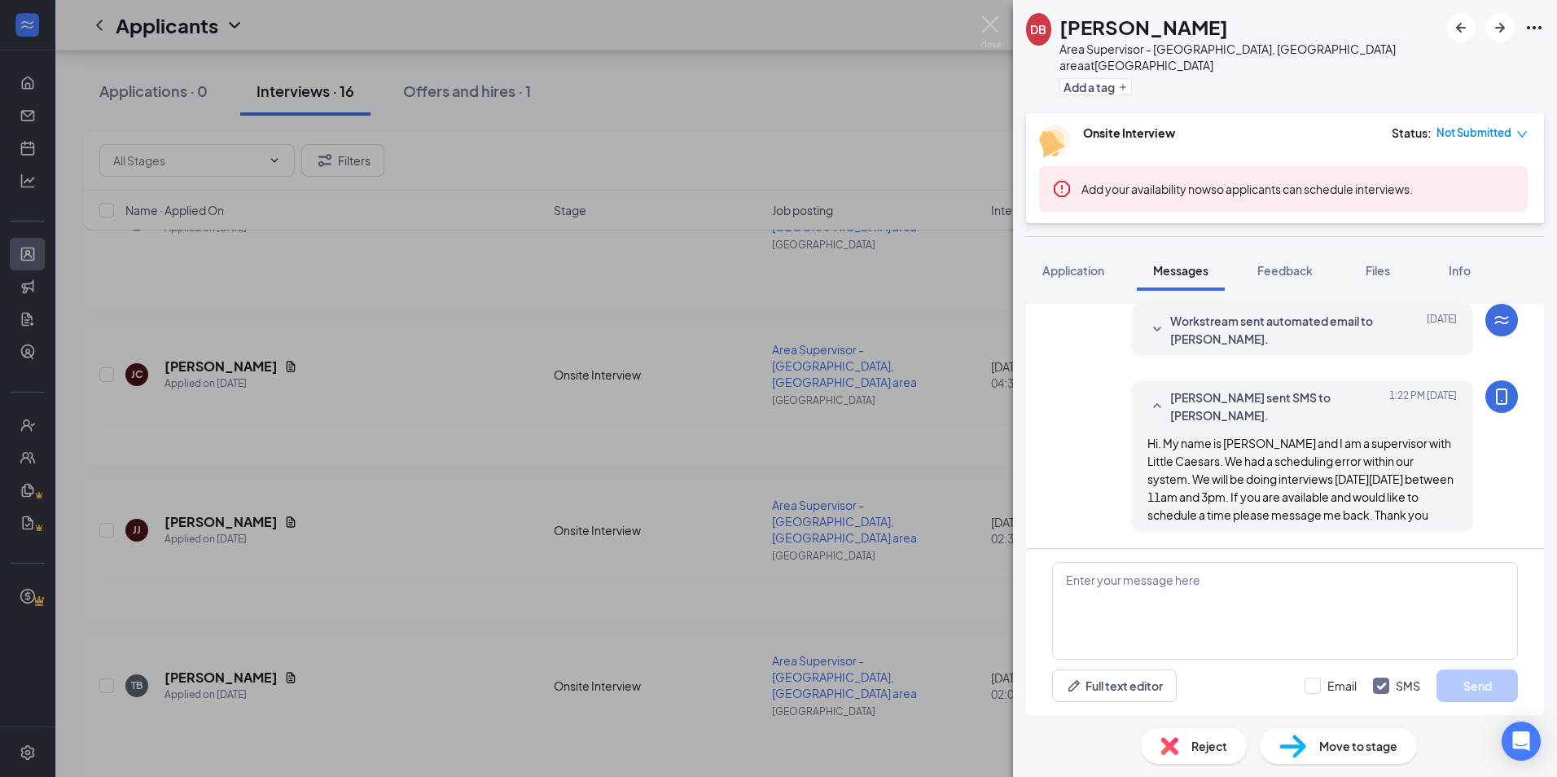
click at [935, 459] on div "DB [PERSON_NAME] Area Supervisor - [GEOGRAPHIC_DATA], [GEOGRAPHIC_DATA] area at…" at bounding box center [778, 388] width 1557 height 777
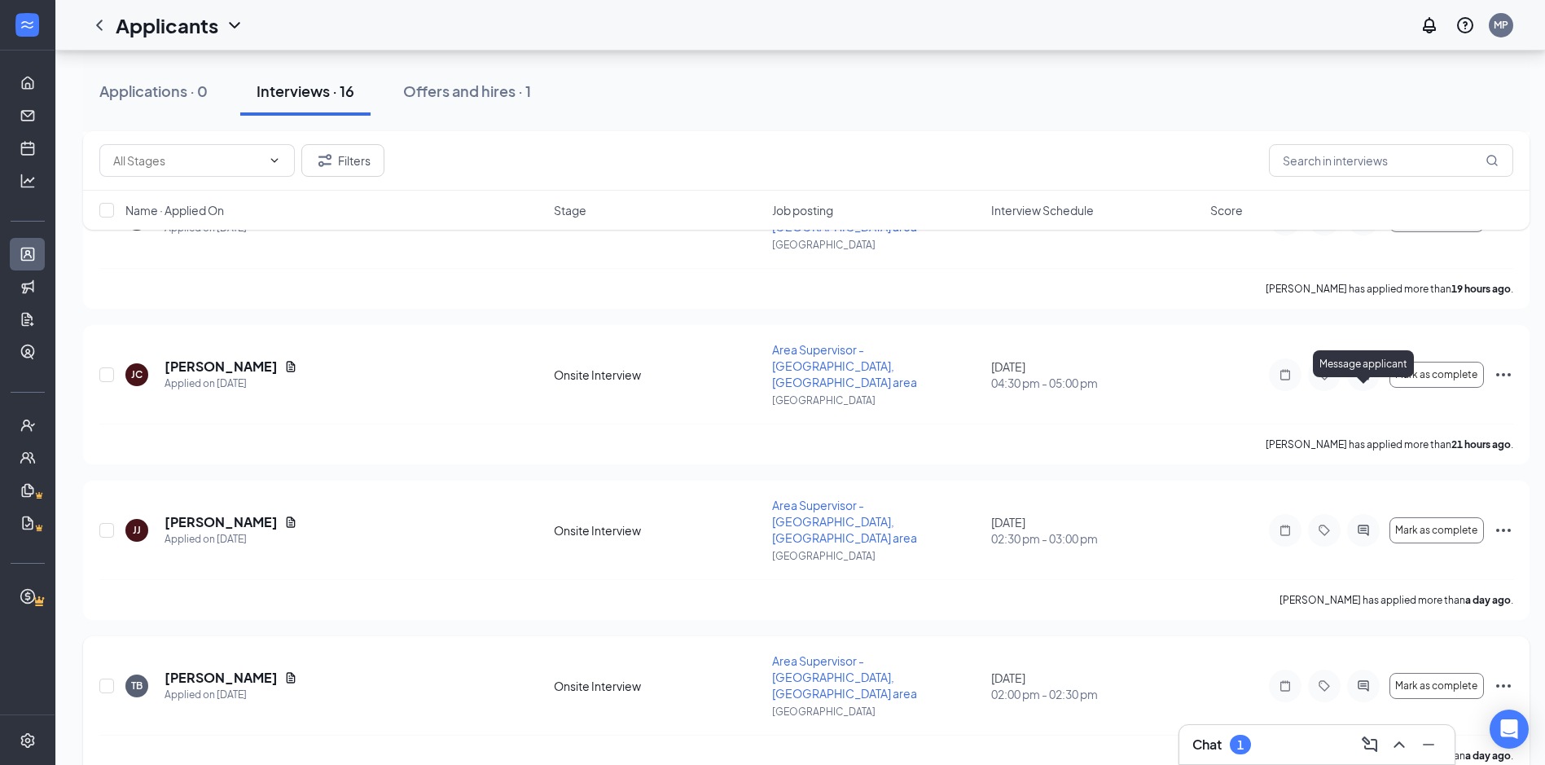
click at [1364, 680] on icon "ActiveChat" at bounding box center [1363, 685] width 11 height 11
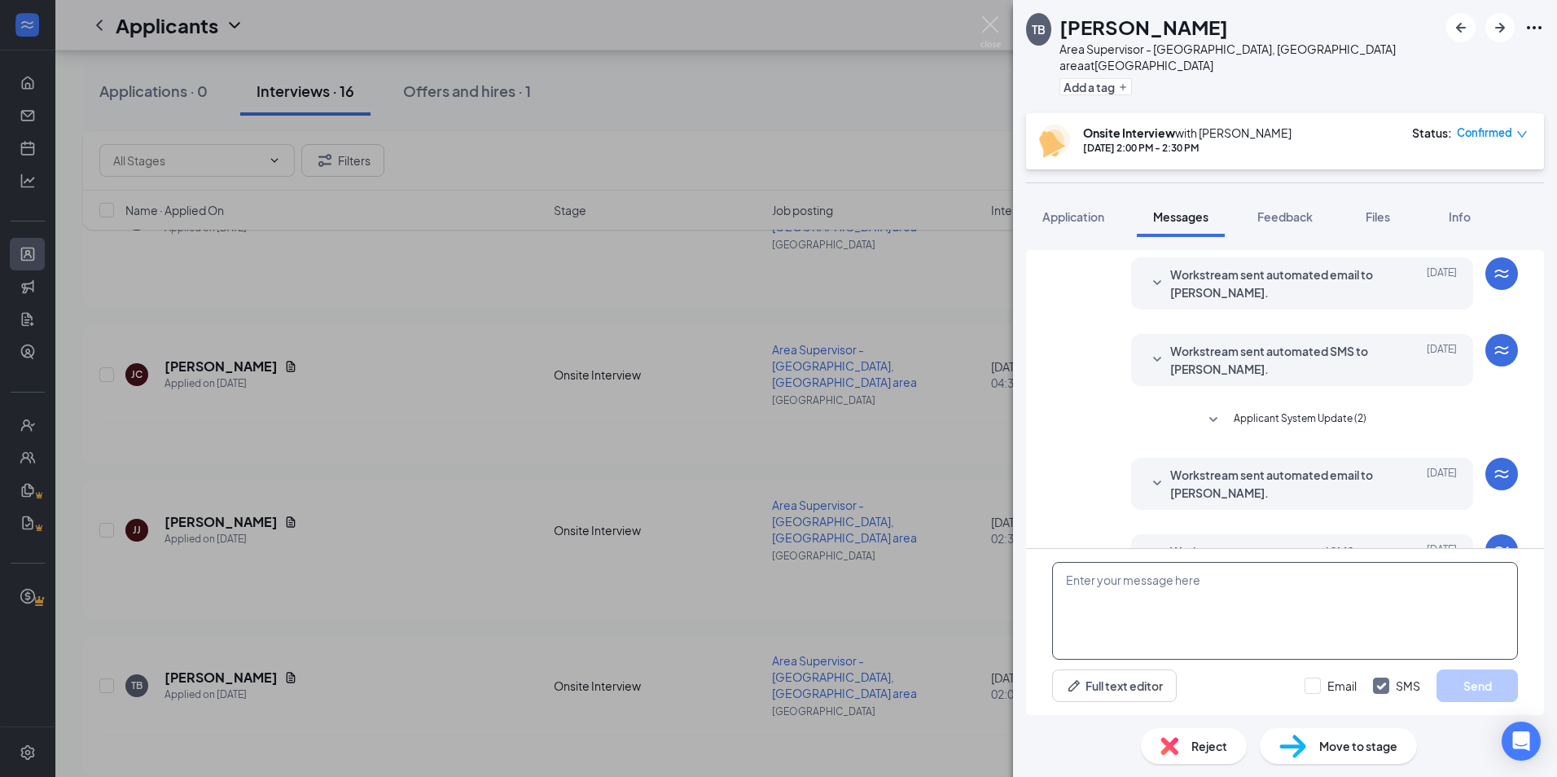
scroll to position [86, 0]
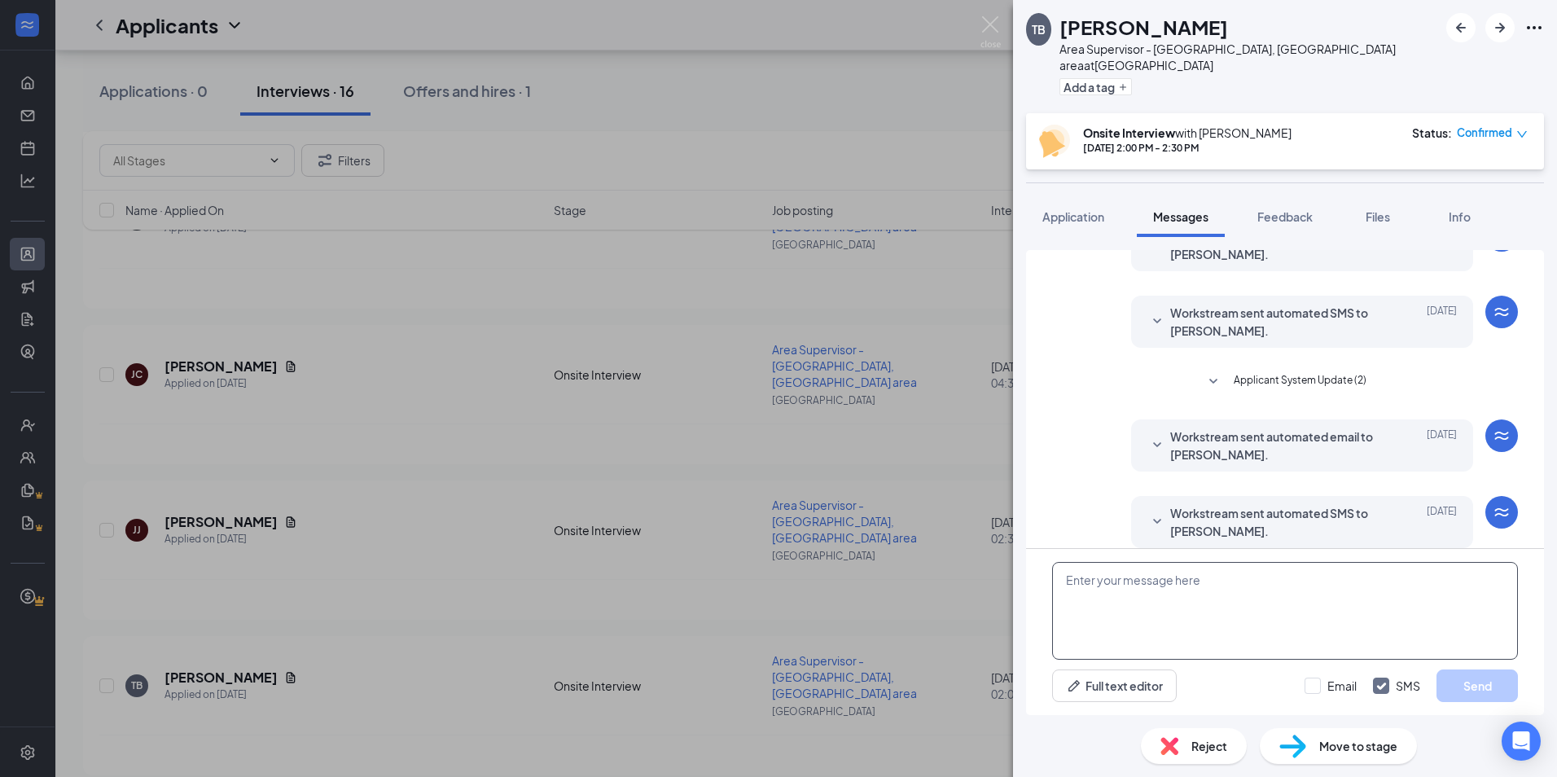
click at [1162, 597] on textarea at bounding box center [1285, 611] width 466 height 98
paste textarea "Hi. My name is [PERSON_NAME] and I am a supervisor with Little Caesars. We had …"
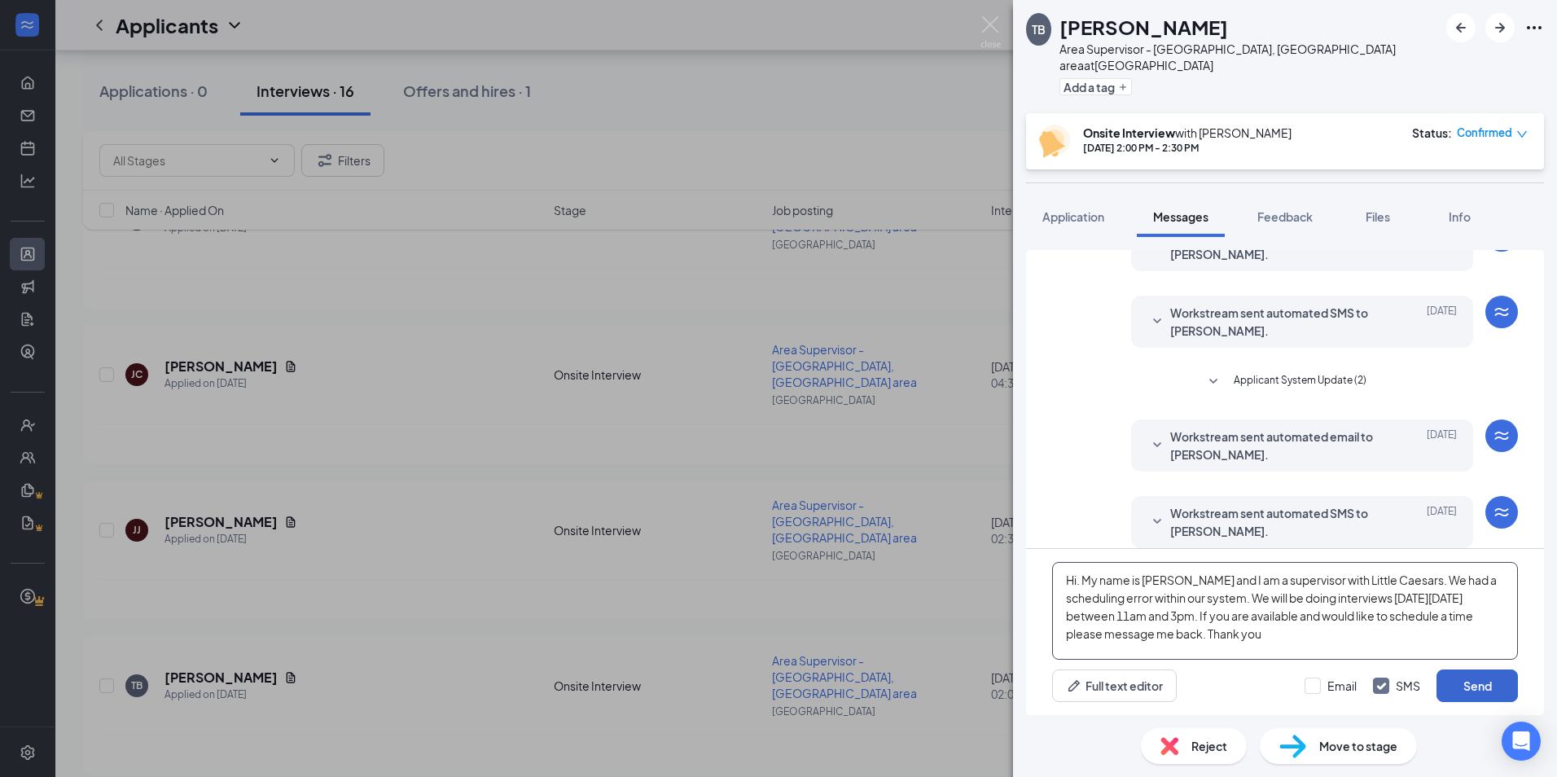
type textarea "Hi. My name is [PERSON_NAME] and I am a supervisor with Little Caesars. We had …"
click at [1489, 680] on button "Send" at bounding box center [1477, 686] width 81 height 33
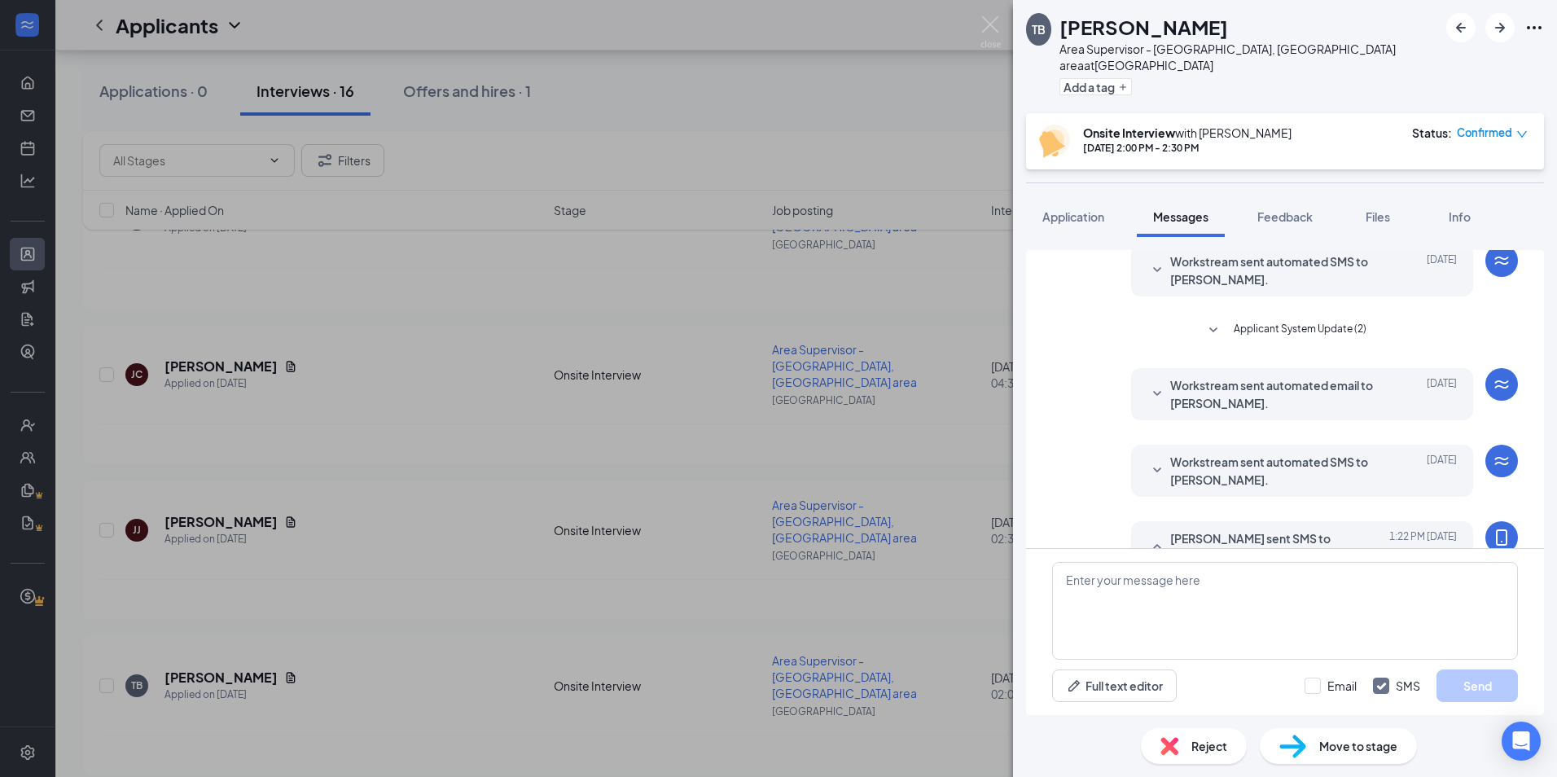
scroll to position [280, 0]
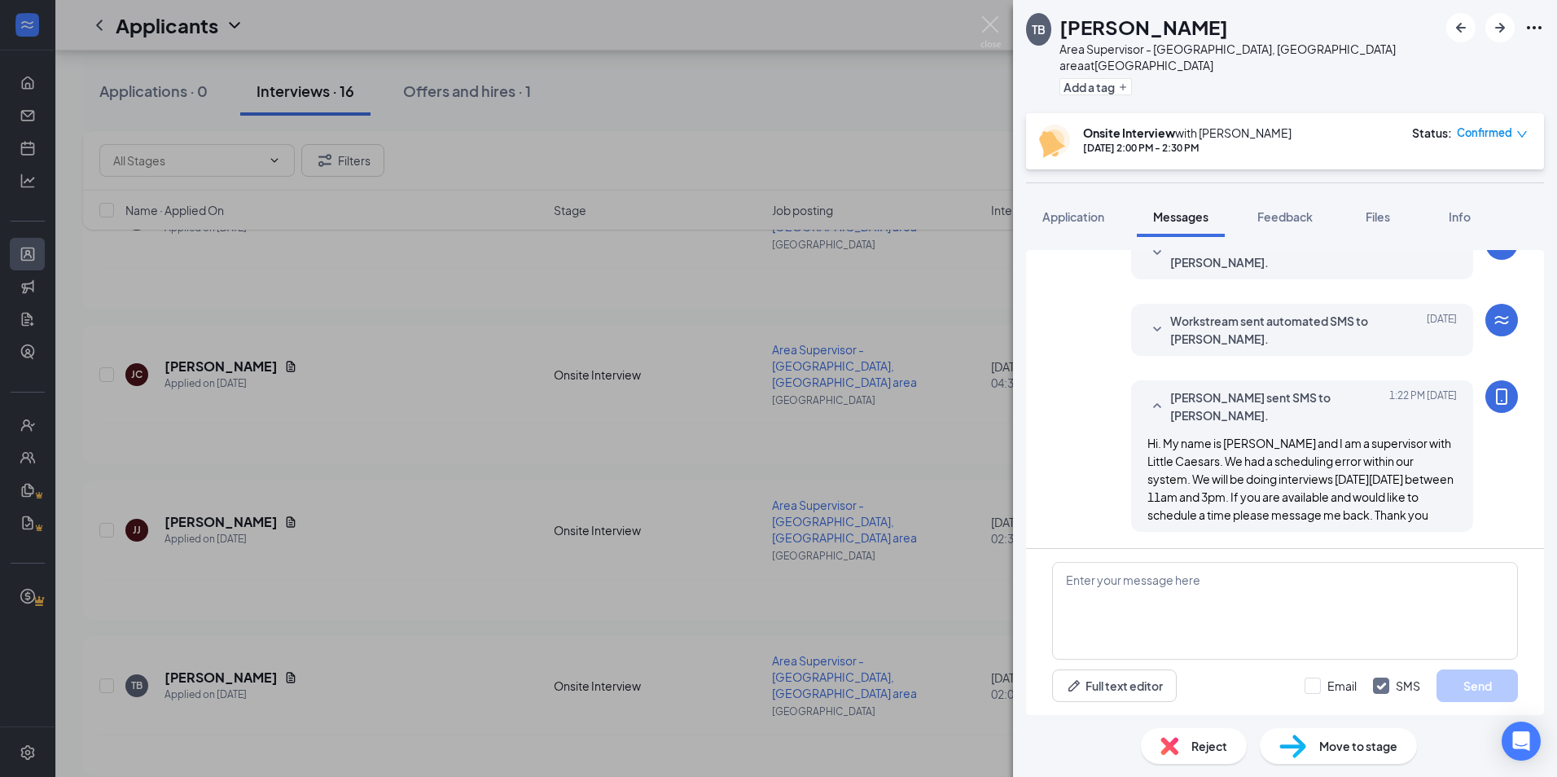
click at [931, 329] on div "TB [PERSON_NAME] Area Supervisor - [GEOGRAPHIC_DATA], [GEOGRAPHIC_DATA] area at…" at bounding box center [778, 388] width 1557 height 777
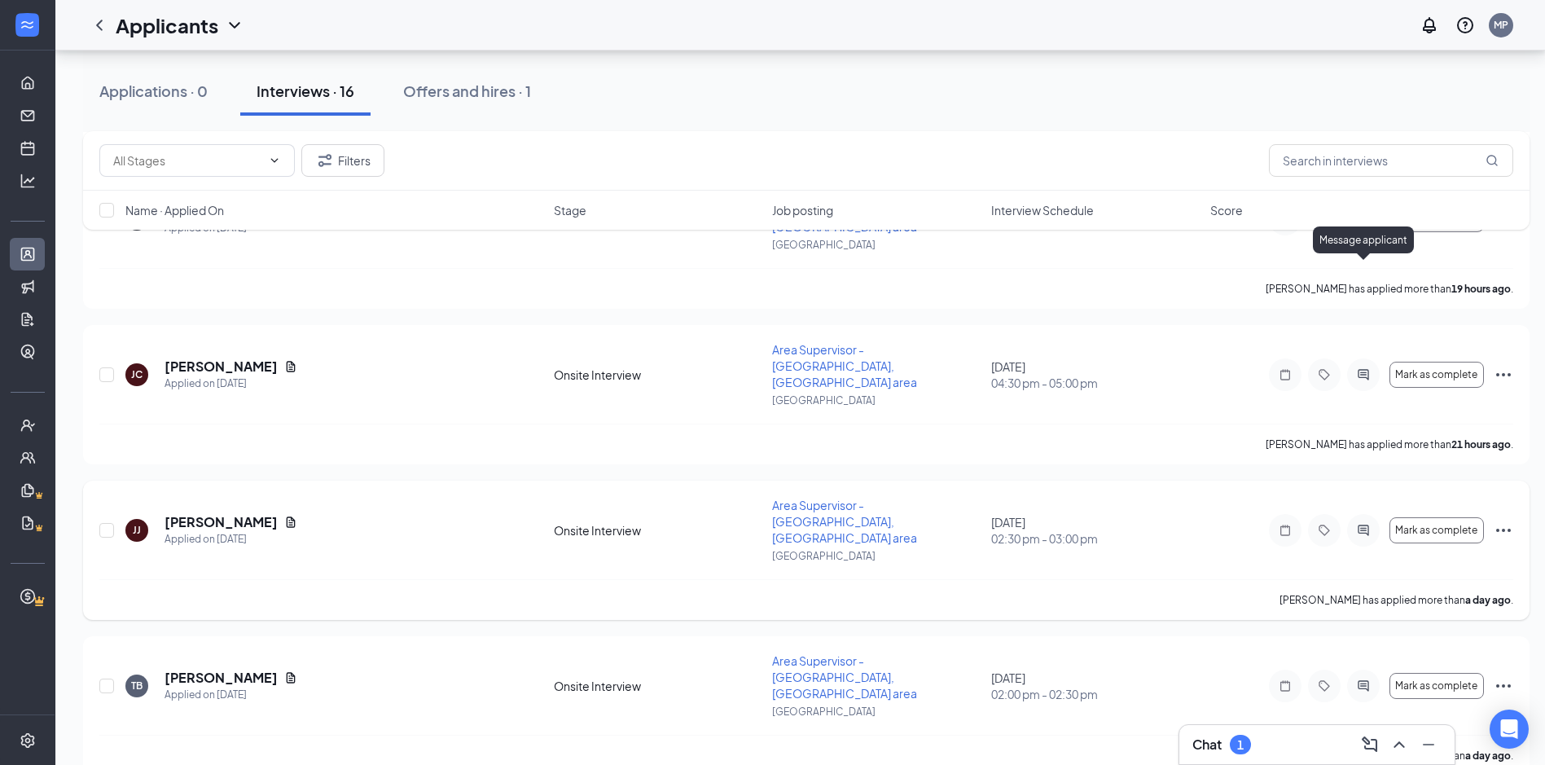
click at [1370, 524] on icon "ActiveChat" at bounding box center [1364, 530] width 20 height 13
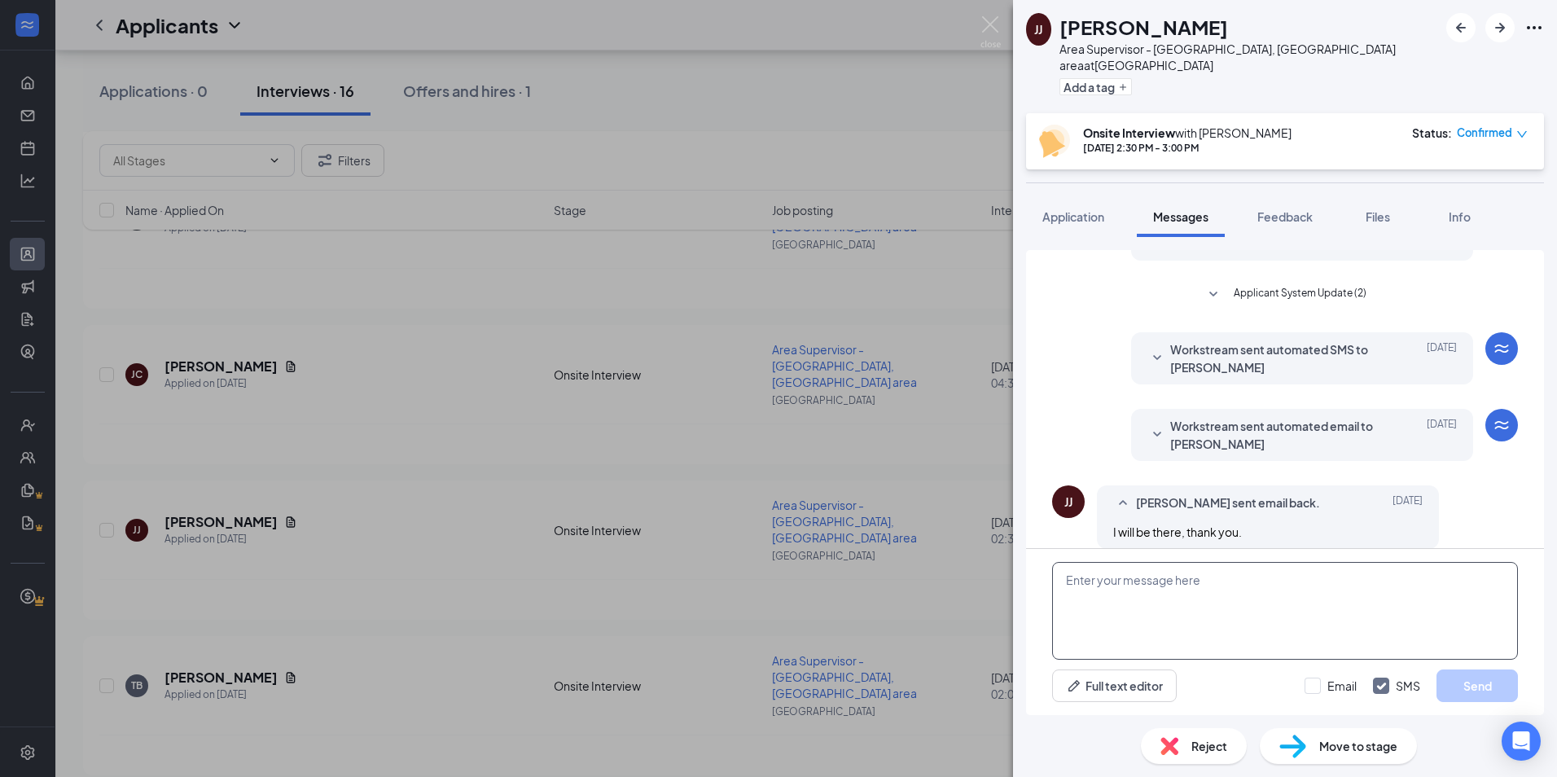
scroll to position [174, 0]
click at [1200, 604] on textarea at bounding box center [1285, 611] width 466 height 98
paste textarea "Hi. My name is [PERSON_NAME] and I am a supervisor with Little Caesars. We had …"
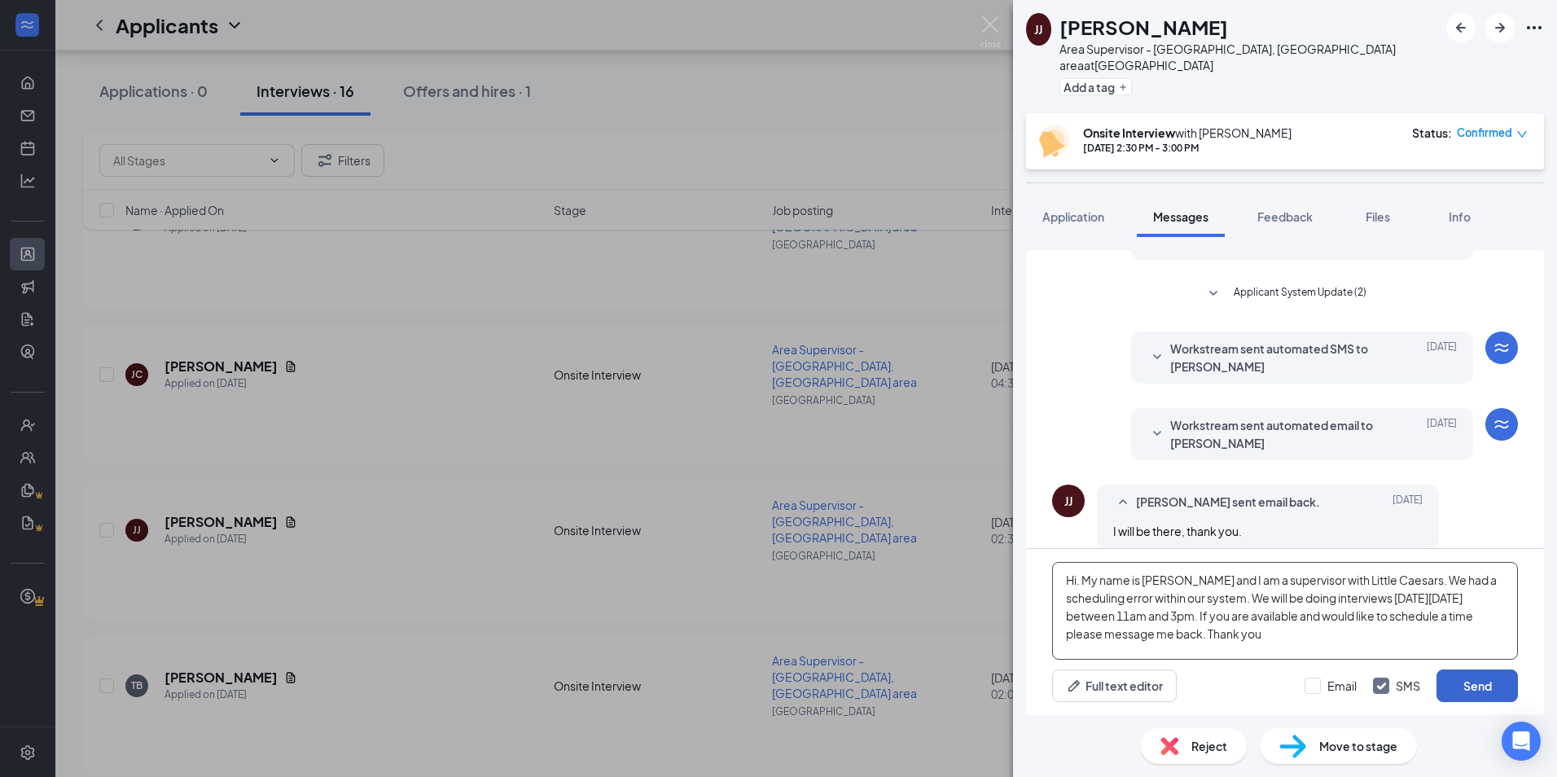
type textarea "Hi. My name is [PERSON_NAME] and I am a supervisor with Little Caesars. We had …"
click at [1472, 689] on button "Send" at bounding box center [1477, 686] width 81 height 33
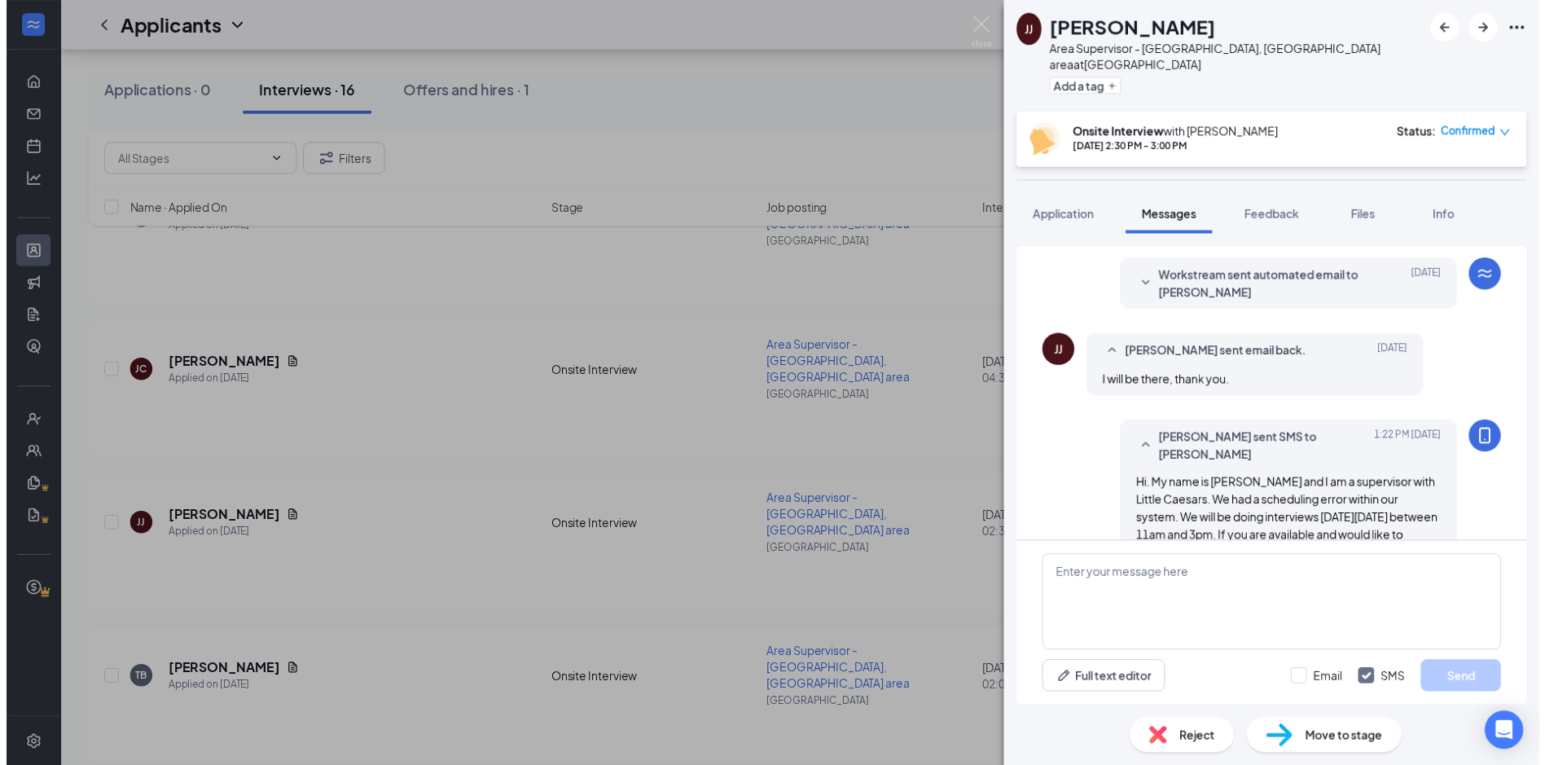
scroll to position [352, 0]
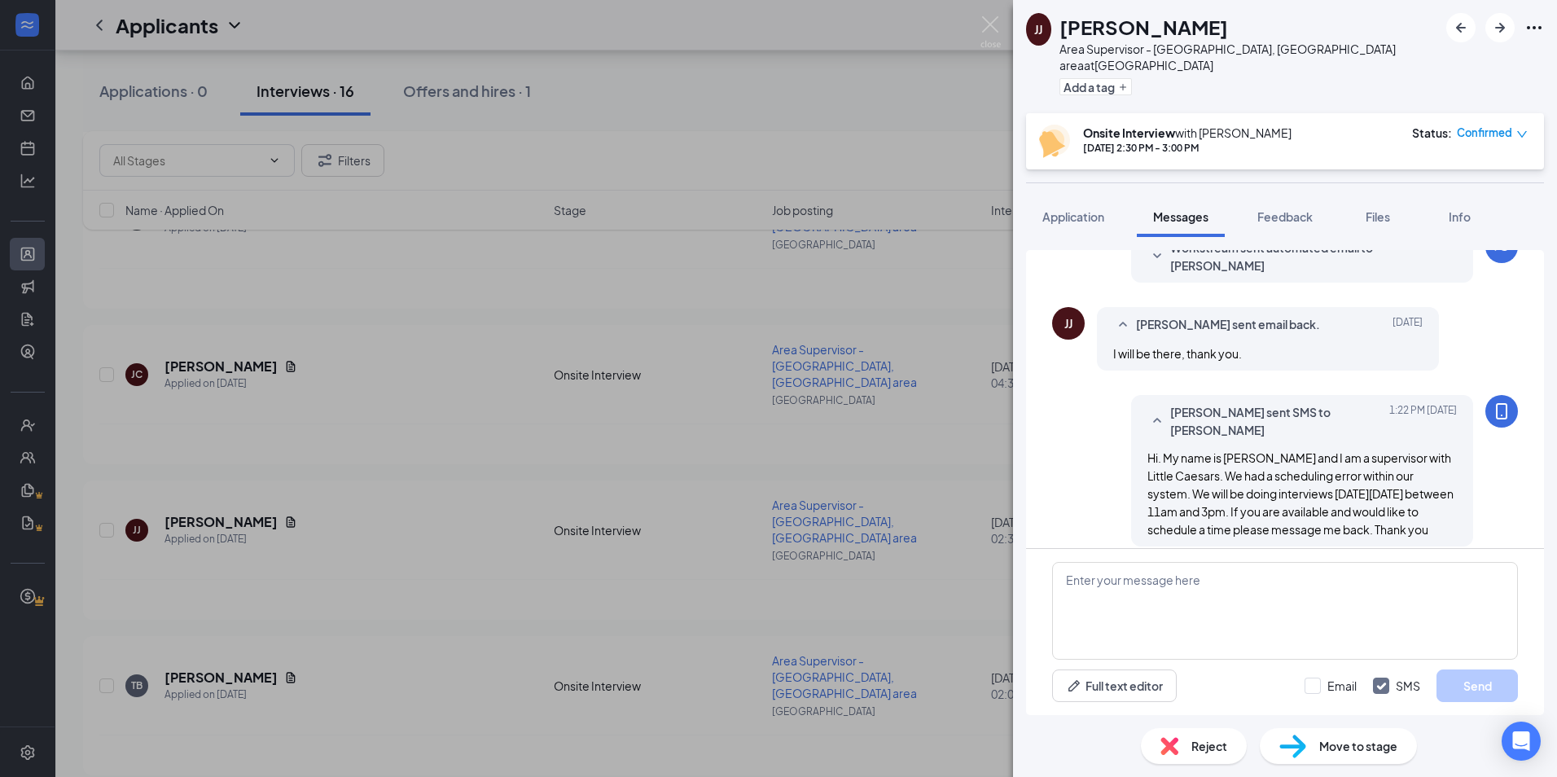
click at [960, 333] on div "[PERSON_NAME] [PERSON_NAME] Area Supervisor - [GEOGRAPHIC_DATA], [GEOGRAPHIC_DA…" at bounding box center [778, 388] width 1557 height 777
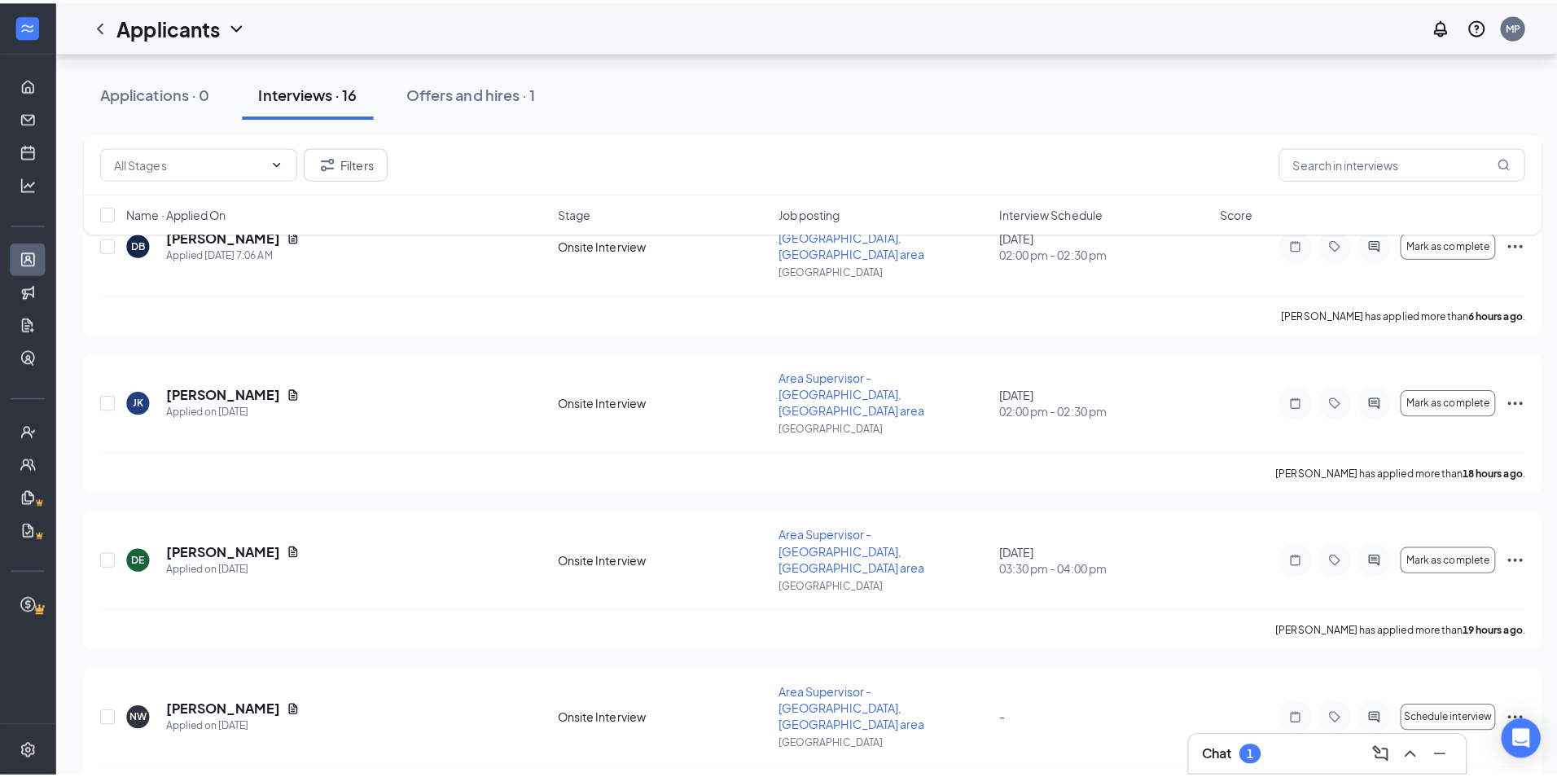
scroll to position [411, 0]
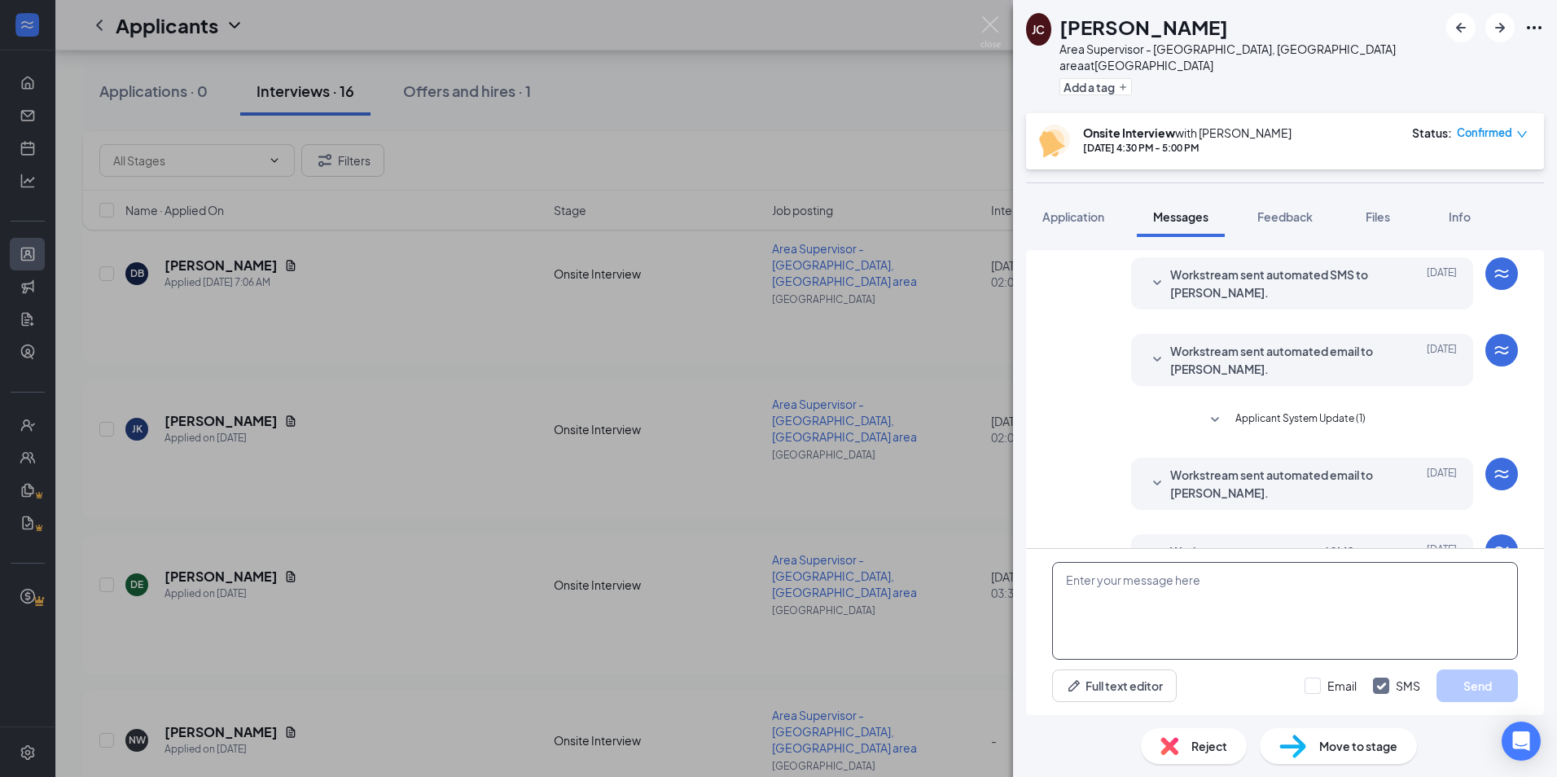
scroll to position [287, 0]
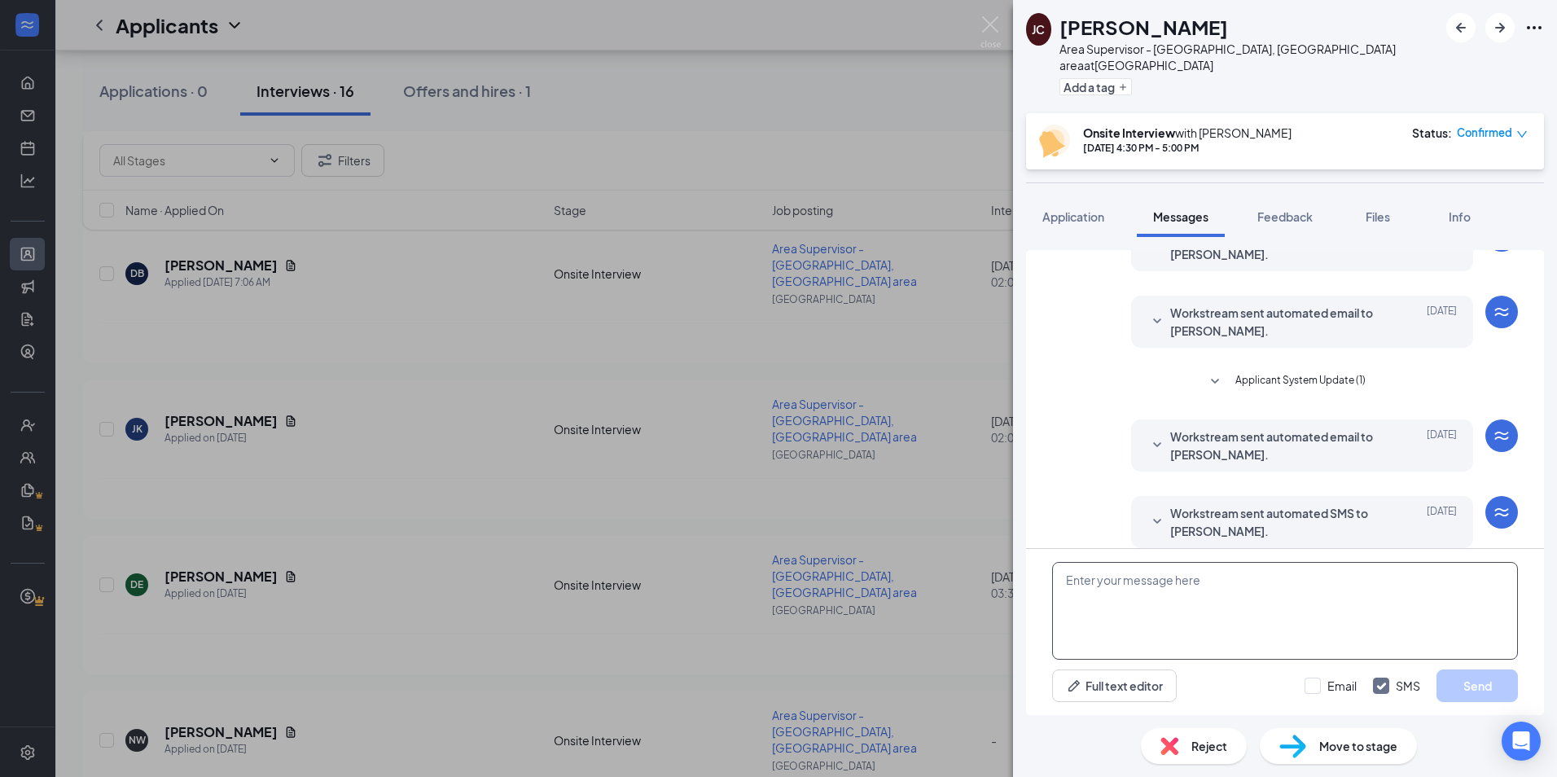
click at [1168, 587] on textarea at bounding box center [1285, 611] width 466 height 98
paste textarea "Hi. My name is [PERSON_NAME] and I am a supervisor with Little Caesars. We had …"
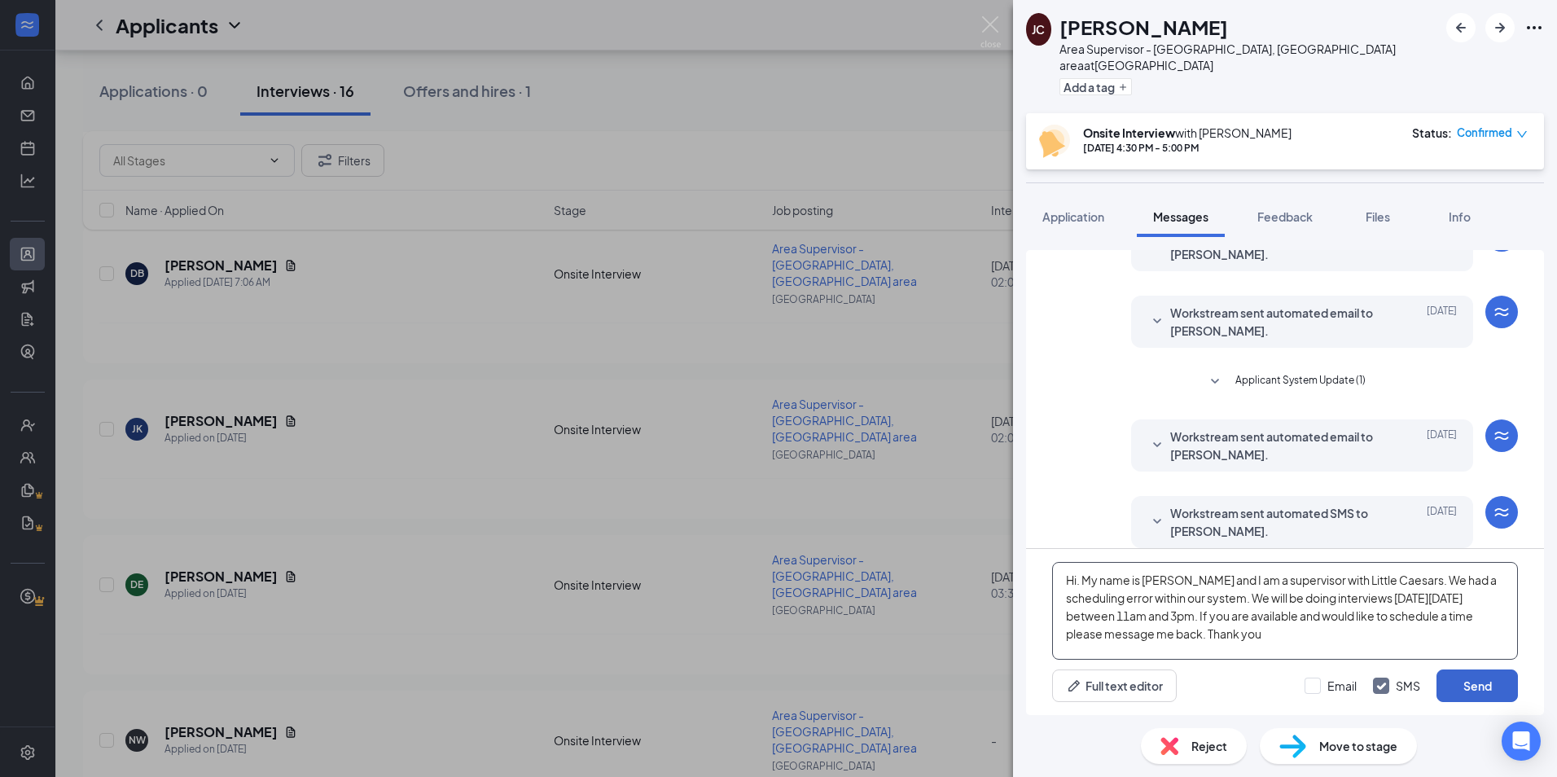
type textarea "Hi. My name is [PERSON_NAME] and I am a supervisor with Little Caesars. We had …"
click at [1481, 692] on button "Send" at bounding box center [1477, 686] width 81 height 33
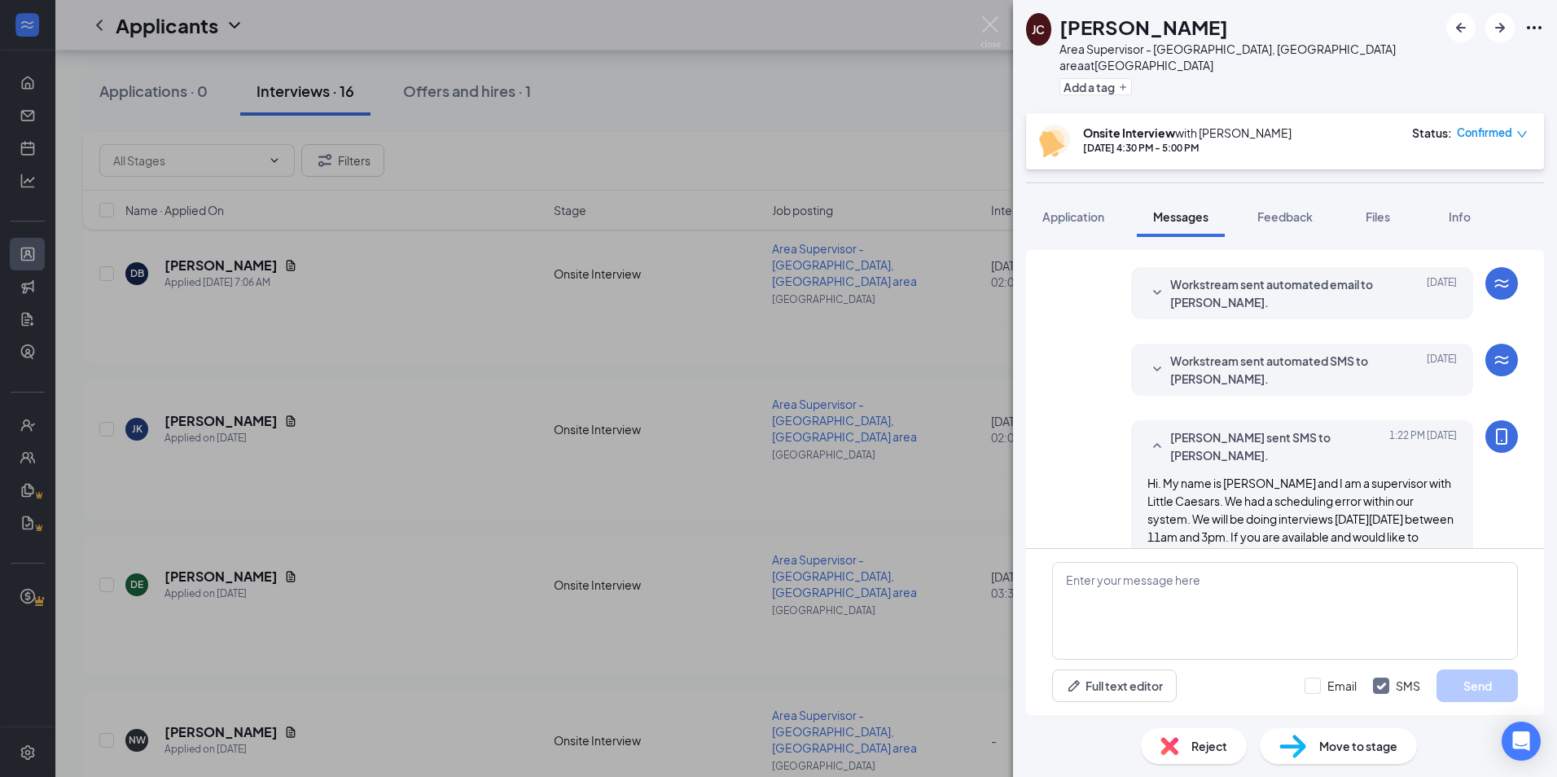
scroll to position [481, 0]
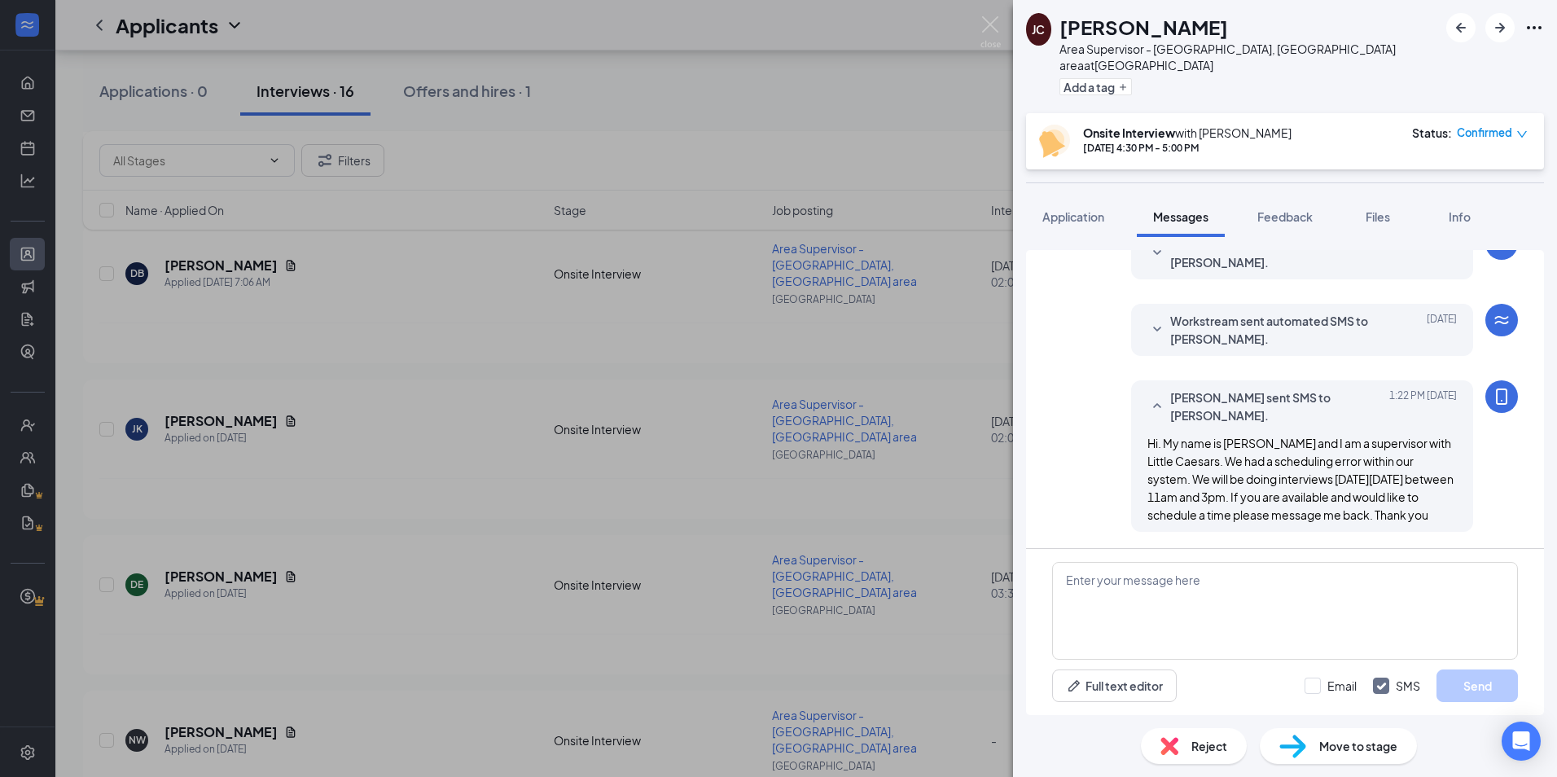
click at [784, 610] on div "[PERSON_NAME] Area Supervisor - [GEOGRAPHIC_DATA], [GEOGRAPHIC_DATA] area at [G…" at bounding box center [778, 388] width 1557 height 777
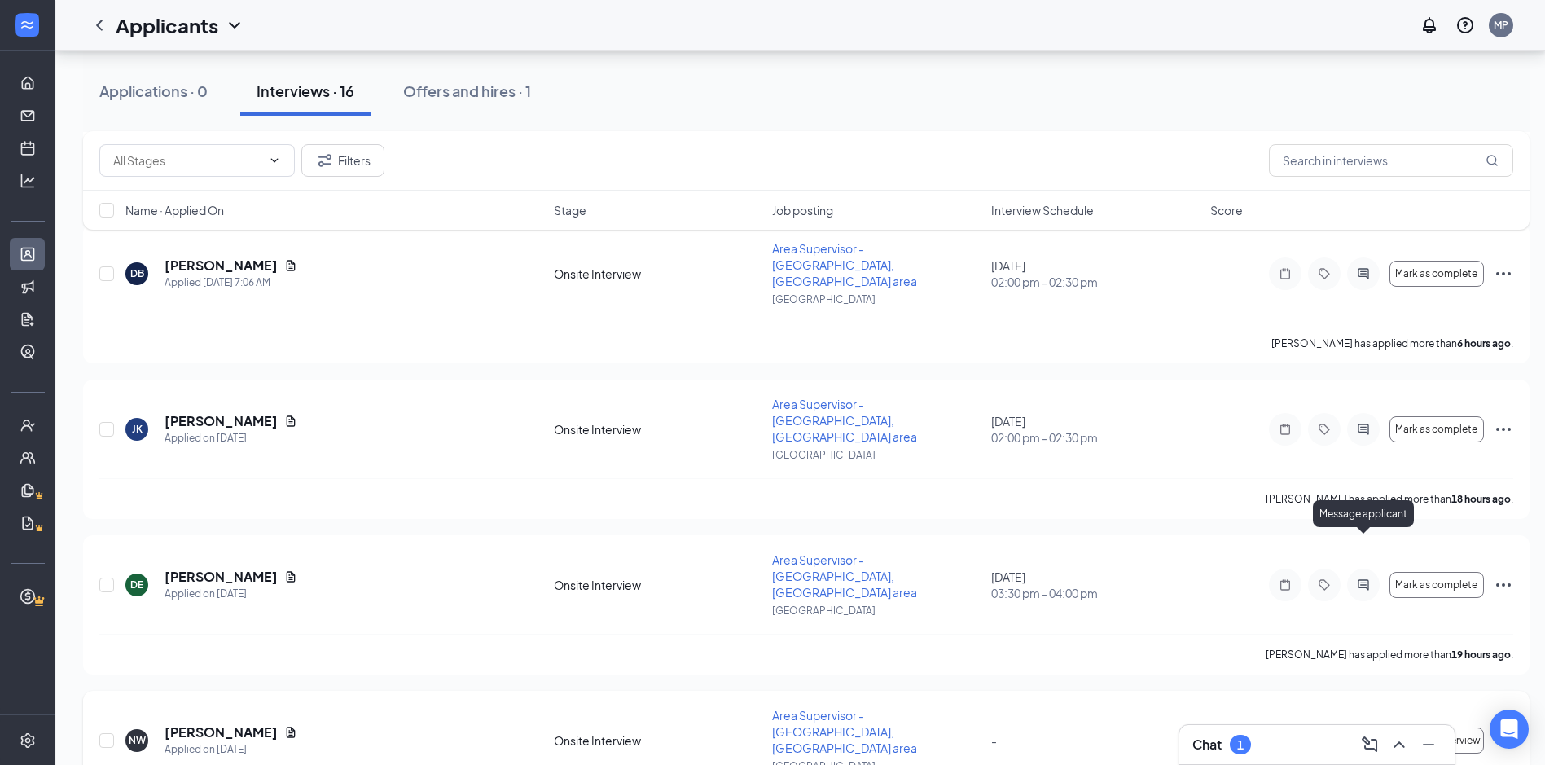
click at [1363, 734] on icon "ActiveChat" at bounding box center [1364, 740] width 20 height 13
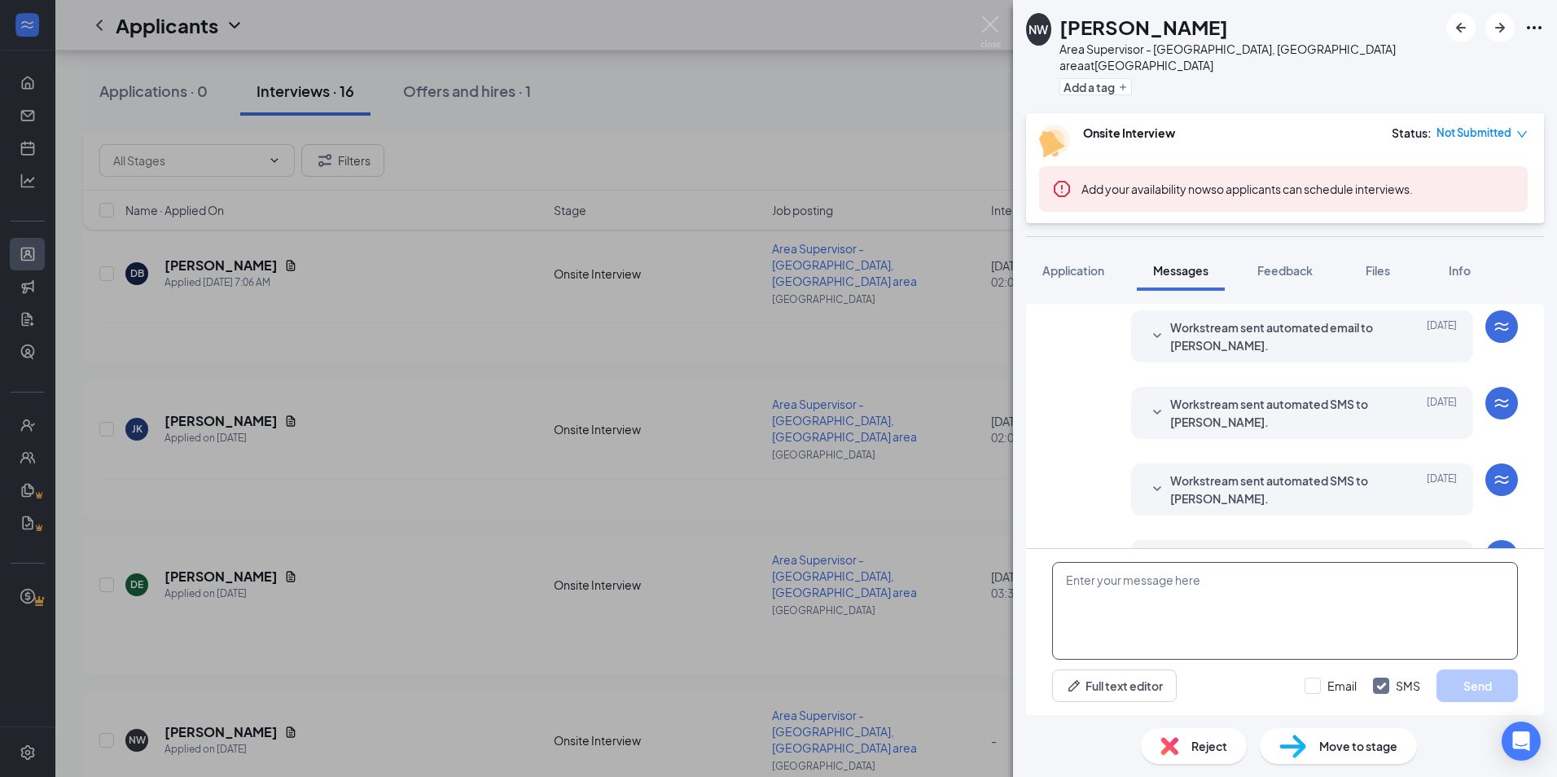
scroll to position [93, 0]
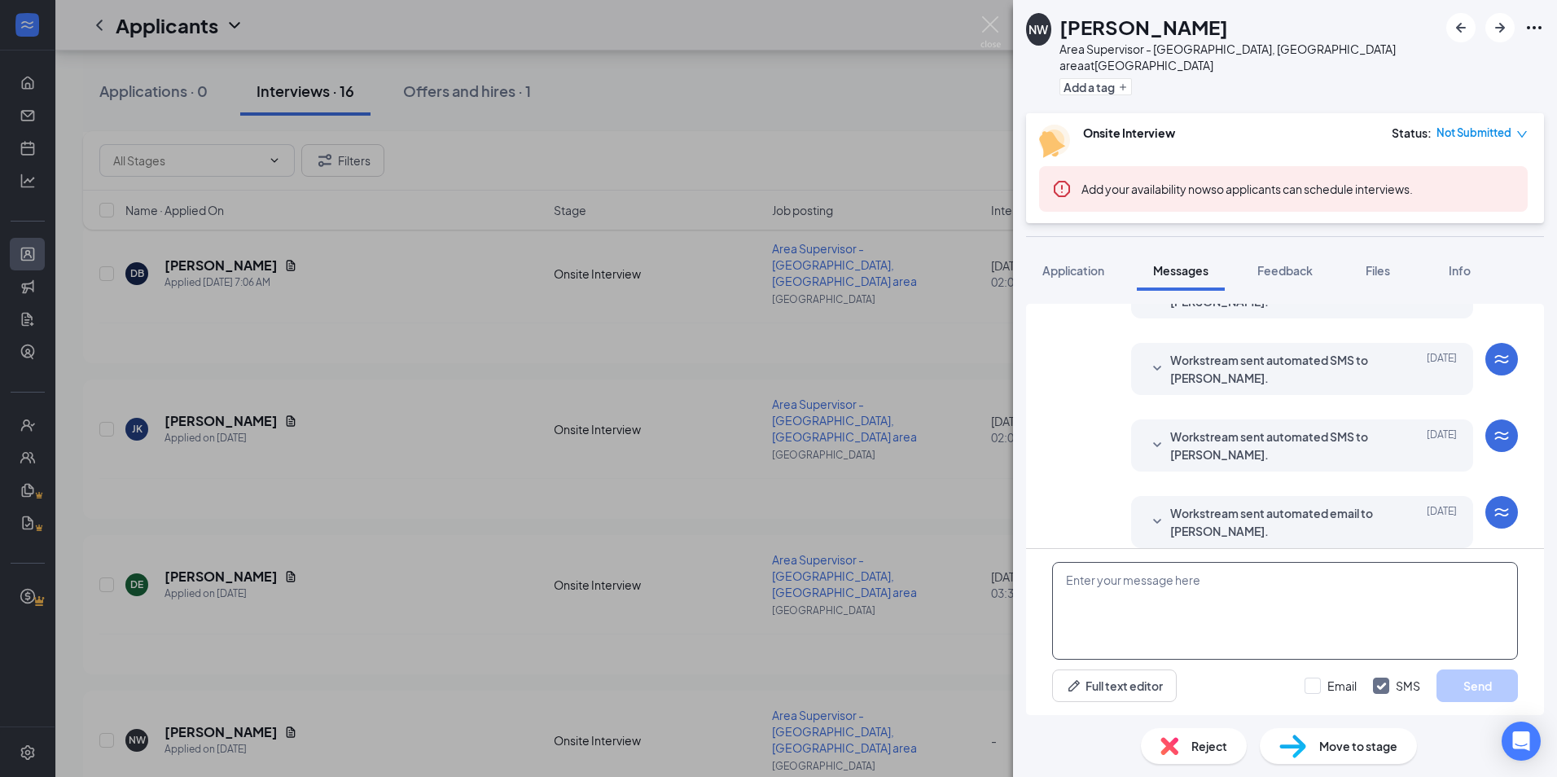
click at [1144, 585] on textarea at bounding box center [1285, 611] width 466 height 98
paste textarea "Hi. My name is [PERSON_NAME] and I am a supervisor with Little Caesars. We had …"
type textarea "Hi. My name is [PERSON_NAME] and I am a supervisor with Little Caesars. We had …"
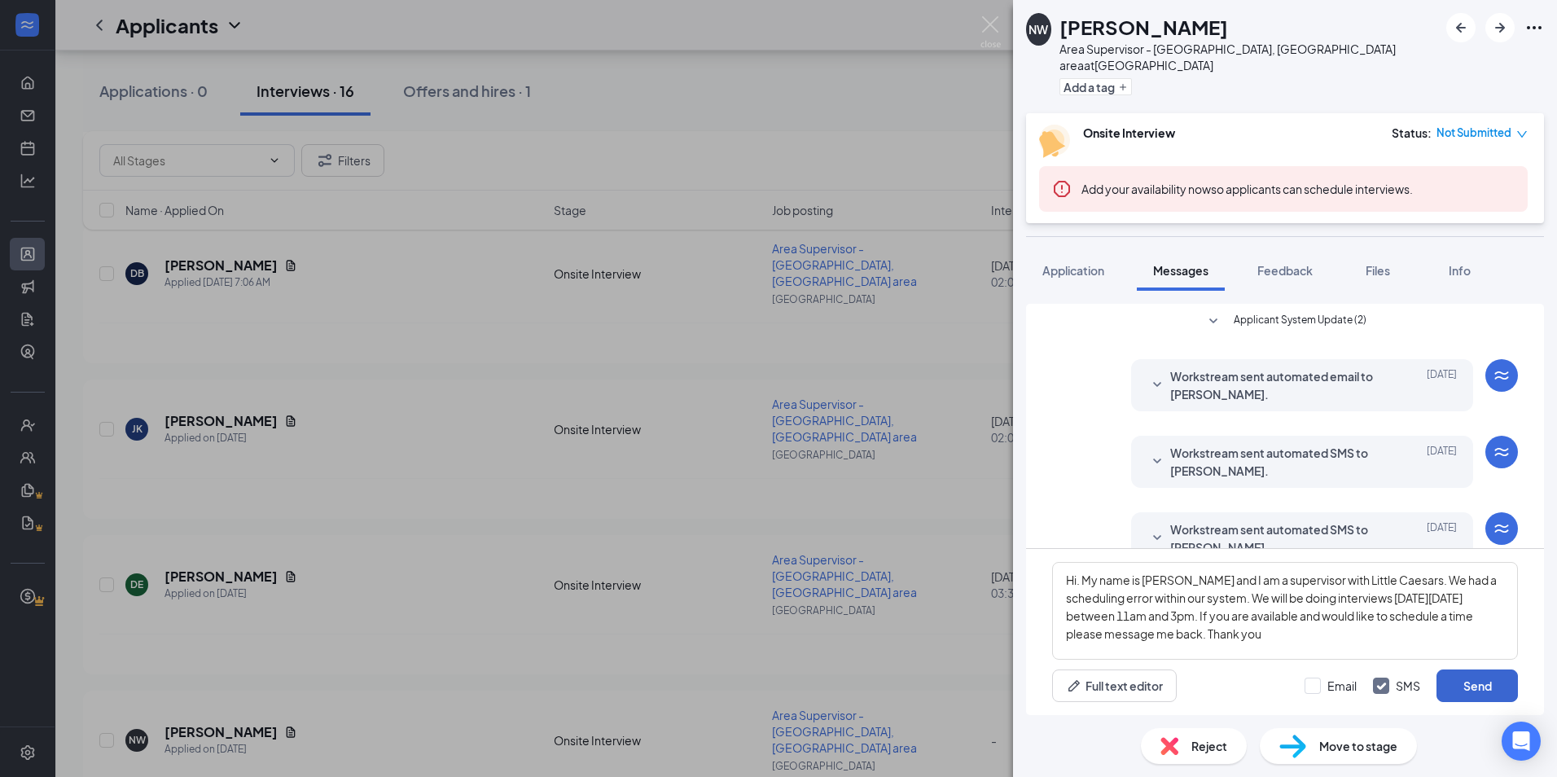
scroll to position [93, 0]
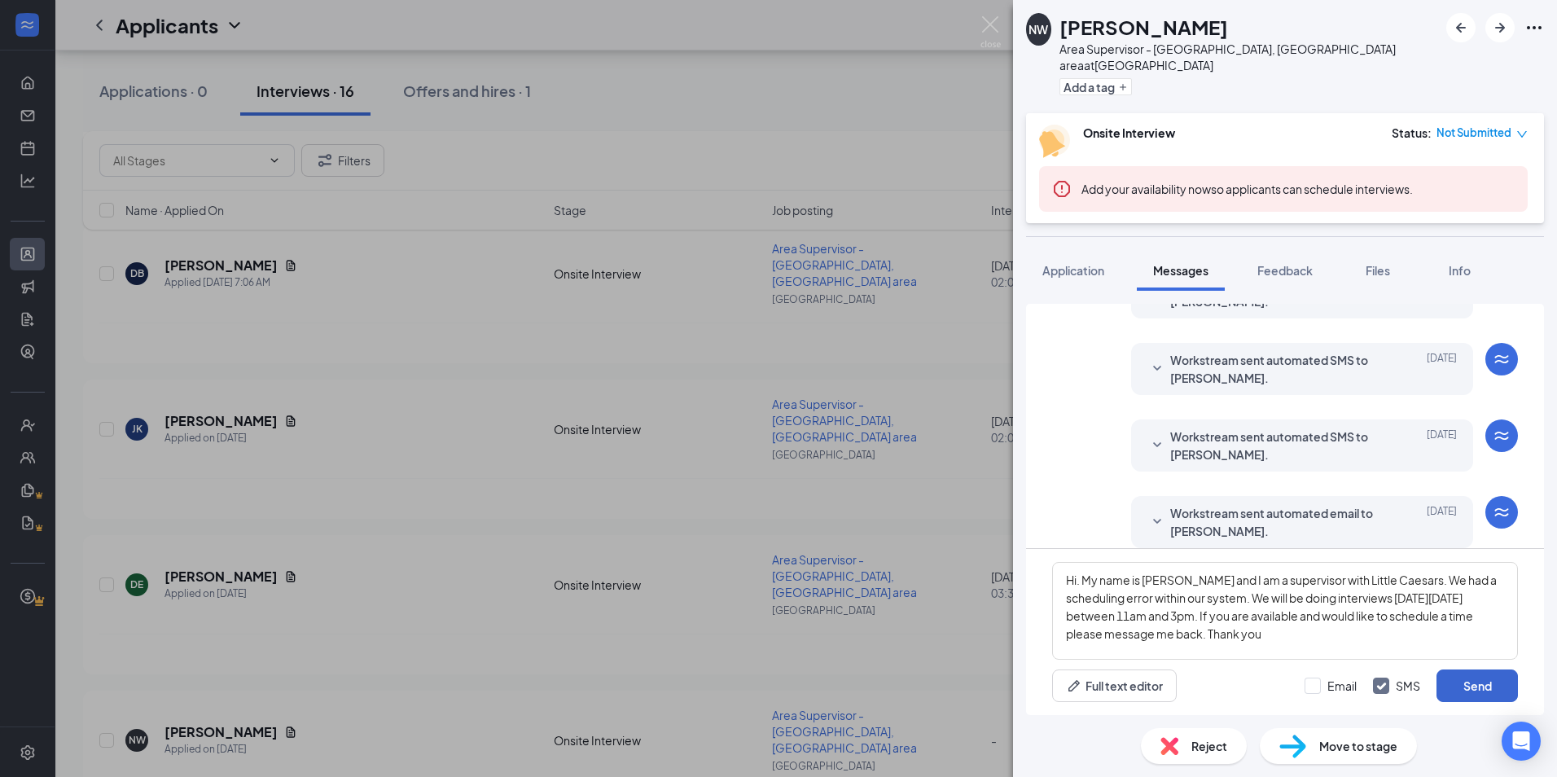
type textarea "Hi. My name is [PERSON_NAME] and I am a supervisor with Little Caesars. We had …"
click at [1494, 685] on button "Send" at bounding box center [1477, 686] width 81 height 33
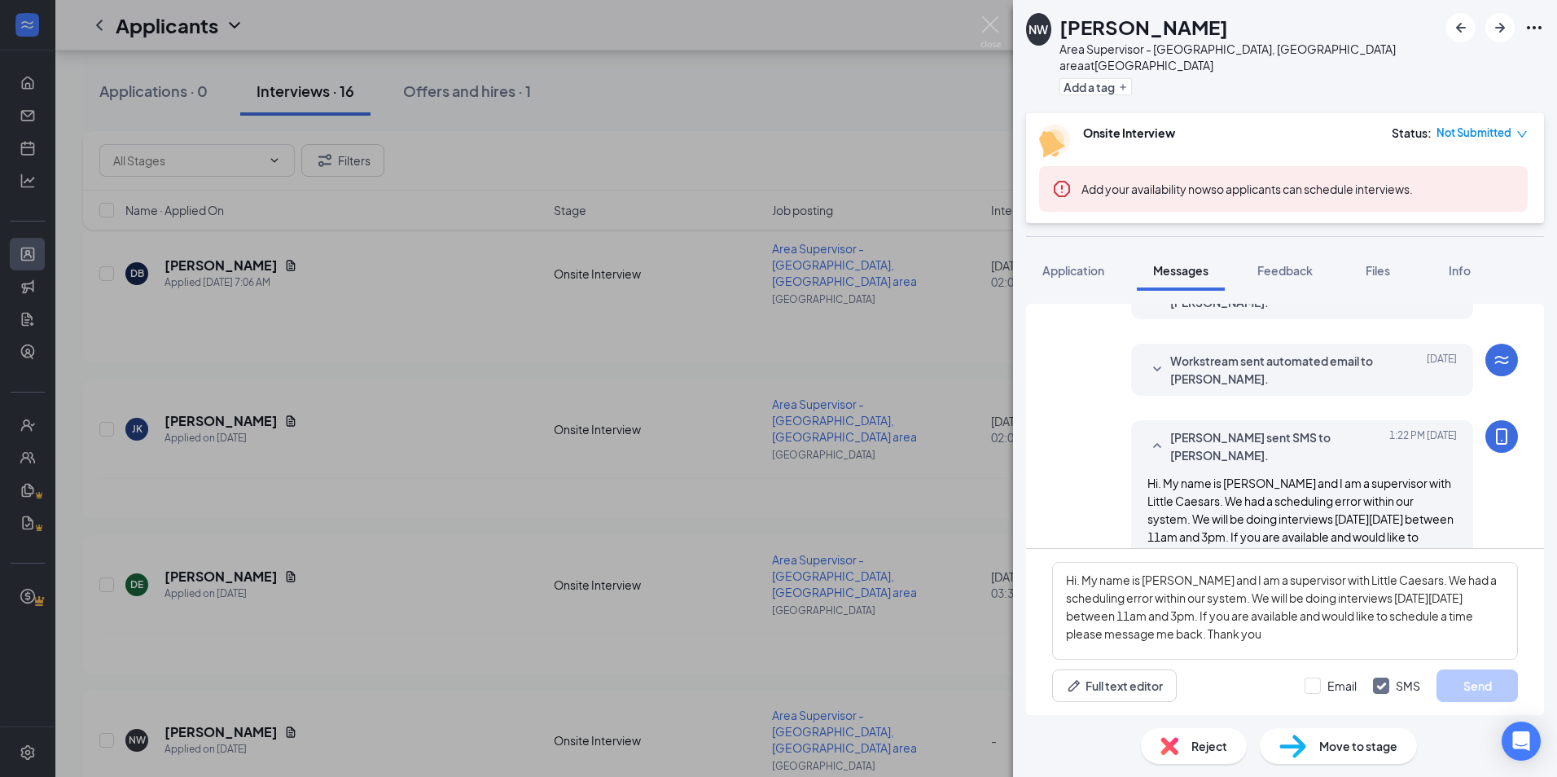
scroll to position [287, 0]
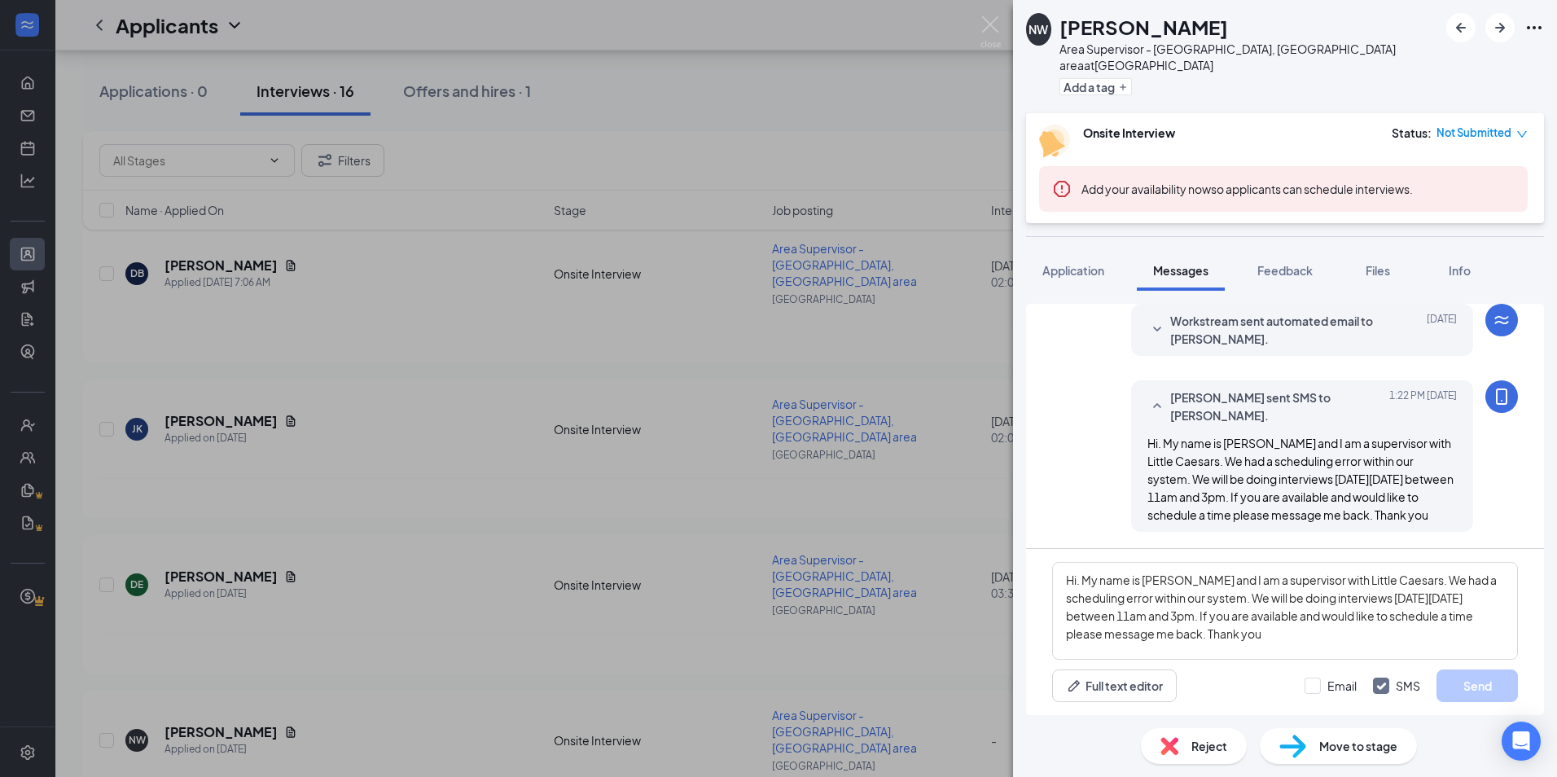
click at [954, 478] on div "NW Nicholas Welch Area Supervisor - Charleston, WV area at Kanawha City Add a t…" at bounding box center [778, 388] width 1557 height 777
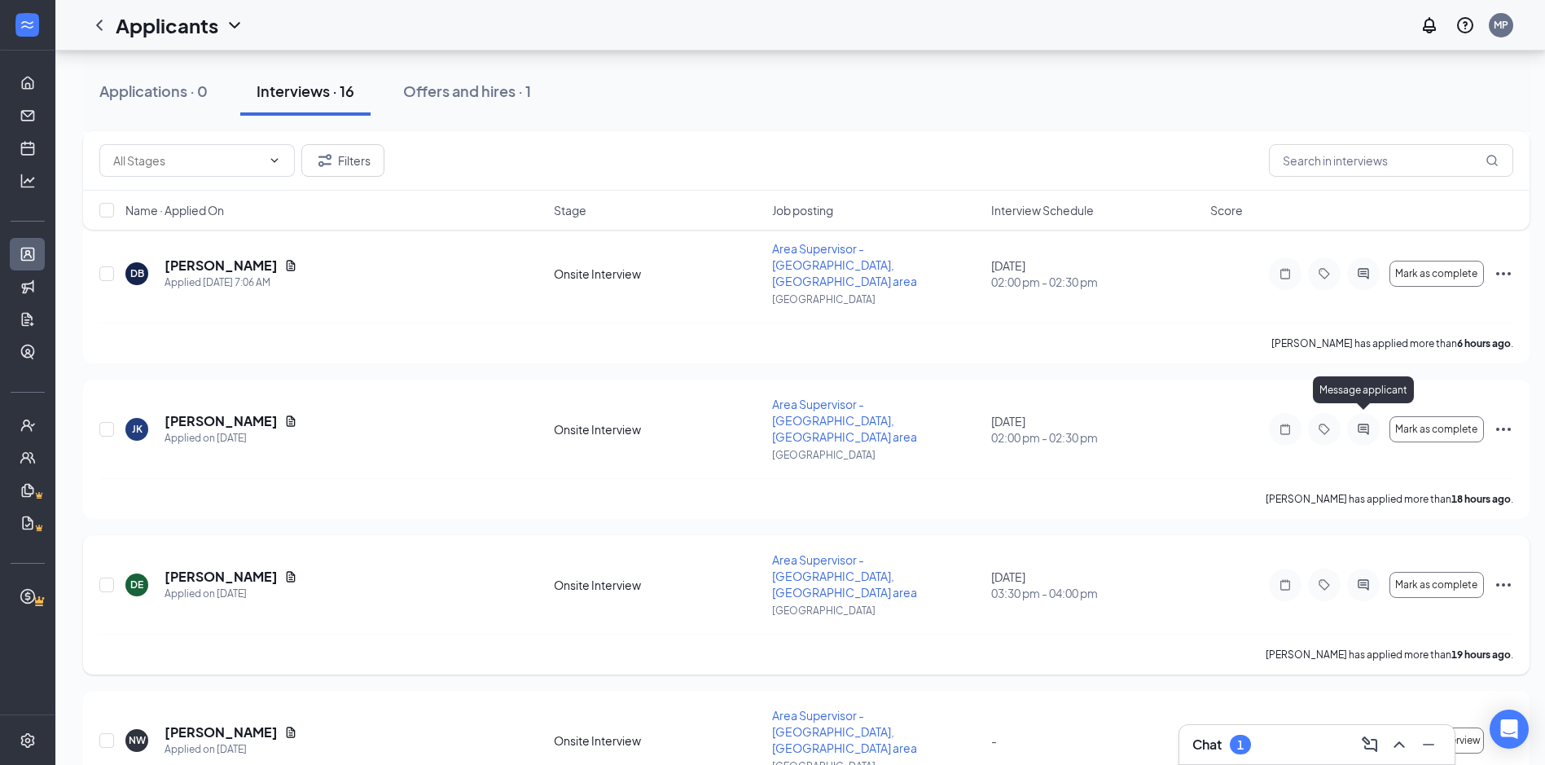
click at [1364, 578] on icon "ActiveChat" at bounding box center [1364, 584] width 20 height 13
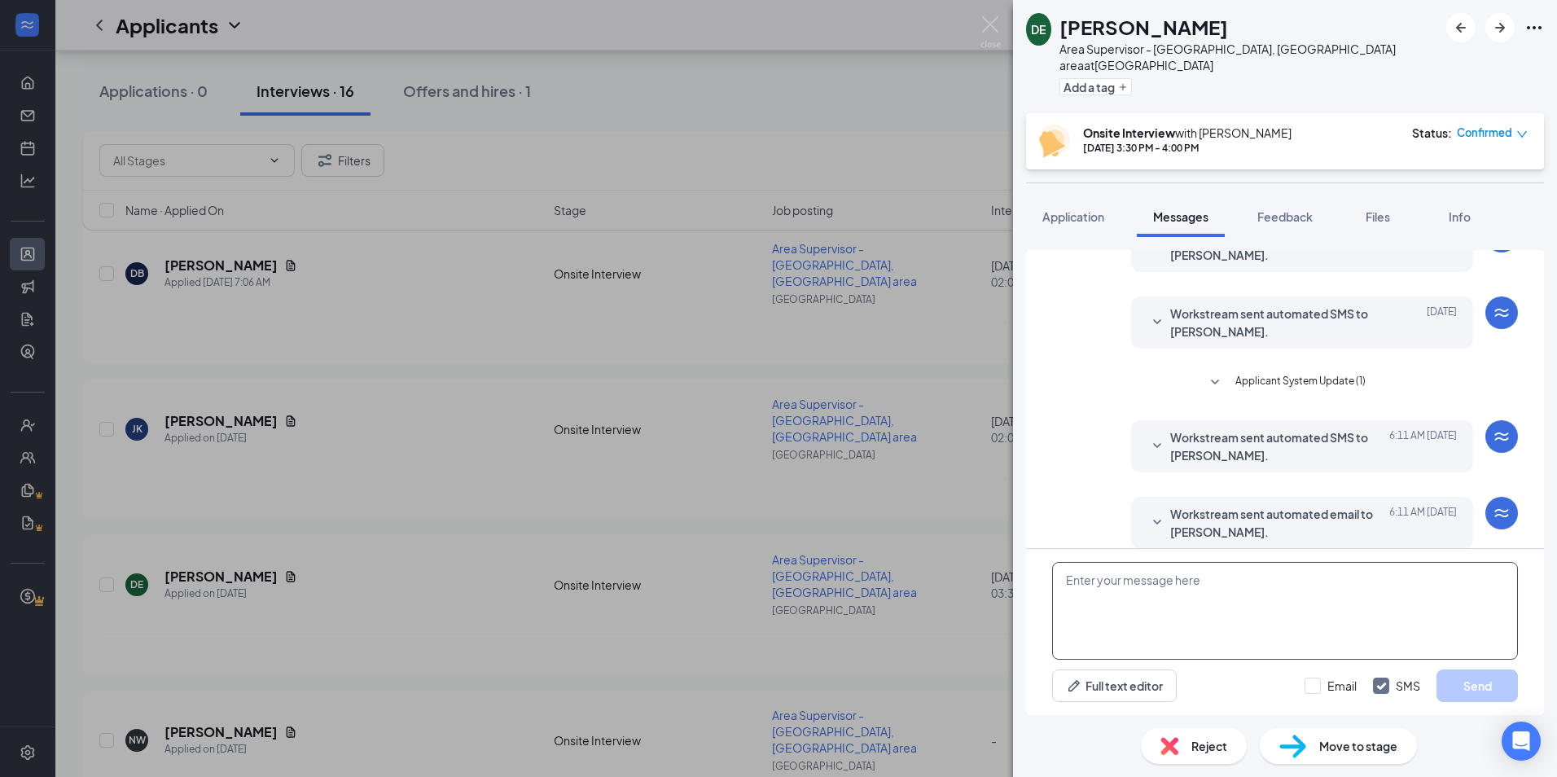
scroll to position [287, 0]
click at [1131, 590] on textarea at bounding box center [1285, 611] width 466 height 98
paste textarea "Hi. My name is [PERSON_NAME] and I am a supervisor with Little Caesars. We had …"
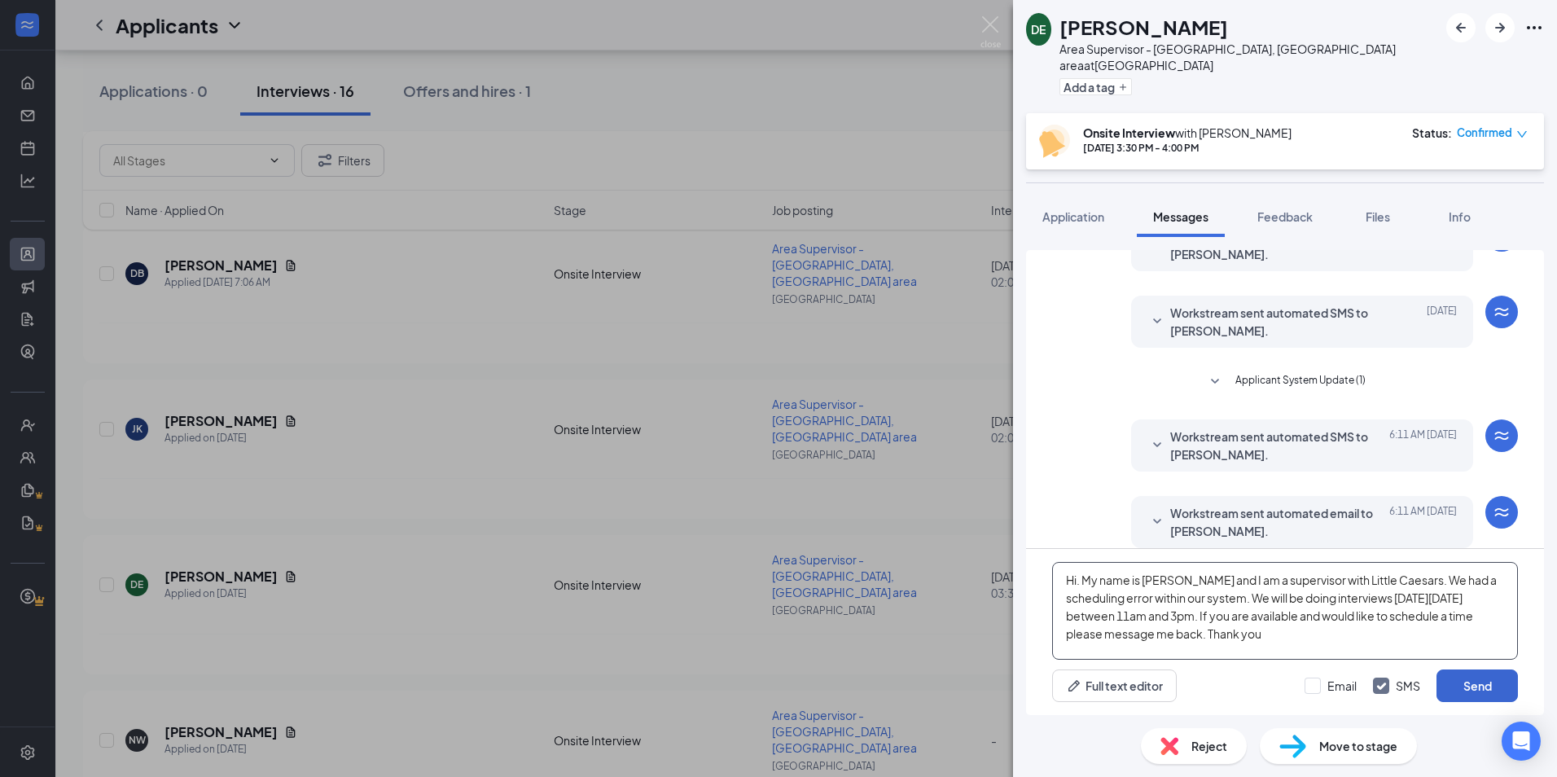
type textarea "Hi. My name is [PERSON_NAME] and I am a supervisor with Little Caesars. We had …"
click at [1490, 694] on button "Send" at bounding box center [1477, 686] width 81 height 33
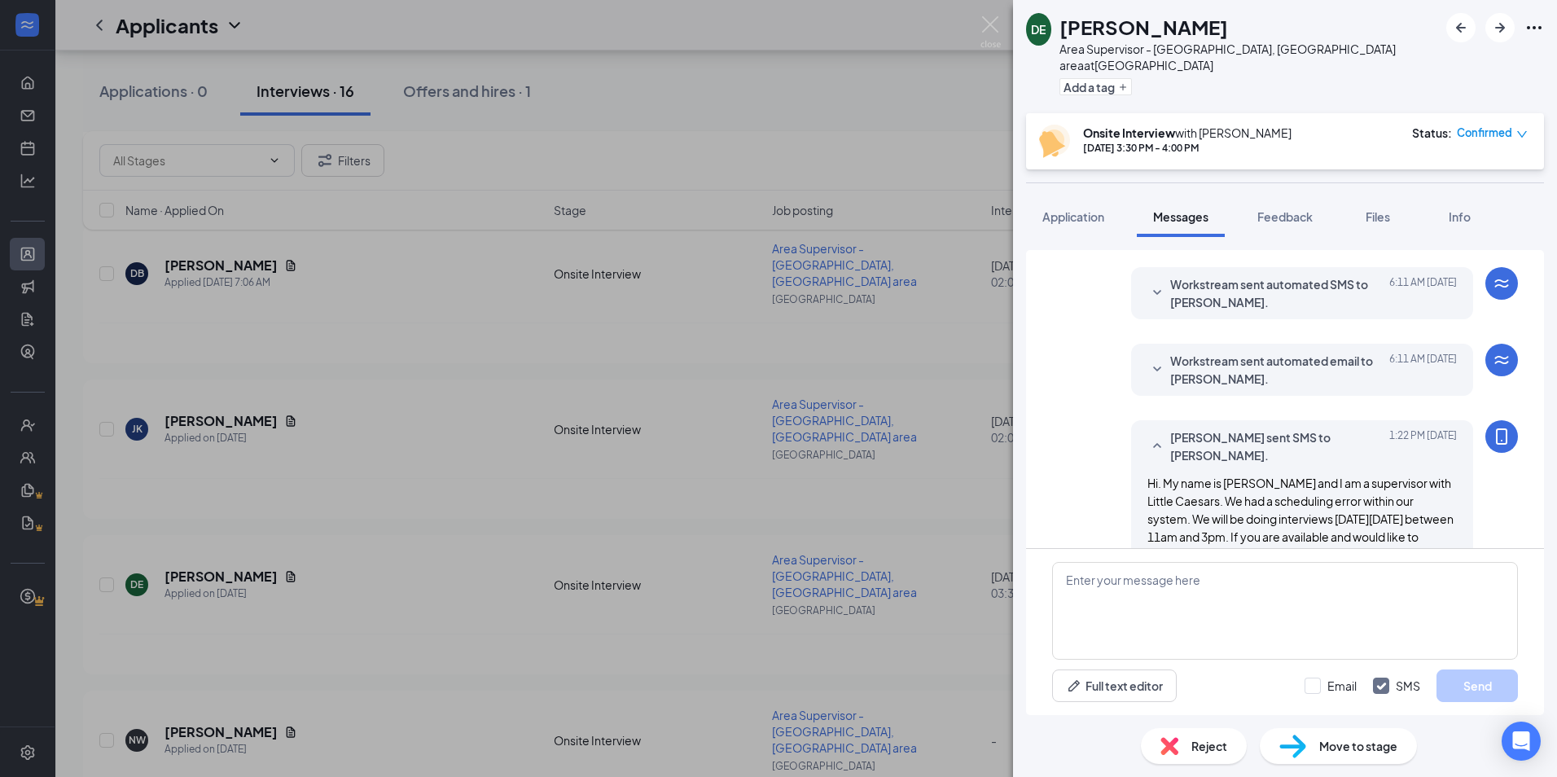
scroll to position [481, 0]
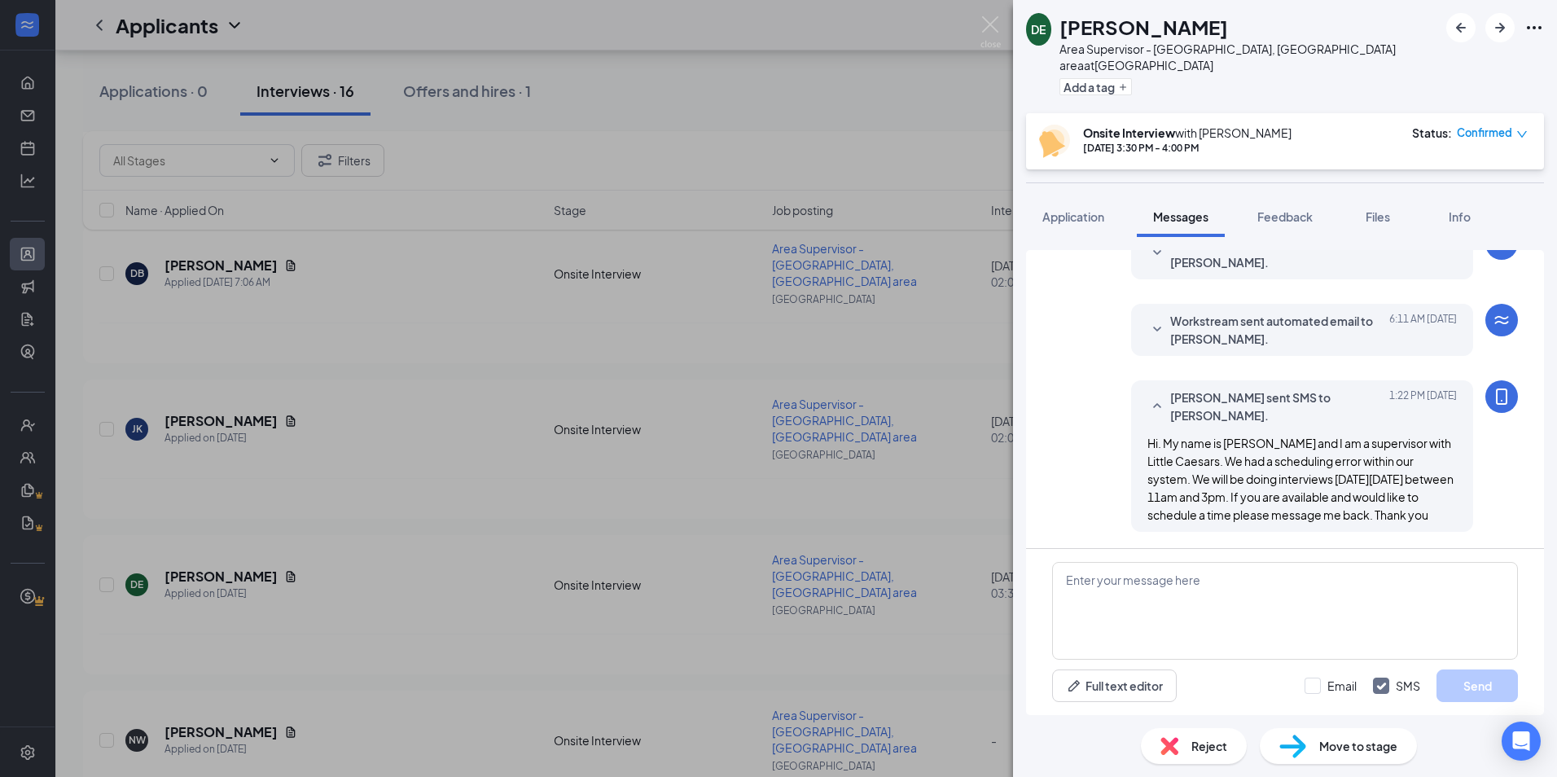
click at [830, 320] on div "DE David Edwards Area Supervisor - Charleston, WV area at Kanawha City Add a ta…" at bounding box center [778, 388] width 1557 height 777
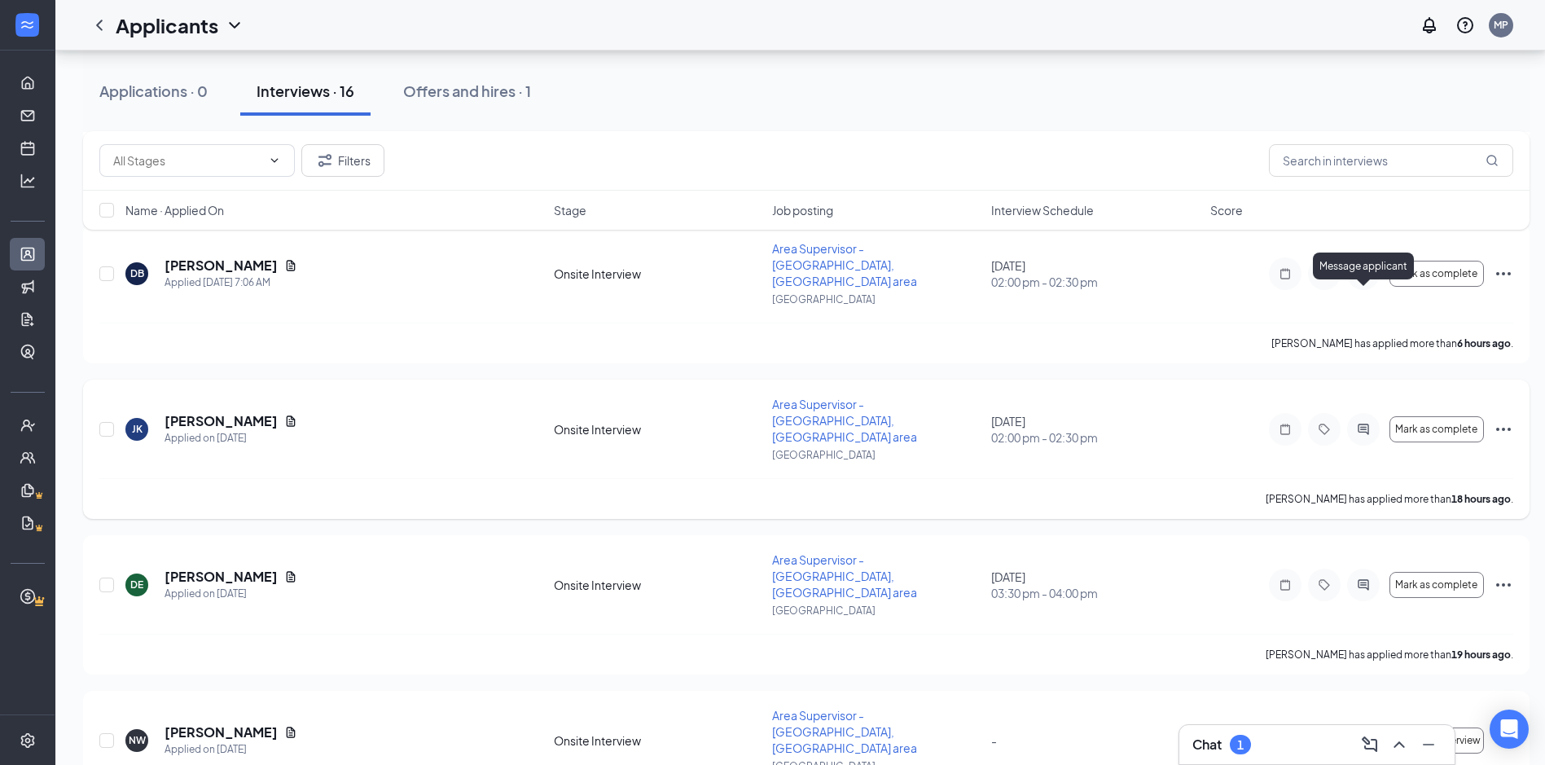
click at [1364, 424] on icon "ActiveChat" at bounding box center [1363, 429] width 11 height 11
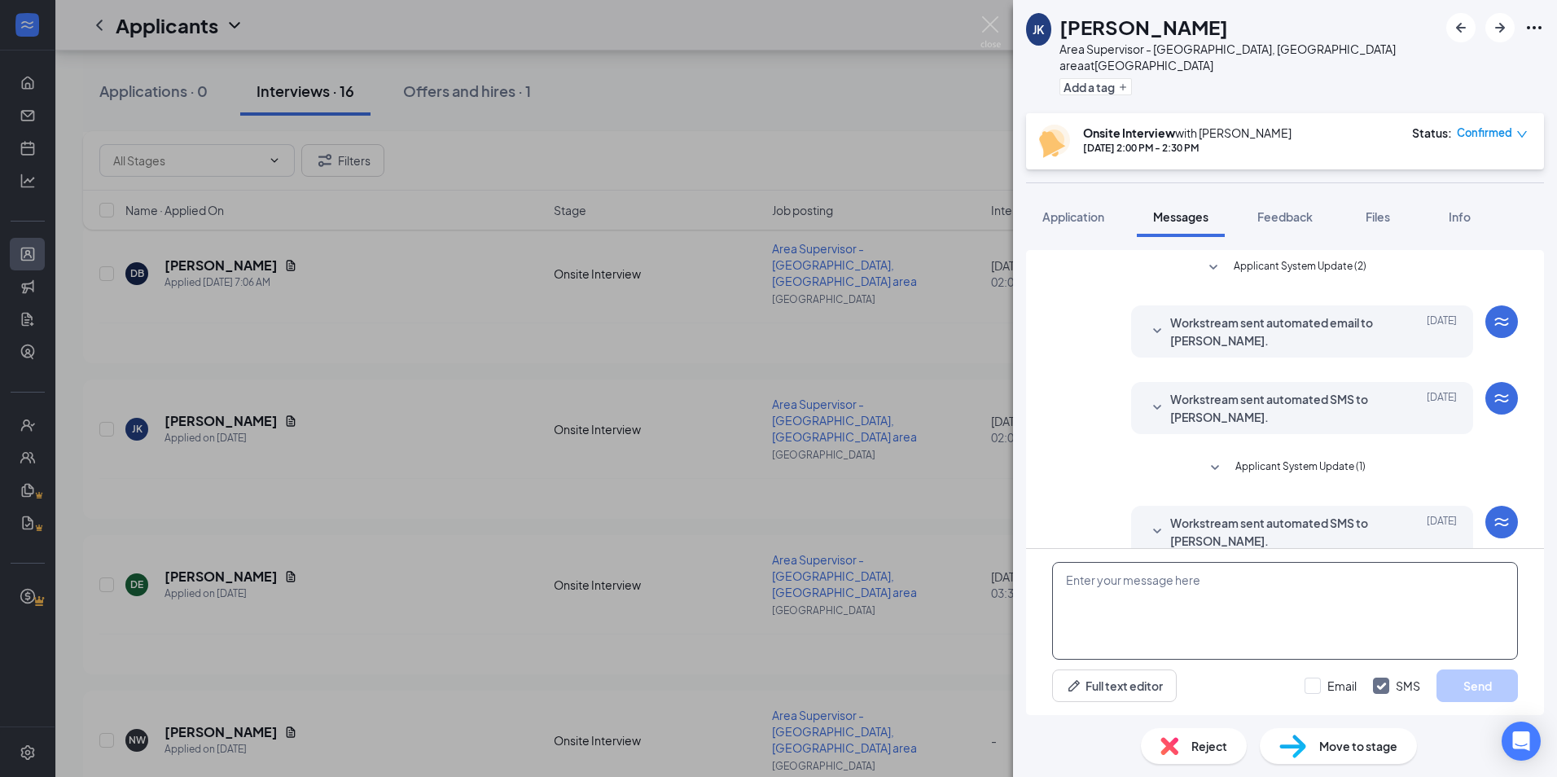
scroll to position [86, 0]
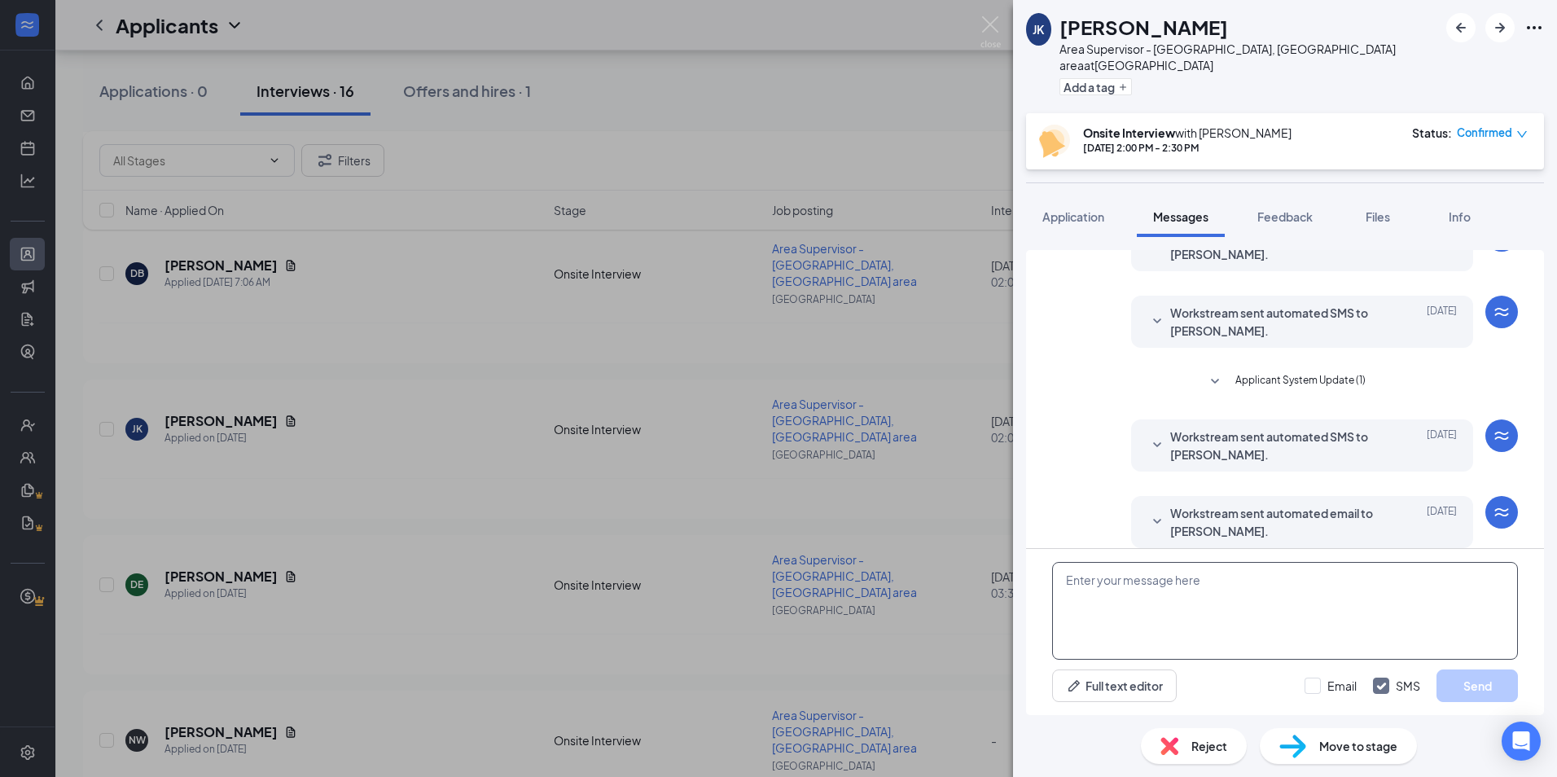
click at [1166, 587] on textarea at bounding box center [1285, 611] width 466 height 98
paste textarea "Hi. My name is [PERSON_NAME] and I am a supervisor with Little Caesars. We had …"
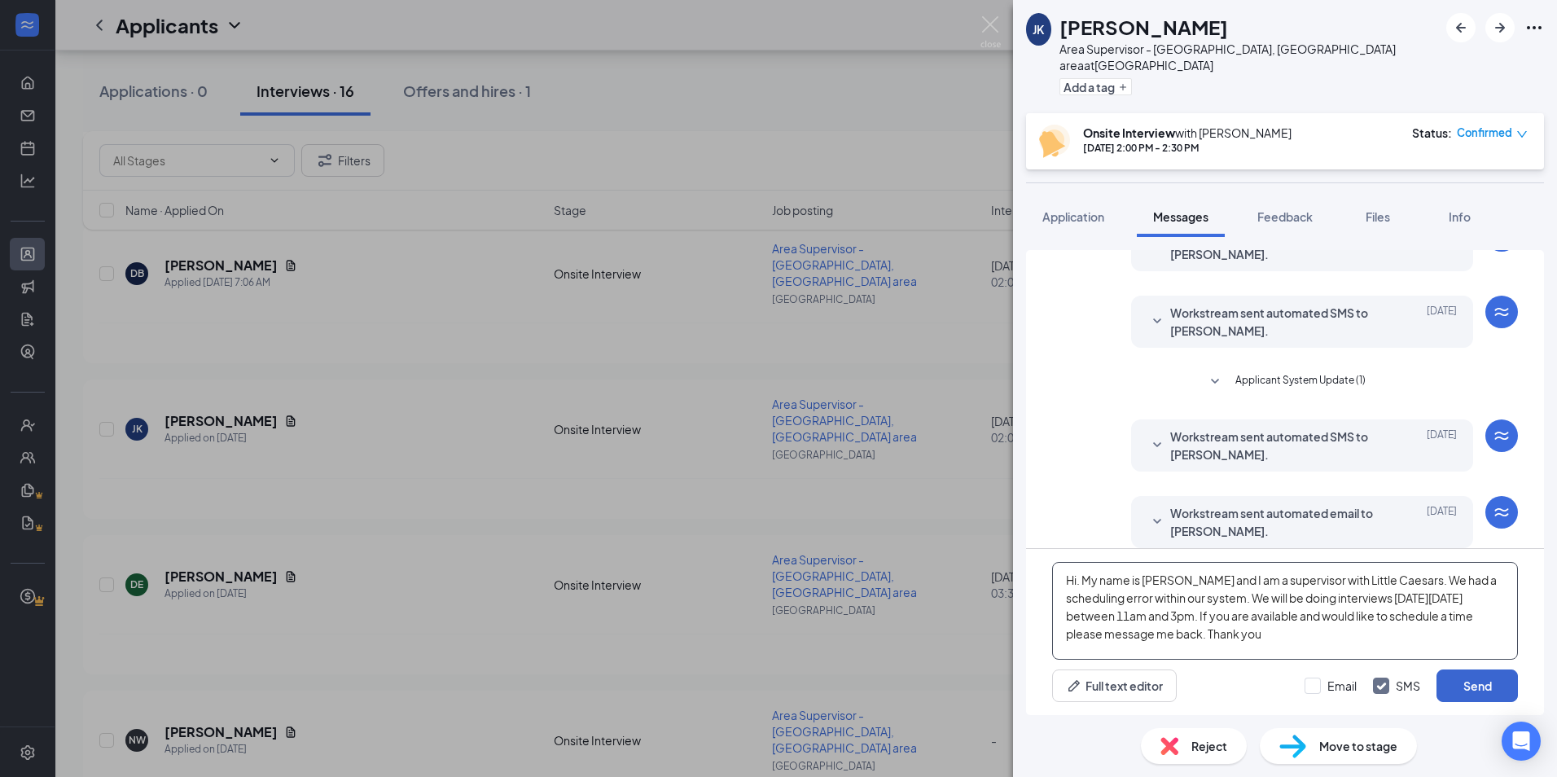
type textarea "Hi. My name is [PERSON_NAME] and I am a supervisor with Little Caesars. We had …"
click at [1473, 687] on button "Send" at bounding box center [1477, 686] width 81 height 33
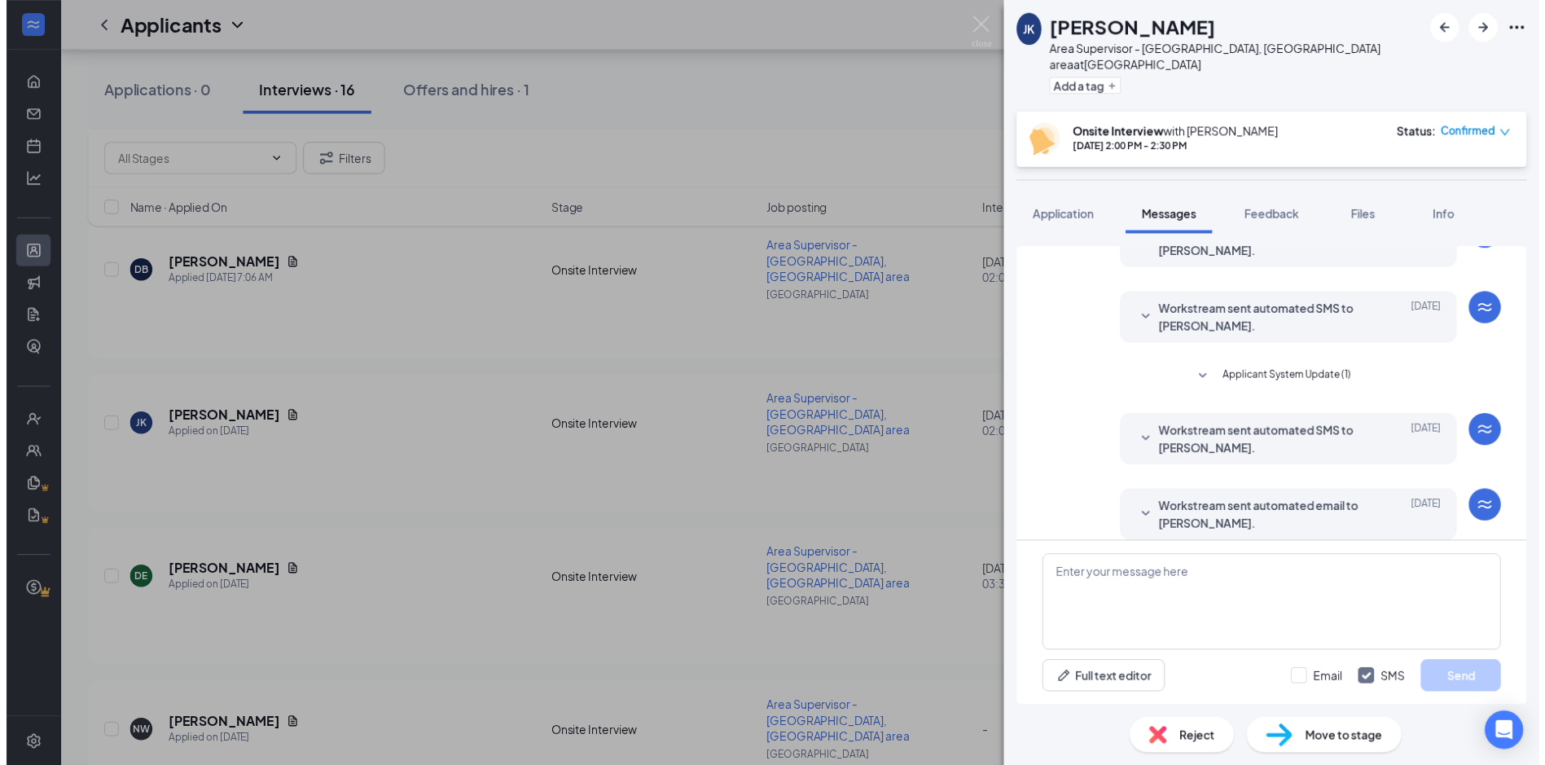
scroll to position [264, 0]
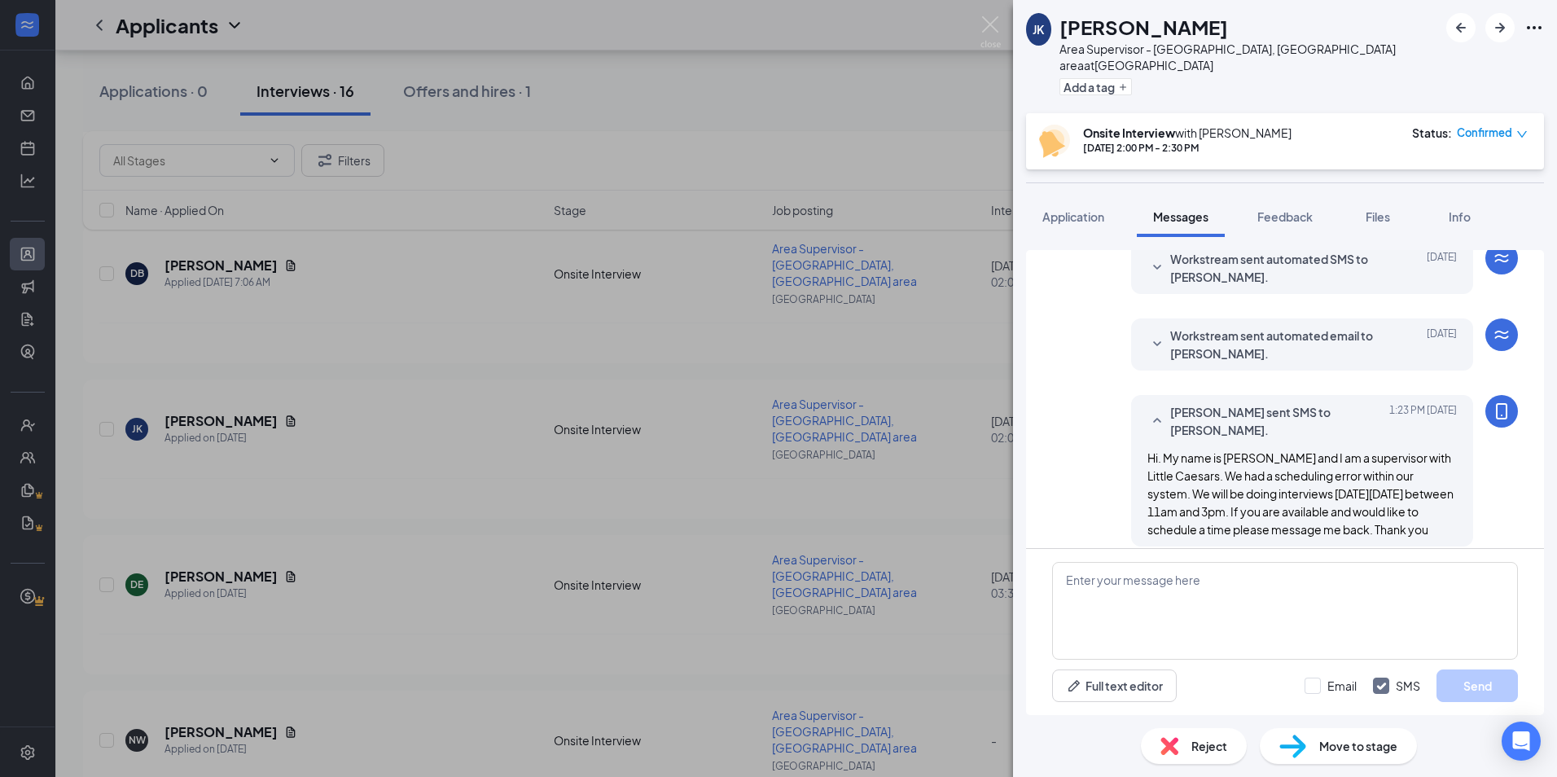
click at [947, 358] on div "JK Jack Kuhn Area Supervisor - Charleston, WV area at Kanawha City Add a tag On…" at bounding box center [778, 388] width 1557 height 777
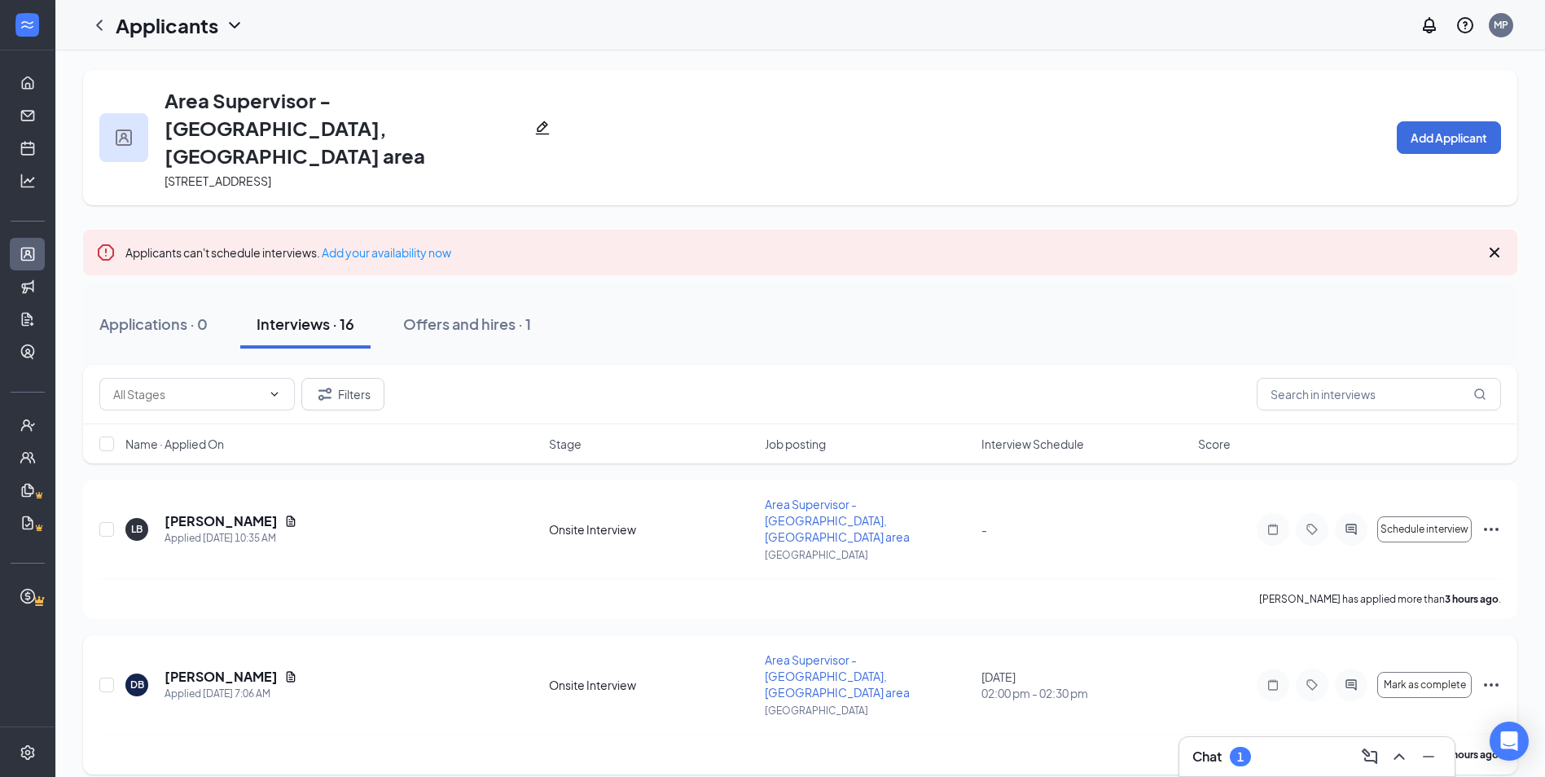
click at [1351, 679] on icon "ActiveChat" at bounding box center [1352, 685] width 20 height 13
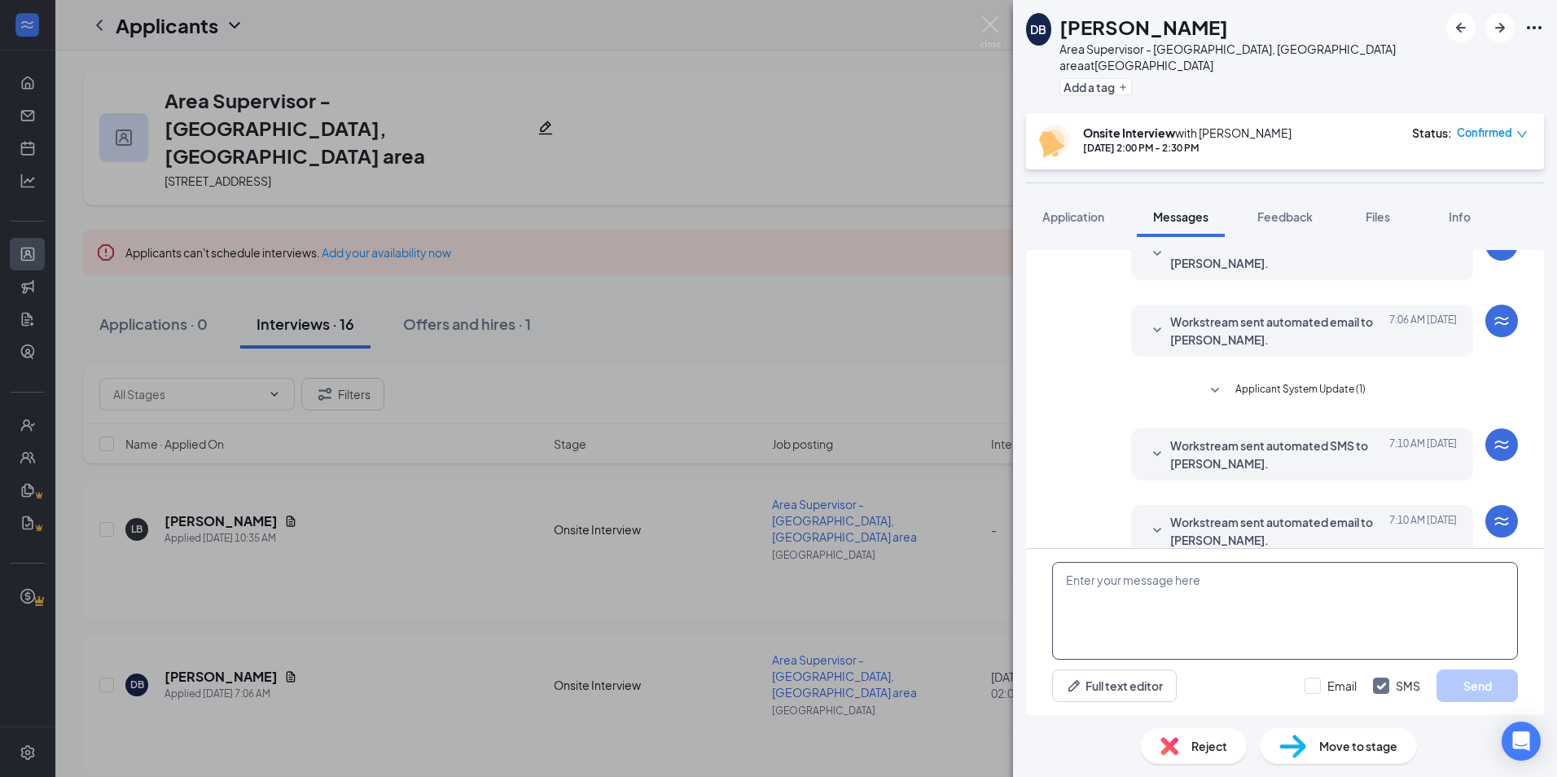
scroll to position [86, 0]
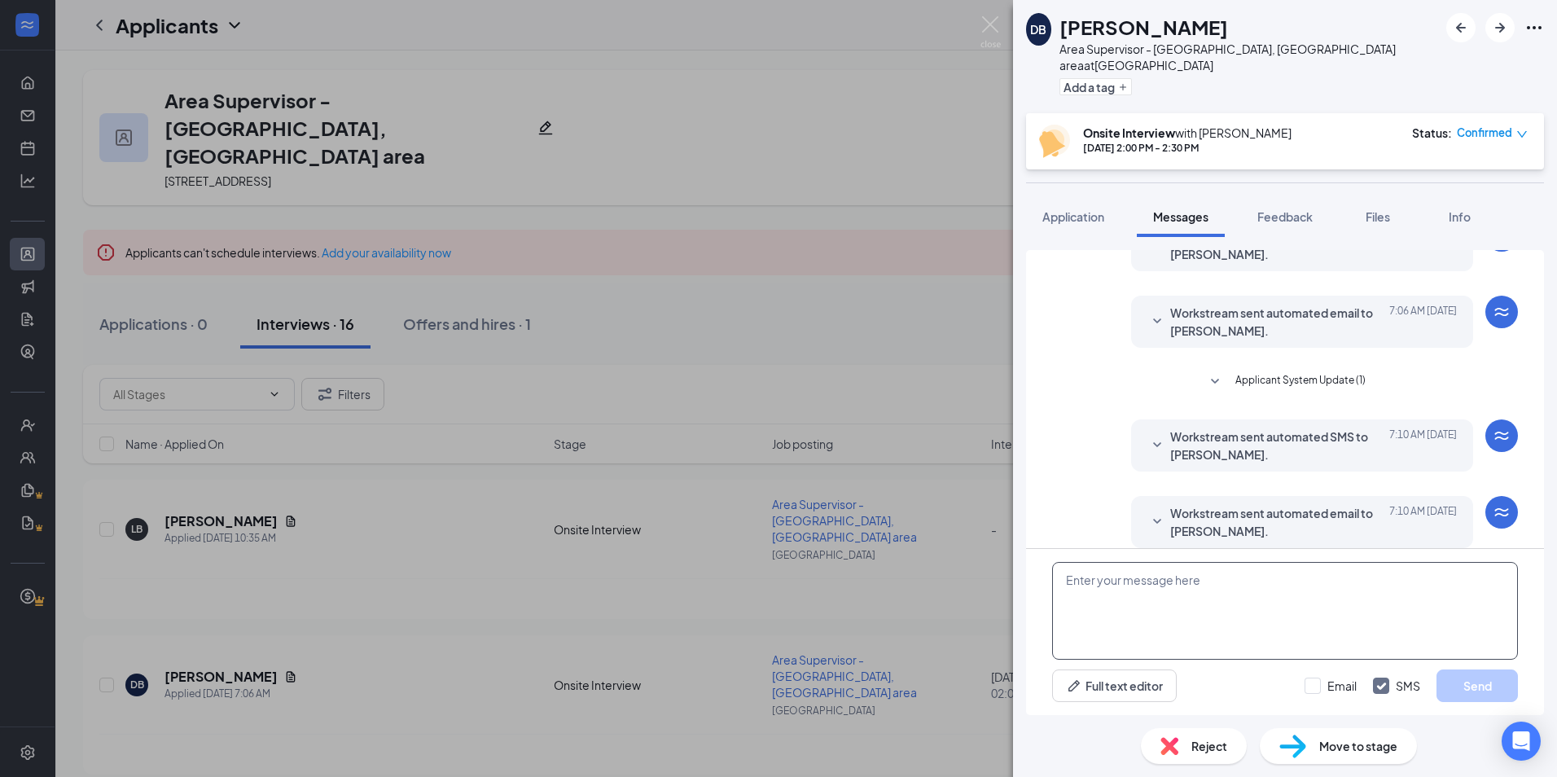
click at [1187, 613] on textarea at bounding box center [1285, 611] width 466 height 98
paste textarea "Hi. My name is [PERSON_NAME] and I am a supervisor with Little Caesars. We had …"
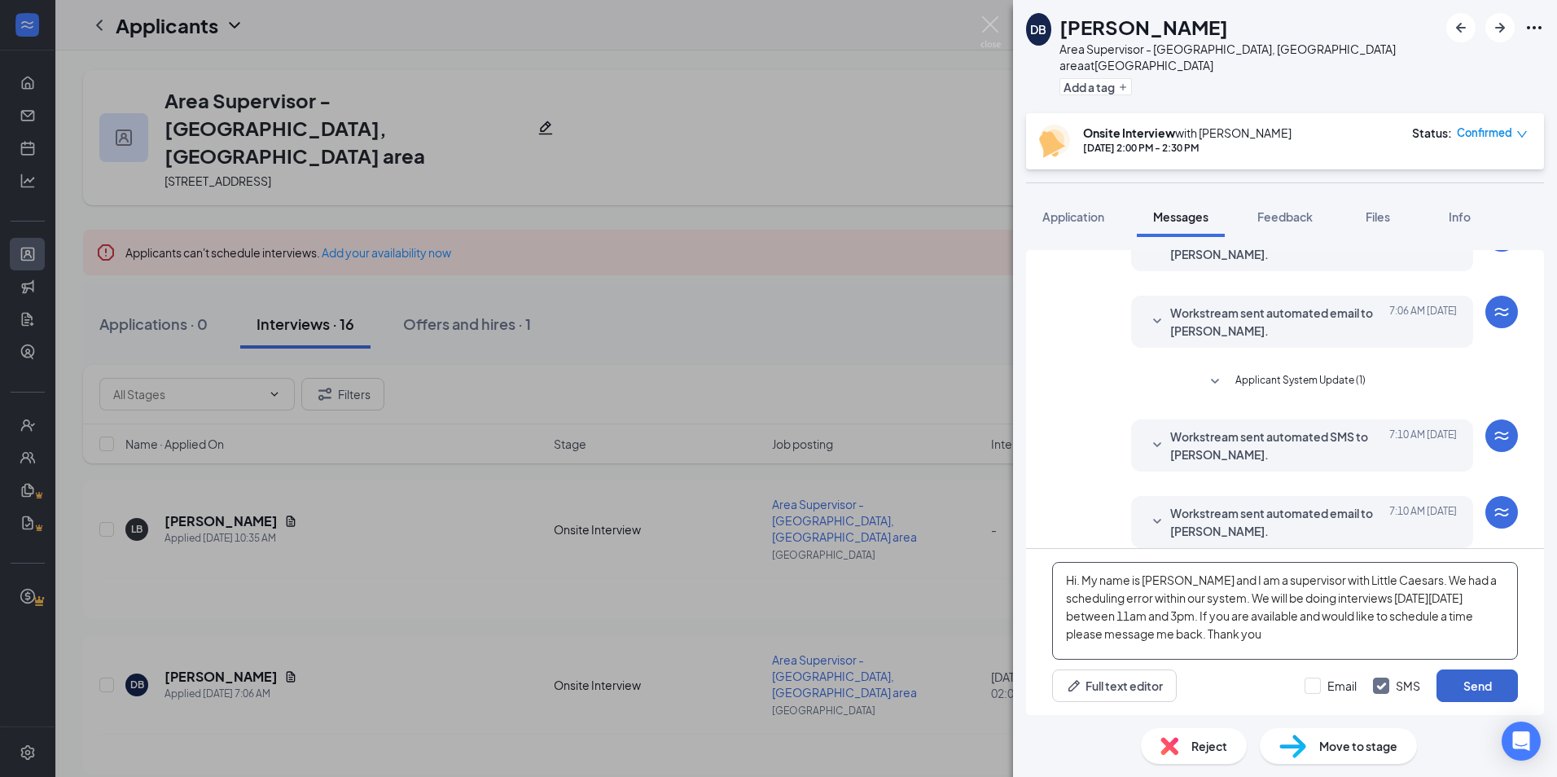
type textarea "Hi. My name is [PERSON_NAME] and I am a supervisor with Little Caesars. We had …"
click at [1486, 687] on button "Send" at bounding box center [1477, 686] width 81 height 33
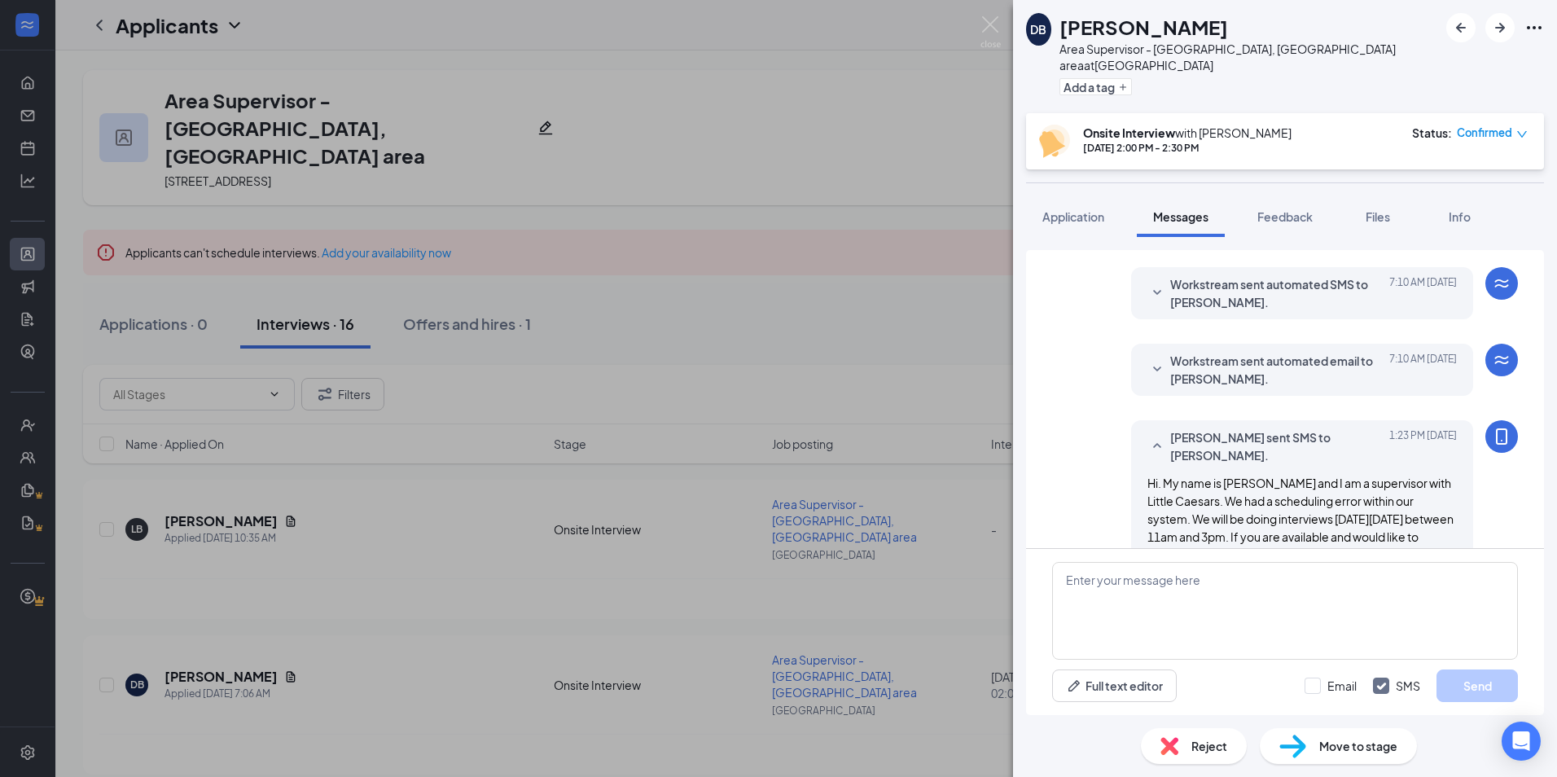
scroll to position [280, 0]
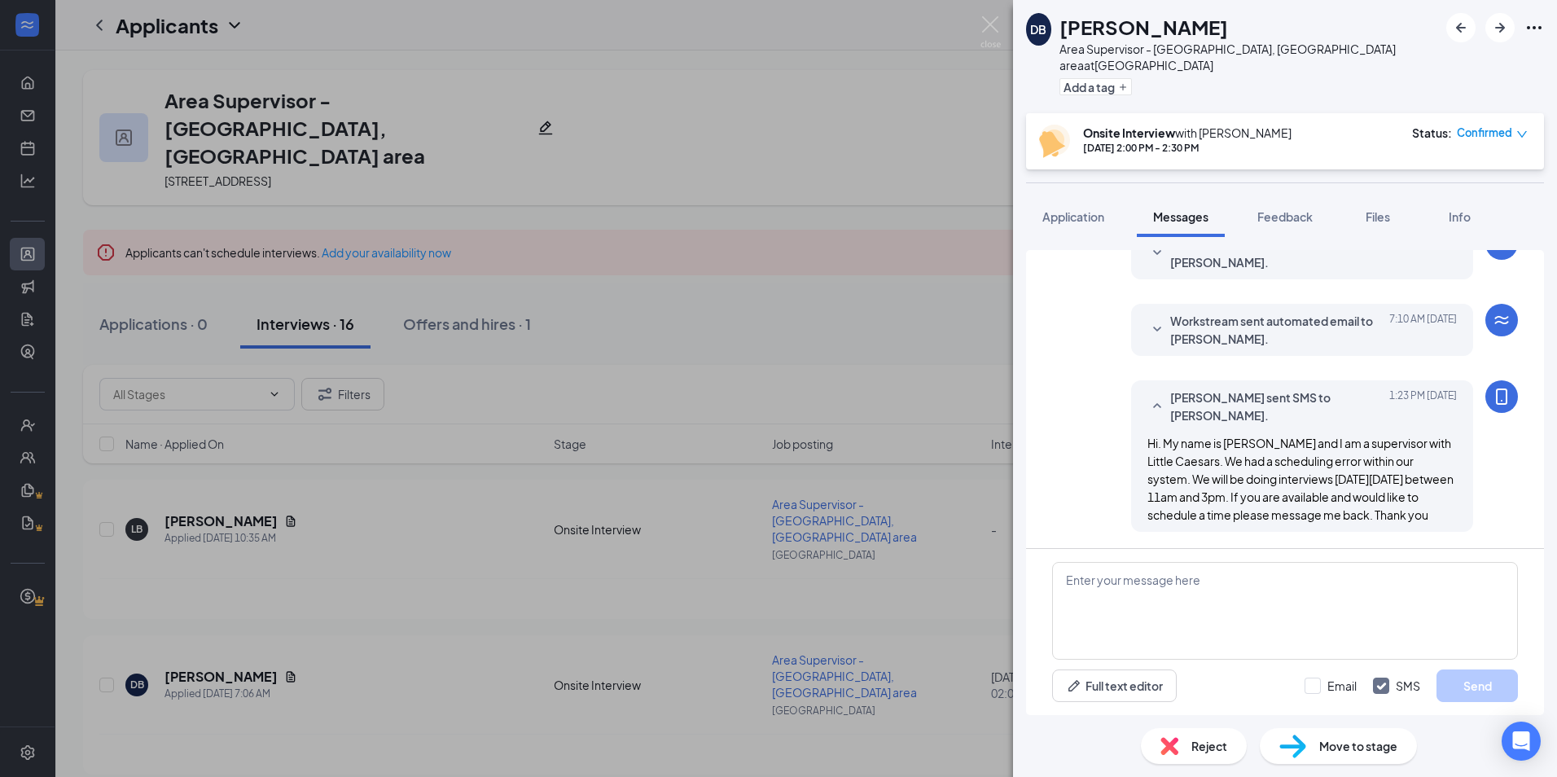
click at [907, 504] on div "DB Donna Burdette Area Supervisor - Charleston, WV area at Kanawha City Add a t…" at bounding box center [778, 388] width 1557 height 777
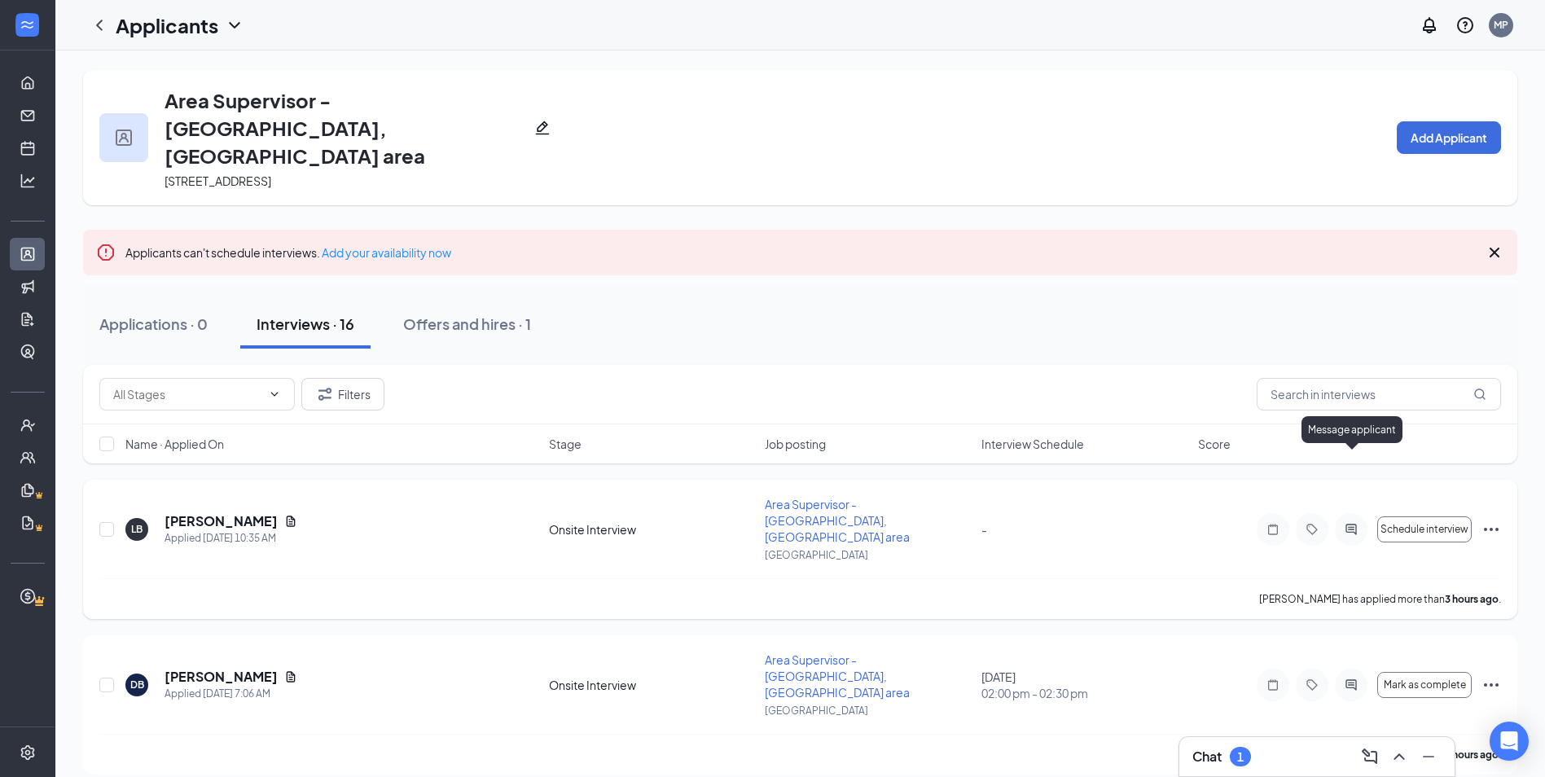
click at [1357, 523] on icon "ActiveChat" at bounding box center [1352, 529] width 20 height 13
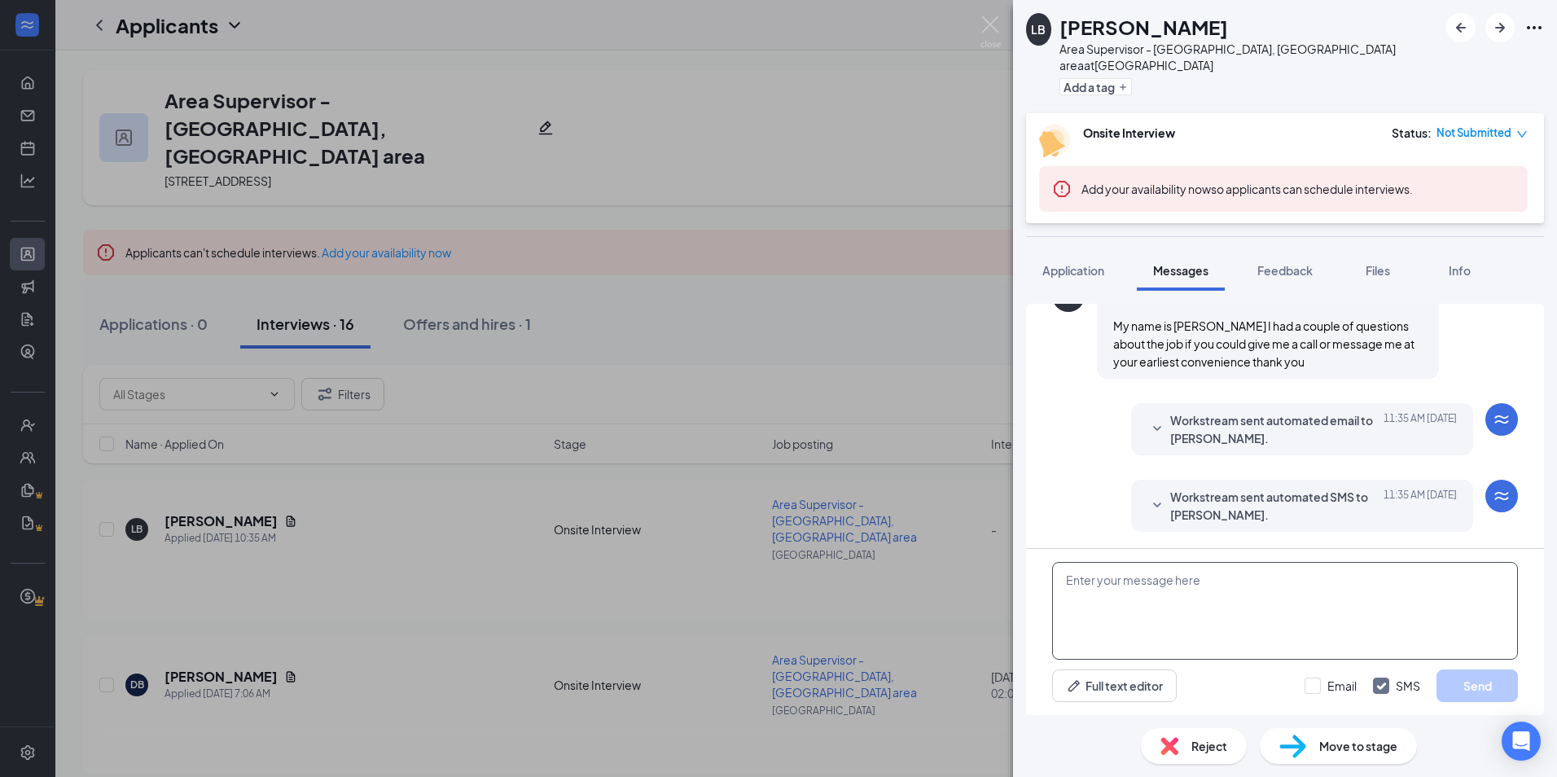
scroll to position [440, 0]
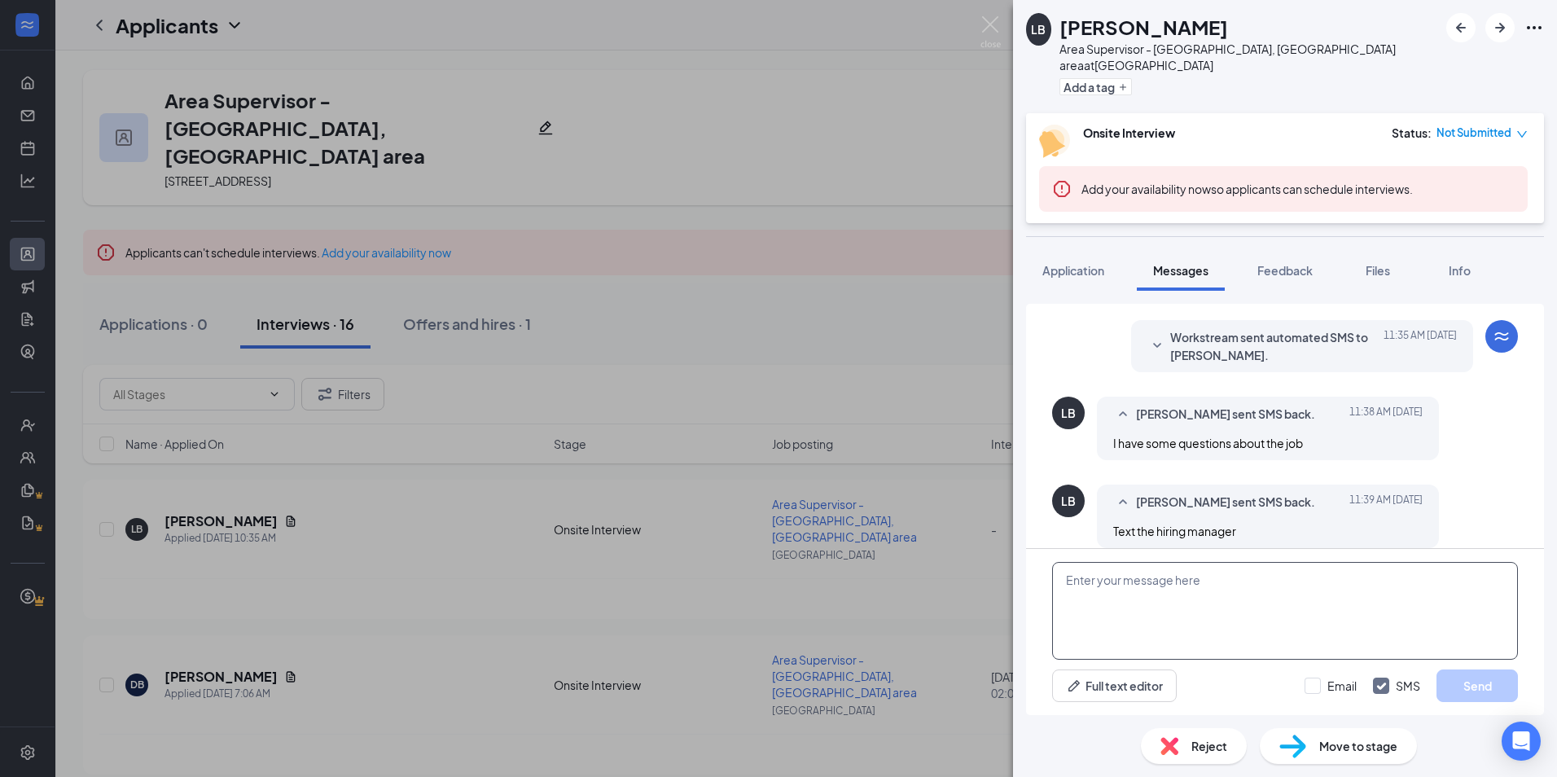
click at [1171, 578] on textarea at bounding box center [1285, 611] width 466 height 98
paste textarea "Hi. My name is [PERSON_NAME] and I am a supervisor with Little Caesars. We had …"
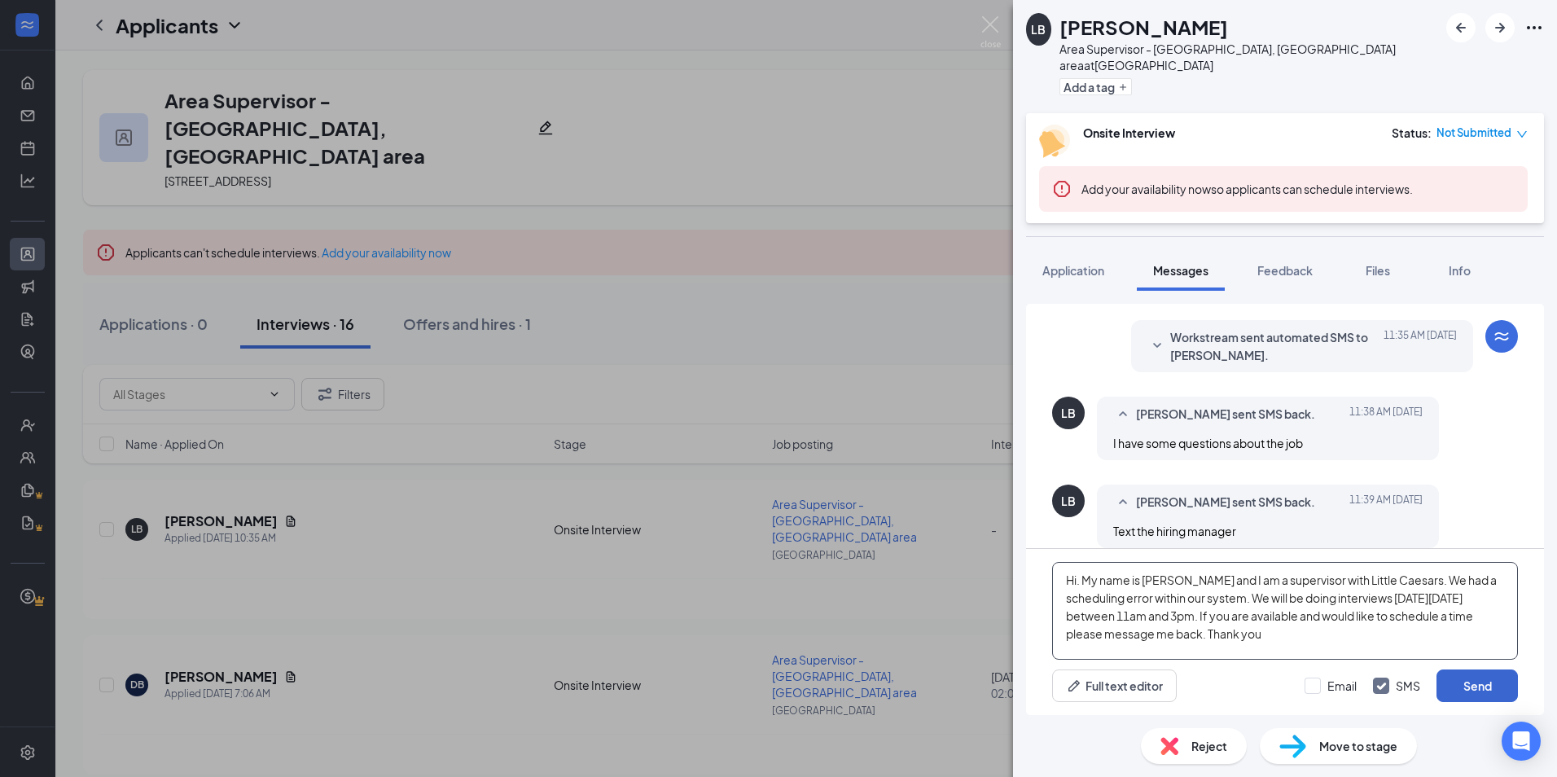
type textarea "Hi. My name is [PERSON_NAME] and I am a supervisor with Little Caesars. We had …"
click at [1488, 692] on button "Send" at bounding box center [1477, 686] width 81 height 33
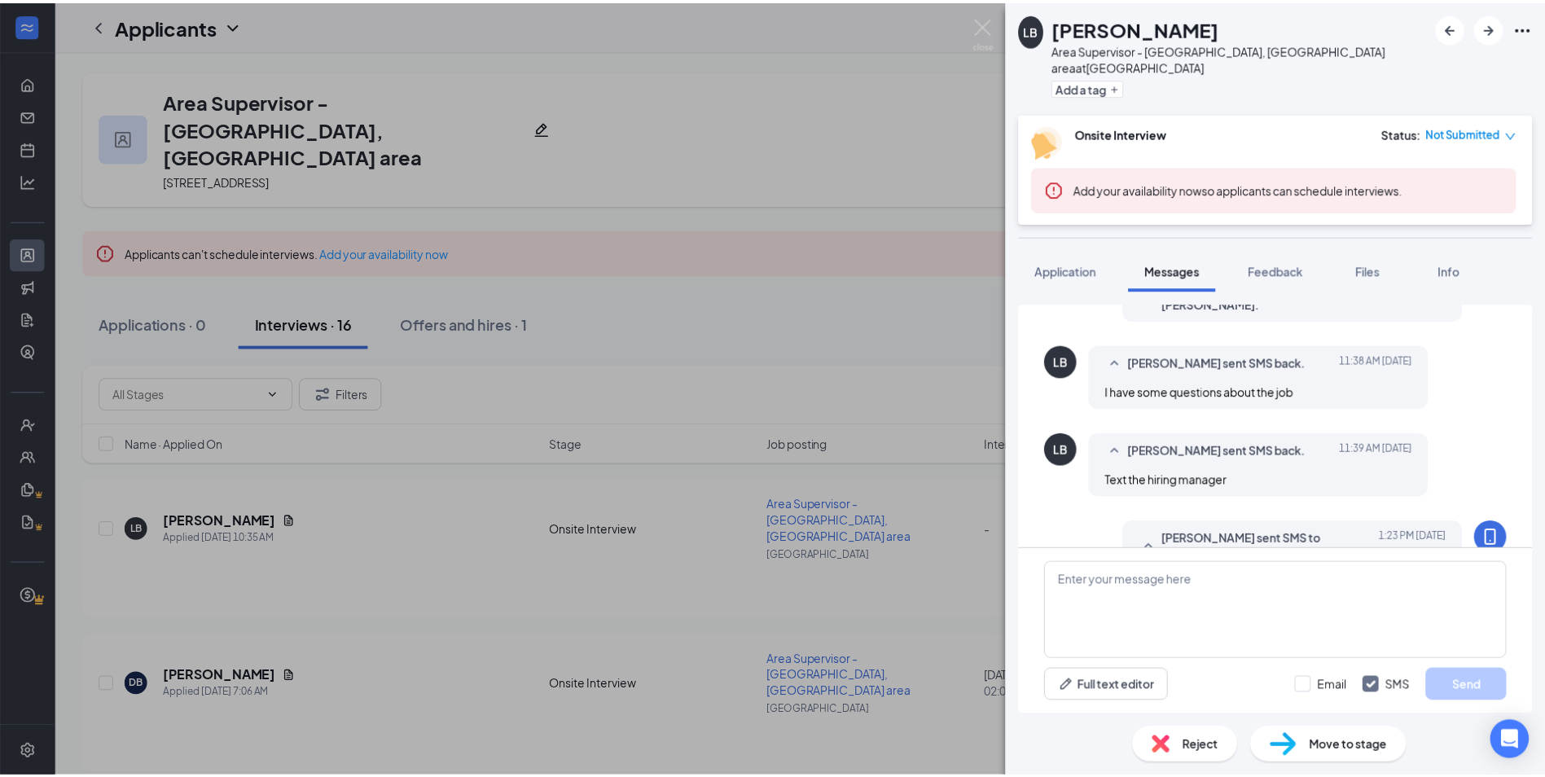
scroll to position [617, 0]
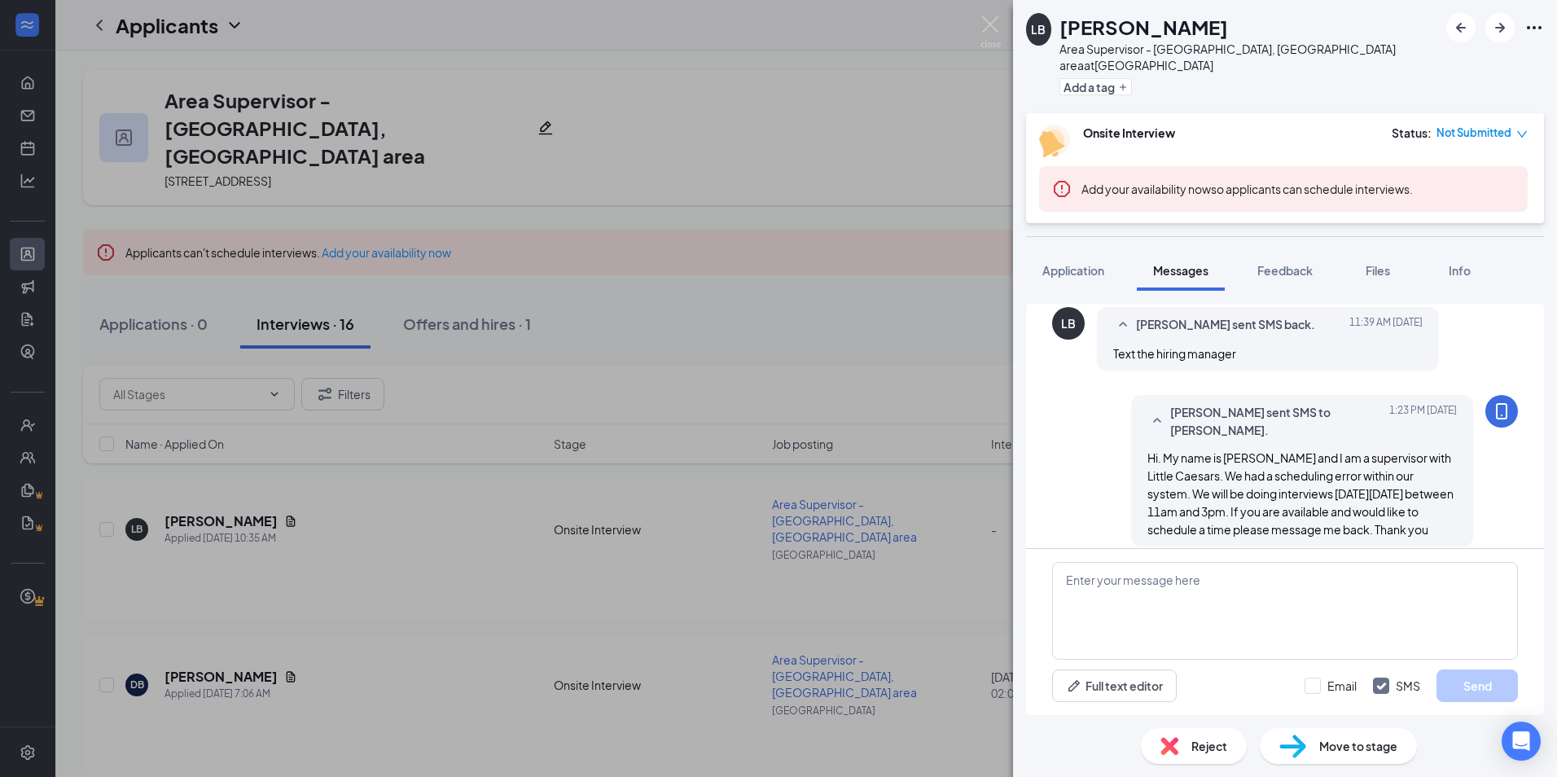
click at [922, 327] on div "LB Lane Busam Area Supervisor - Charleston, WV area at Kanawha City Add a tag O…" at bounding box center [778, 388] width 1557 height 777
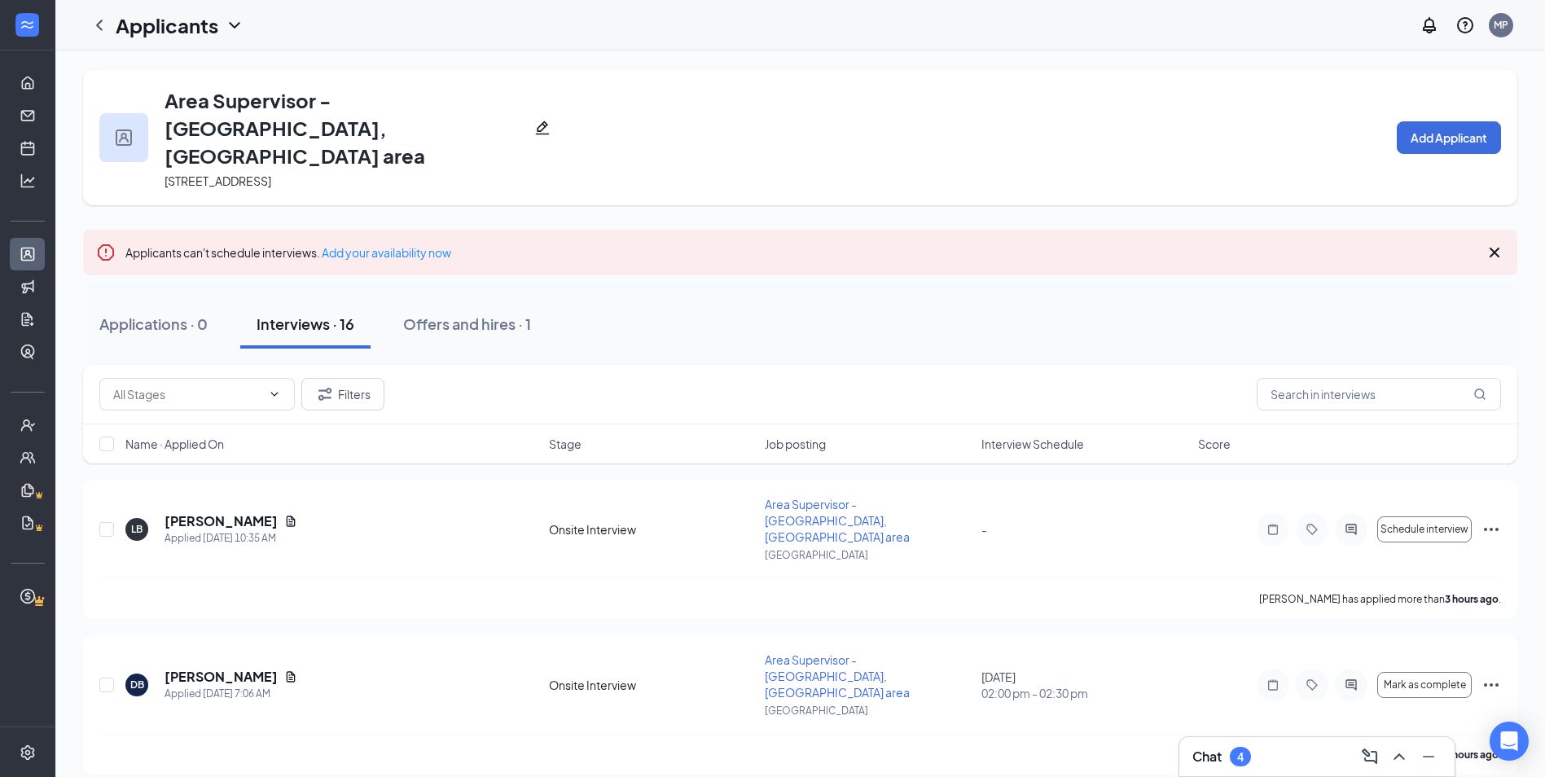
click at [1232, 757] on div "4" at bounding box center [1240, 757] width 21 height 20
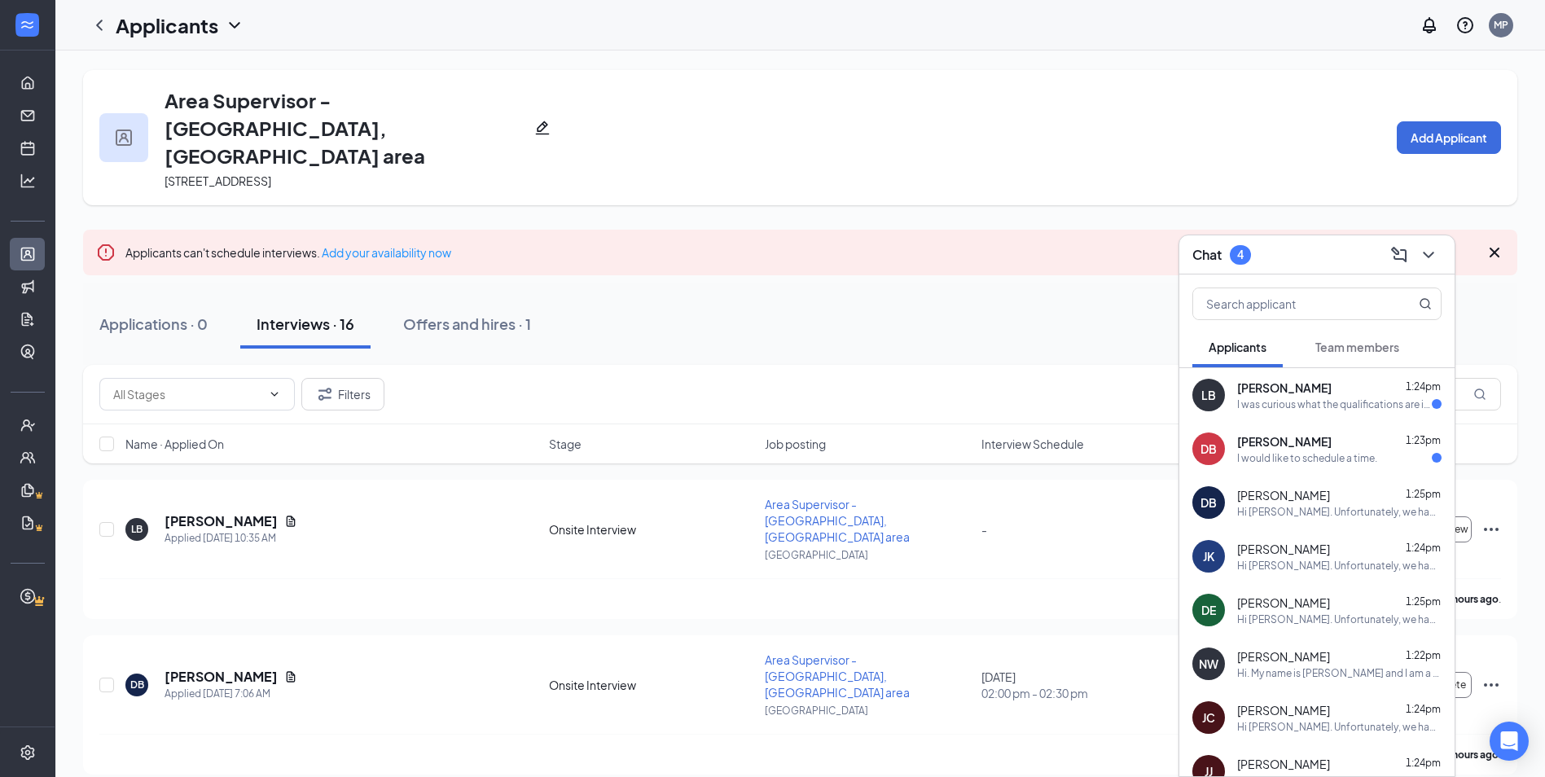
click at [1303, 398] on div "I was curious what the qualifications are it didn't really tell me in the listi…" at bounding box center [1334, 405] width 195 height 14
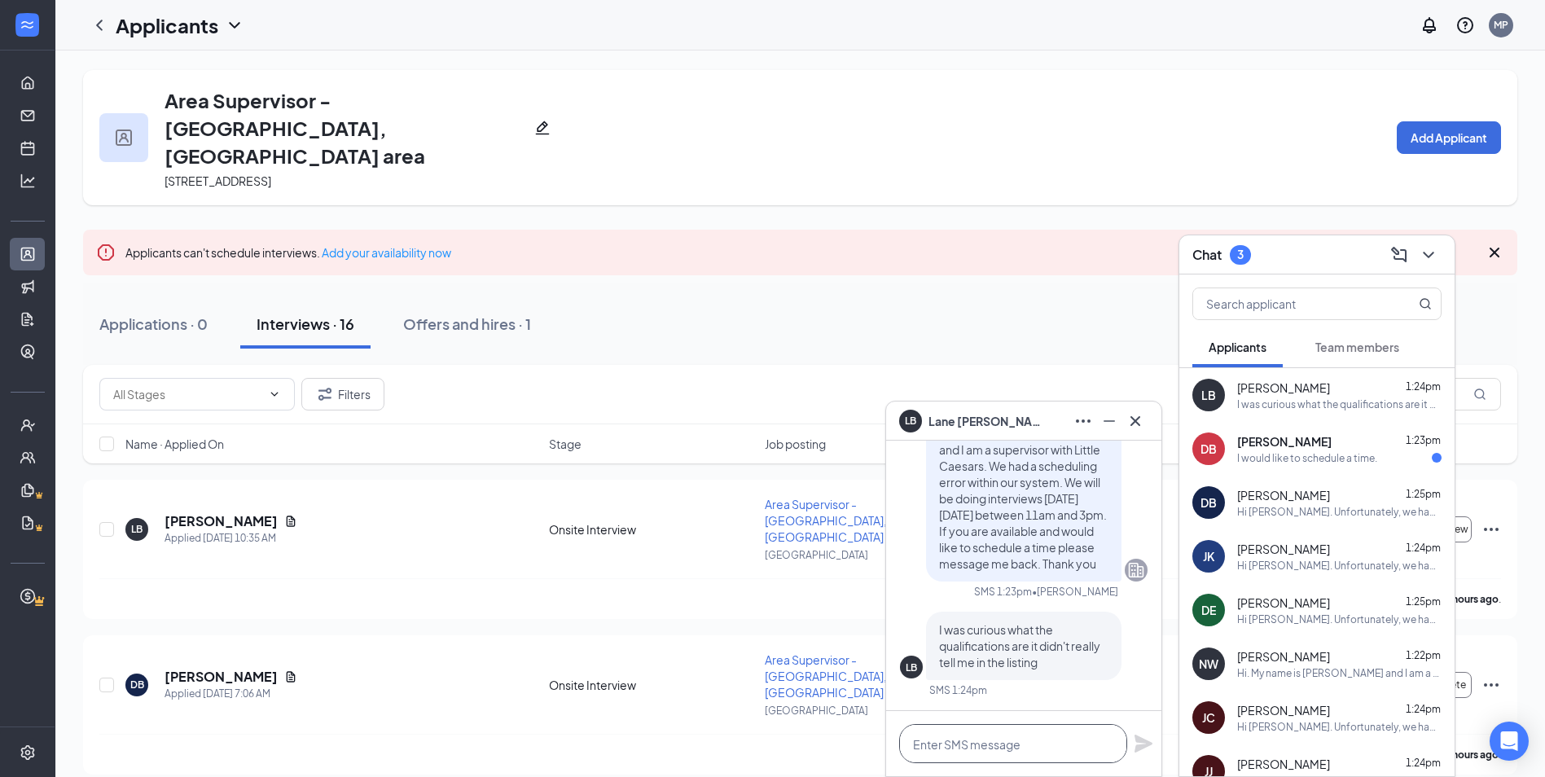
click at [1013, 740] on textarea at bounding box center [1013, 743] width 228 height 39
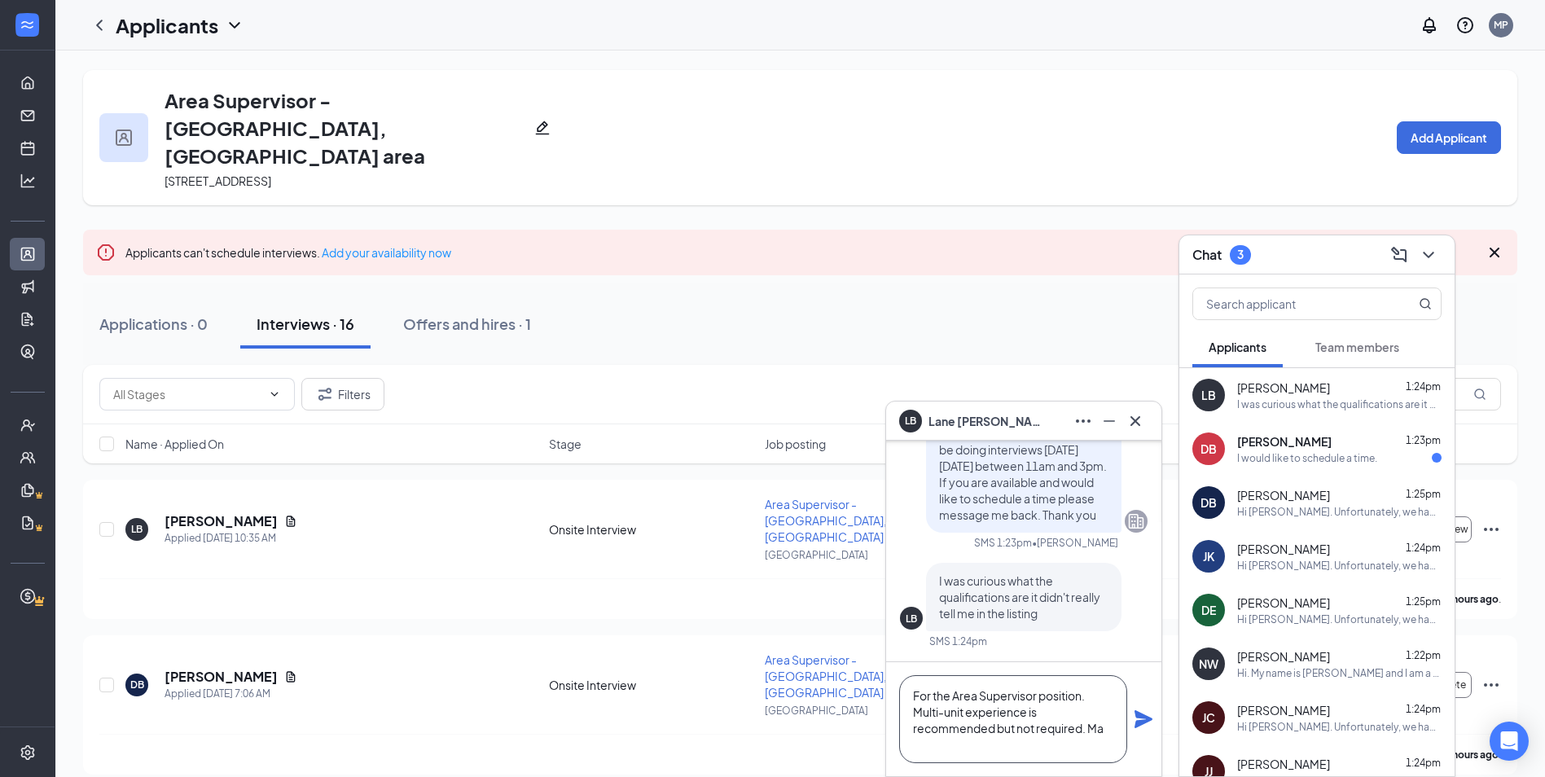
scroll to position [1, 0]
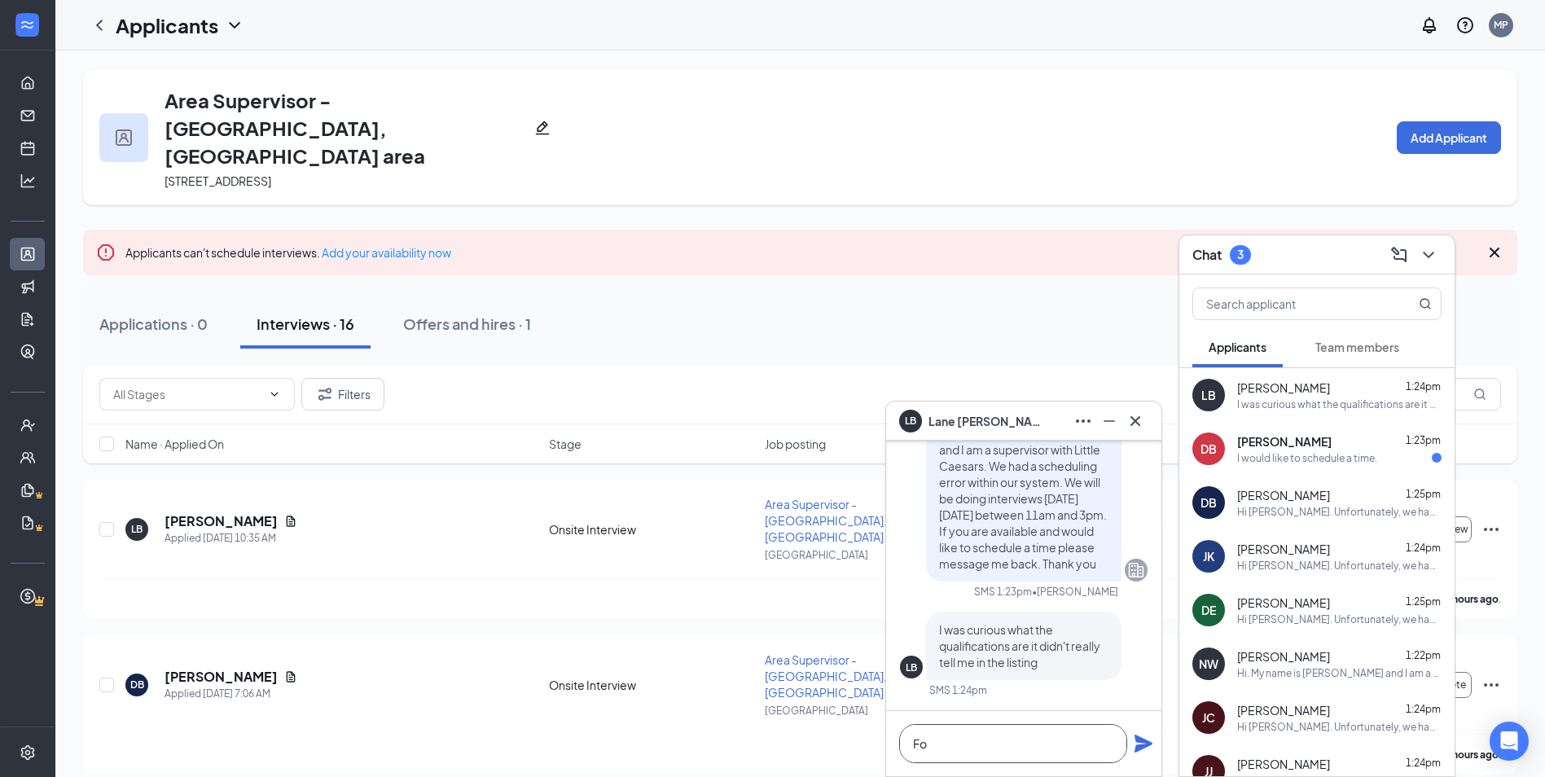
type textarea "F"
click at [1134, 415] on icon "Cross" at bounding box center [1136, 421] width 20 height 20
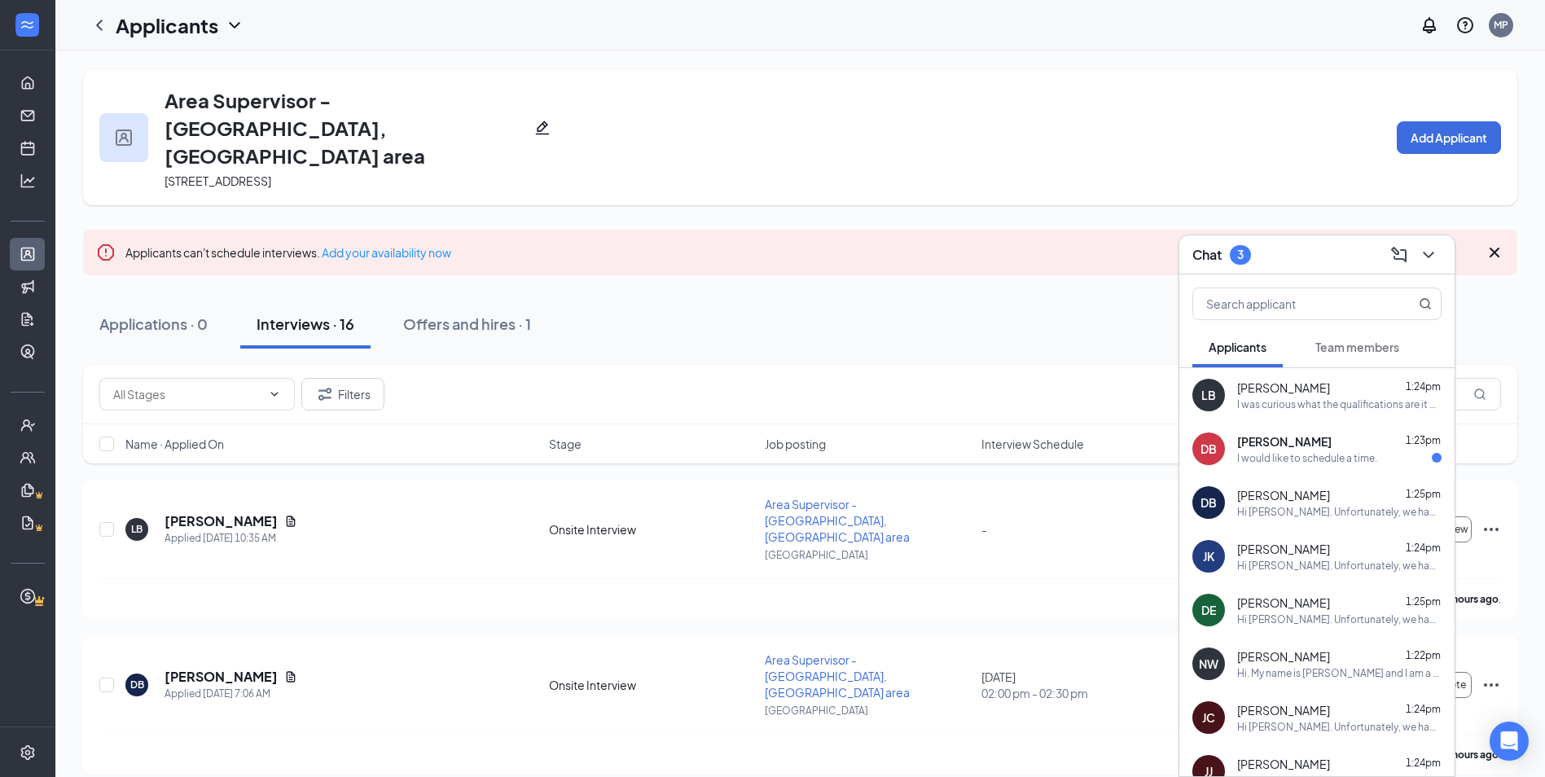
click at [1271, 446] on span "[PERSON_NAME]" at bounding box center [1284, 441] width 94 height 16
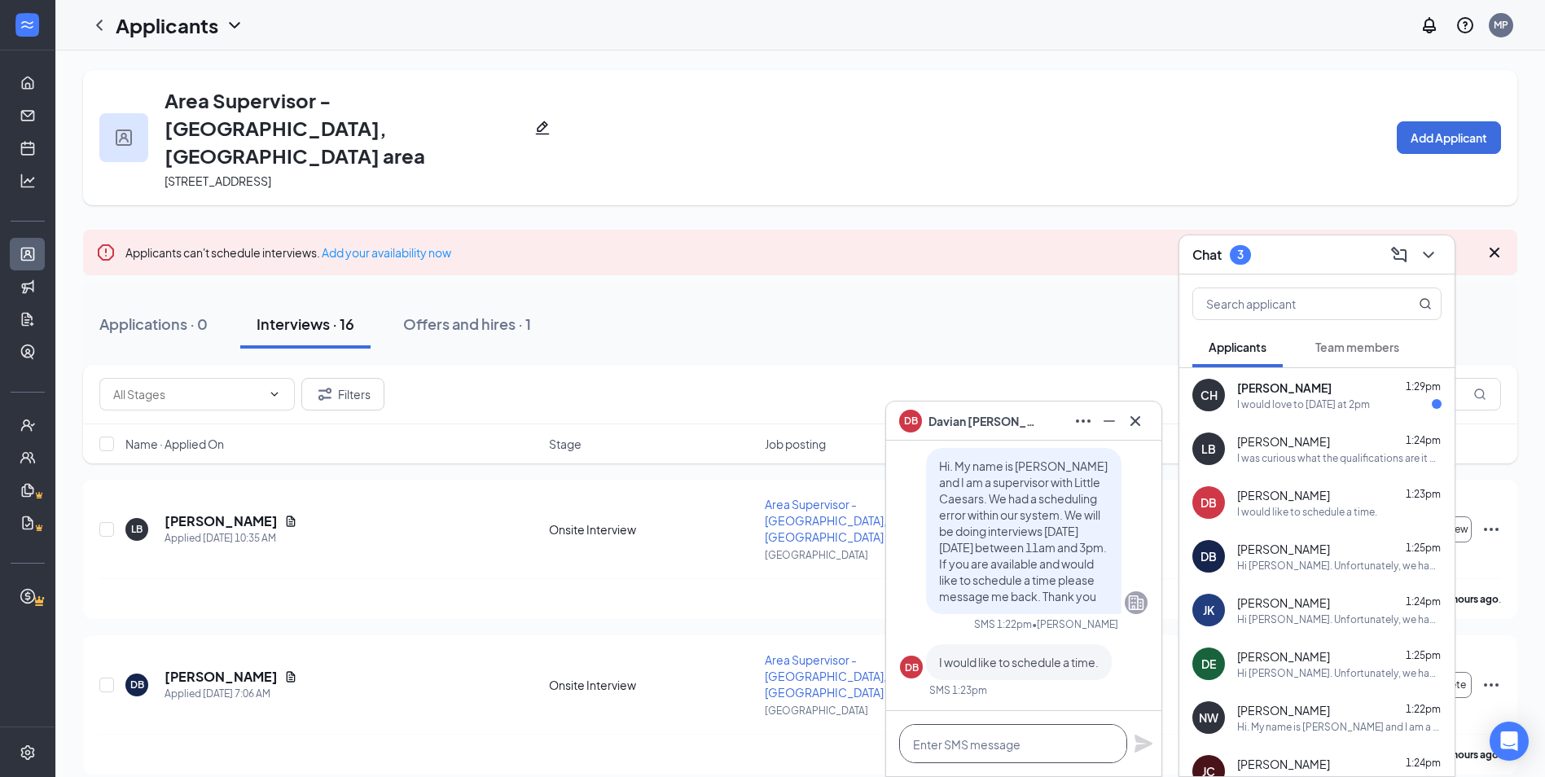
click at [1052, 735] on textarea at bounding box center [1013, 743] width 228 height 39
type textarea "What time would you be available?"
click at [1144, 740] on icon "Plane" at bounding box center [1144, 744] width 18 height 18
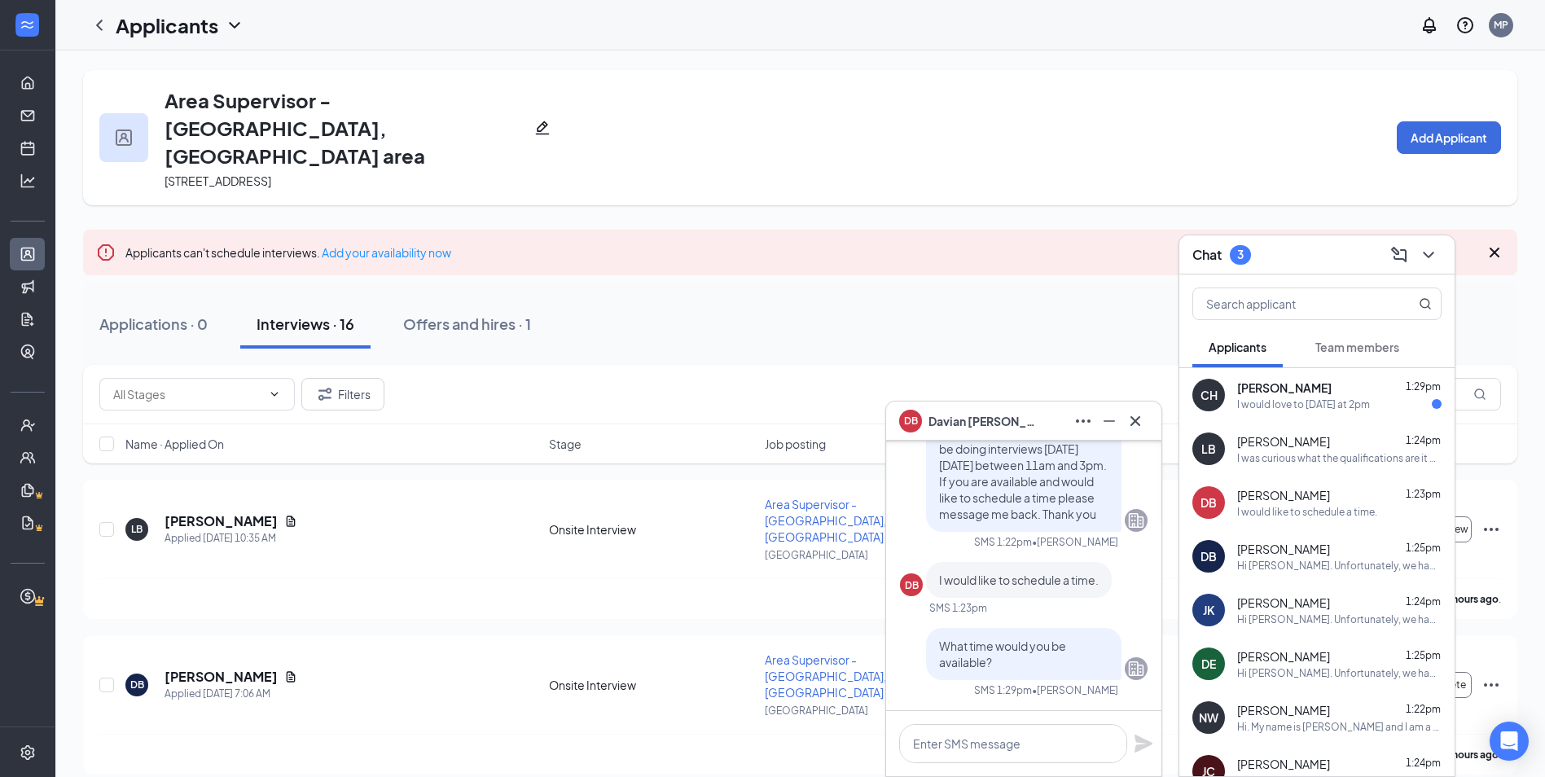
click at [1279, 403] on div "I would love to Thursday at 2pm" at bounding box center [1303, 405] width 133 height 14
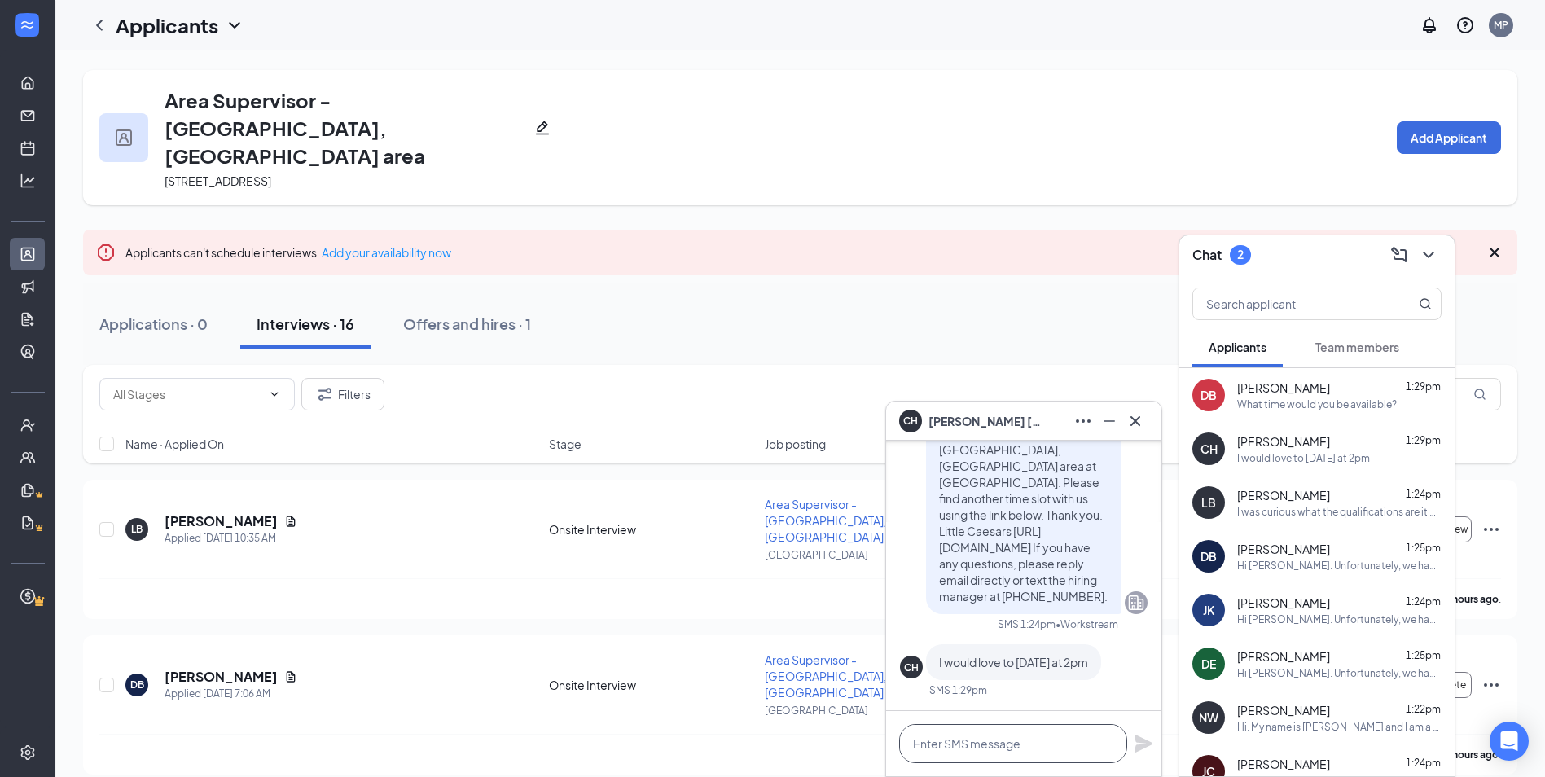
click at [1004, 748] on textarea at bounding box center [1013, 743] width 228 height 39
click at [954, 734] on textarea at bounding box center [1013, 743] width 228 height 39
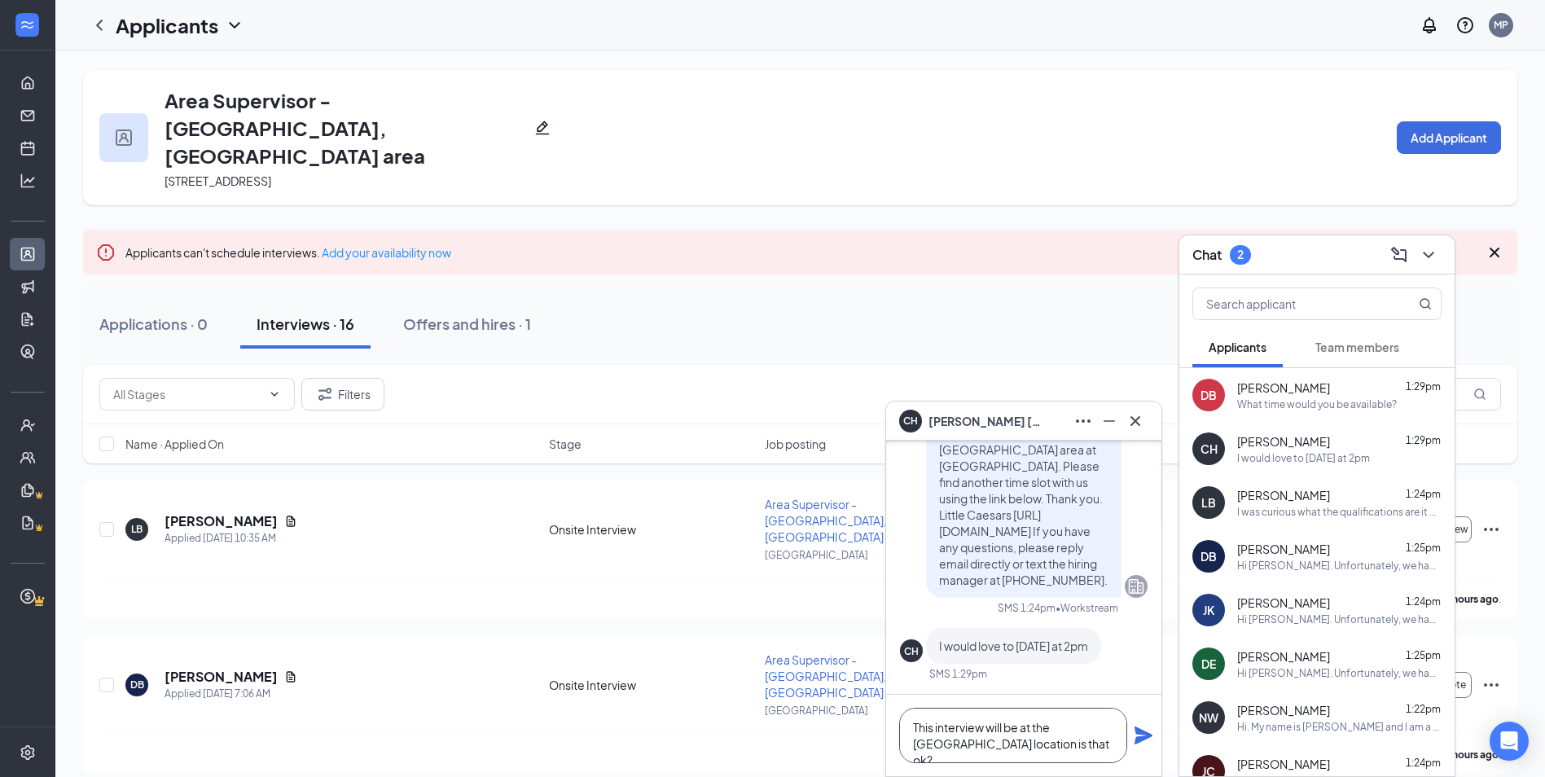
type textarea "This interview will be at the St Albans location is that ok?"
click at [1142, 731] on icon "Plane" at bounding box center [1144, 736] width 18 height 18
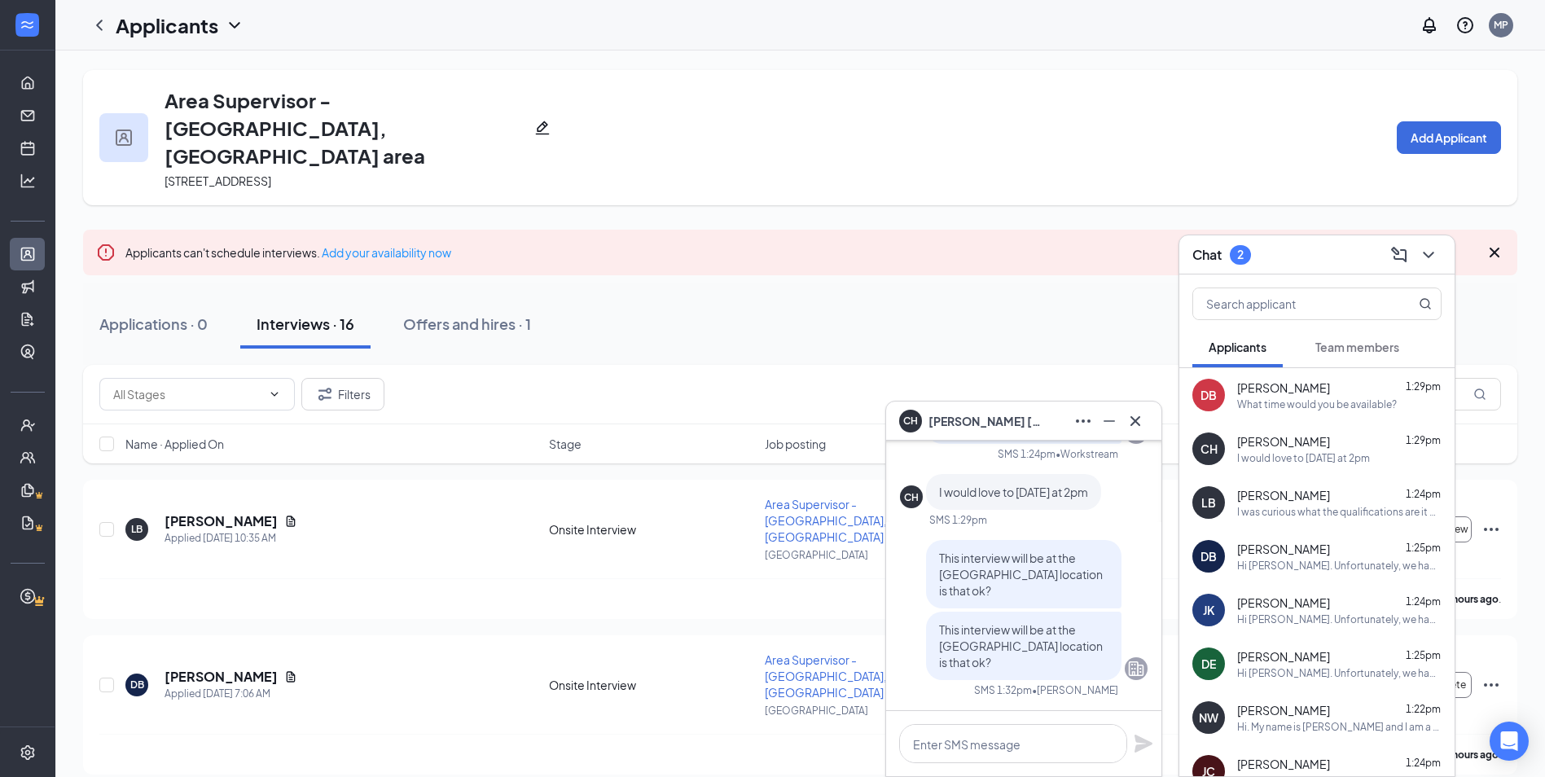
click at [1298, 414] on div "DB Davian Burgess 1:29pm What time would you be available?" at bounding box center [1317, 395] width 275 height 54
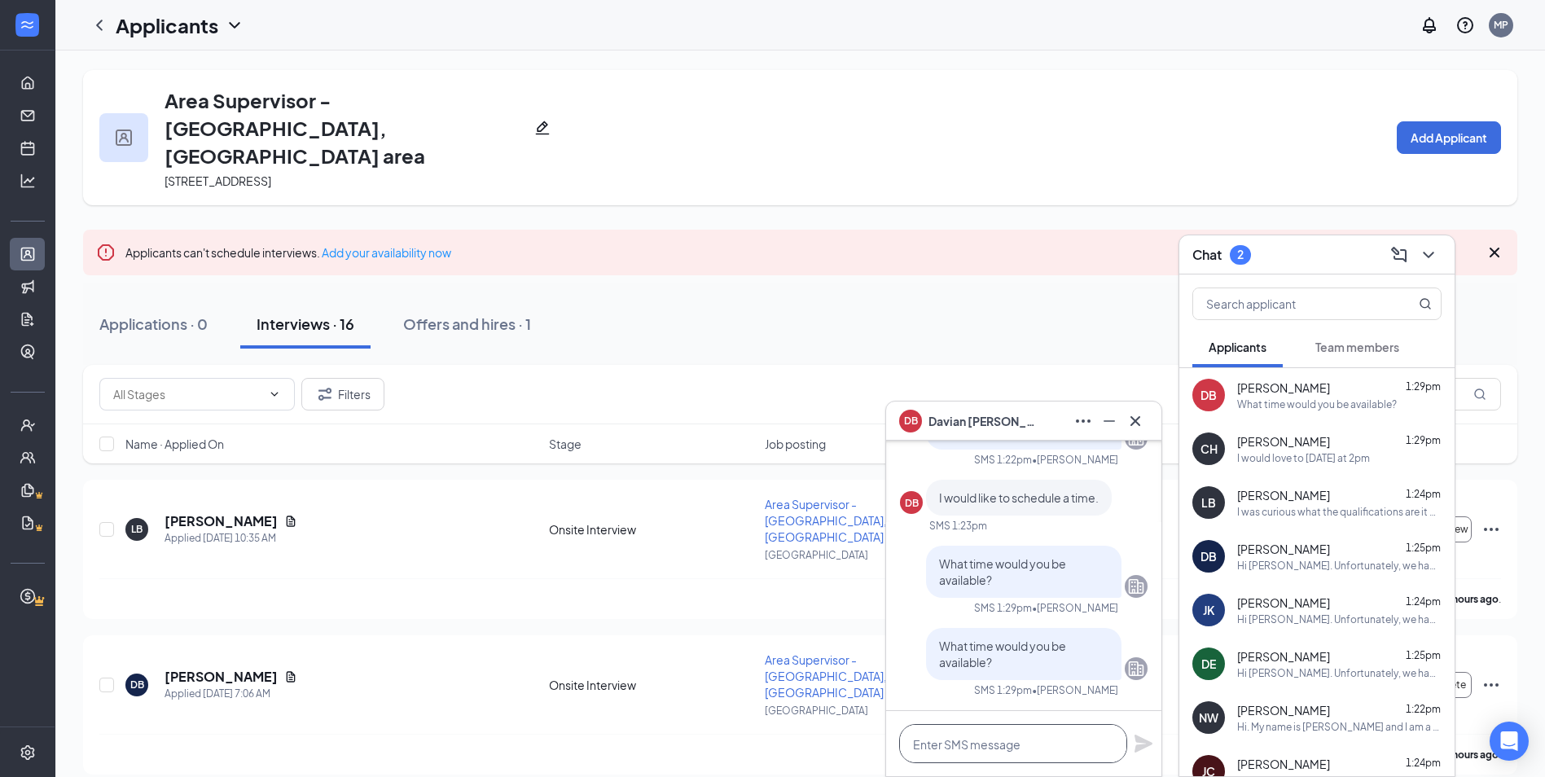
click at [973, 735] on textarea at bounding box center [1013, 743] width 228 height 39
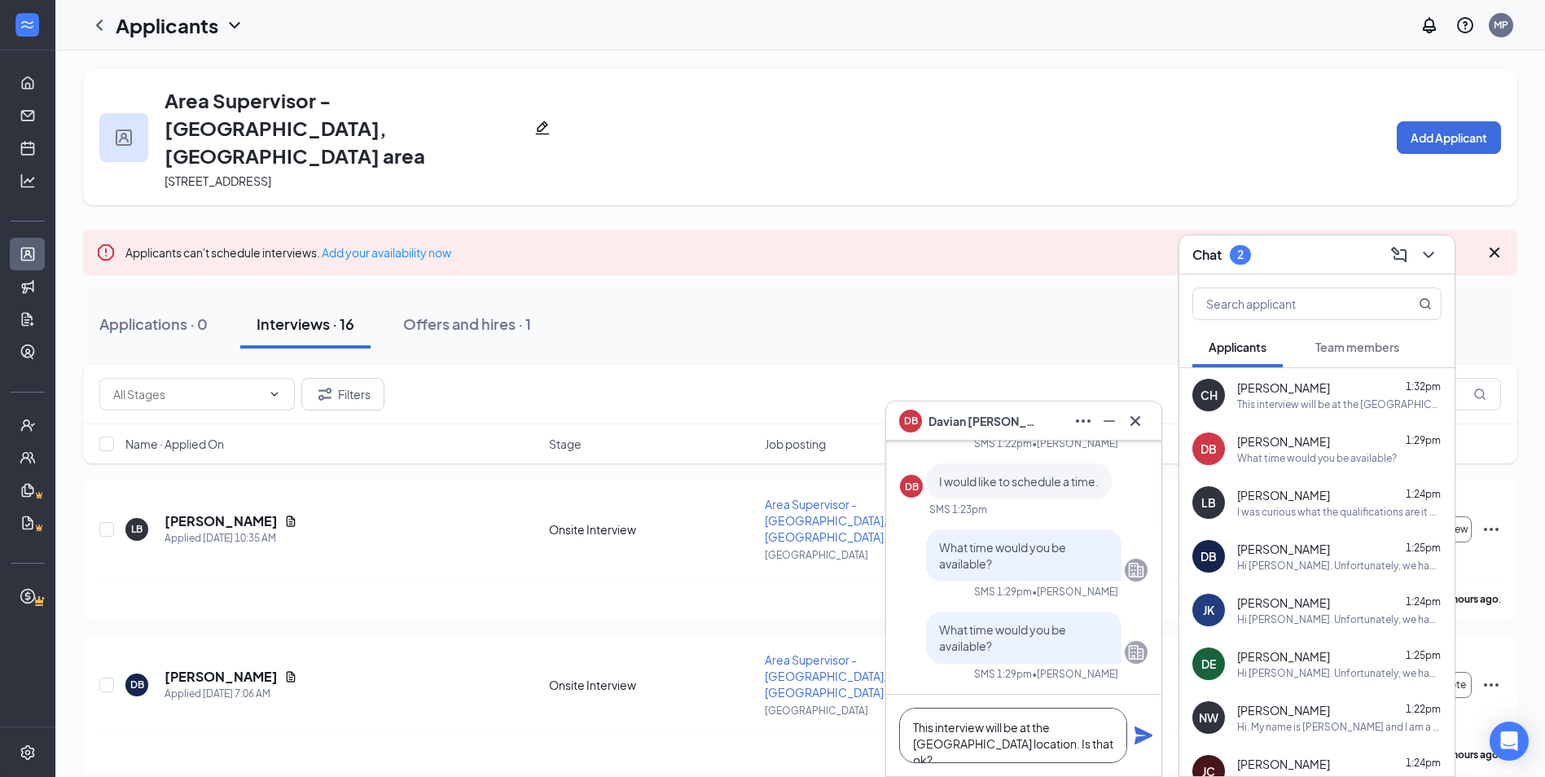
type textarea "This interview will be at the St Albans location. Is that ok?"
click at [1143, 740] on icon "Plane" at bounding box center [1144, 736] width 18 height 18
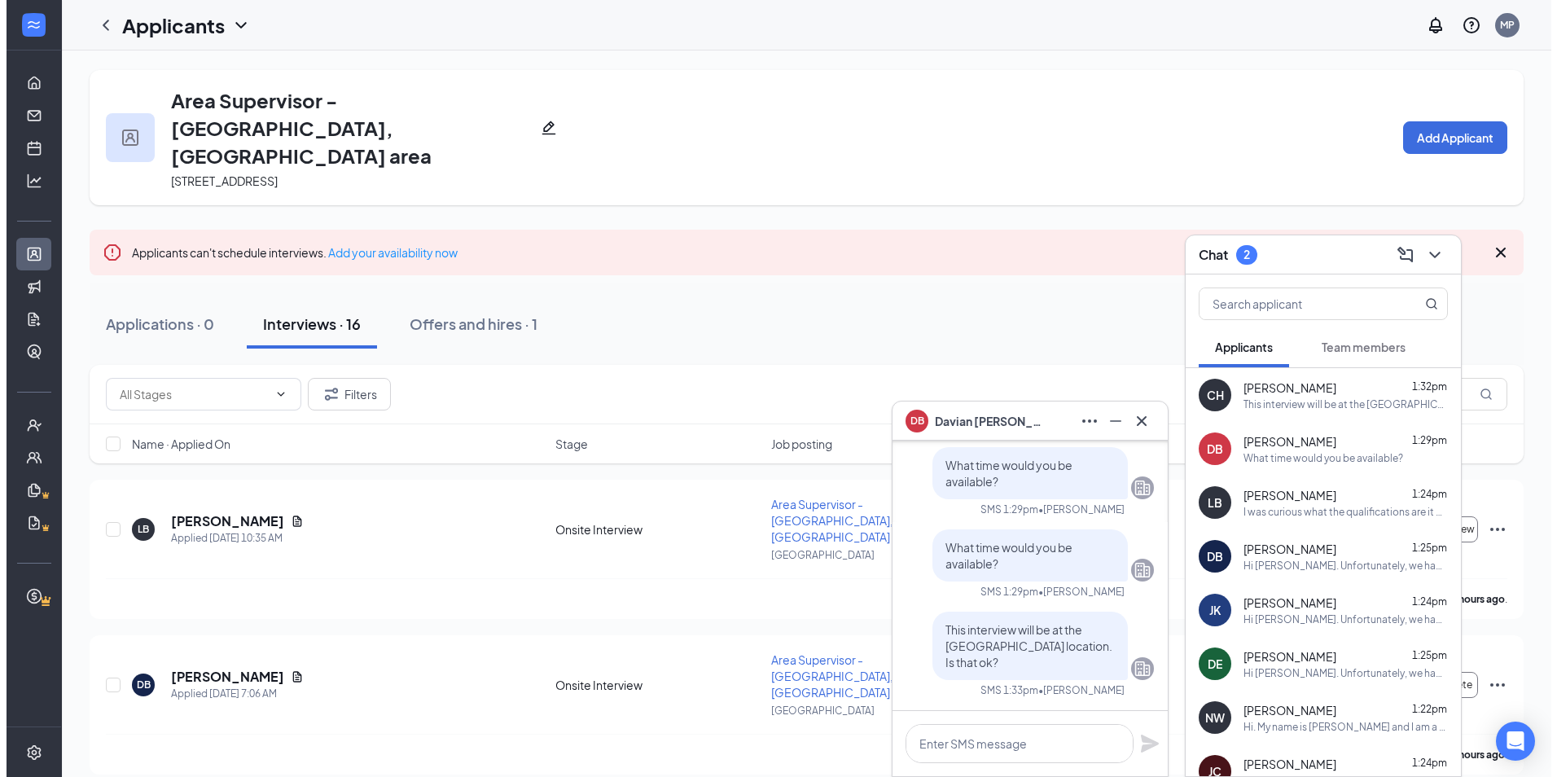
scroll to position [0, 0]
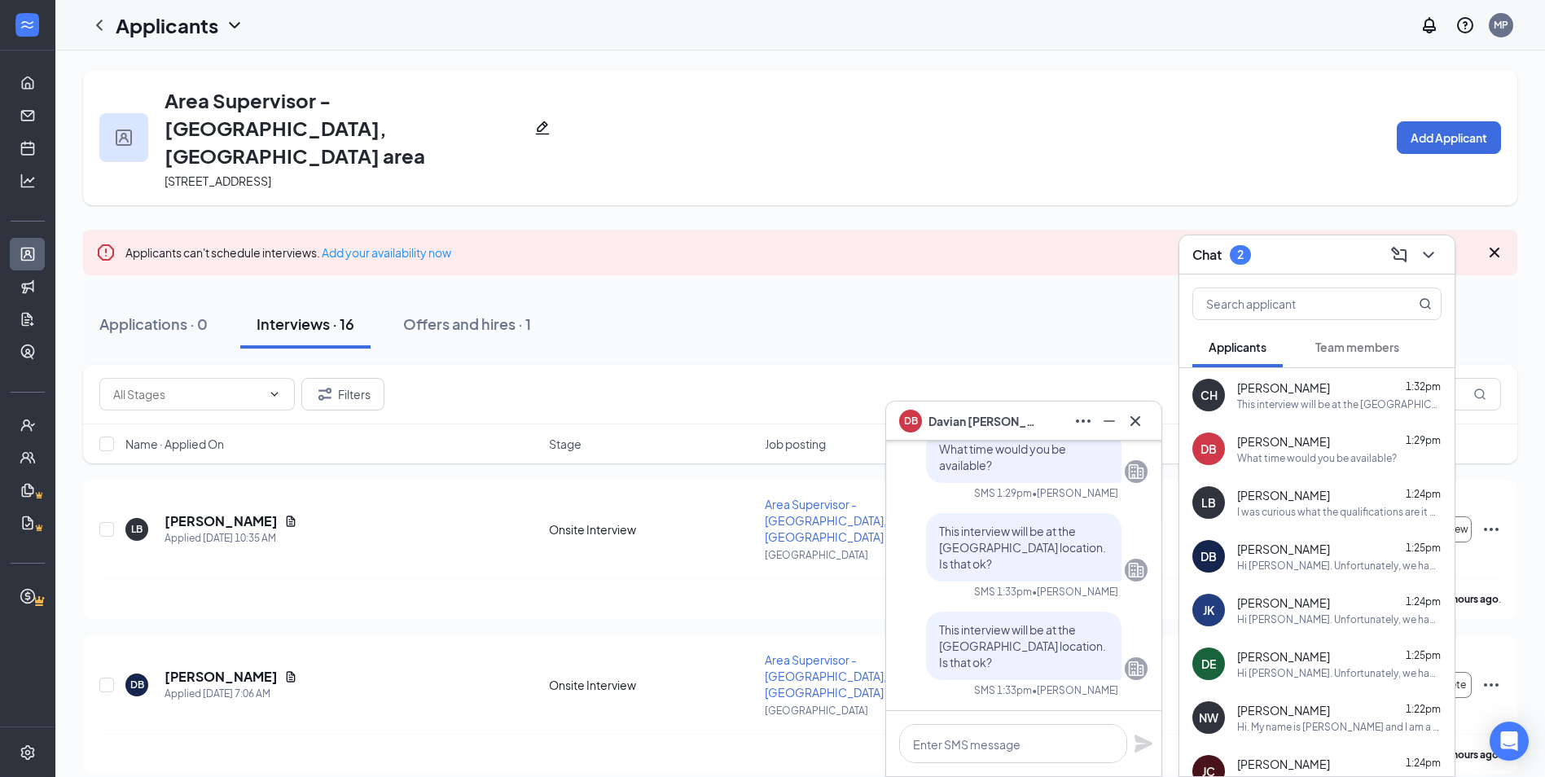
click at [1215, 252] on h3 "Chat" at bounding box center [1207, 255] width 29 height 18
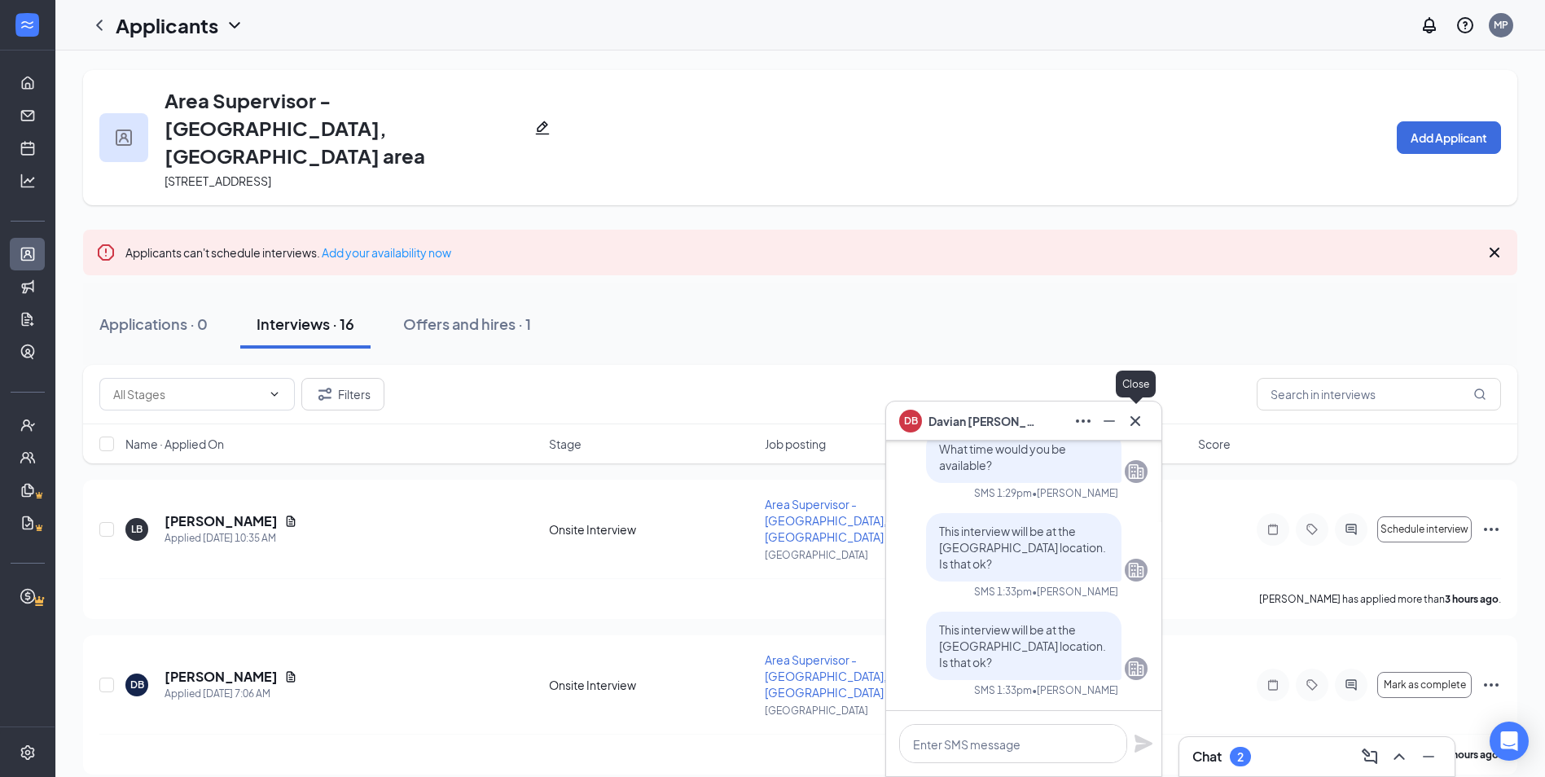
click at [1140, 415] on icon "Cross" at bounding box center [1136, 421] width 20 height 20
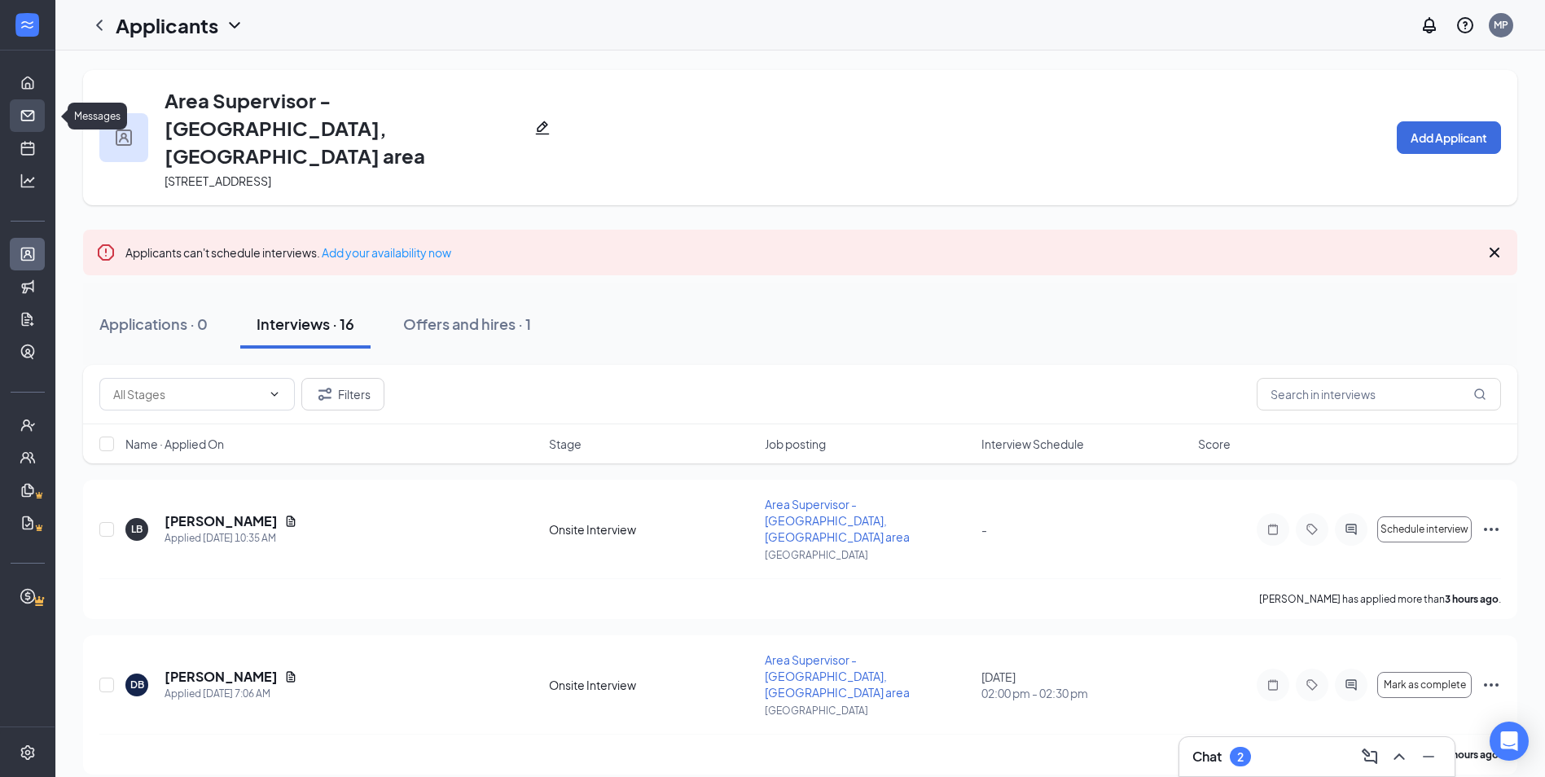
click at [42, 121] on link "Messages" at bounding box center [50, 115] width 16 height 33
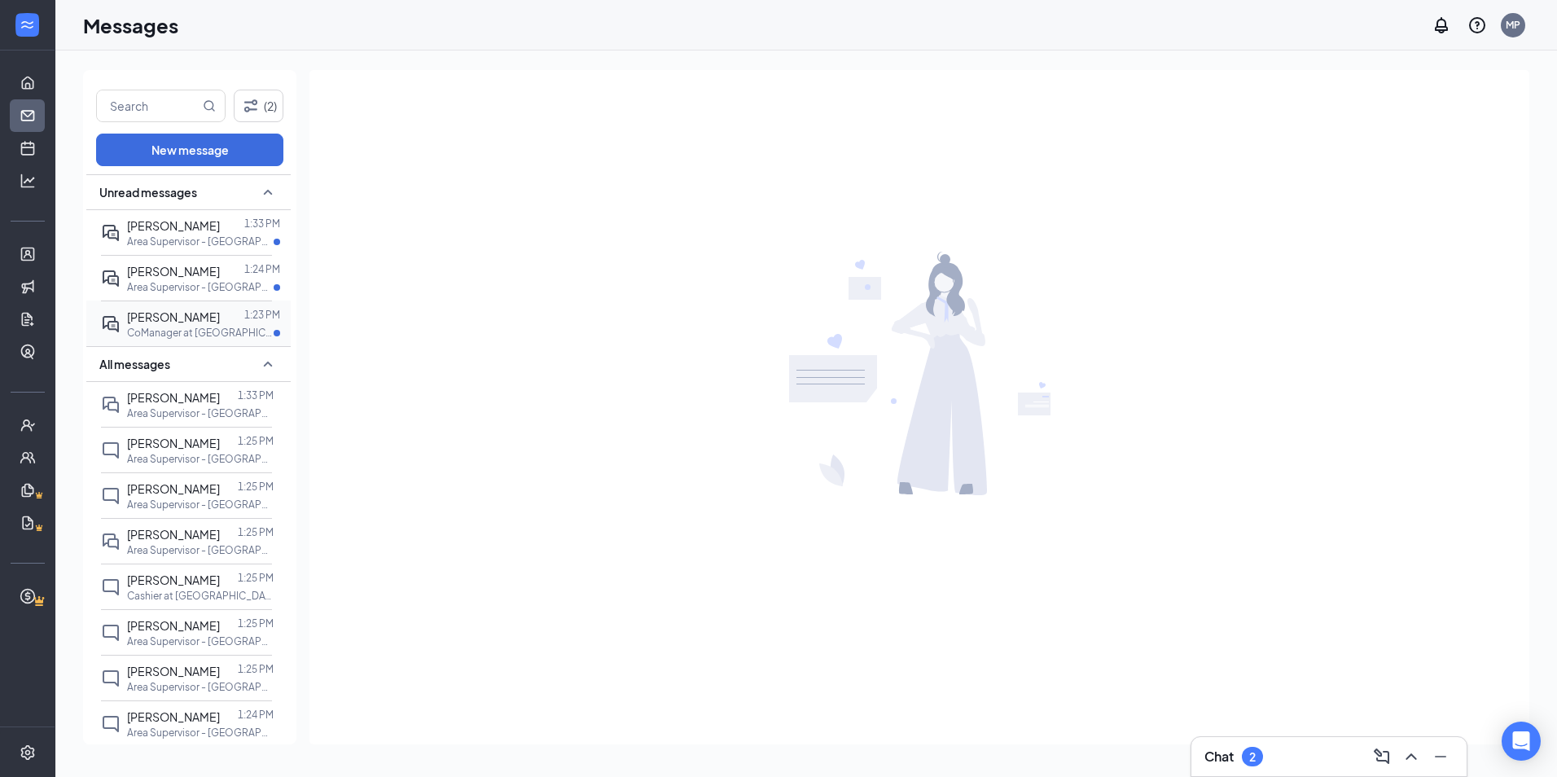
click at [186, 318] on span "[PERSON_NAME]" at bounding box center [173, 317] width 93 height 15
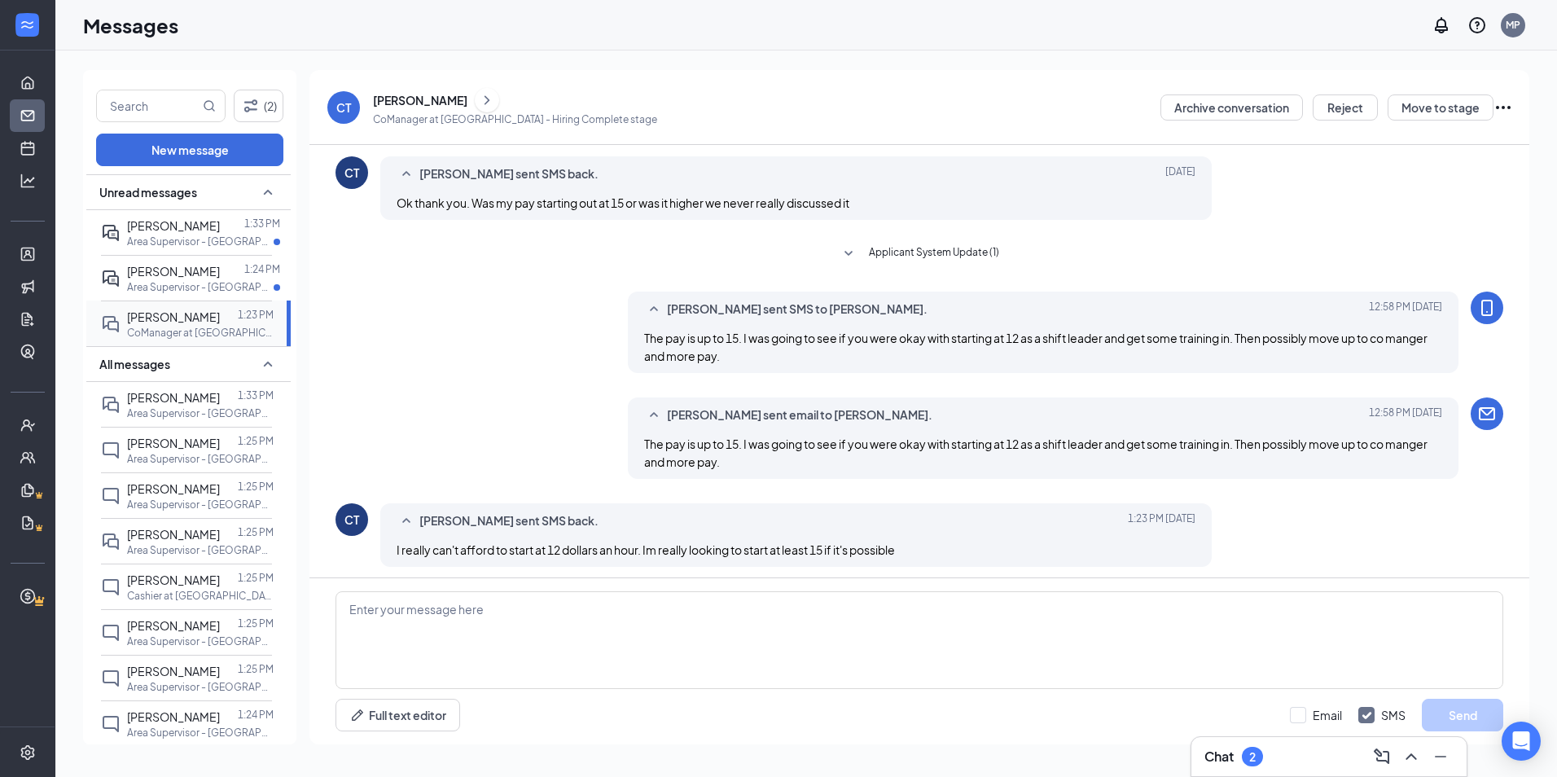
scroll to position [587, 0]
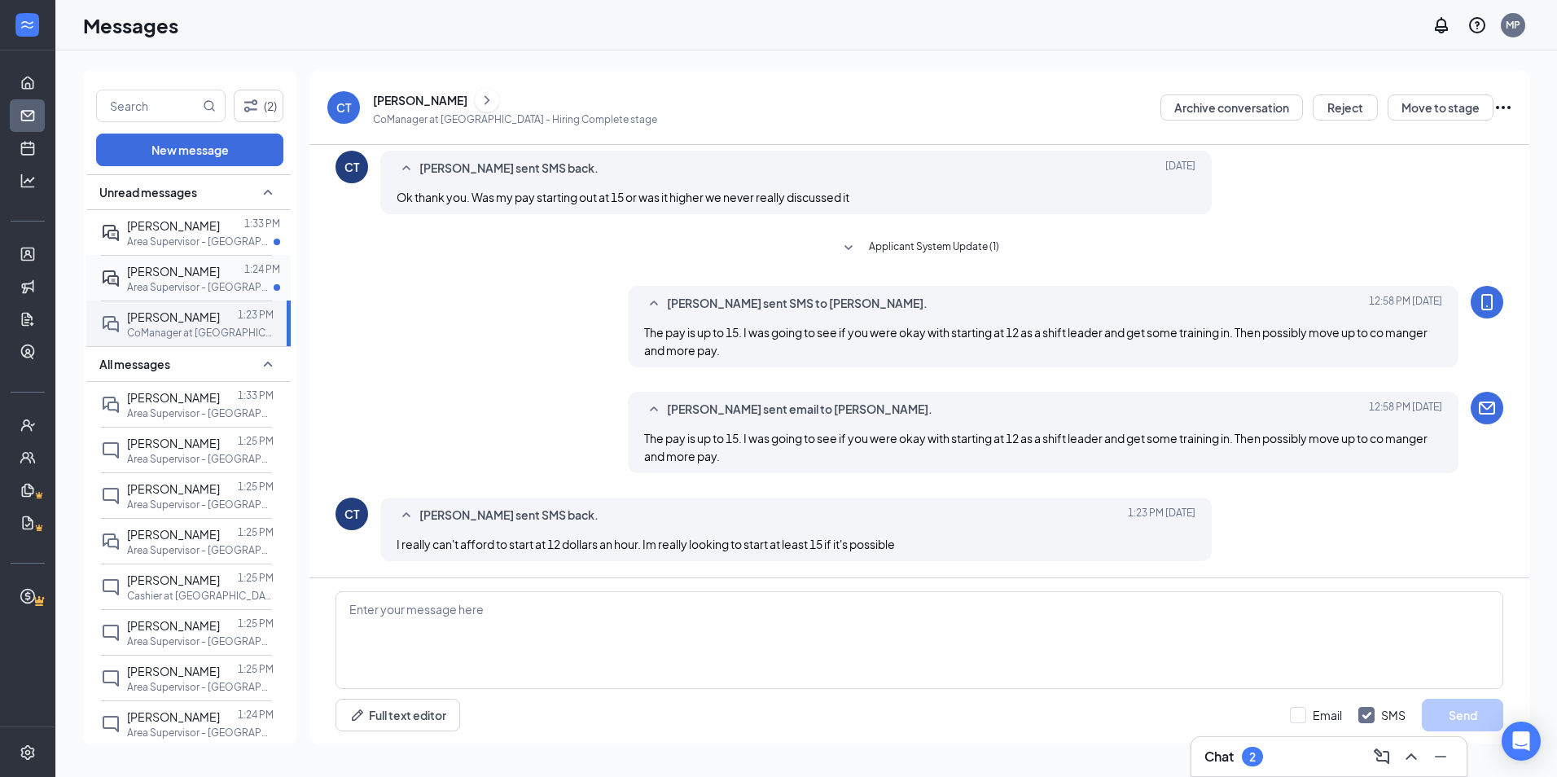
click at [171, 277] on span "[PERSON_NAME]" at bounding box center [173, 271] width 93 height 15
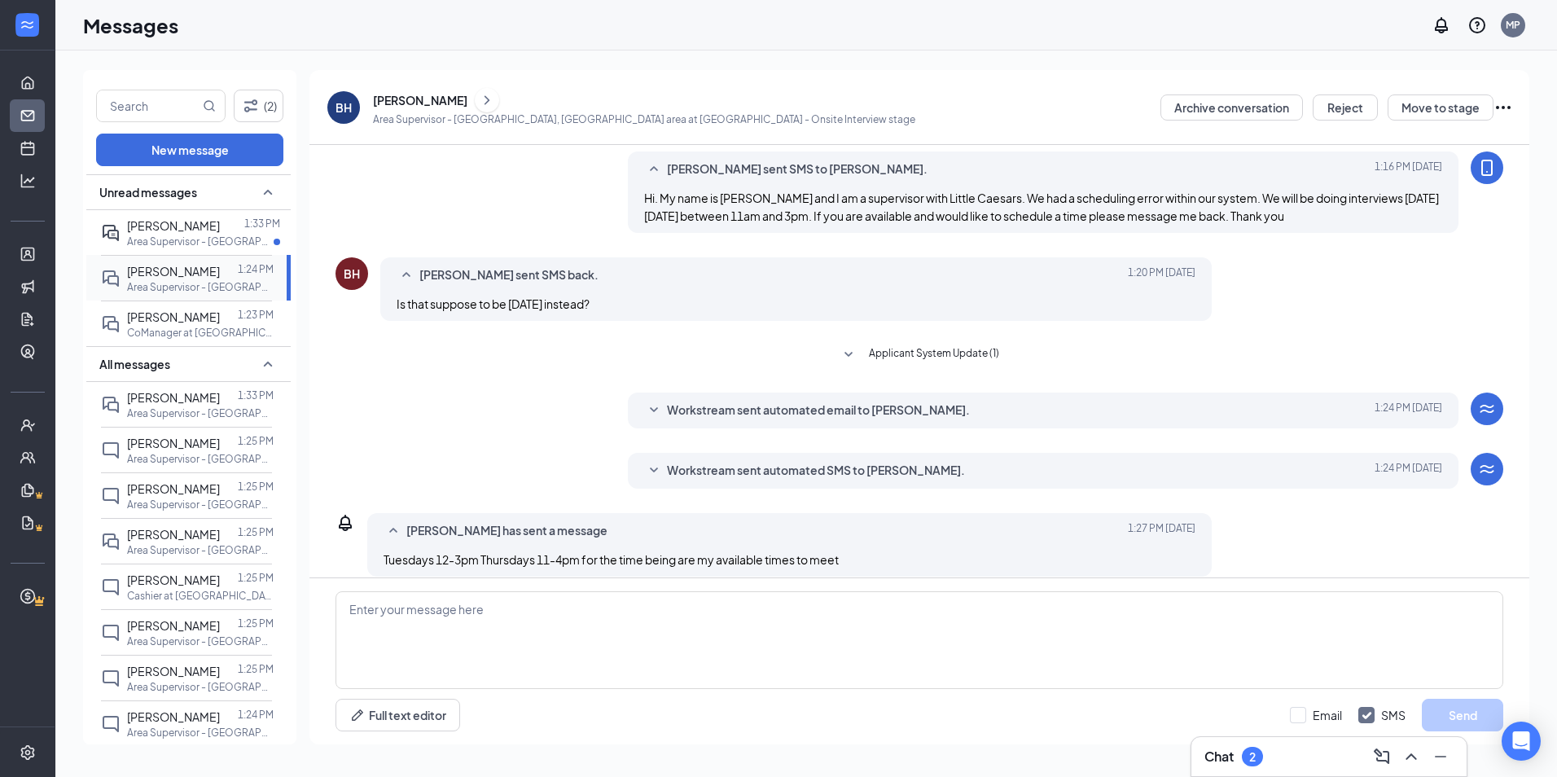
scroll to position [297, 0]
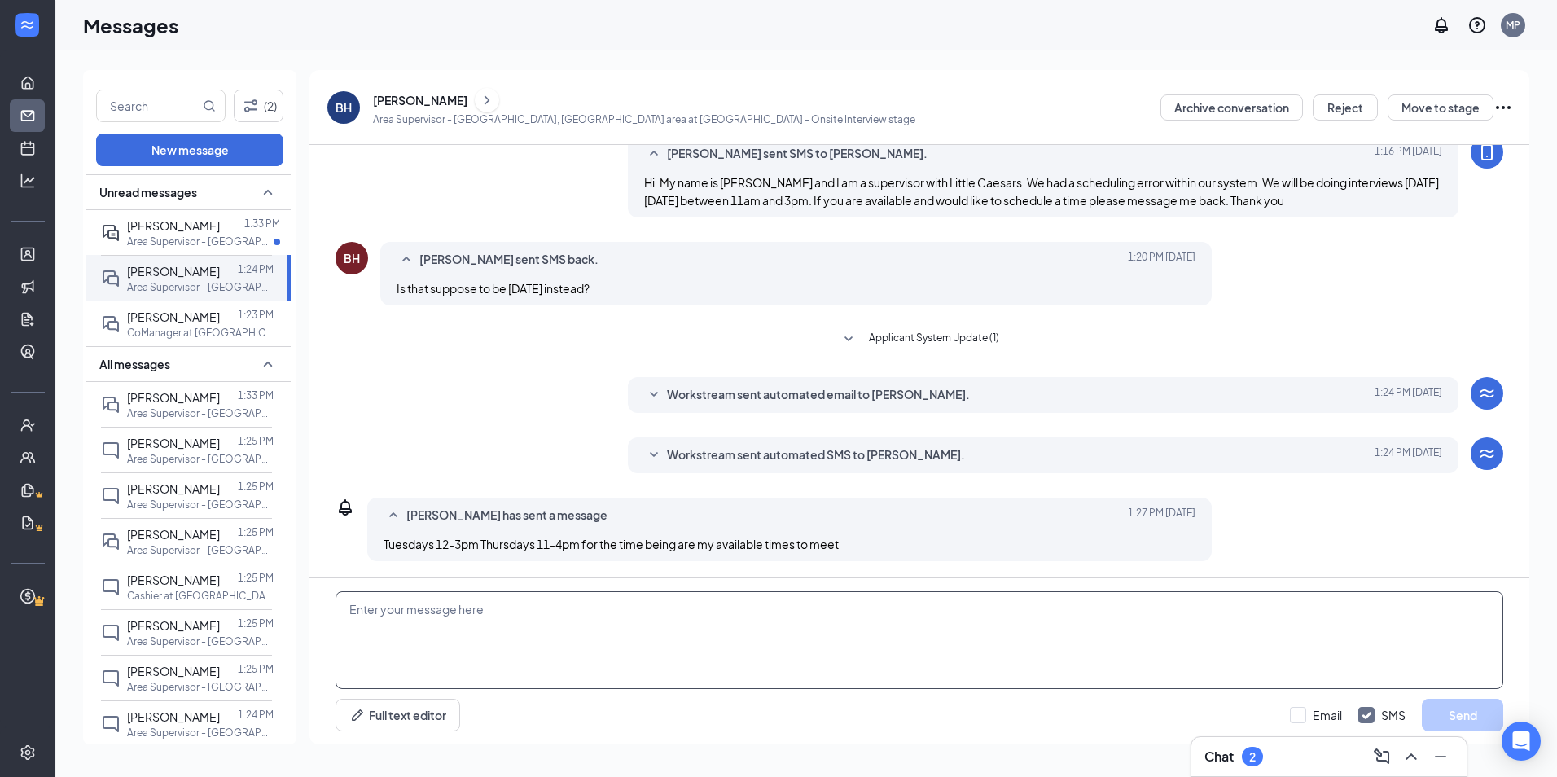
click at [574, 619] on textarea at bounding box center [920, 640] width 1168 height 98
type textarea "1"
type textarea "Yes it is supposed to be August 28. That was a typo that was sent out"
click at [1451, 717] on button "Send" at bounding box center [1462, 715] width 81 height 33
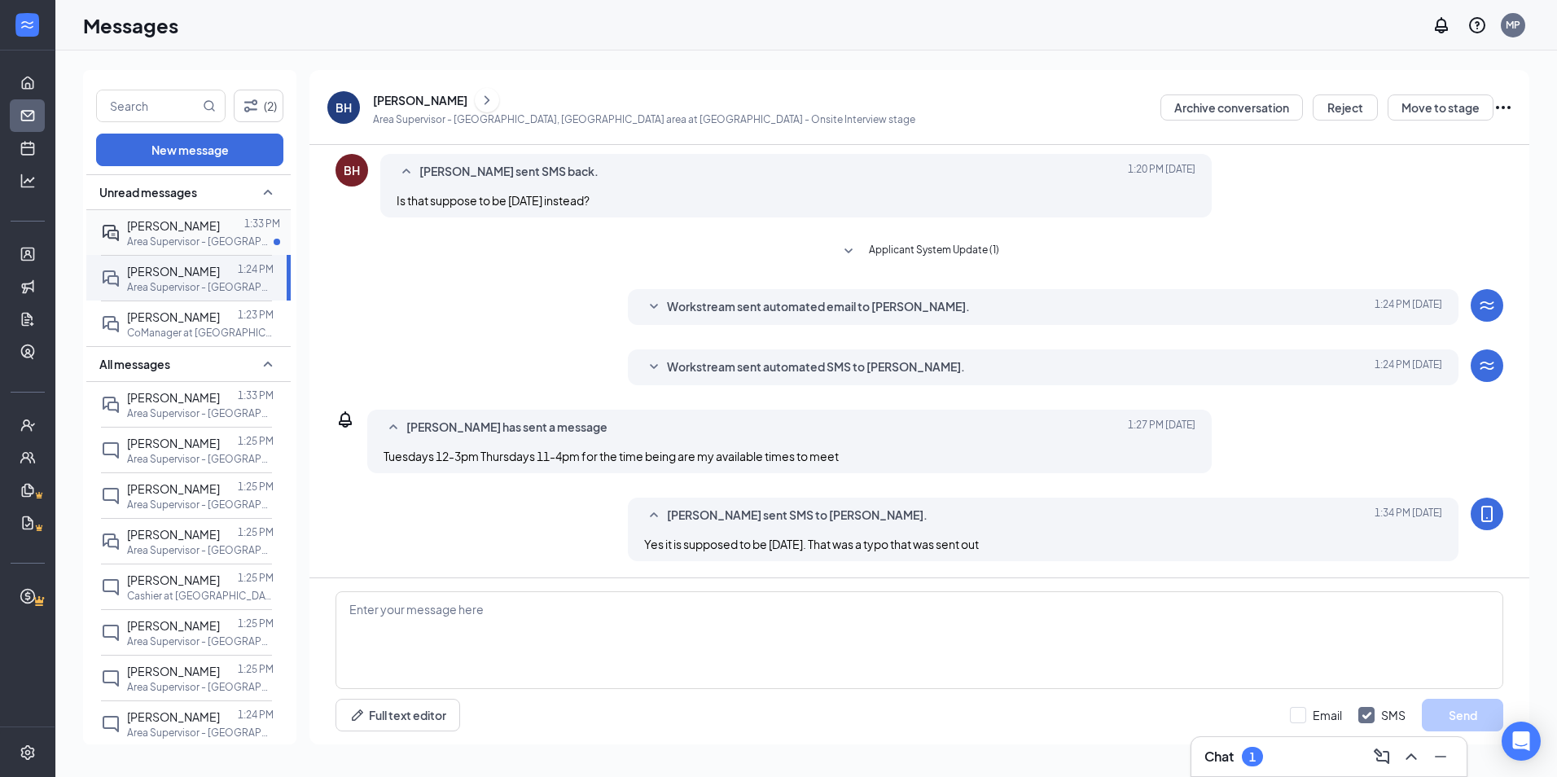
click at [171, 242] on p "Area Supervisor - [GEOGRAPHIC_DATA], [GEOGRAPHIC_DATA] area at [GEOGRAPHIC_DATA]" at bounding box center [200, 242] width 147 height 14
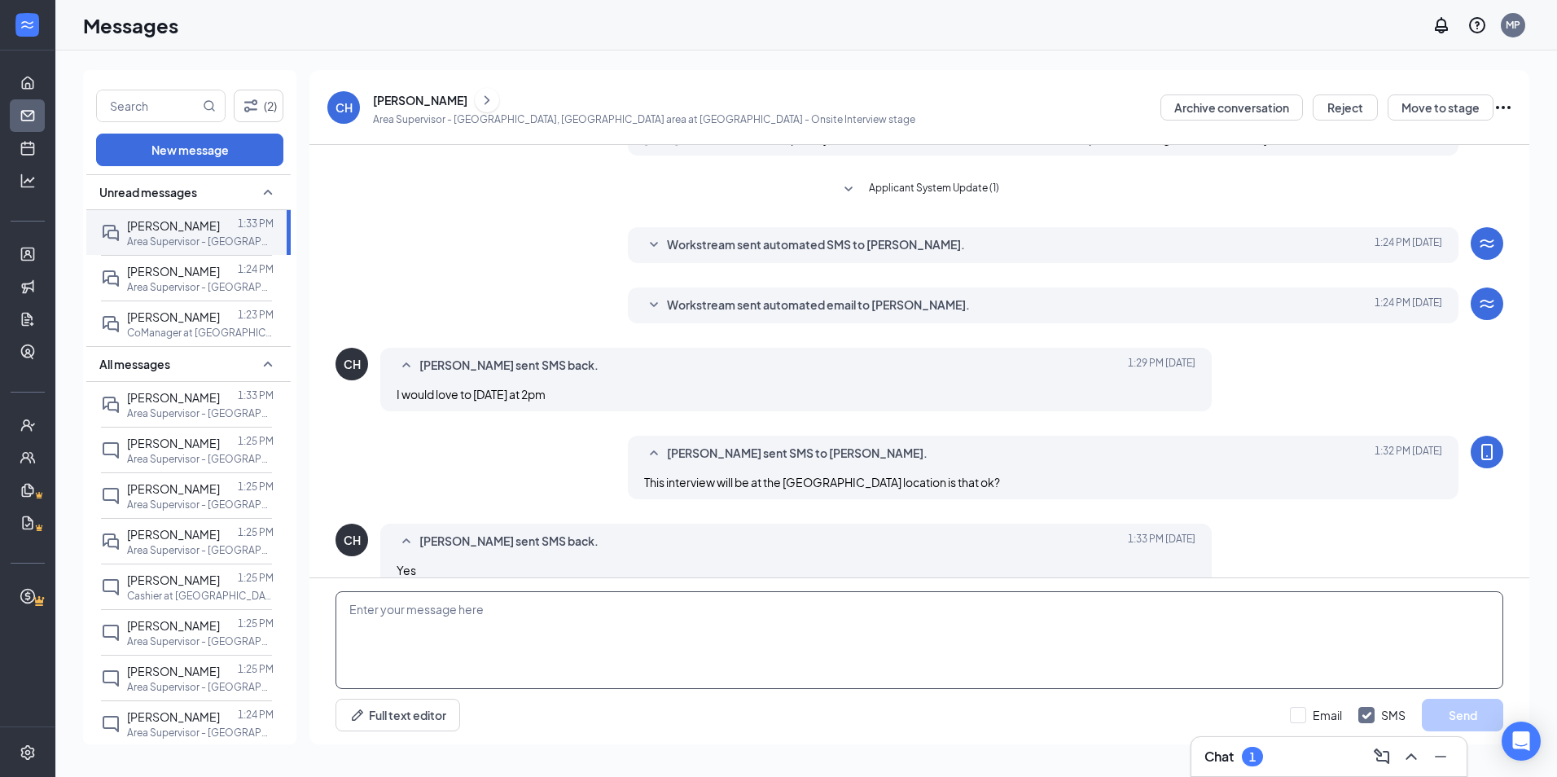
scroll to position [325, 0]
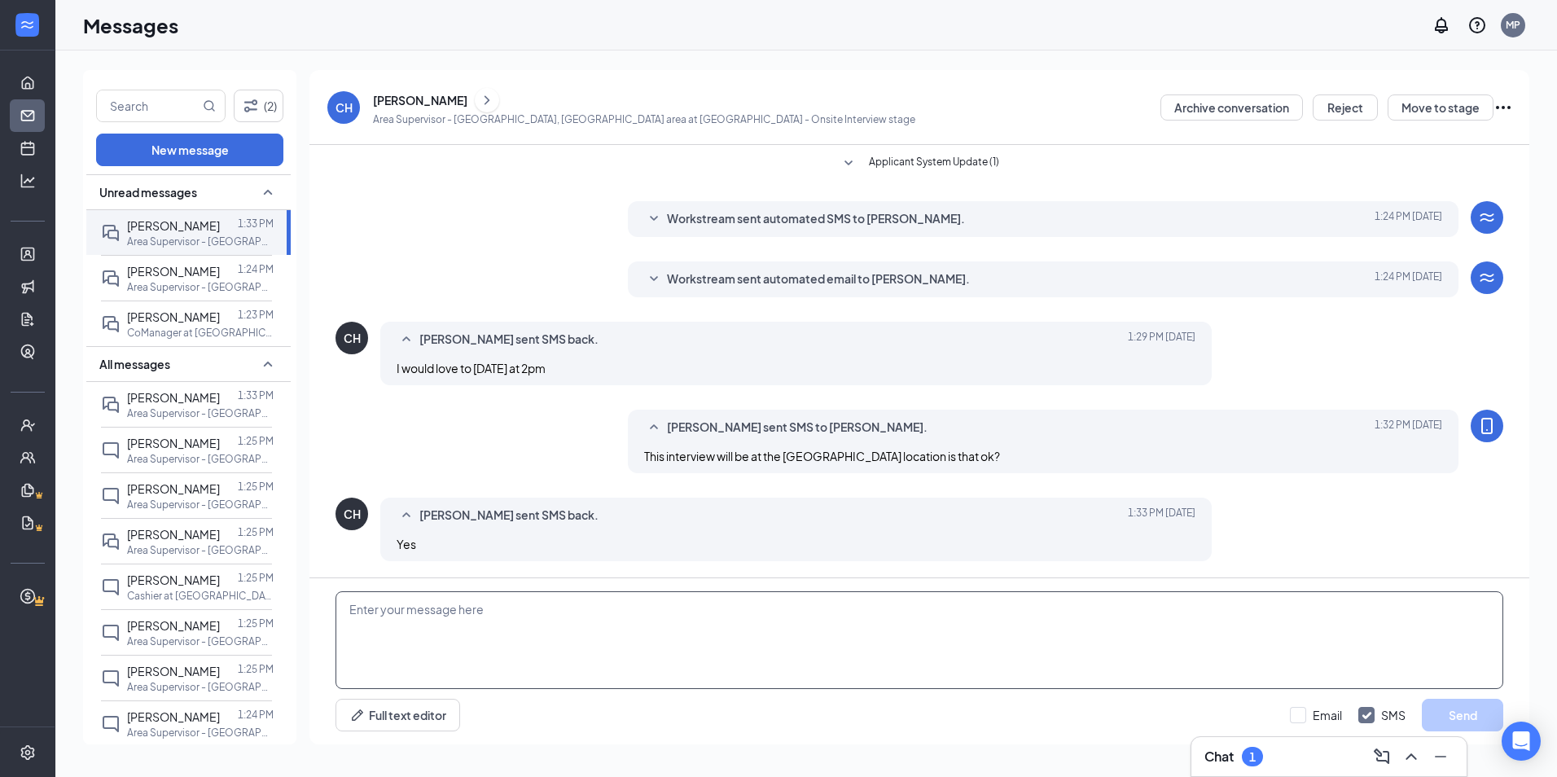
click at [525, 616] on textarea at bounding box center [920, 640] width 1168 height 98
type textarea "See you Thursday at 2pm in St Albans. Thank you!"
click at [1473, 712] on button "Send" at bounding box center [1462, 715] width 81 height 33
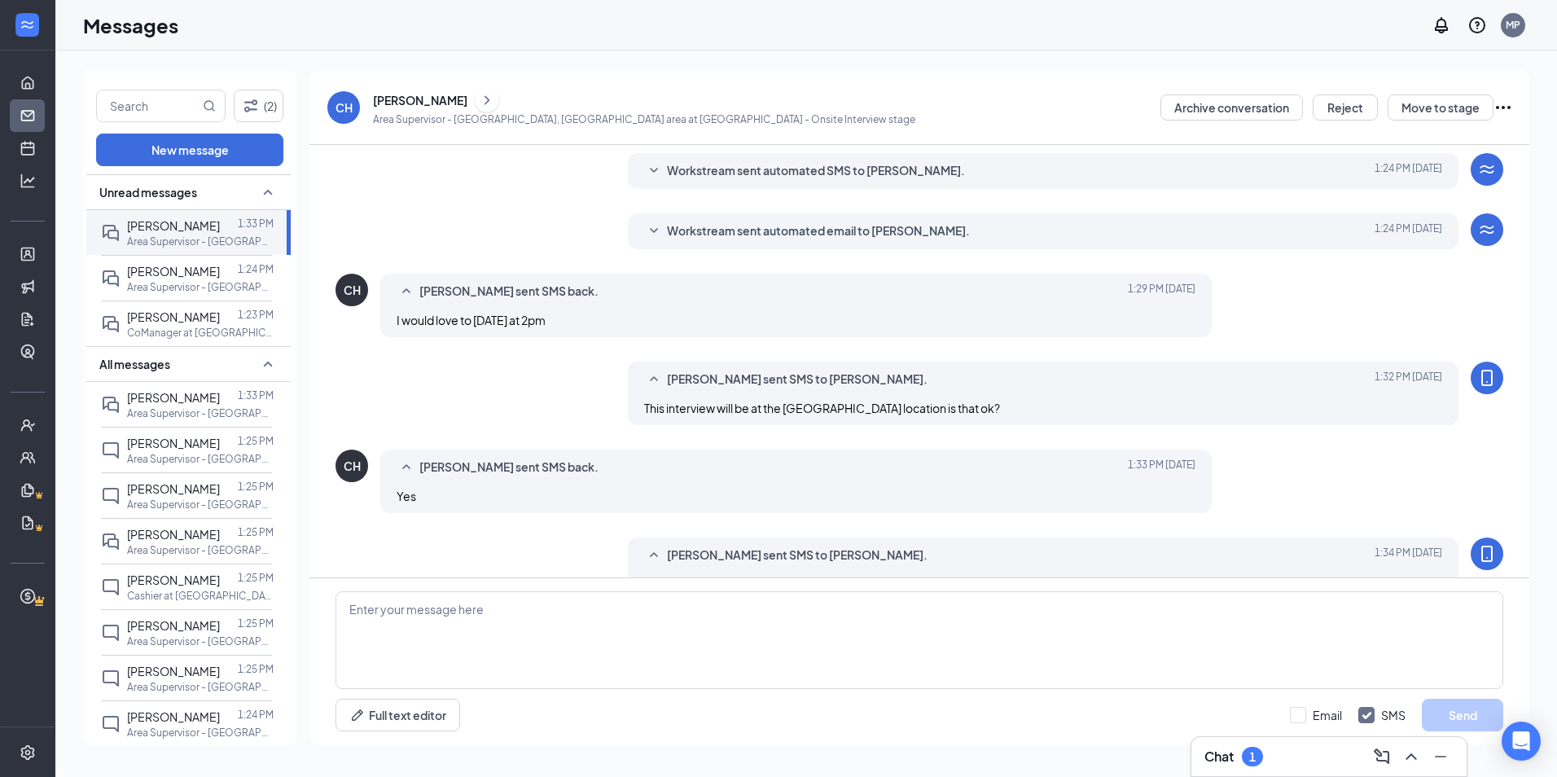
scroll to position [413, 0]
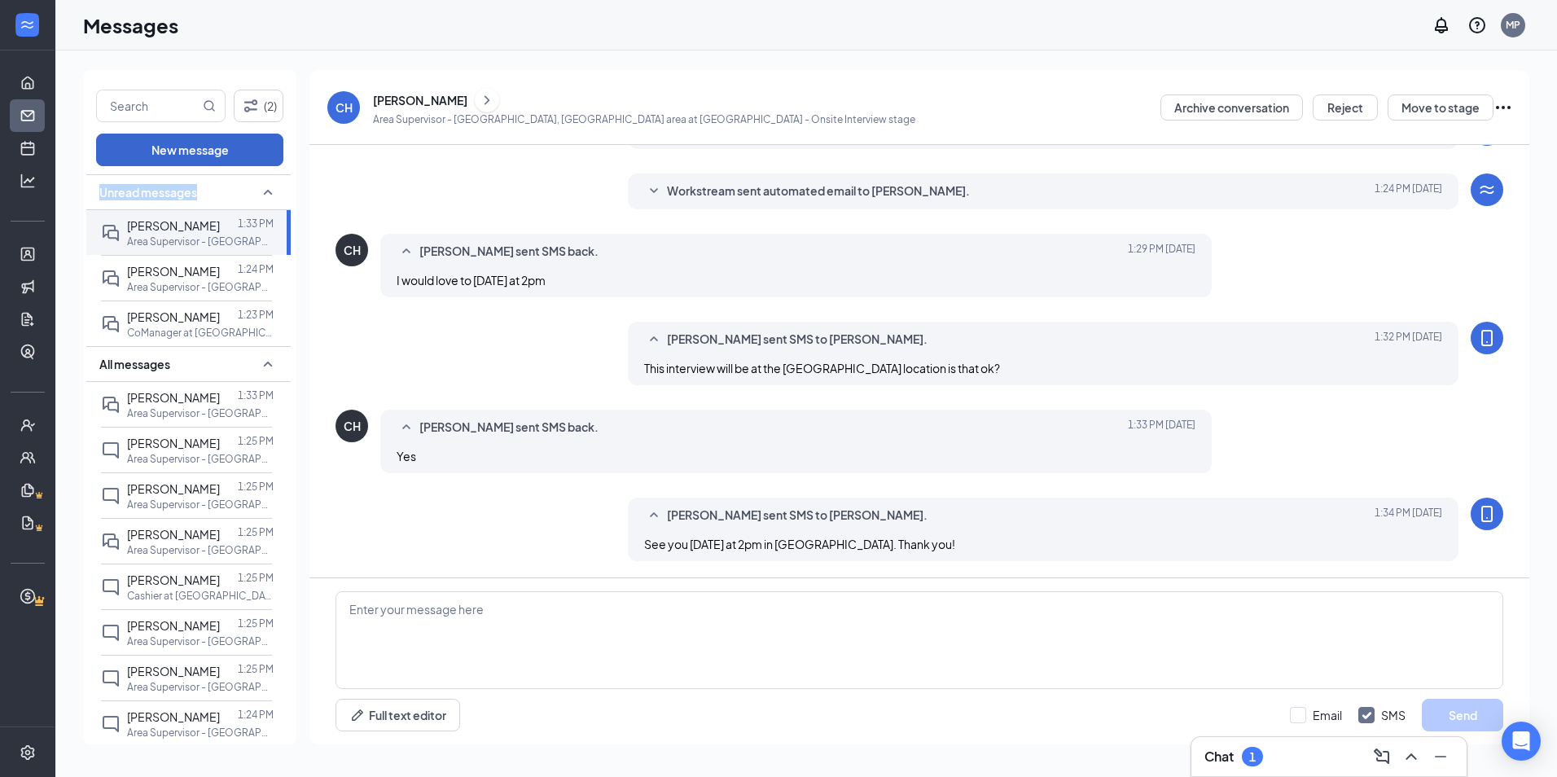
click at [272, 163] on div "(2) New message Unread messages Chris Hess 1:33 PM Area Supervisor - Charleston…" at bounding box center [189, 407] width 213 height 674
drag, startPoint x: 272, startPoint y: 163, endPoint x: 254, endPoint y: 192, distance: 34.4
click at [264, 192] on icon "SmallChevronUp" at bounding box center [268, 192] width 9 height 5
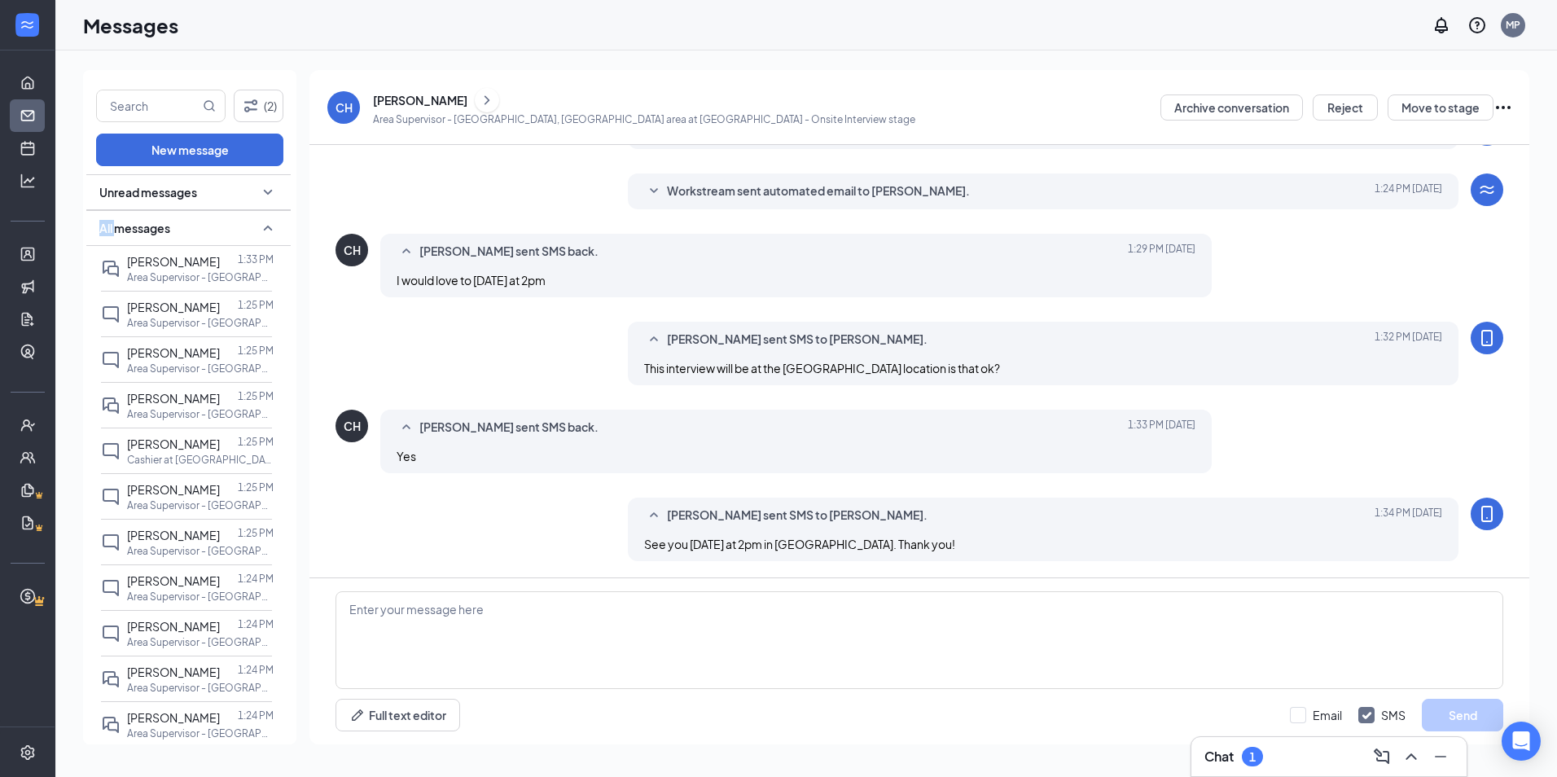
click at [264, 192] on icon "SmallChevronDown" at bounding box center [268, 192] width 9 height 5
click at [1234, 749] on h3 "Chat" at bounding box center [1219, 757] width 29 height 18
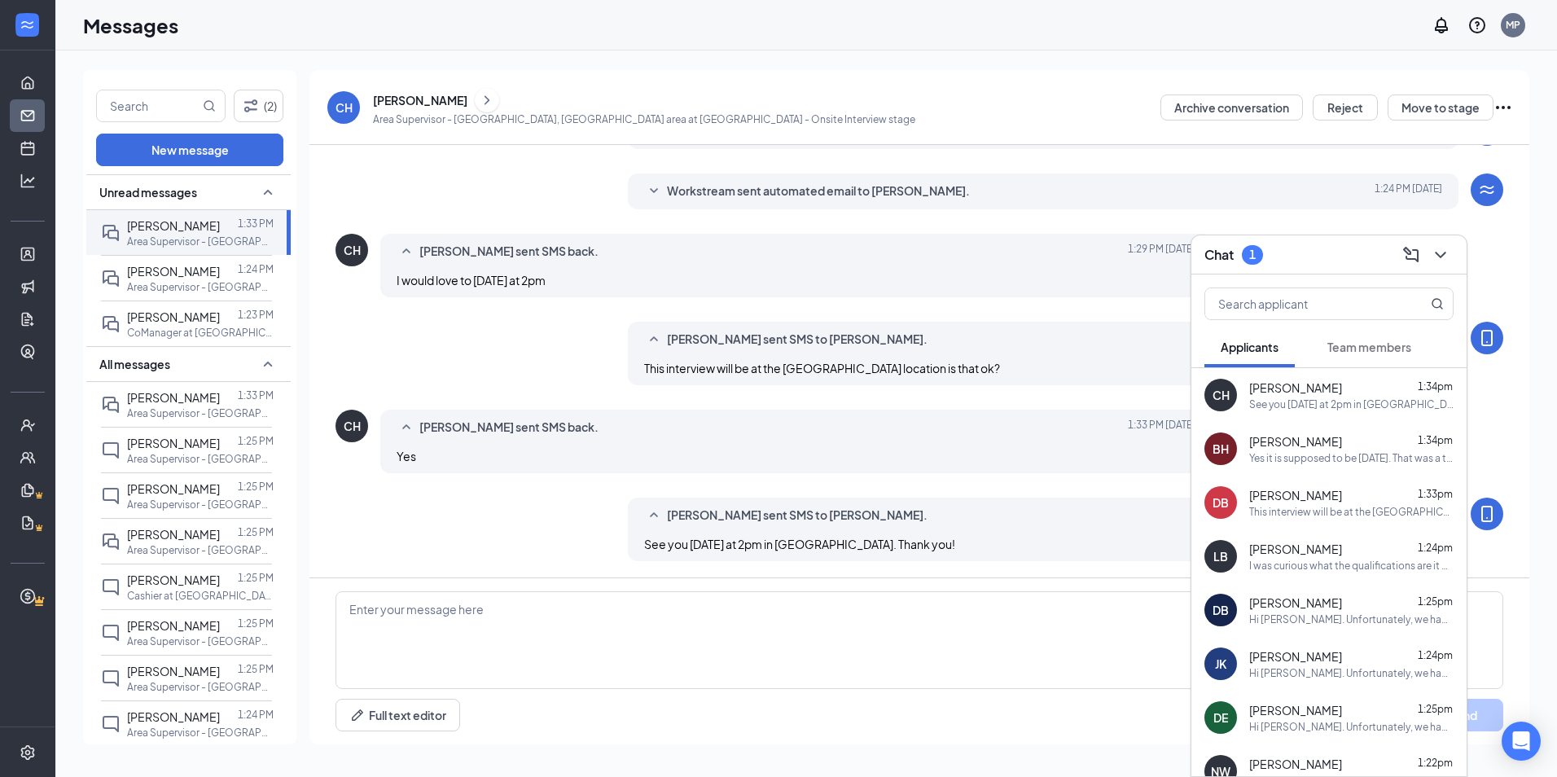
click at [1309, 386] on div "Chris Hess 1:34pm" at bounding box center [1352, 388] width 204 height 16
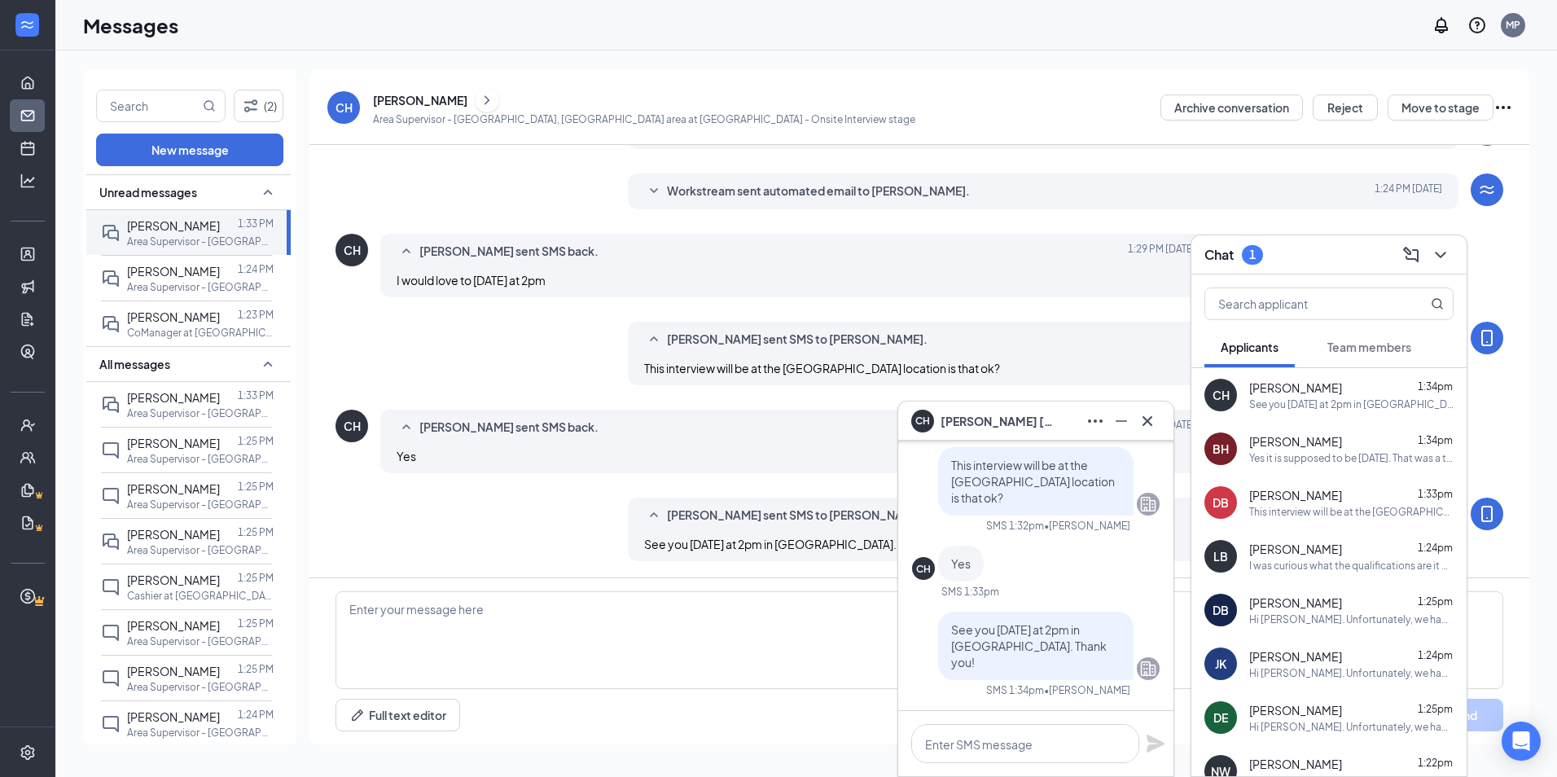
click at [1321, 455] on div "Yes it is supposed to be August 28. That was a typo that was sent out" at bounding box center [1352, 458] width 204 height 14
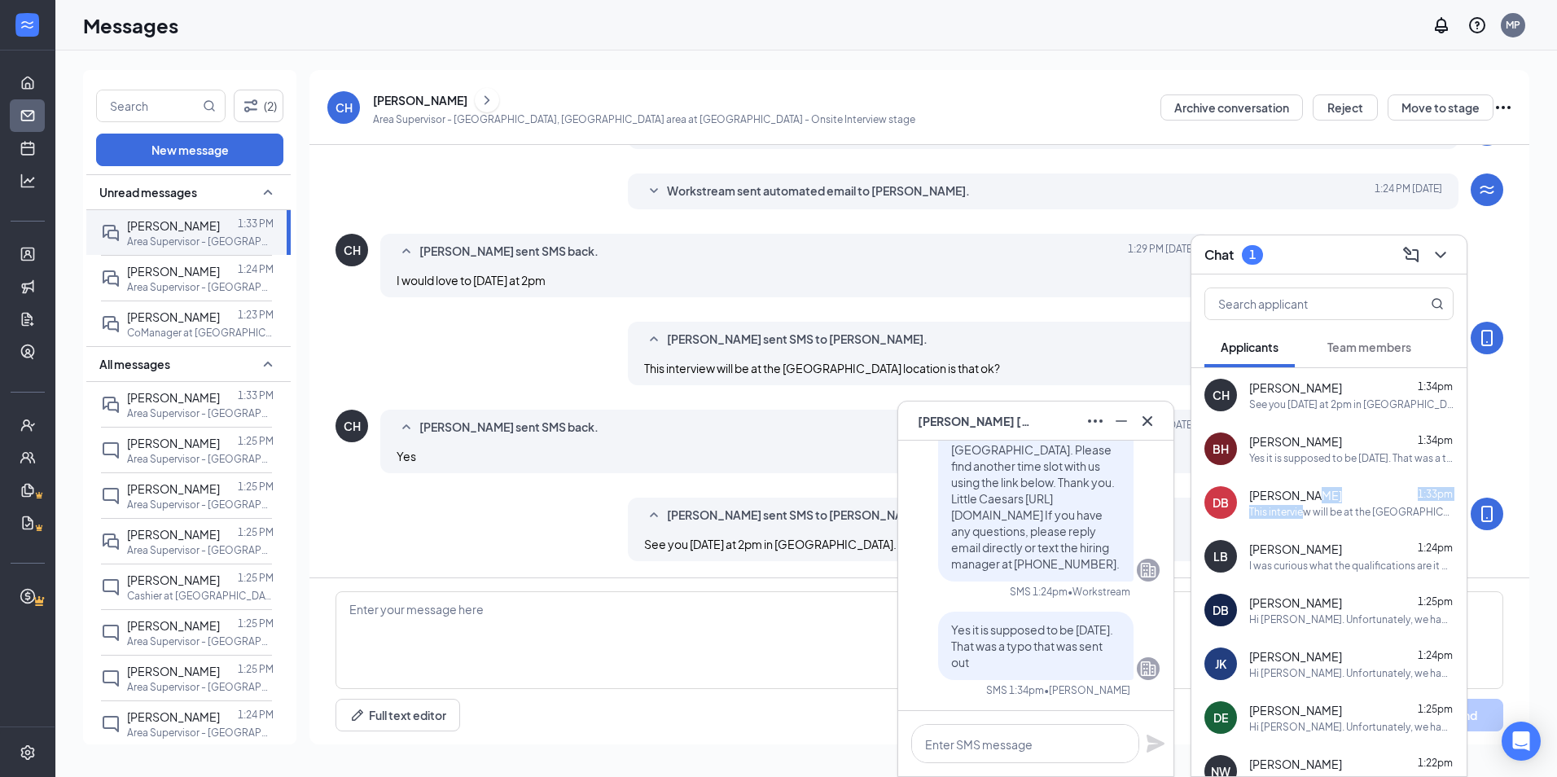
click at [1307, 501] on div "Davian Burgess 1:33pm This interview will be at the St Albans location. Is that…" at bounding box center [1352, 503] width 204 height 32
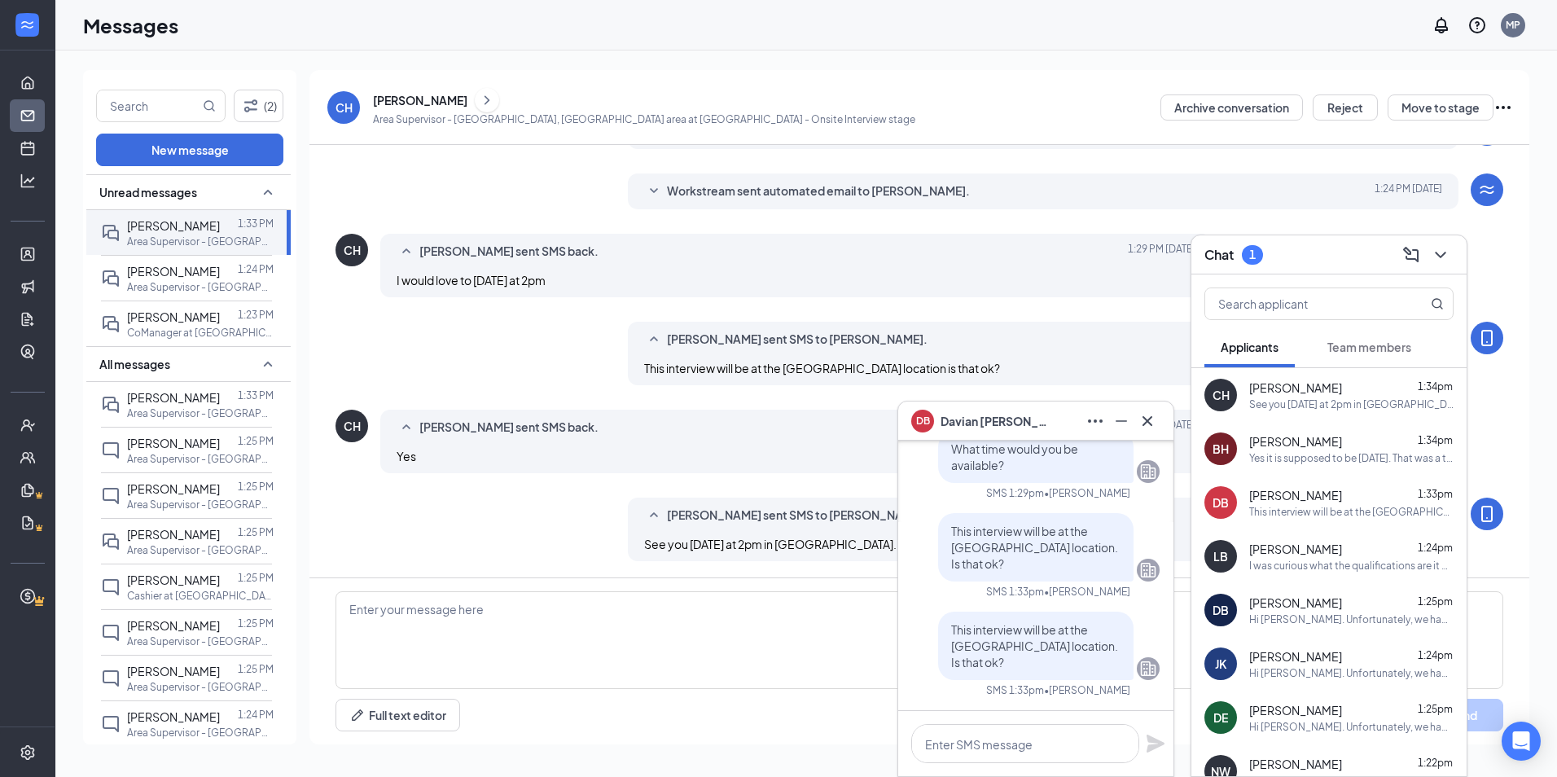
drag, startPoint x: 1307, startPoint y: 501, endPoint x: 1311, endPoint y: 561, distance: 60.4
click at [1311, 561] on div "I was curious what the qualifications are it didn't really tell me in the listi…" at bounding box center [1352, 566] width 204 height 14
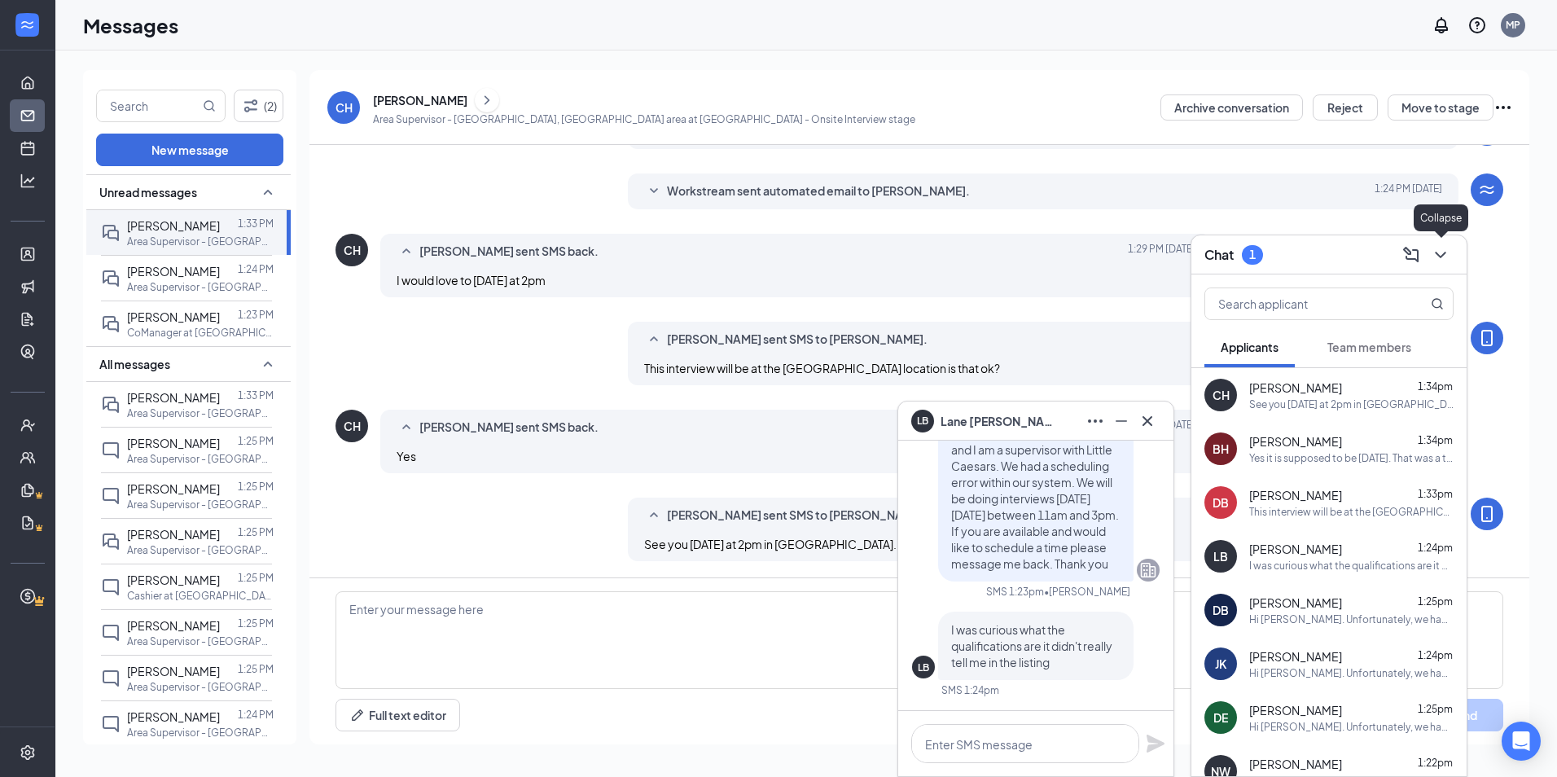
click at [1448, 255] on icon "ChevronDown" at bounding box center [1441, 255] width 20 height 20
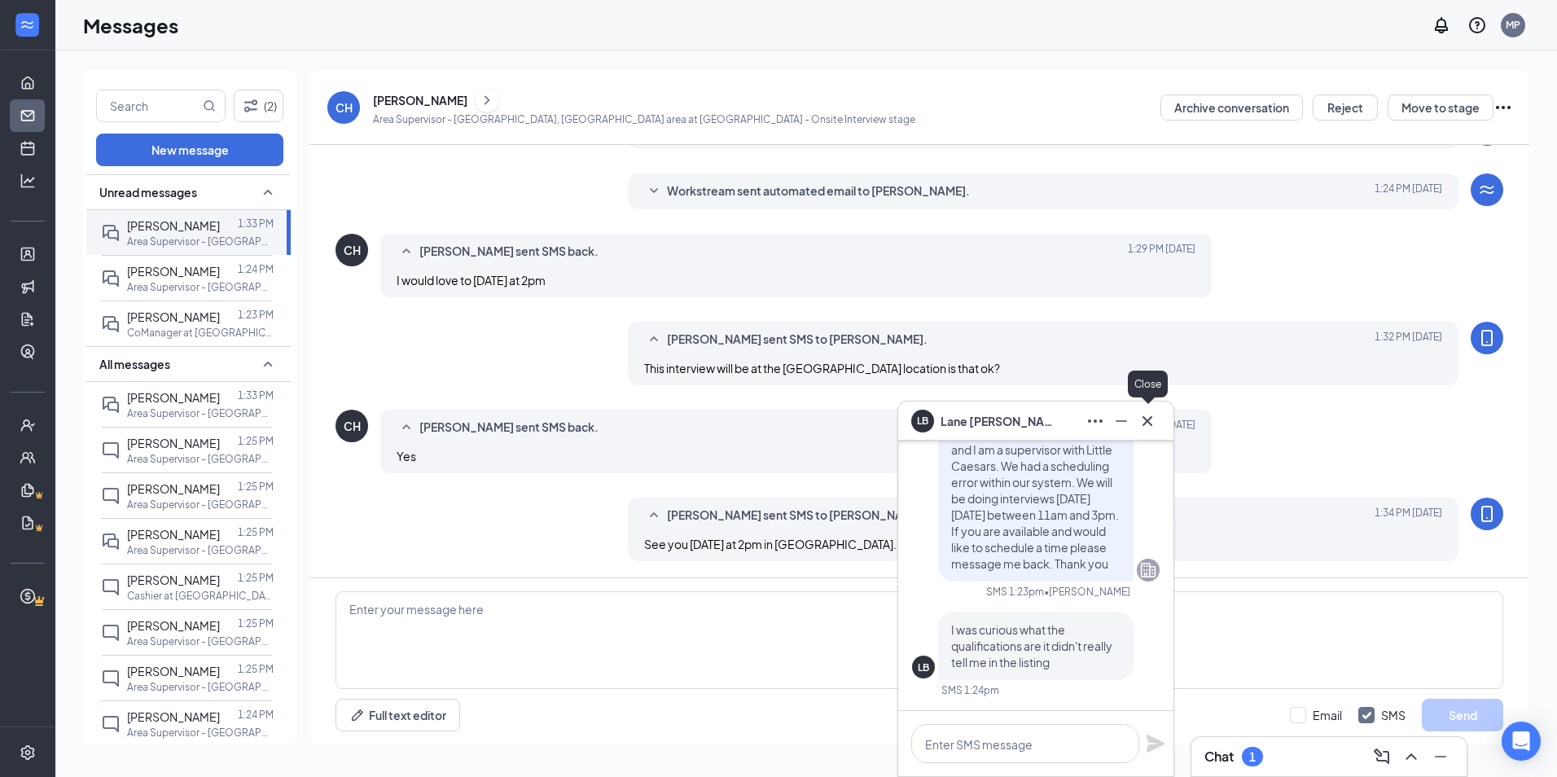
click at [1148, 418] on icon "Cross" at bounding box center [1148, 421] width 20 height 20
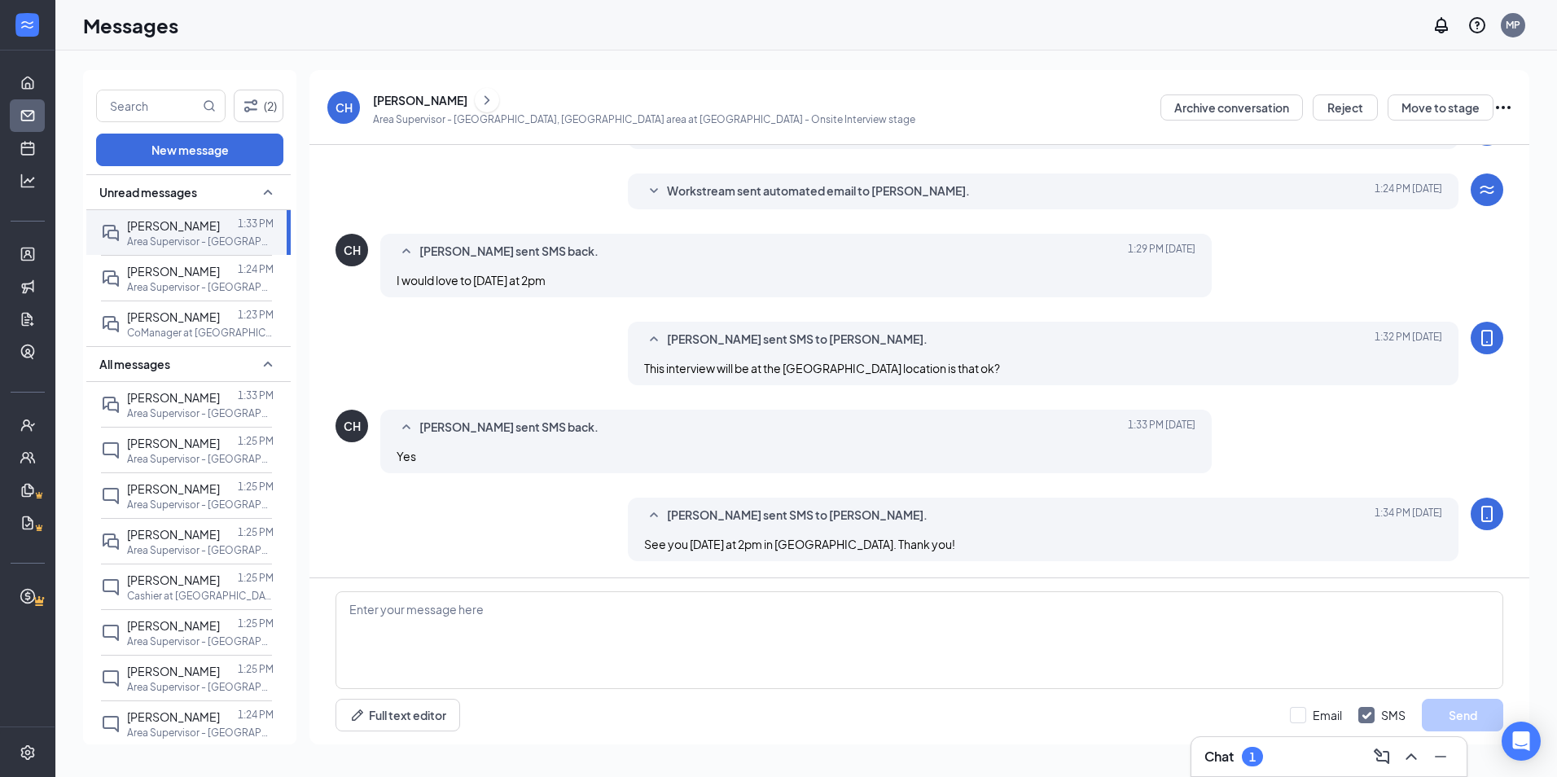
click at [292, 159] on div "New message" at bounding box center [189, 150] width 213 height 33
